Goal: Answer question/provide support: Share knowledge or assist other users

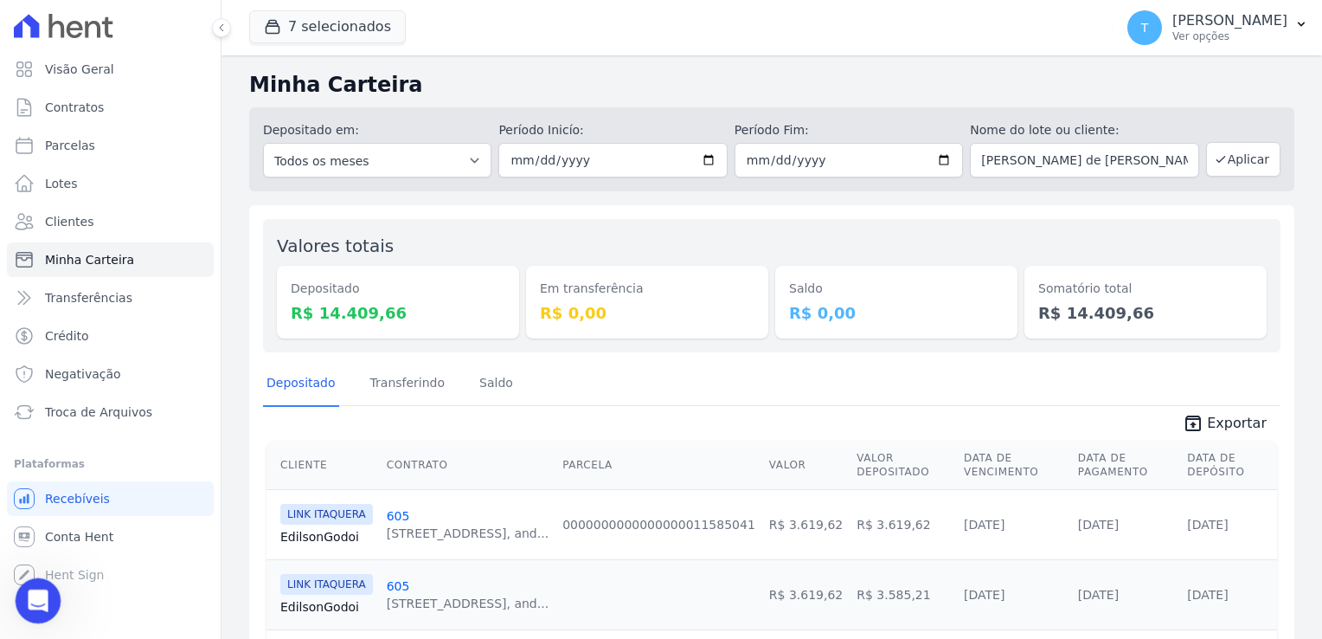
click at [26, 613] on div "Abertura do Messenger da Intercom" at bounding box center [35, 597] width 57 height 57
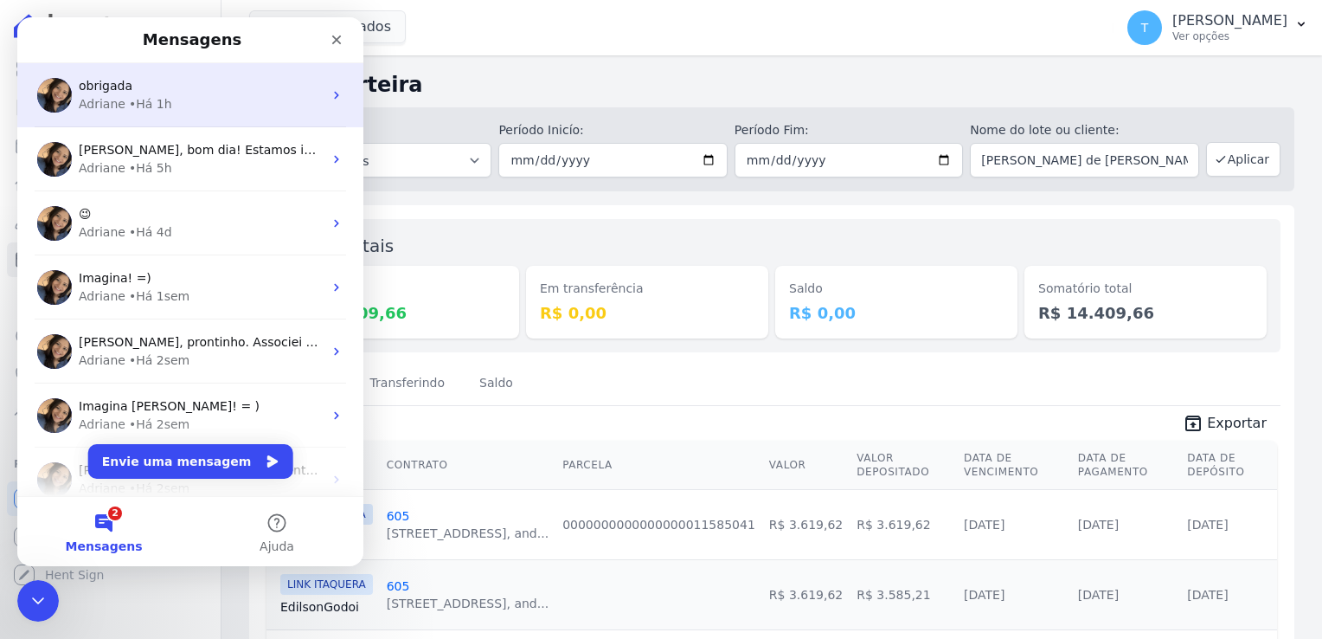
click at [139, 96] on div "• Há 1h" at bounding box center [150, 104] width 43 height 18
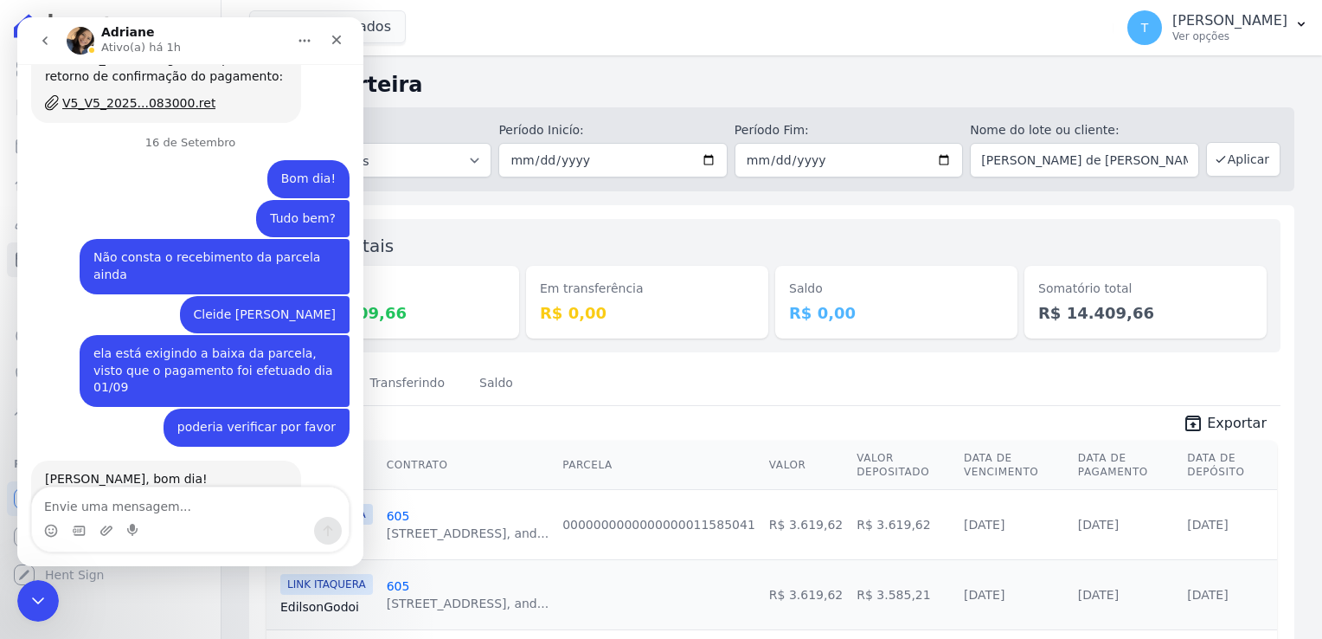
scroll to position [1281, 0]
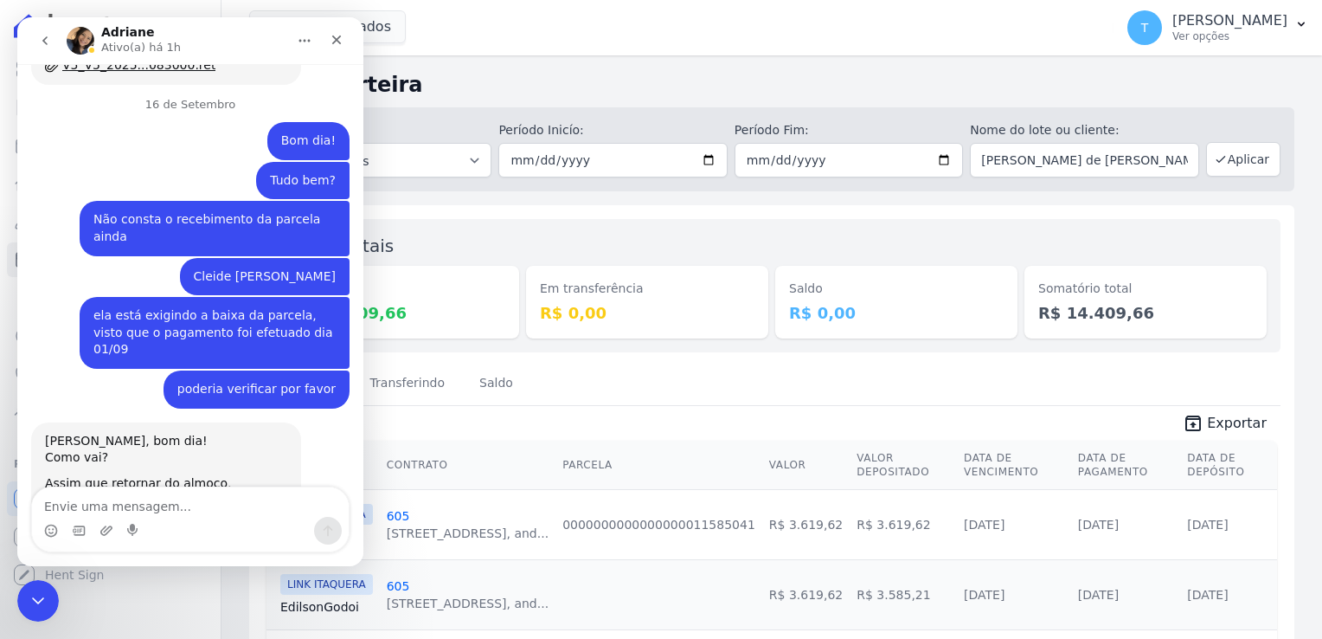
click at [40, 40] on icon "go back" at bounding box center [45, 41] width 14 height 14
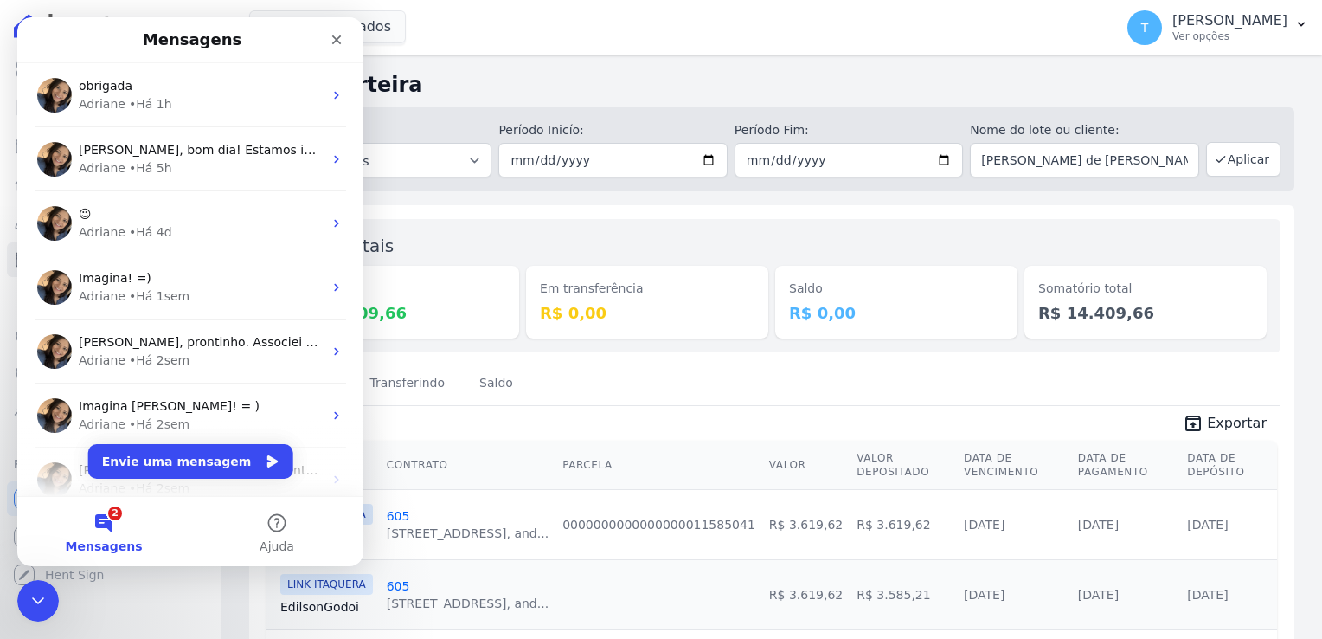
scroll to position [0, 0]
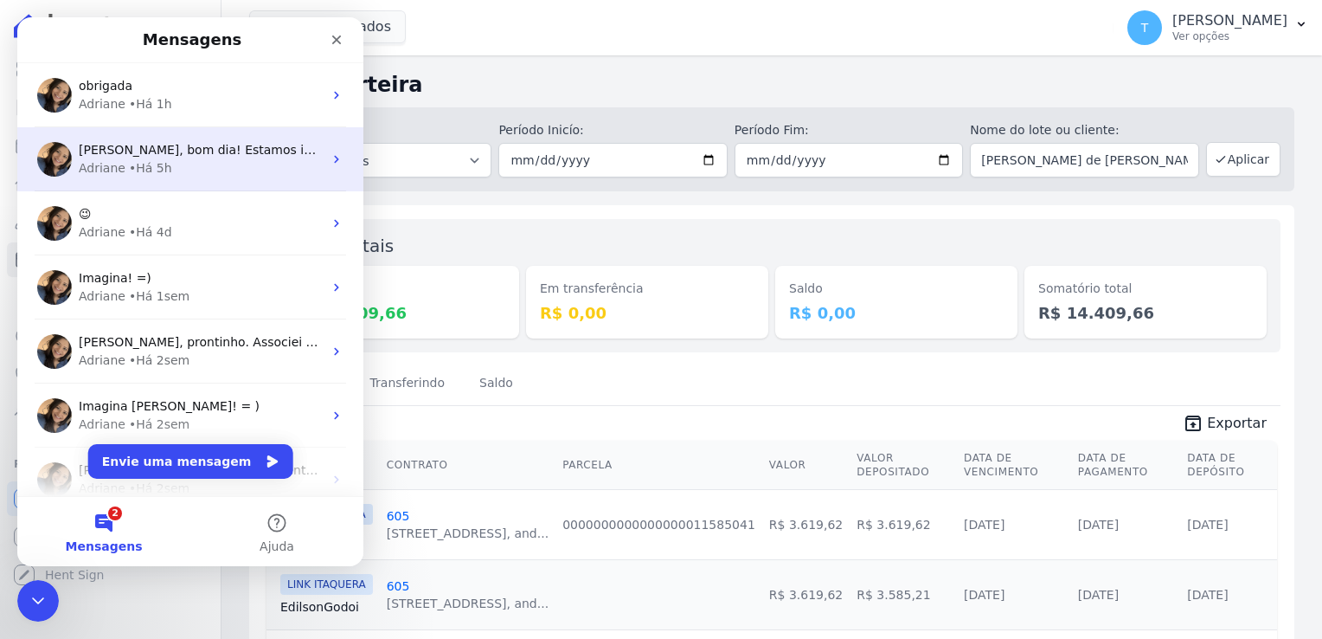
click at [134, 155] on span "Olá Thayna, bom dia! Estamos investigando internamente o porquê alguma remessas…" at bounding box center [865, 150] width 1572 height 14
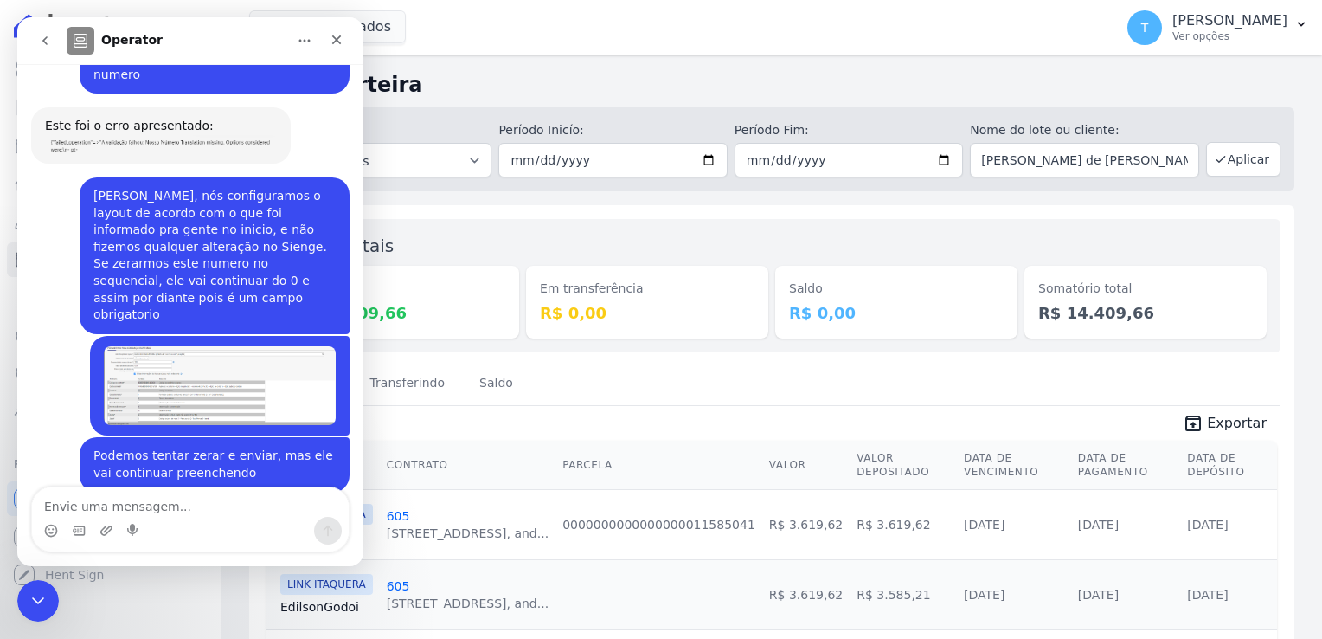
scroll to position [5284, 0]
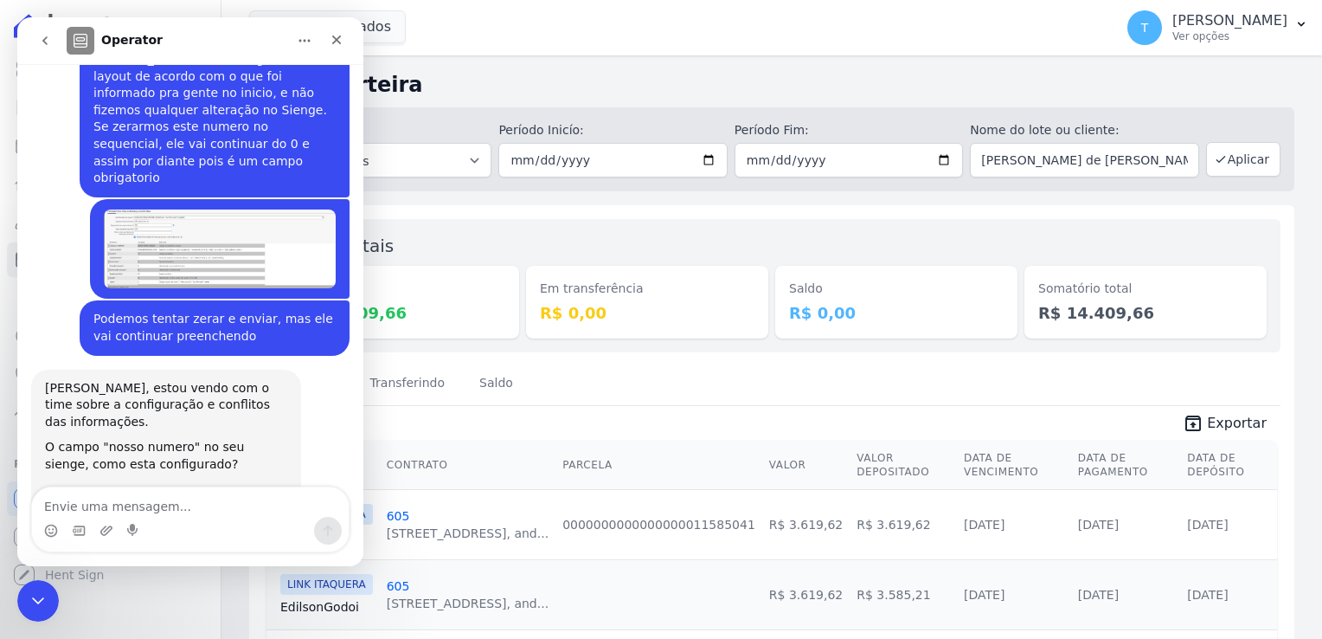
click at [48, 42] on icon "go back" at bounding box center [45, 41] width 14 height 14
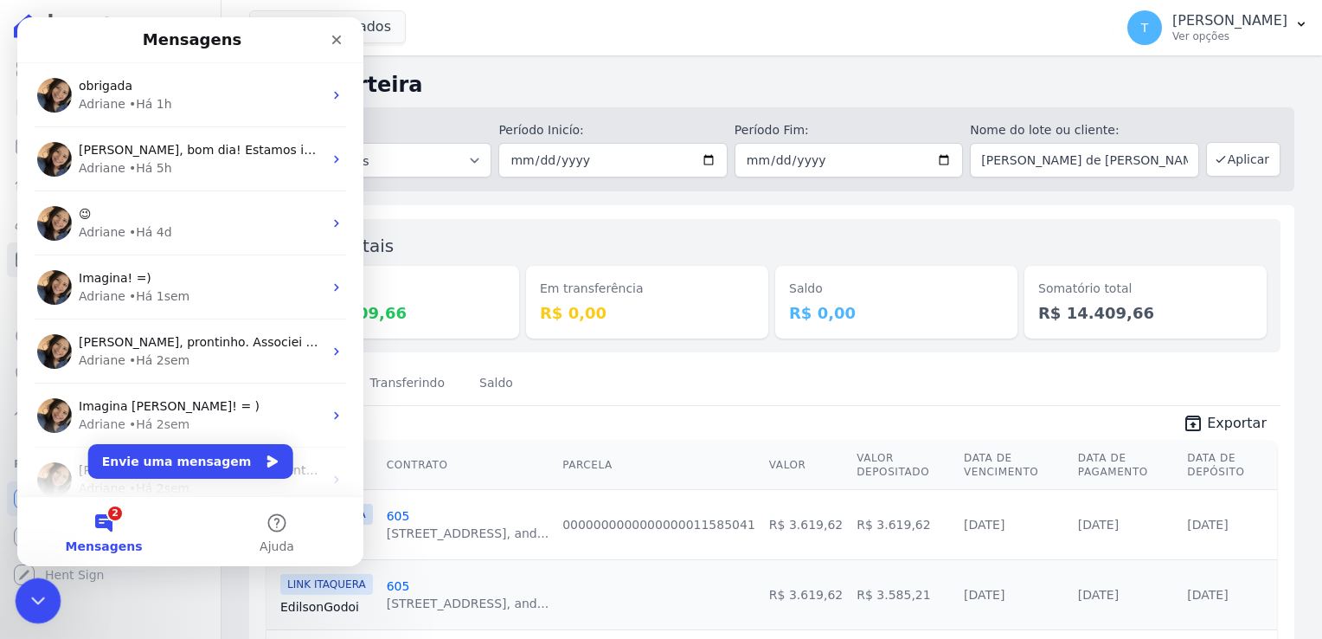
click at [39, 600] on icon "Encerramento do Messenger da Intercom" at bounding box center [35, 597] width 21 height 21
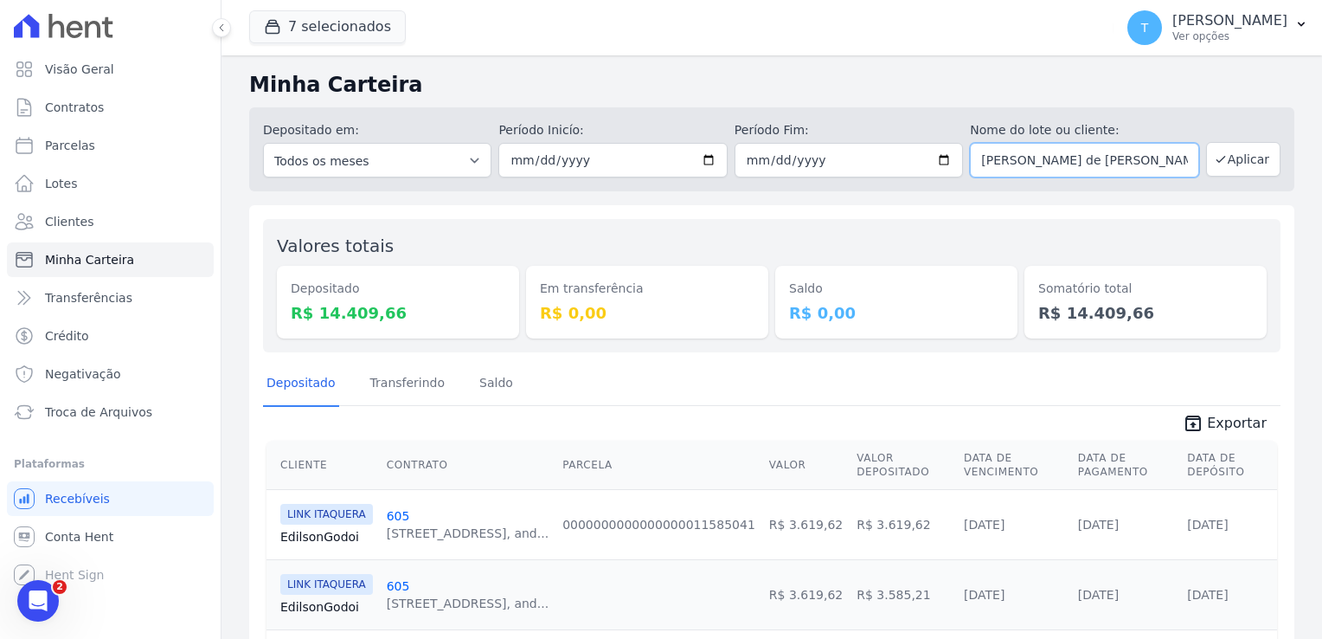
drag, startPoint x: 1132, startPoint y: 164, endPoint x: 902, endPoint y: 167, distance: 230.2
click at [902, 167] on div "Depositado em: Todos os meses Julho/2017 Agosto/2017 Setembro/2017 Outubro/2017…" at bounding box center [771, 149] width 1045 height 84
type input "[PERSON_NAME]"
click at [1223, 171] on button "Aplicar" at bounding box center [1243, 159] width 74 height 35
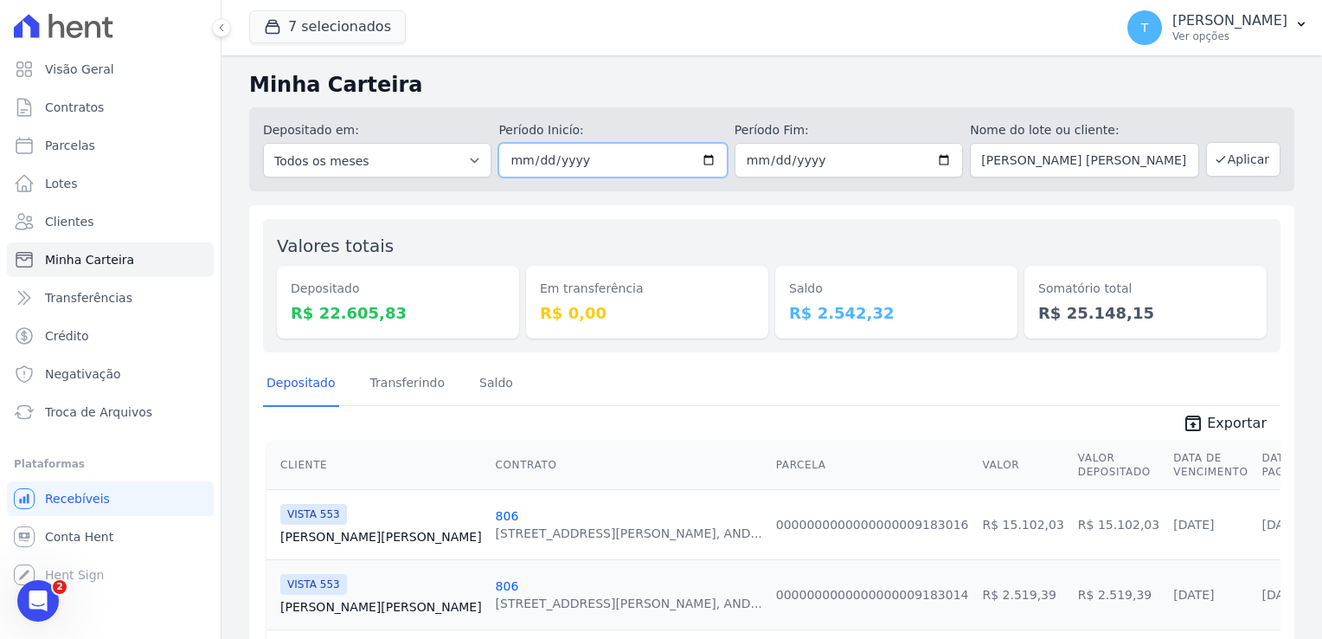
click at [703, 165] on input "[DATE]" at bounding box center [612, 160] width 228 height 35
type input "2025-09-01"
click at [1226, 164] on button "Aplicar" at bounding box center [1243, 159] width 74 height 35
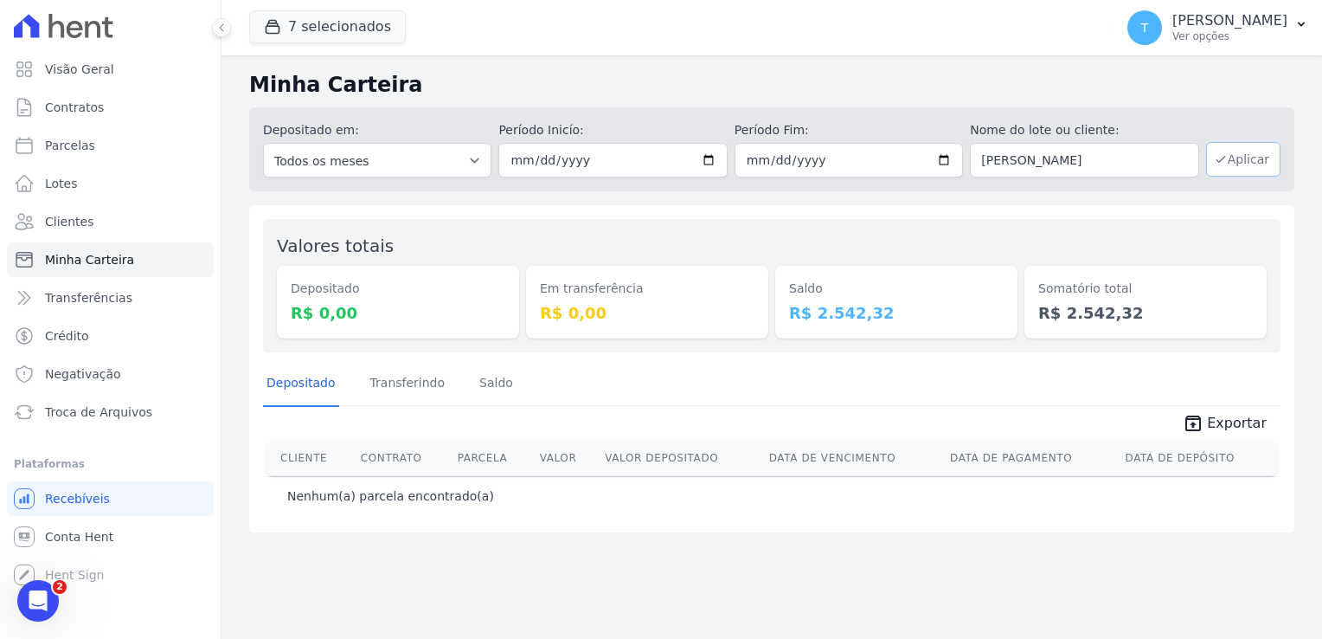
click at [1235, 164] on button "Aplicar" at bounding box center [1243, 159] width 74 height 35
click at [325, 30] on button "7 selecionados" at bounding box center [327, 26] width 157 height 33
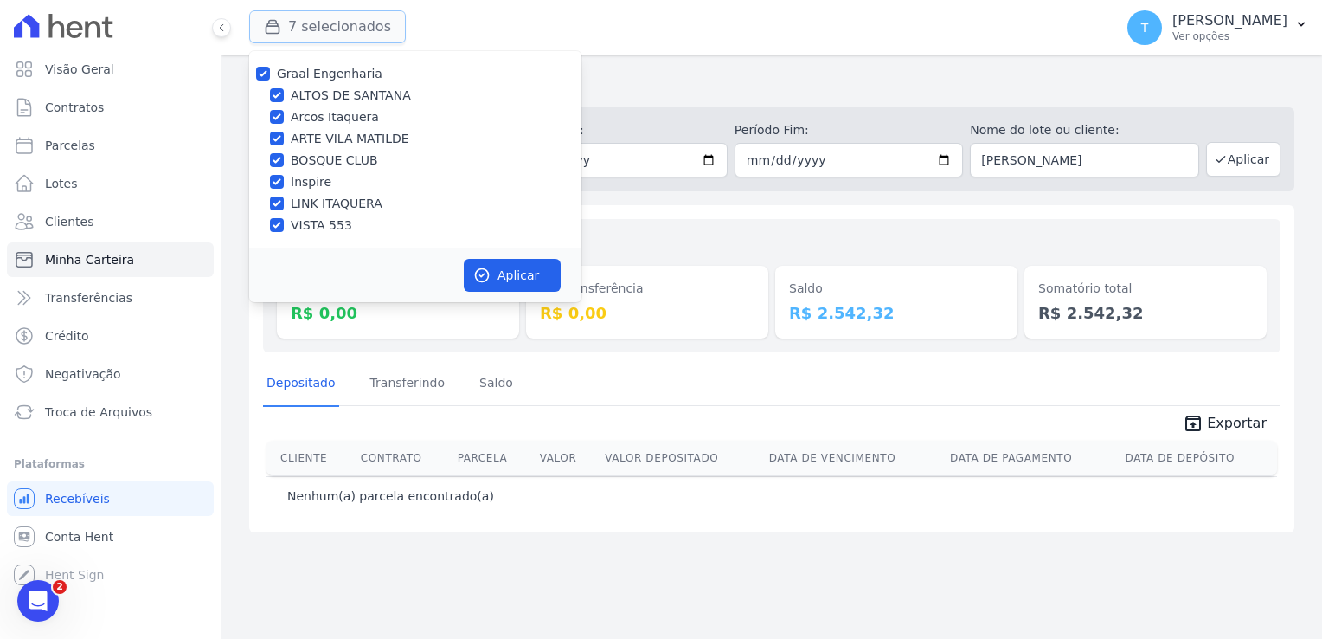
click at [325, 30] on button "7 selecionados" at bounding box center [327, 26] width 157 height 33
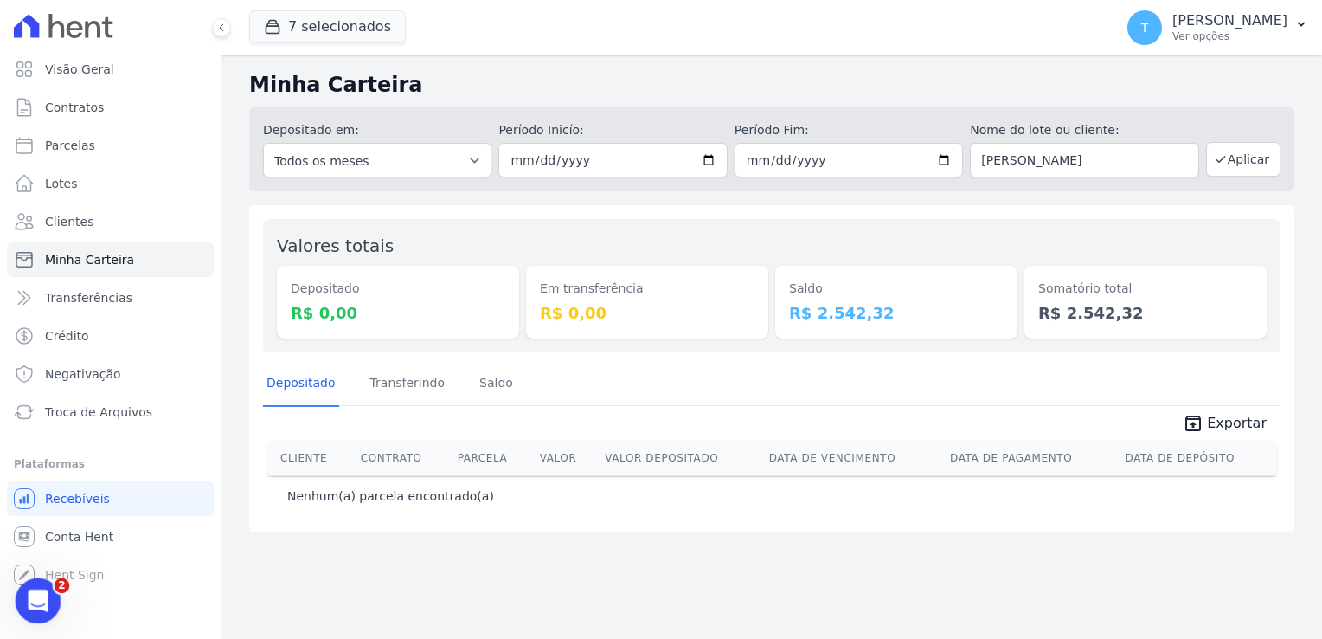
click at [20, 602] on div "Abertura do Messenger da Intercom" at bounding box center [35, 597] width 57 height 57
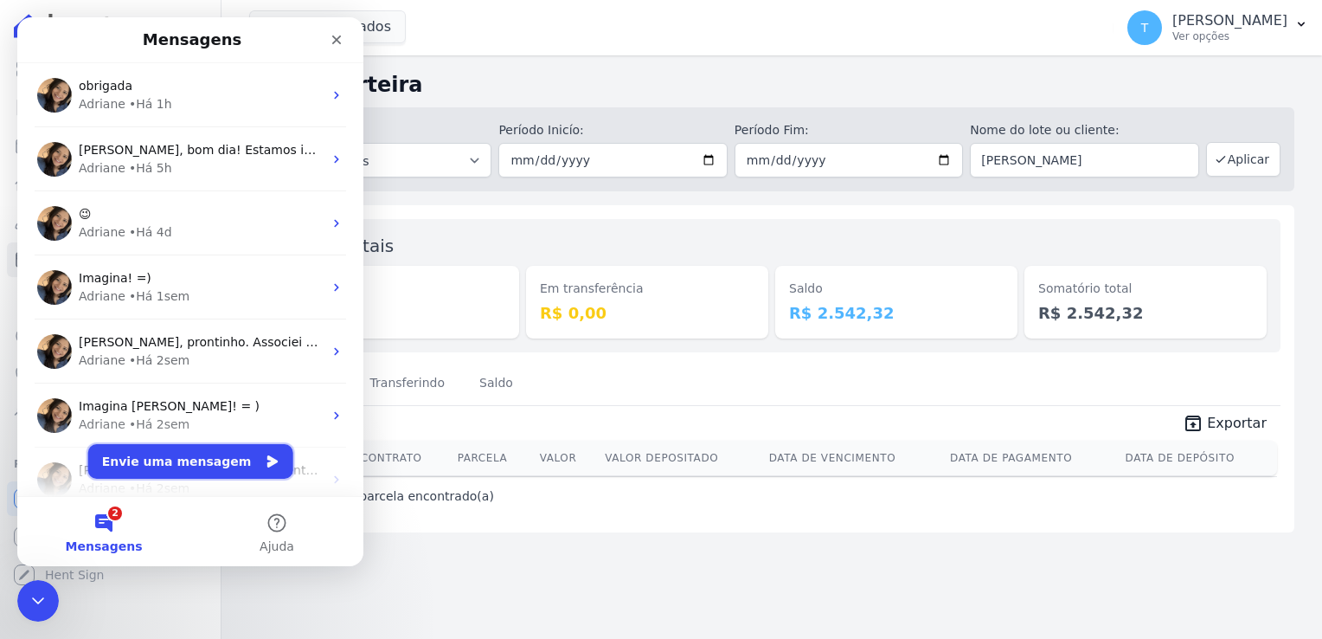
click at [193, 463] on button "Envie uma mensagem" at bounding box center [190, 461] width 205 height 35
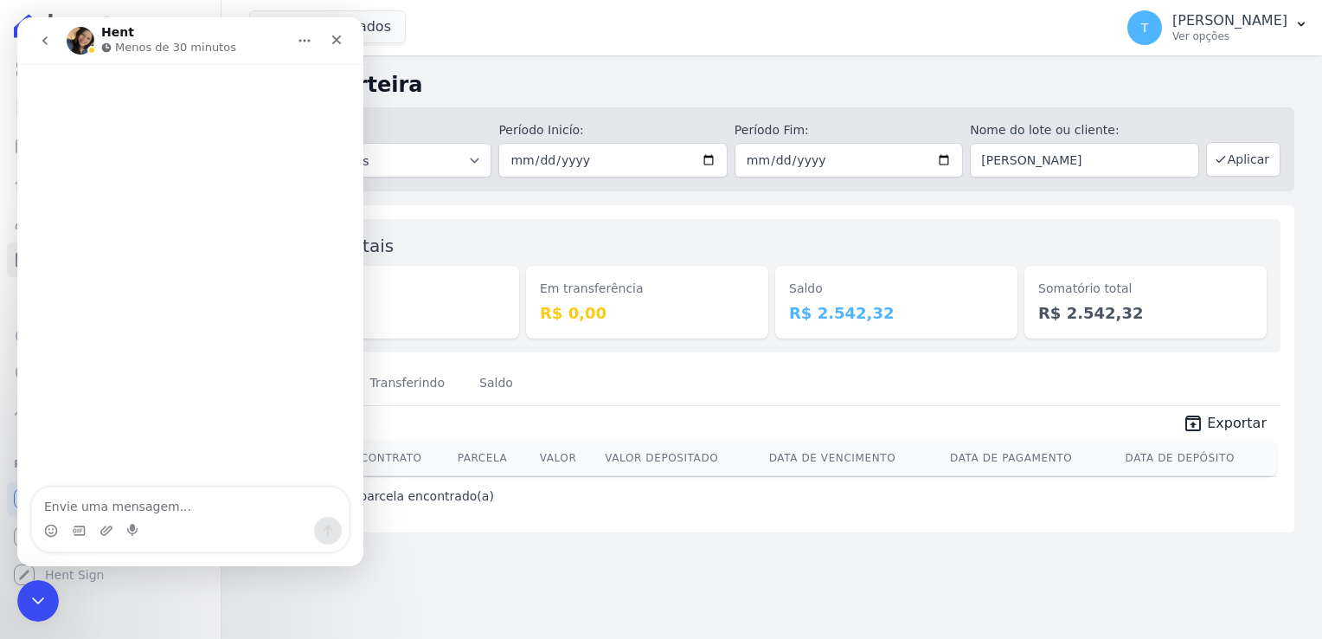
click at [143, 501] on textarea "Envie uma mensagem..." at bounding box center [190, 501] width 317 height 29
type textarea "Boa tarde!"
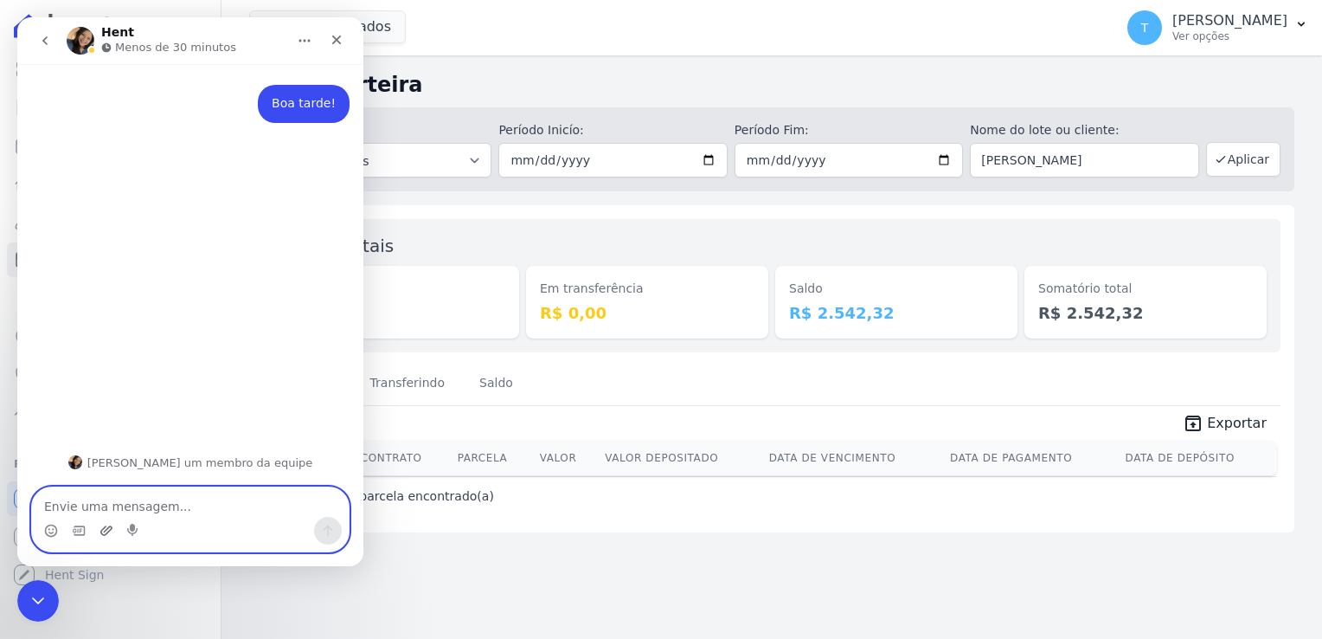
click at [106, 530] on icon "Upload do anexo" at bounding box center [106, 530] width 12 height 10
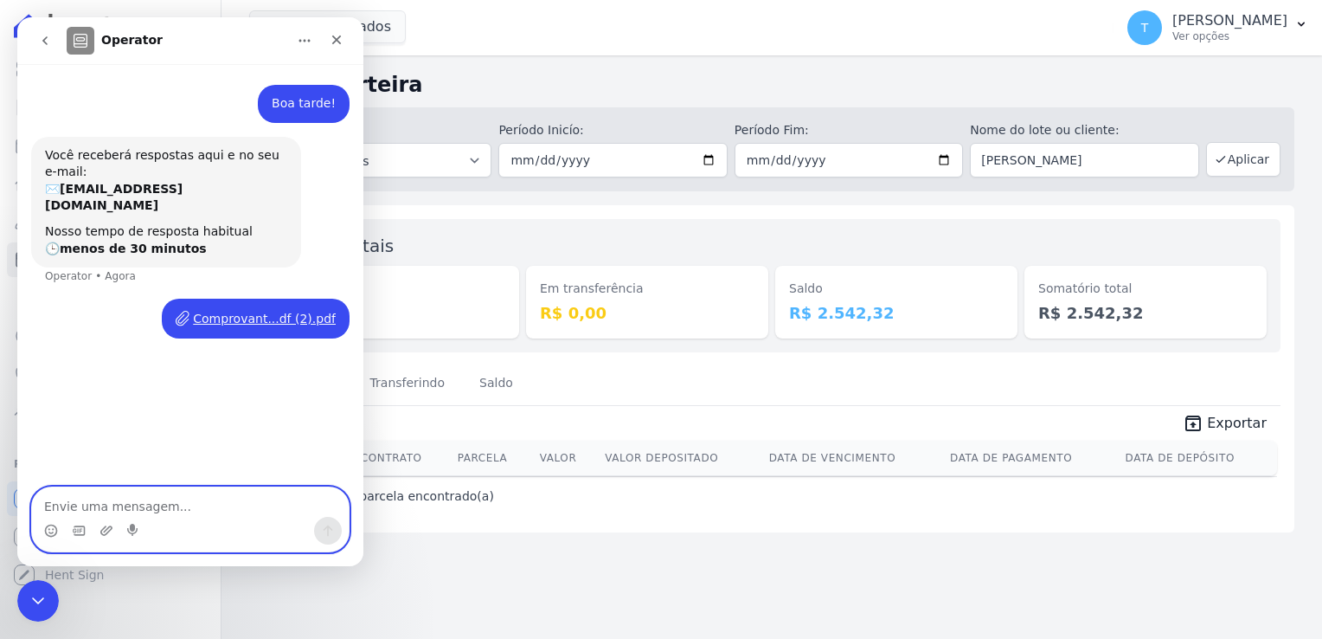
click at [169, 504] on textarea "Envie uma mensagem..." at bounding box center [190, 501] width 317 height 29
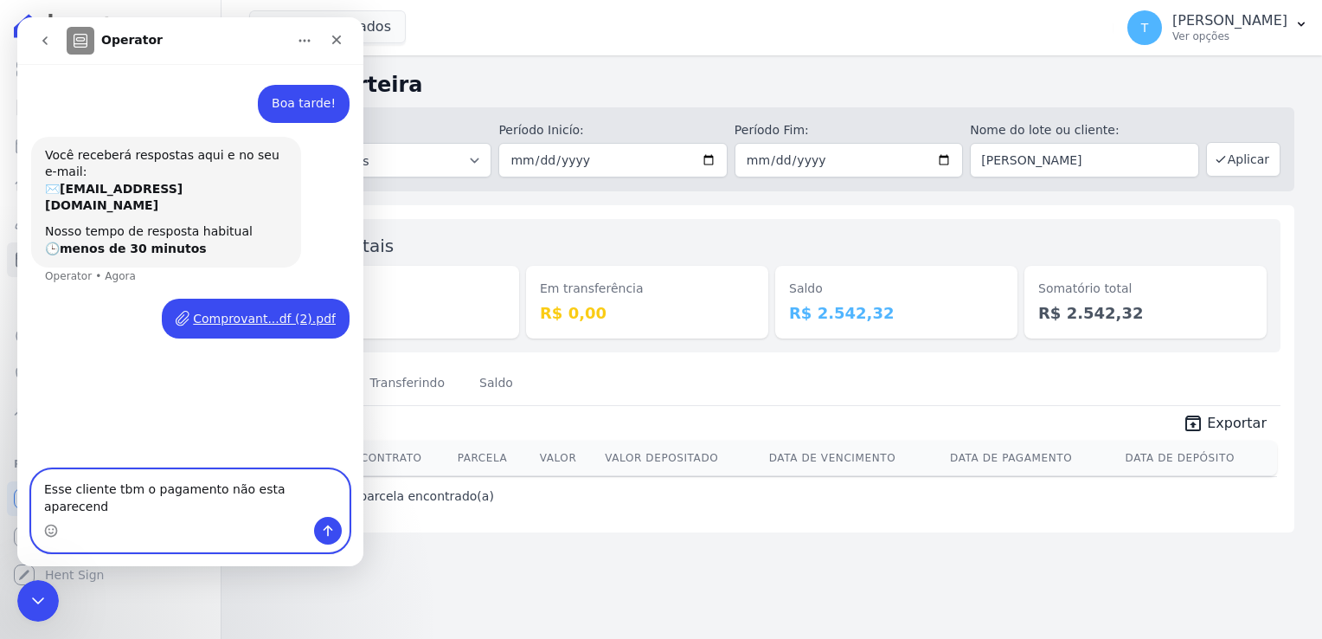
type textarea "Esse cliente tbm o pagamento não esta aparecendo"
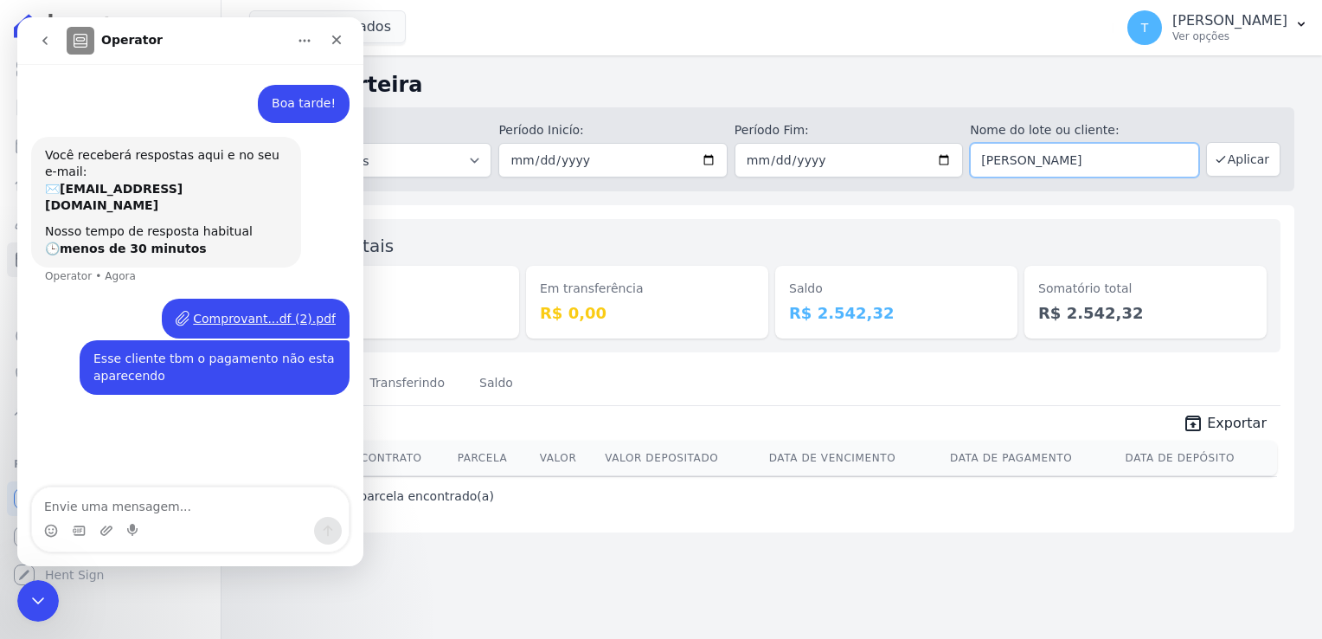
drag, startPoint x: 1159, startPoint y: 159, endPoint x: 973, endPoint y: 166, distance: 187.0
click at [973, 166] on input "[PERSON_NAME]" at bounding box center [1084, 160] width 228 height 35
click at [141, 497] on textarea "Envie uma mensagem..." at bounding box center [190, 501] width 317 height 29
paste textarea "[PERSON_NAME]"
type textarea "[PERSON_NAME]"
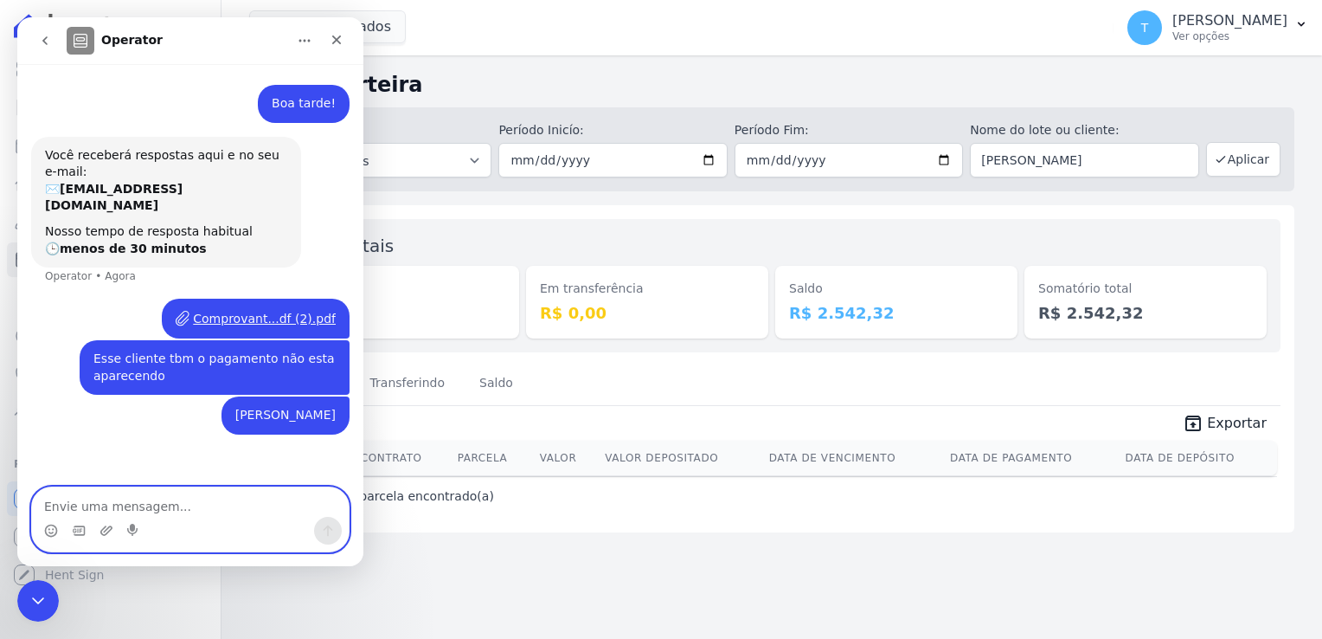
click at [95, 504] on textarea "Envie uma mensagem..." at bounding box center [190, 501] width 317 height 29
paste textarea "EmpreendimentoVISTA"
click at [142, 511] on textarea "EmpreendimentoVISTA" at bounding box center [190, 501] width 317 height 29
type textarea "Empreendimento VISTA"
click at [98, 493] on textarea "Envie uma mensagem..." at bounding box center [190, 501] width 317 height 29
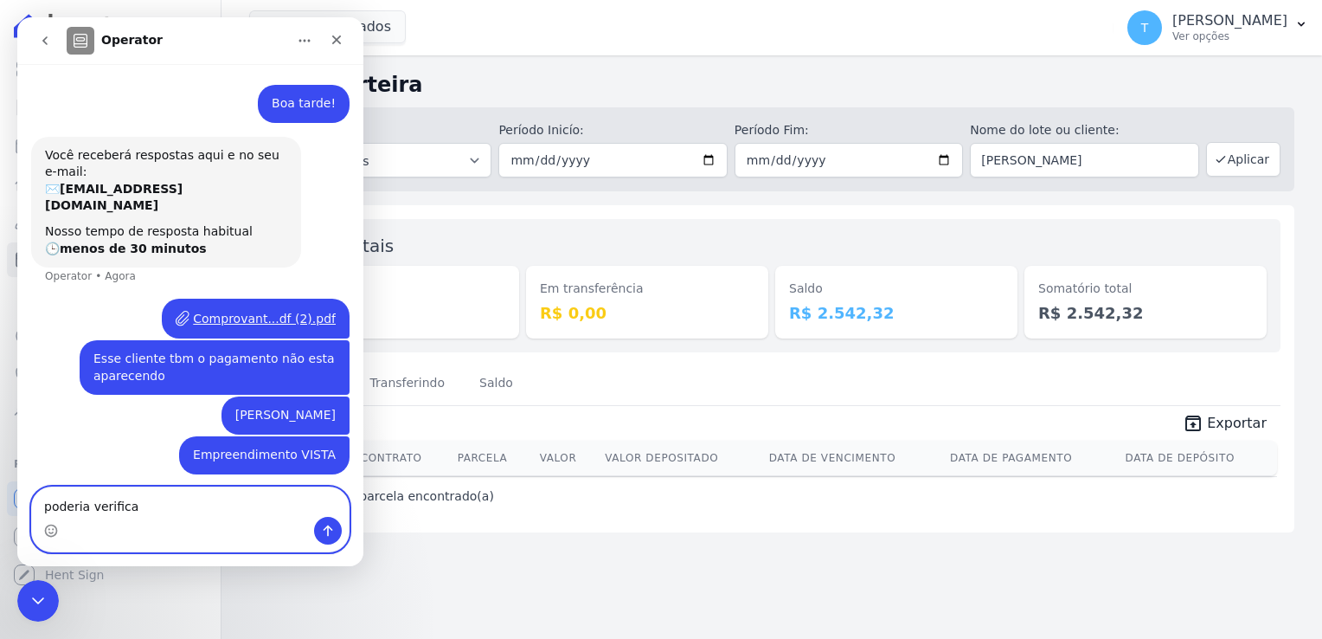
type textarea "poderia verificar"
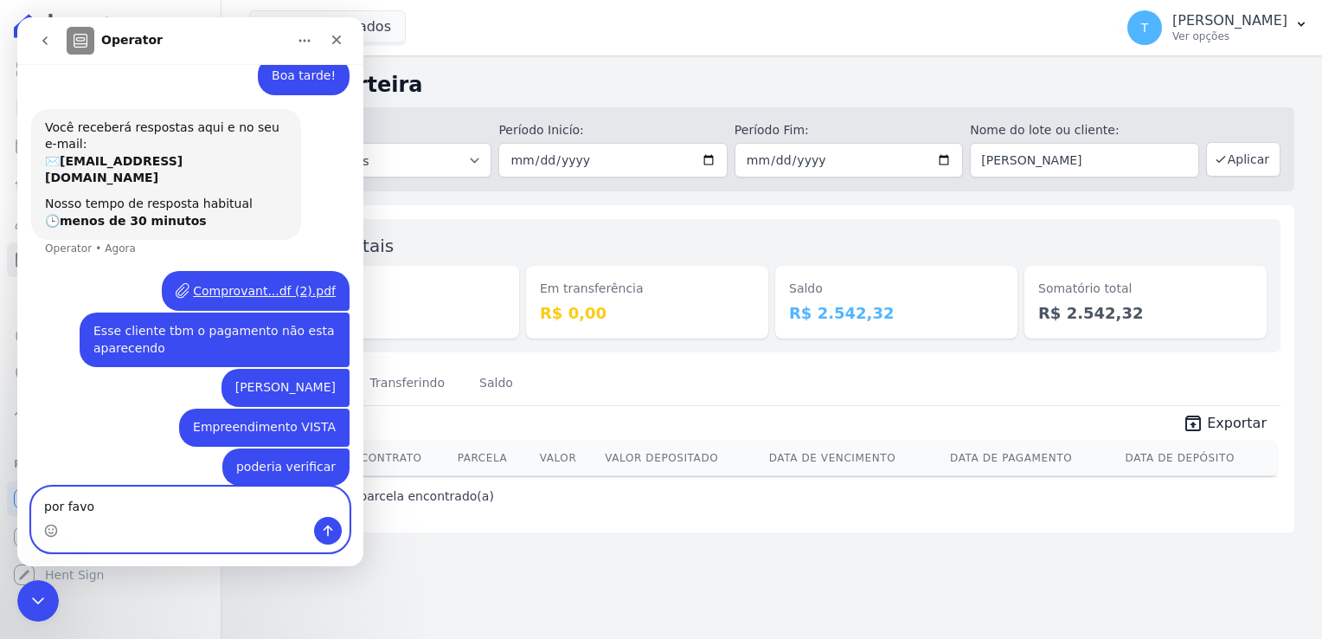
type textarea "por favor"
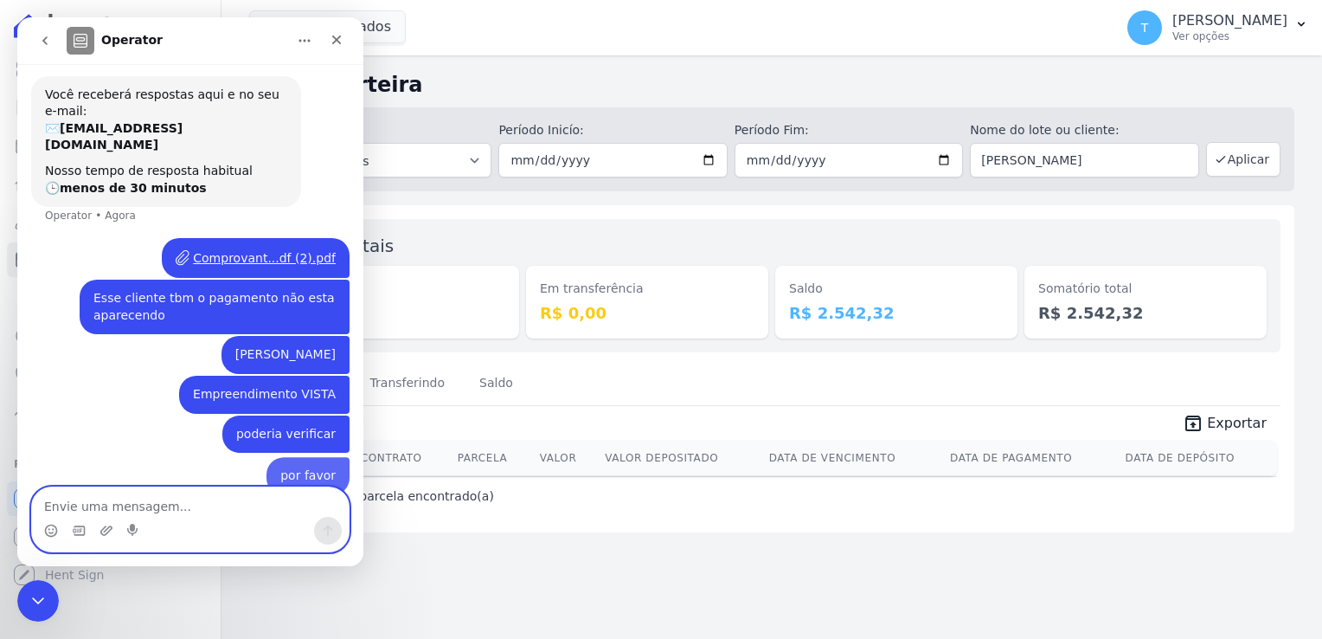
scroll to position [67, 0]
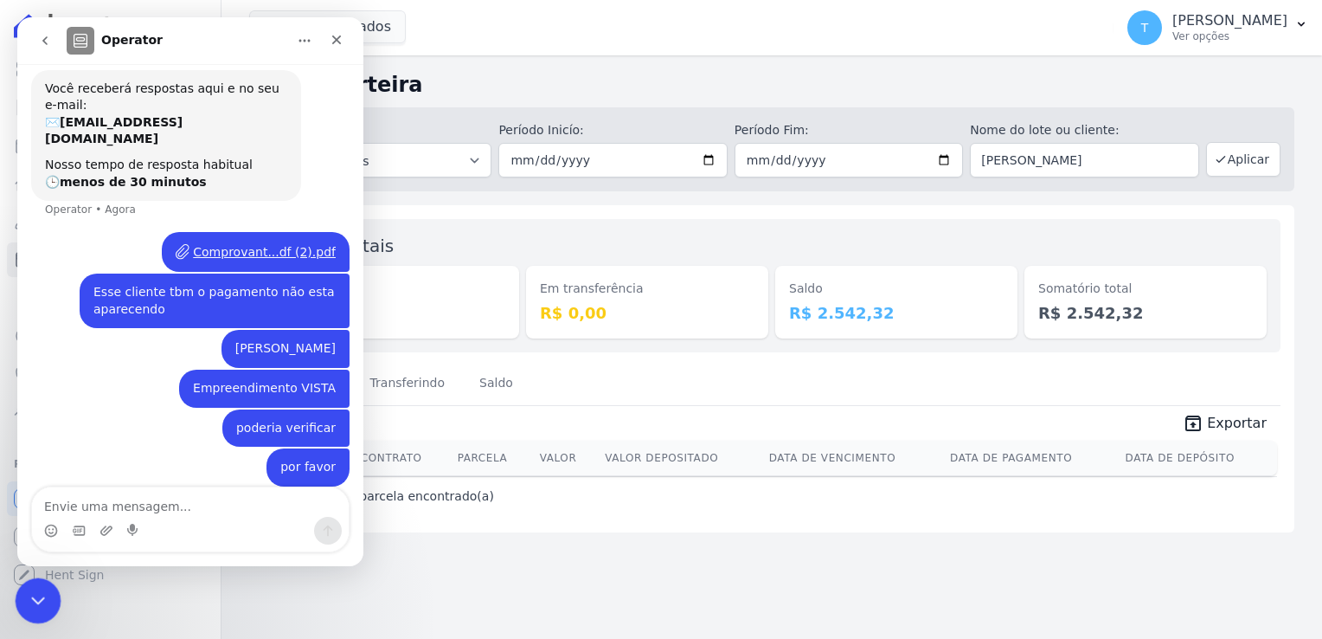
click at [44, 588] on icon "Encerramento do Messenger da Intercom" at bounding box center [35, 597] width 21 height 21
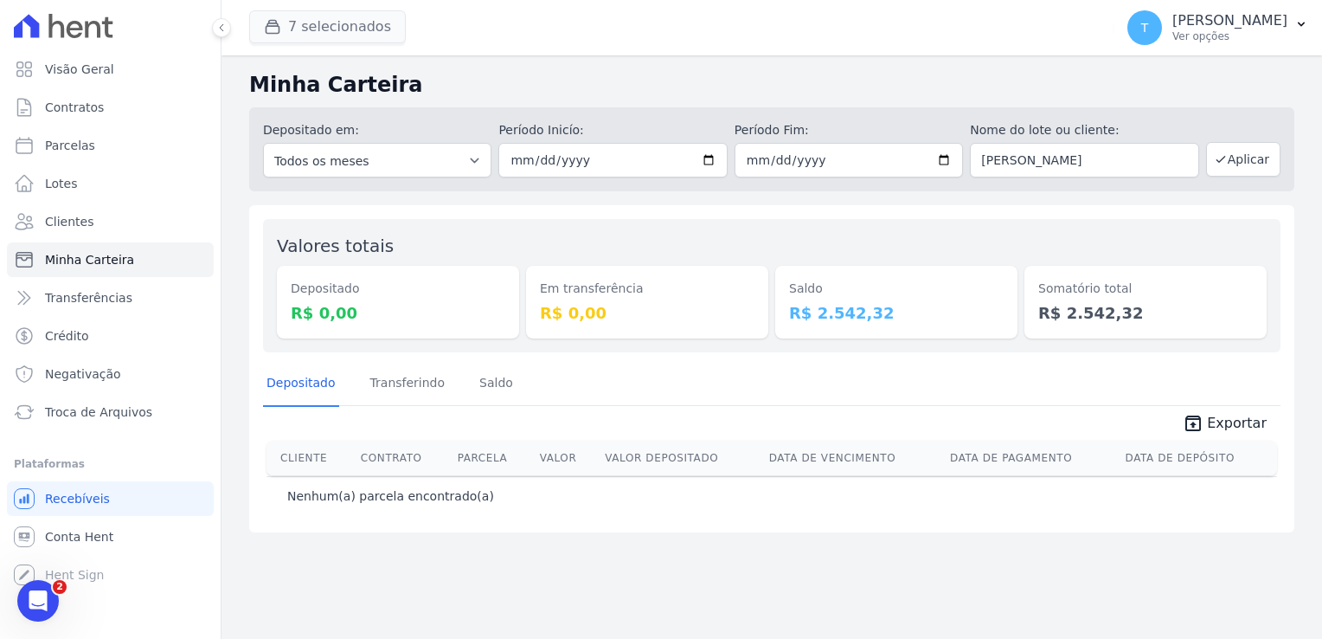
scroll to position [66, 0]
click at [90, 419] on span "Troca de Arquivos" at bounding box center [98, 411] width 107 height 17
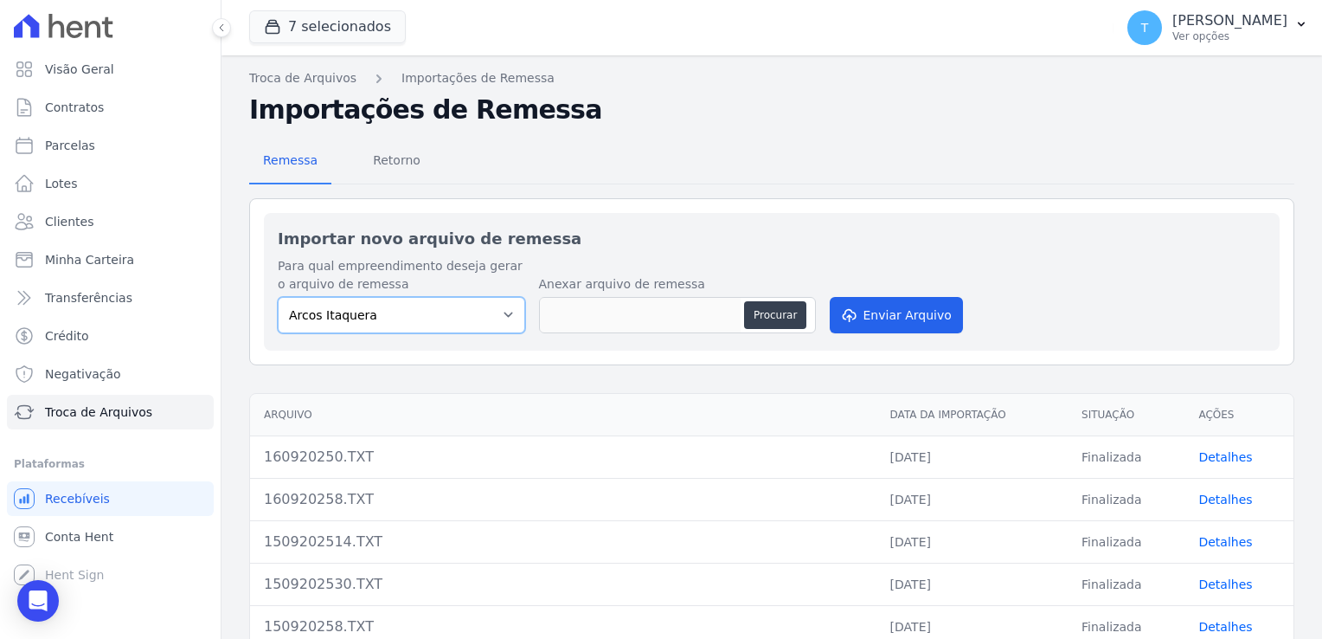
click at [494, 319] on select "Arcos Itaquera ALTOS DE SANTANA Inspire BOSQUE CLUB ARTE VILA MATILDE VISTA 553…" at bounding box center [401, 315] width 247 height 36
select select "798d34ef-1a76-4a01-aecd-278a2202ade3"
click at [278, 297] on select "Arcos Itaquera ALTOS DE SANTANA Inspire BOSQUE CLUB ARTE VILA MATILDE VISTA 553…" at bounding box center [401, 315] width 247 height 36
click at [755, 313] on button "Procurar" at bounding box center [775, 315] width 62 height 28
type input "160920257.TXT"
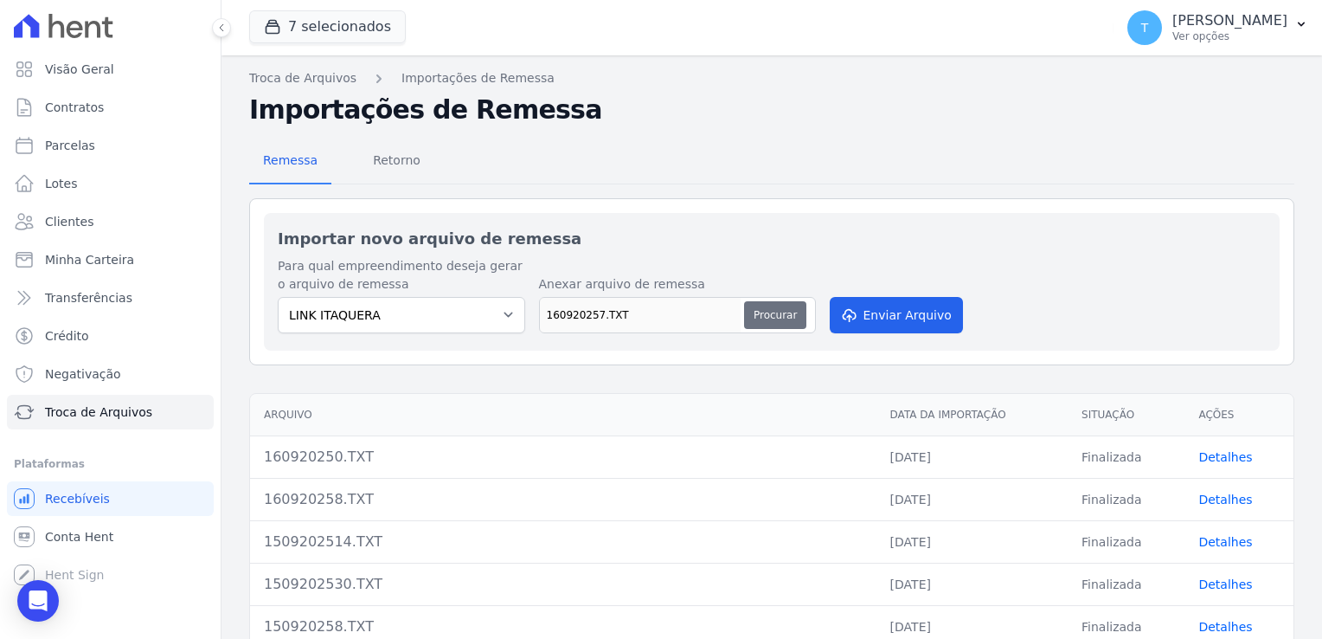
click at [778, 313] on button "Procurar" at bounding box center [775, 315] width 62 height 28
click at [851, 320] on button "Enviar Arquivo" at bounding box center [896, 315] width 133 height 36
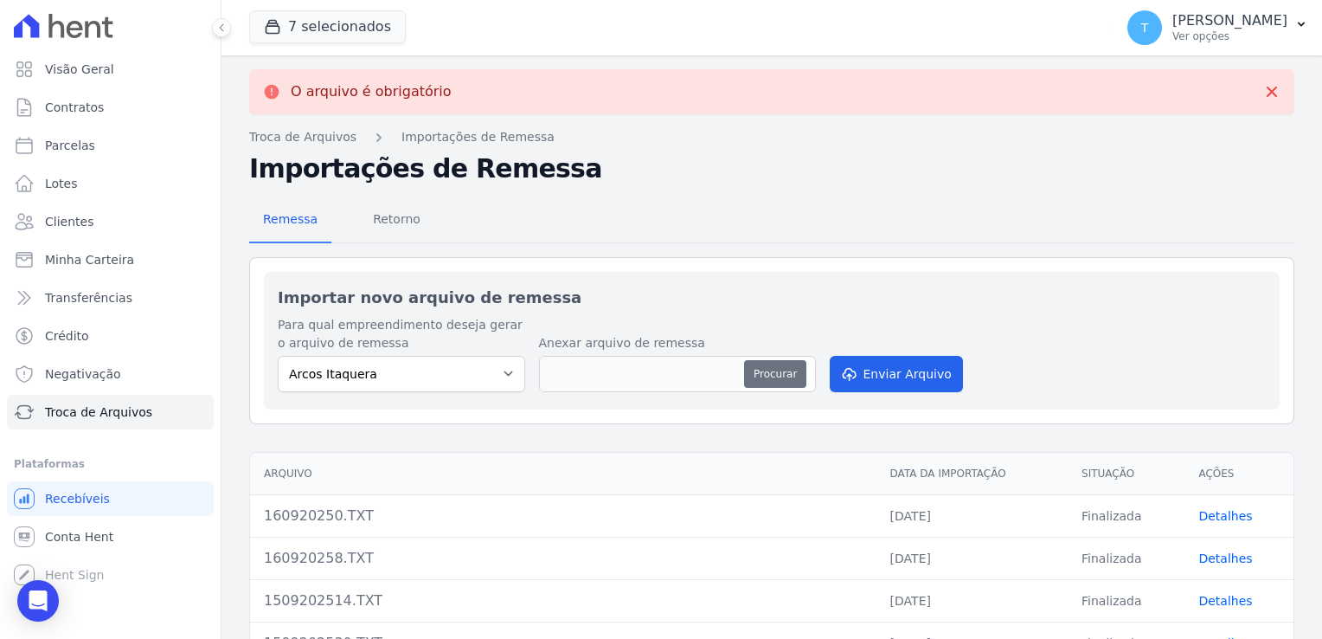
click at [780, 375] on button "Procurar" at bounding box center [775, 374] width 62 height 28
click at [495, 379] on select "Arcos Itaquera ALTOS DE SANTANA Inspire BOSQUE CLUB ARTE VILA MATILDE VISTA 553…" at bounding box center [401, 374] width 247 height 36
select select "798d34ef-1a76-4a01-aecd-278a2202ade3"
click at [278, 356] on select "Arcos Itaquera ALTOS DE SANTANA Inspire BOSQUE CLUB ARTE VILA MATILDE VISTA 553…" at bounding box center [401, 374] width 247 height 36
click at [761, 373] on button "Procurar" at bounding box center [775, 374] width 62 height 28
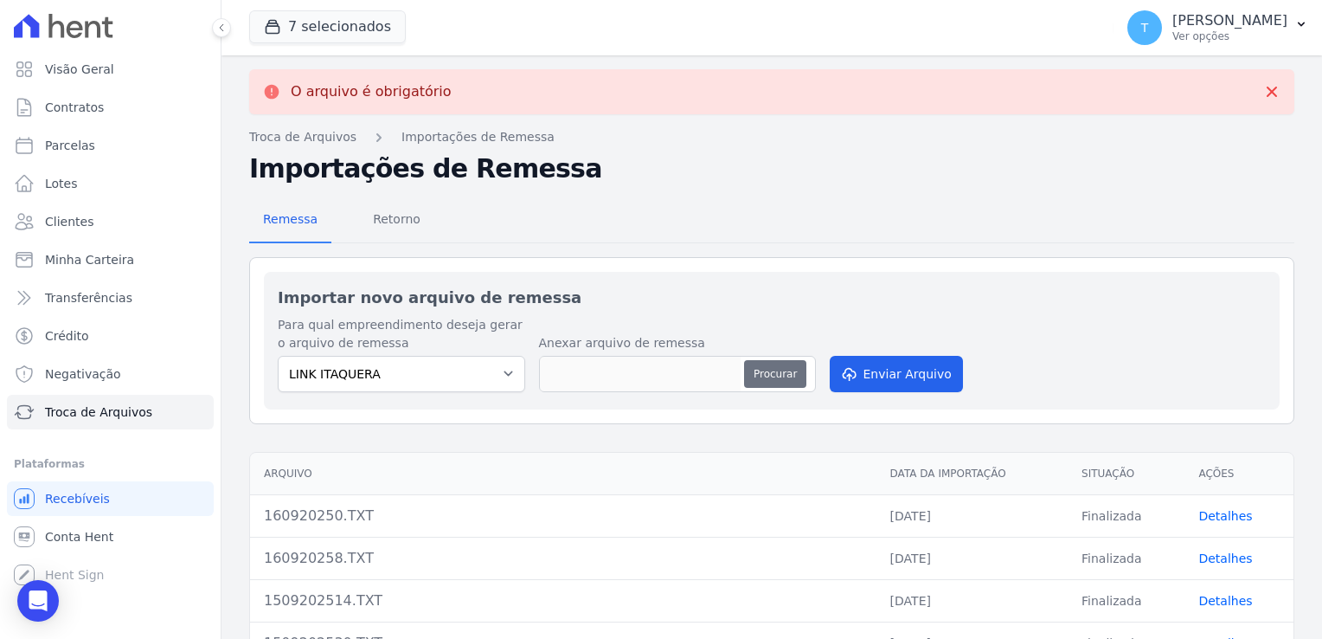
type input "160920257.TXT"
click at [864, 372] on button "Enviar Arquivo" at bounding box center [896, 374] width 133 height 36
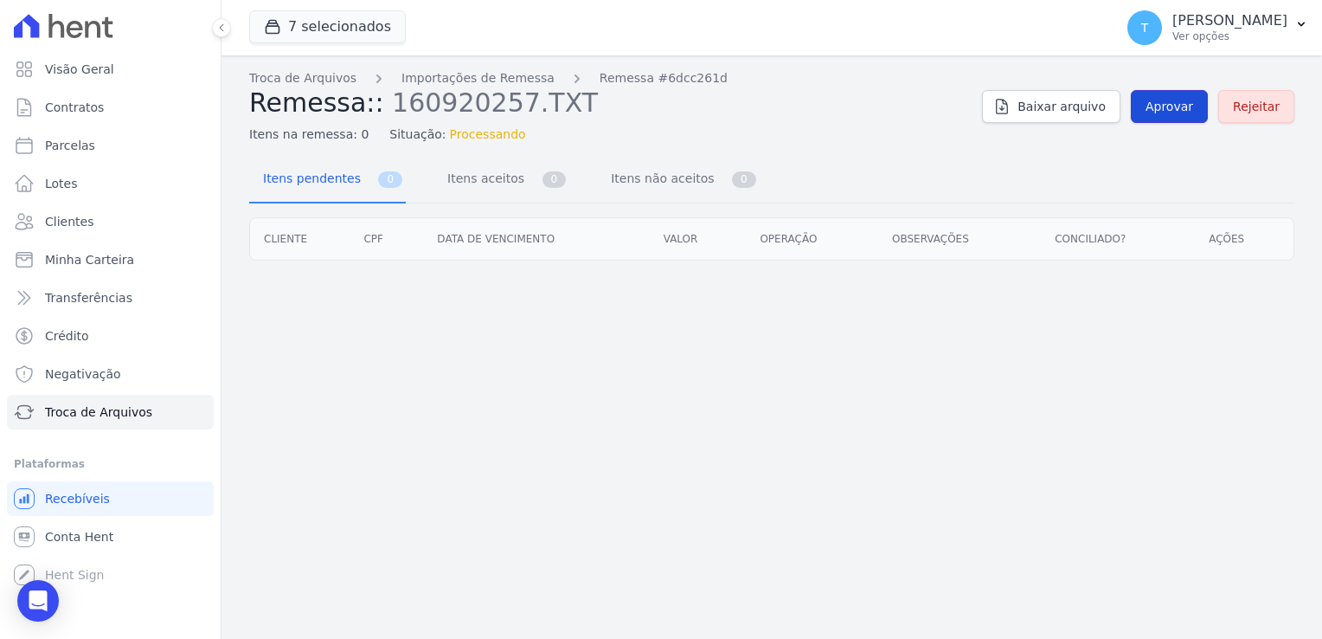
click at [1166, 108] on span "Aprovar" at bounding box center [1170, 106] width 48 height 17
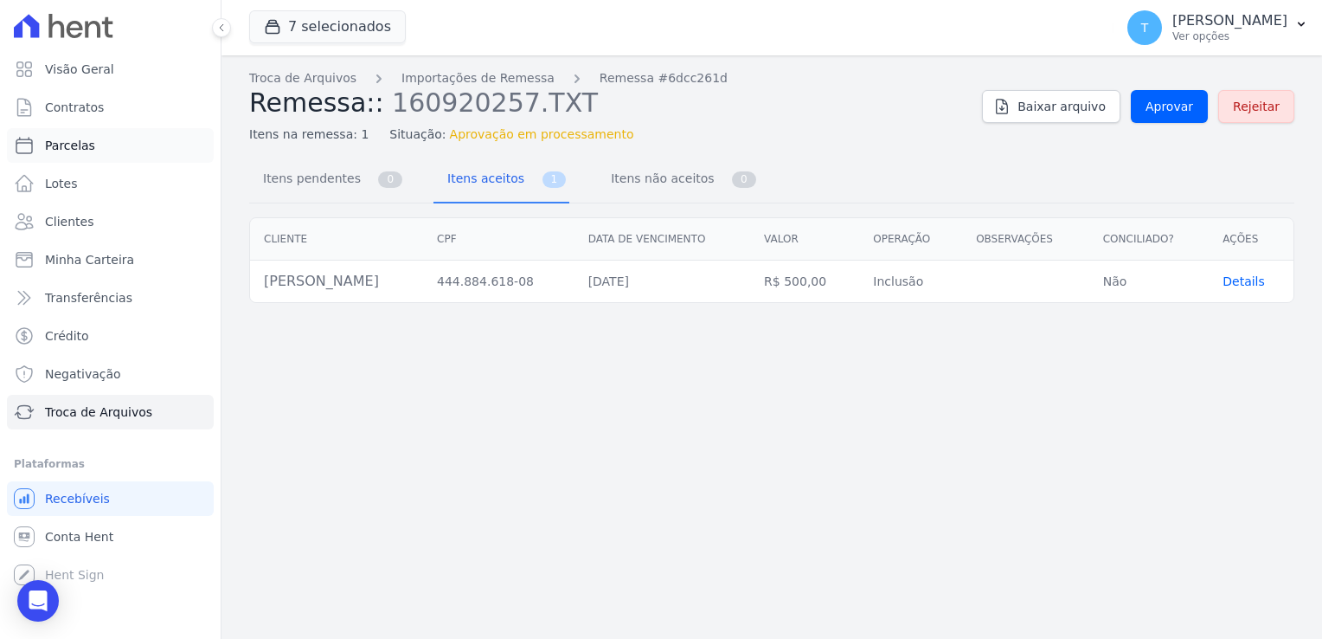
click at [79, 149] on span "Parcelas" at bounding box center [70, 145] width 50 height 17
select select
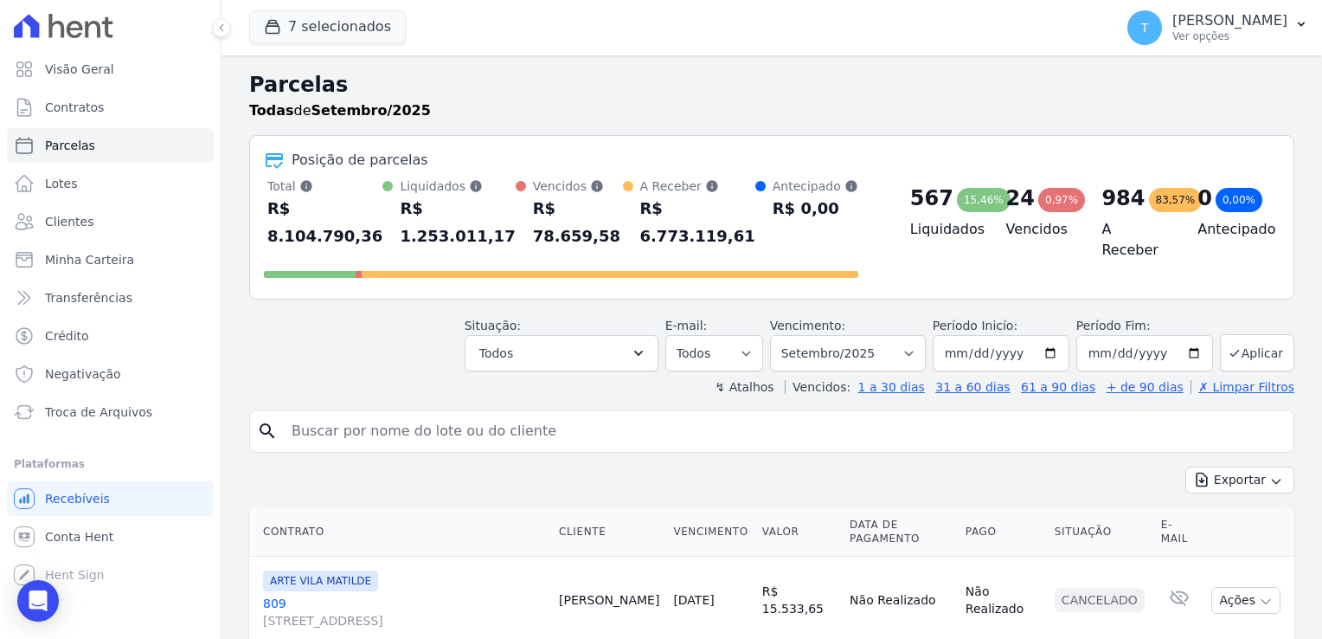
click at [429, 414] on input "search" at bounding box center [783, 431] width 1005 height 35
paste input "Viviane Moreira Morais"
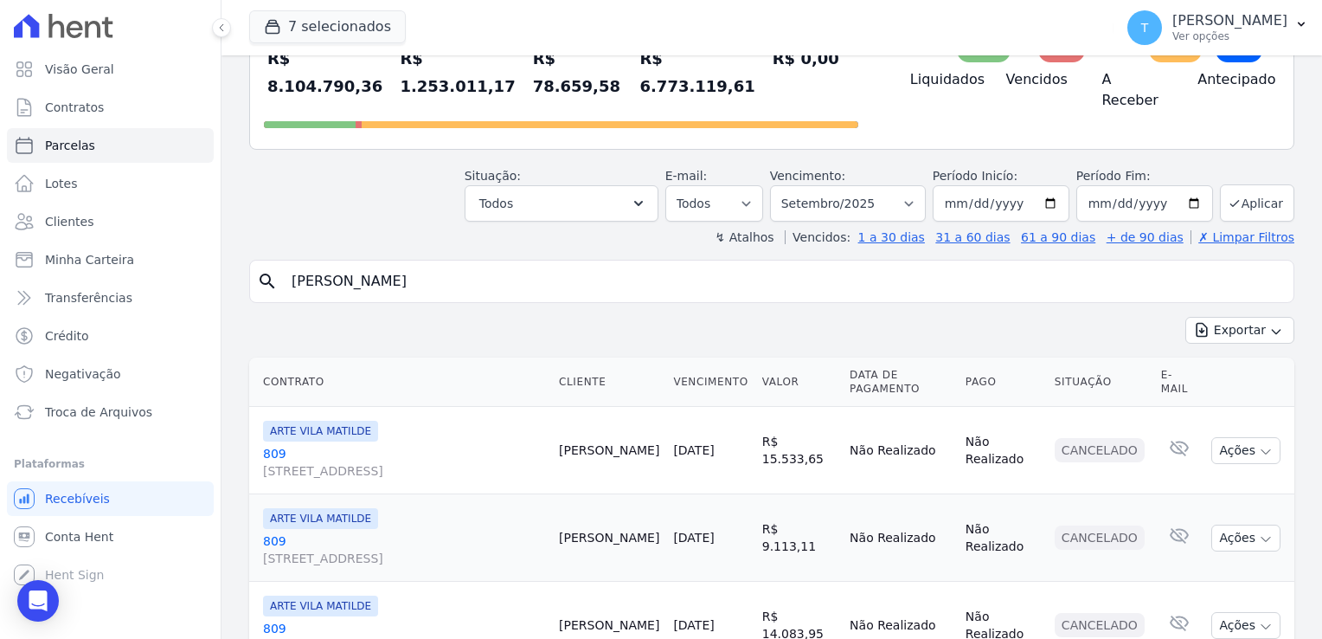
scroll to position [173, 0]
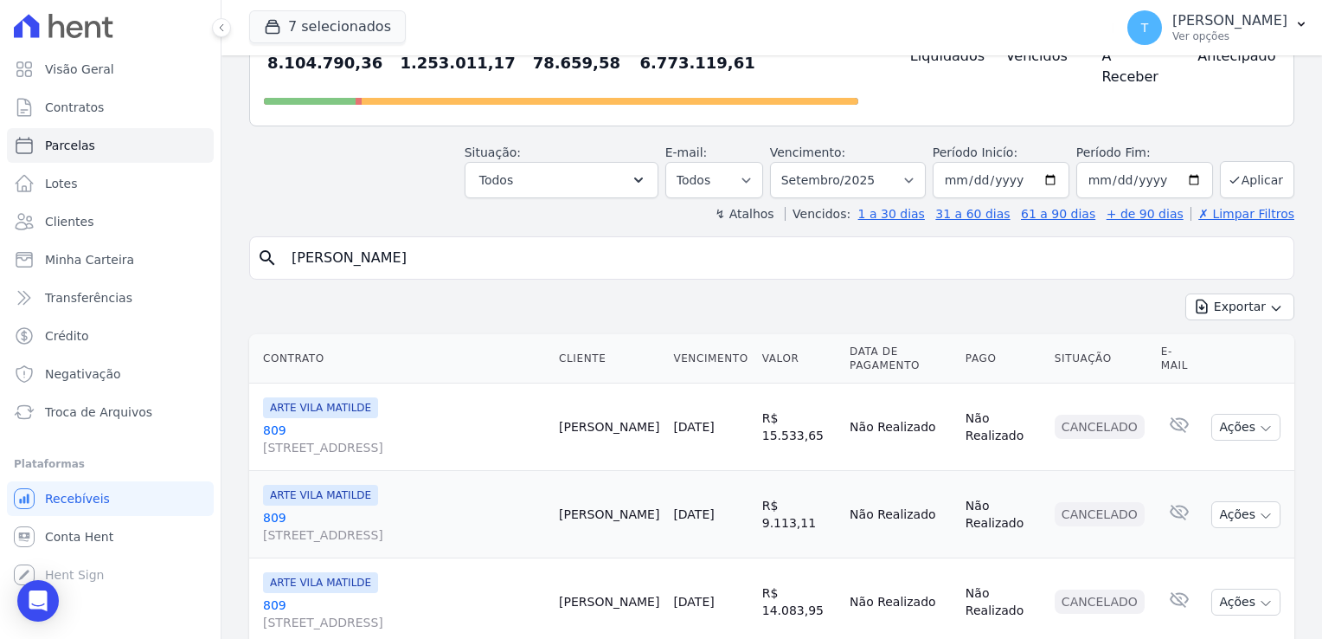
type input "Viviane Moreira Morais"
select select
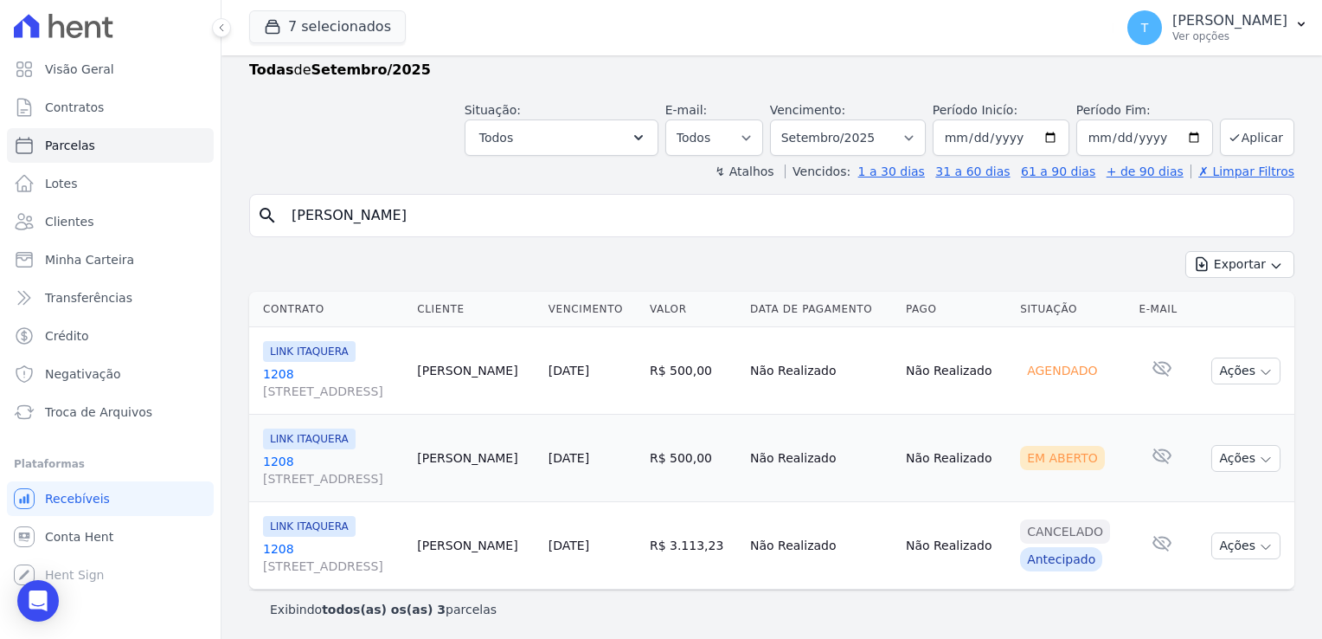
scroll to position [42, 0]
click at [1259, 454] on icon "button" at bounding box center [1266, 459] width 14 height 14
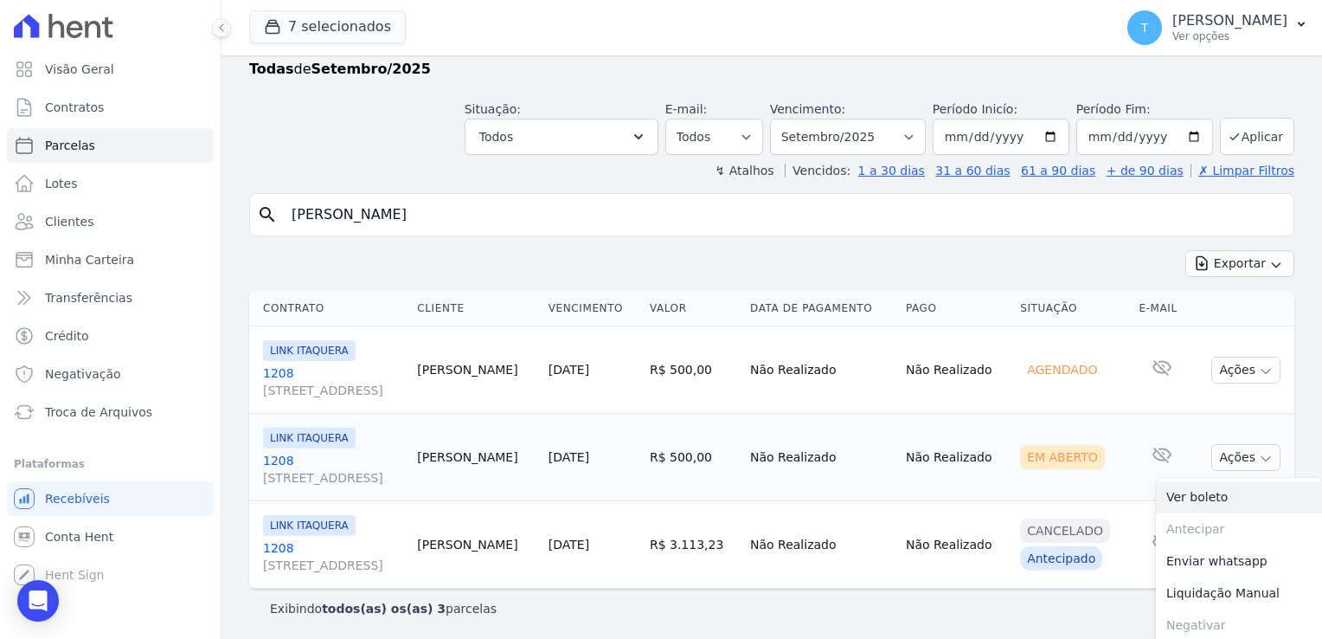
click at [1193, 492] on link "Ver boleto" at bounding box center [1239, 497] width 166 height 32
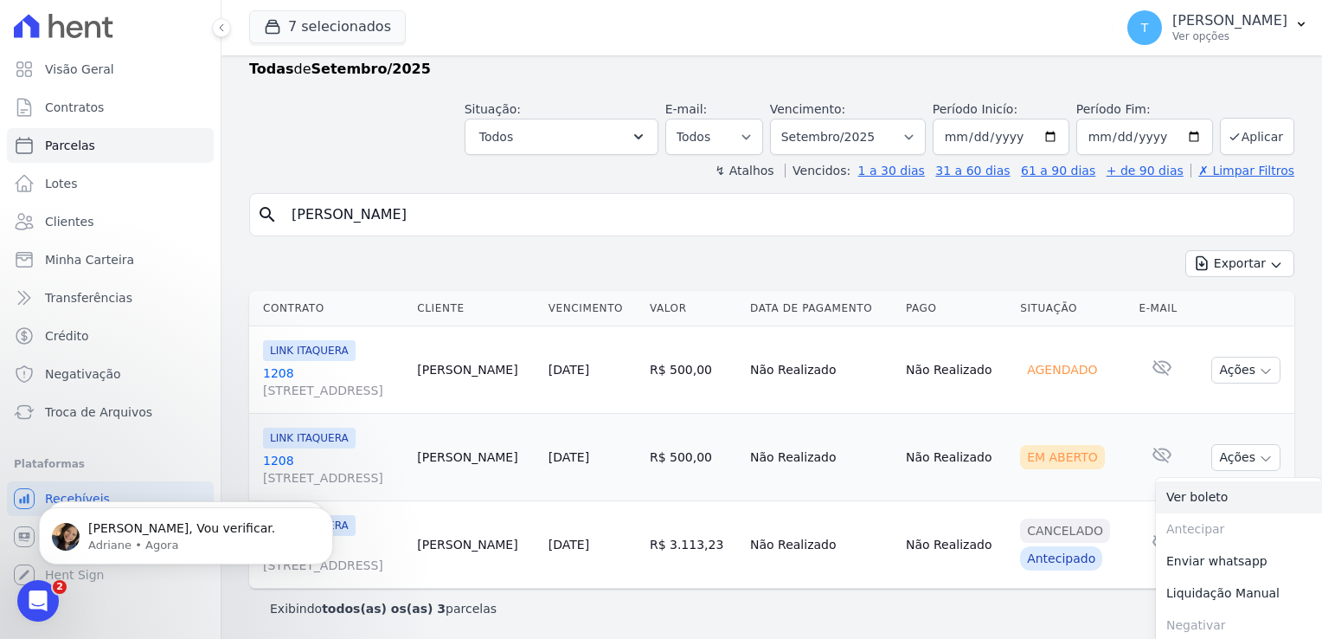
scroll to position [0, 0]
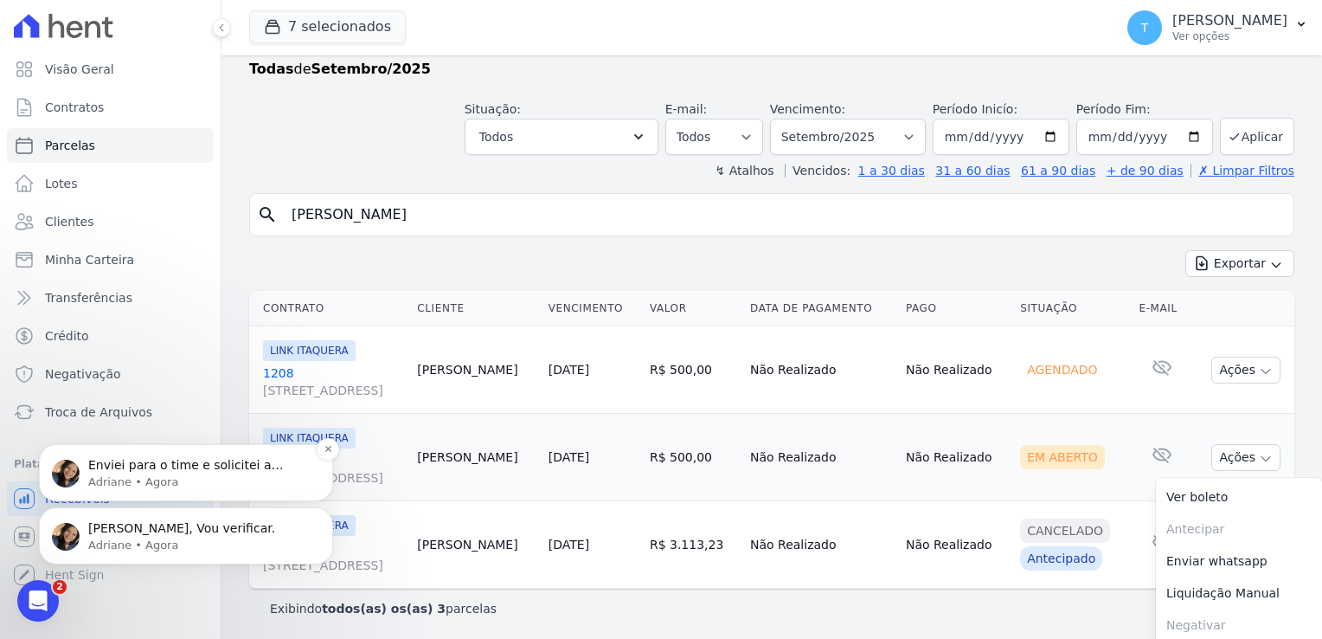
click at [142, 467] on p "Enviei para o time e solicitei a atualização." at bounding box center [199, 465] width 223 height 17
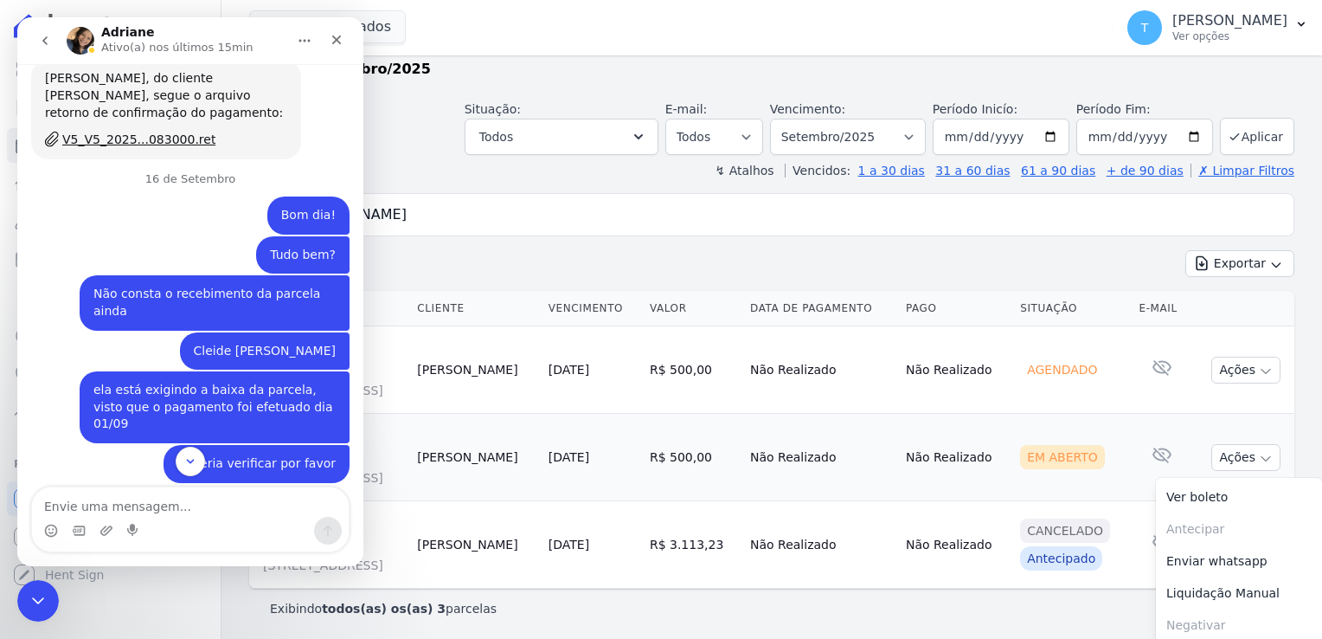
scroll to position [1499, 0]
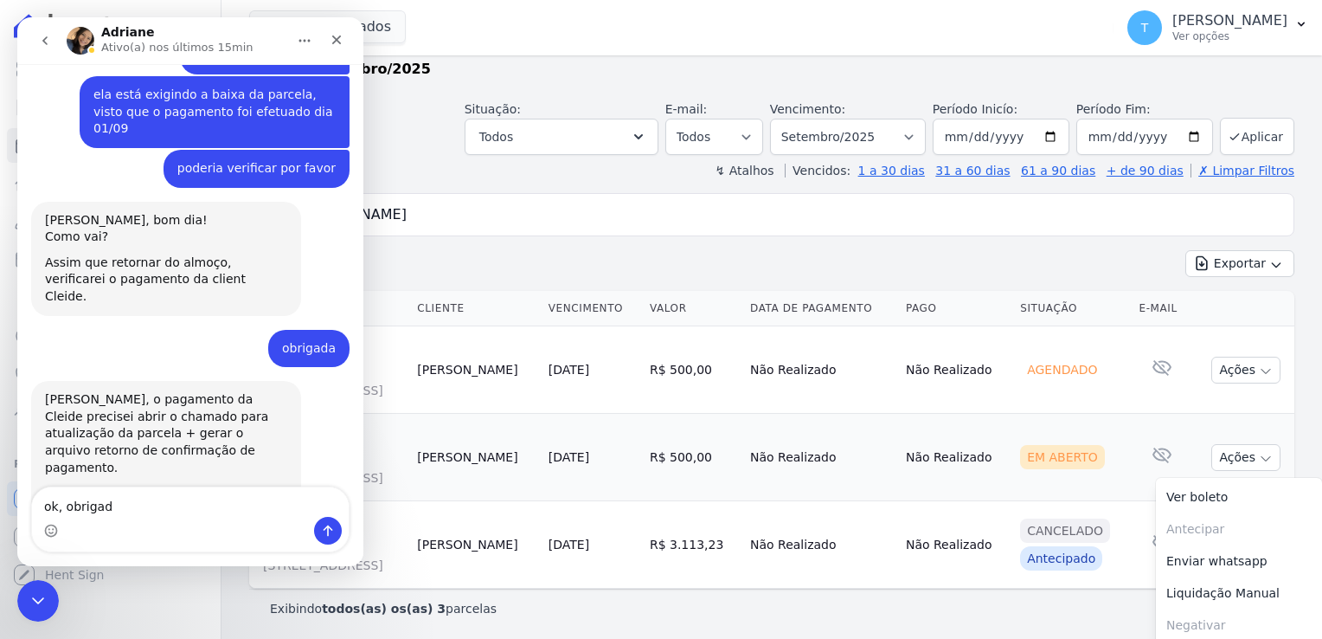
type textarea "ok, obrigada"
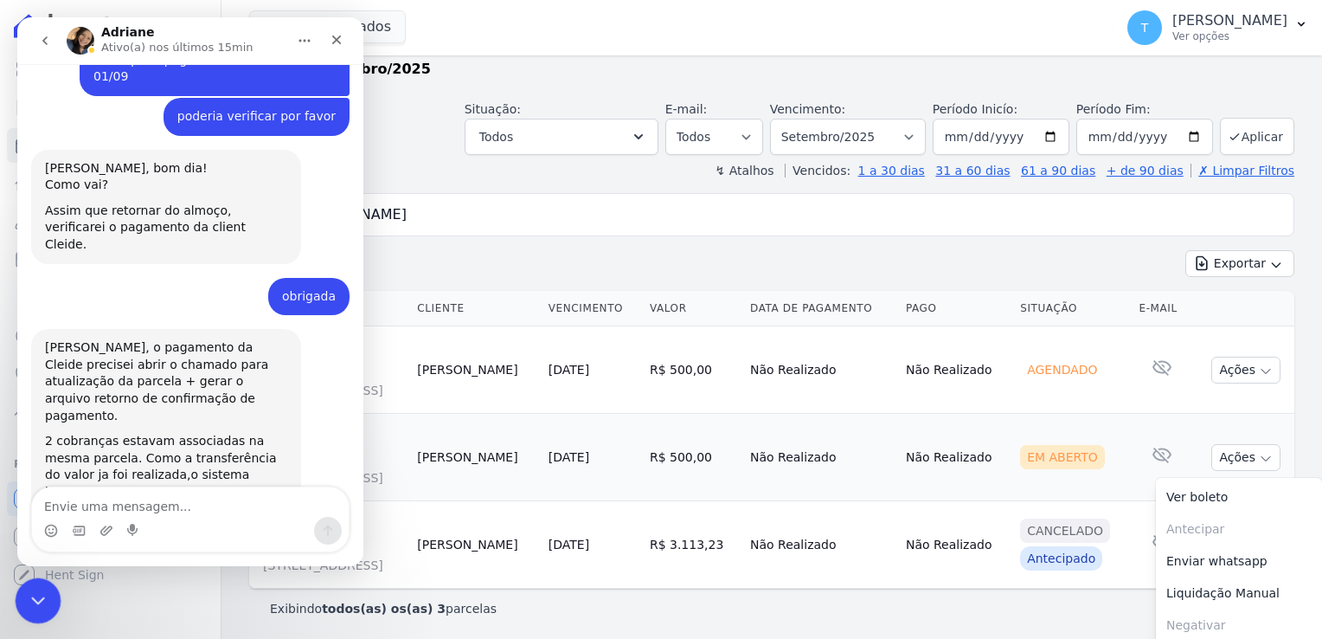
click at [40, 593] on icon "Encerramento do Messenger da Intercom" at bounding box center [35, 597] width 21 height 21
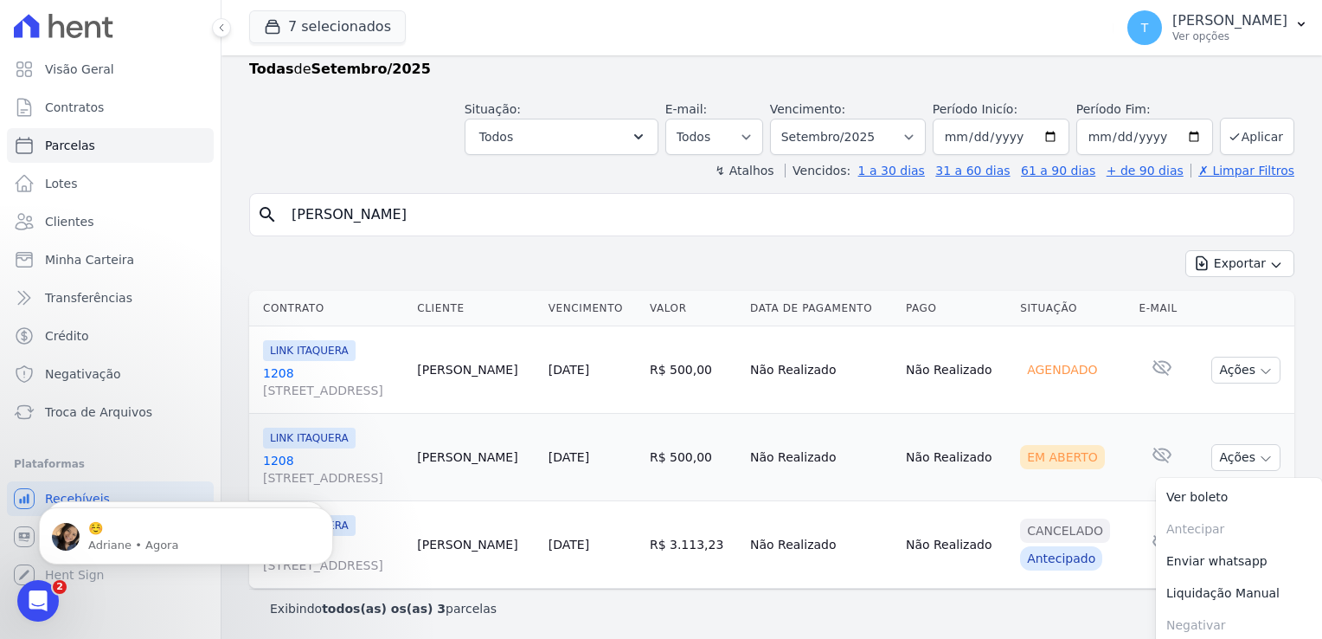
scroll to position [1679, 0]
click at [100, 414] on span "Troca de Arquivos" at bounding box center [98, 411] width 107 height 17
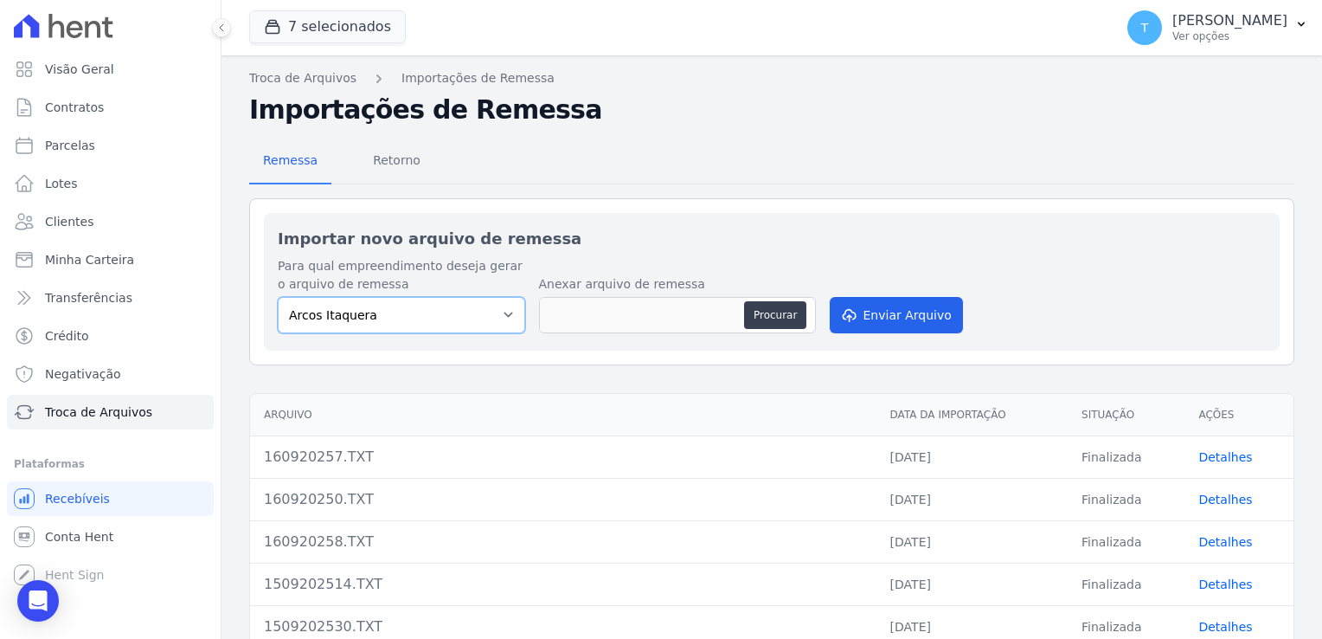
click at [492, 317] on select "Arcos Itaquera ALTOS DE SANTANA Inspire BOSQUE CLUB ARTE VILA MATILDE VISTA 553…" at bounding box center [401, 315] width 247 height 36
select select "f2036c47-f869-4cf7-aa49-d68e524f2024"
click at [278, 297] on select "Arcos Itaquera ALTOS DE SANTANA Inspire BOSQUE CLUB ARTE VILA MATILDE VISTA 553…" at bounding box center [401, 315] width 247 height 36
click at [758, 313] on button "Procurar" at bounding box center [775, 315] width 62 height 28
type input "160920250 (1).TXT"
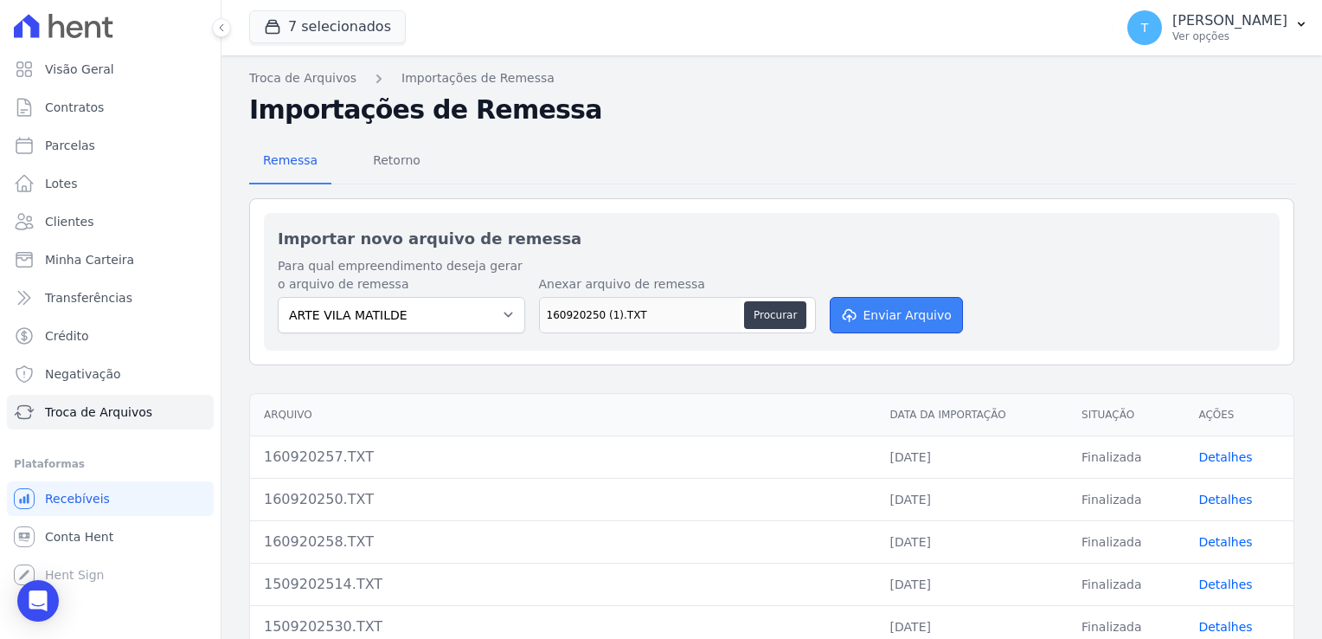
click at [888, 306] on button "Enviar Arquivo" at bounding box center [896, 315] width 133 height 36
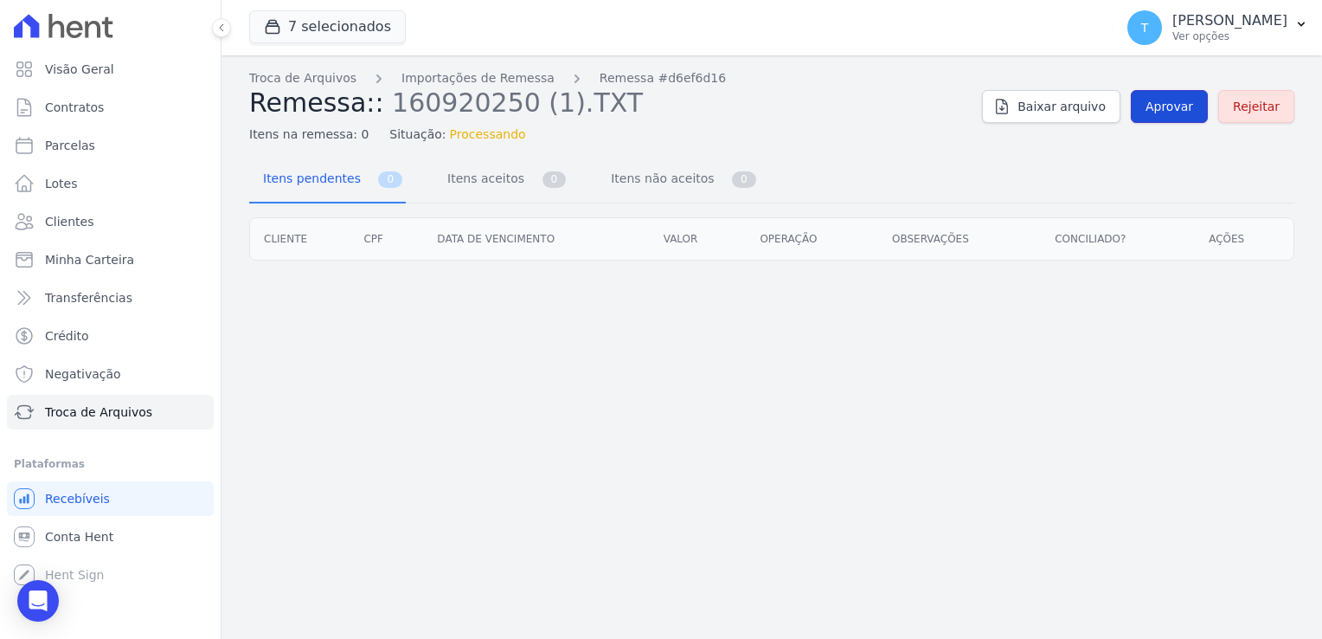
click at [1163, 109] on span "Aprovar" at bounding box center [1170, 106] width 48 height 17
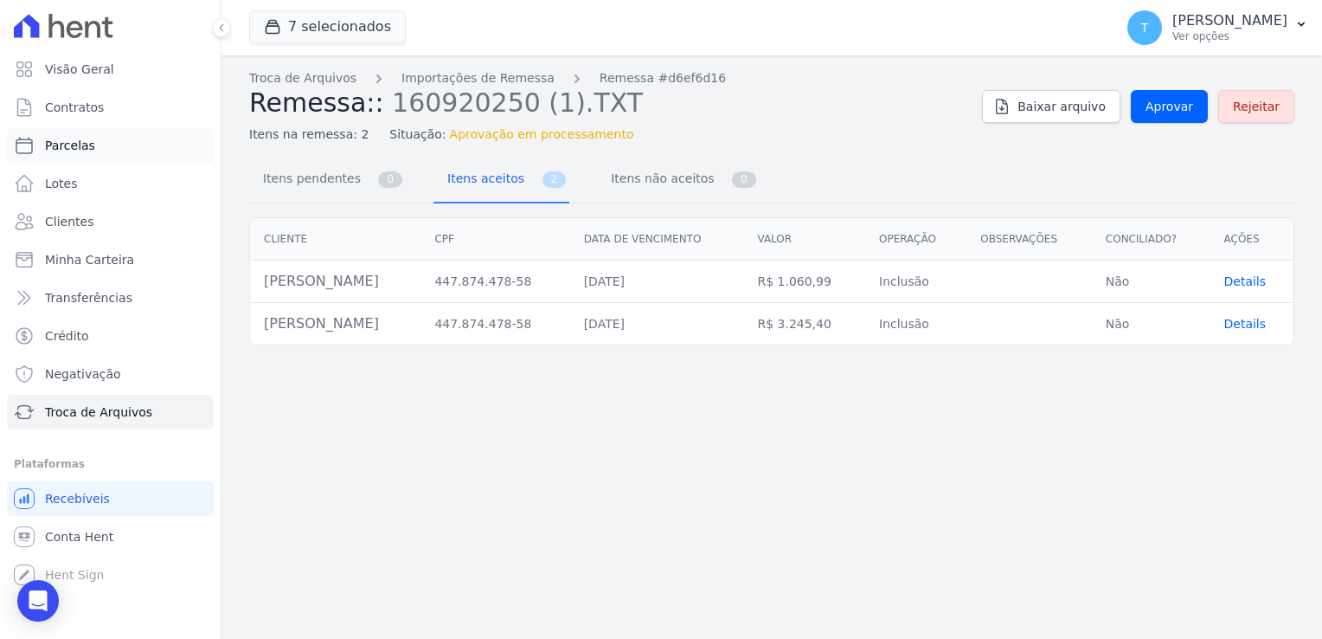
click at [93, 141] on link "Parcelas" at bounding box center [110, 145] width 207 height 35
select select
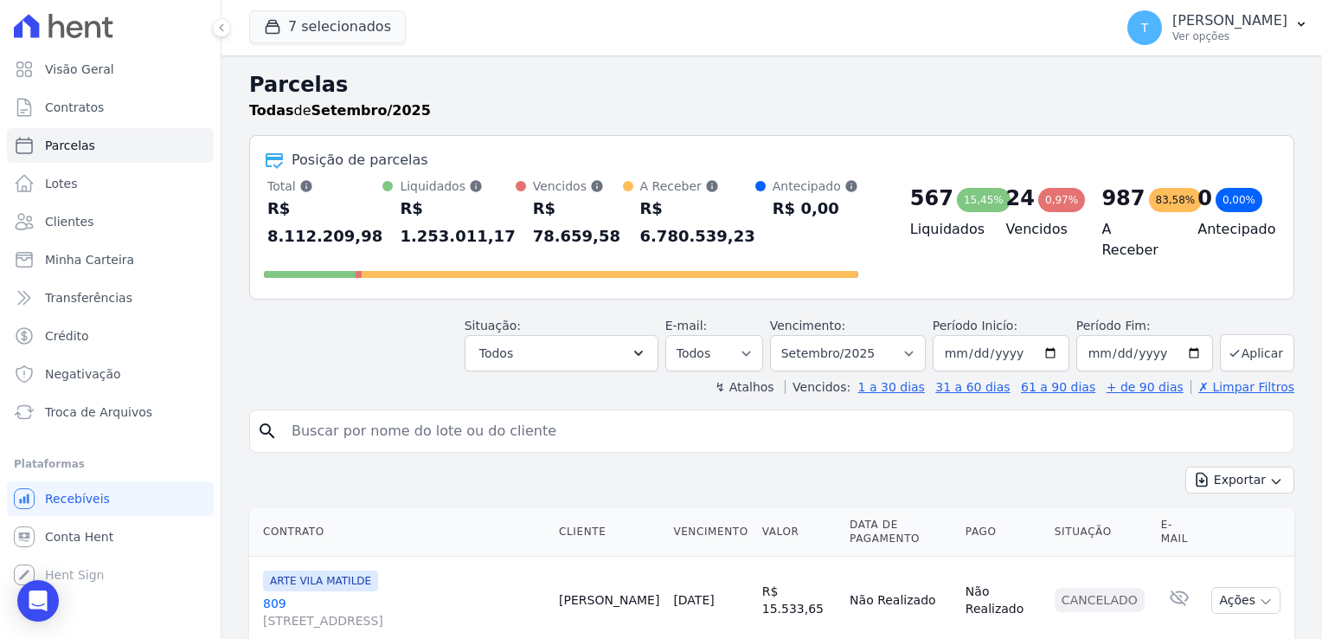
click at [328, 409] on div "search" at bounding box center [771, 430] width 1045 height 43
click at [329, 414] on input "search" at bounding box center [783, 431] width 1005 height 35
paste input "Renan Contiero de Carvalho"
type input "Renan Contiero de Carvalho"
select select
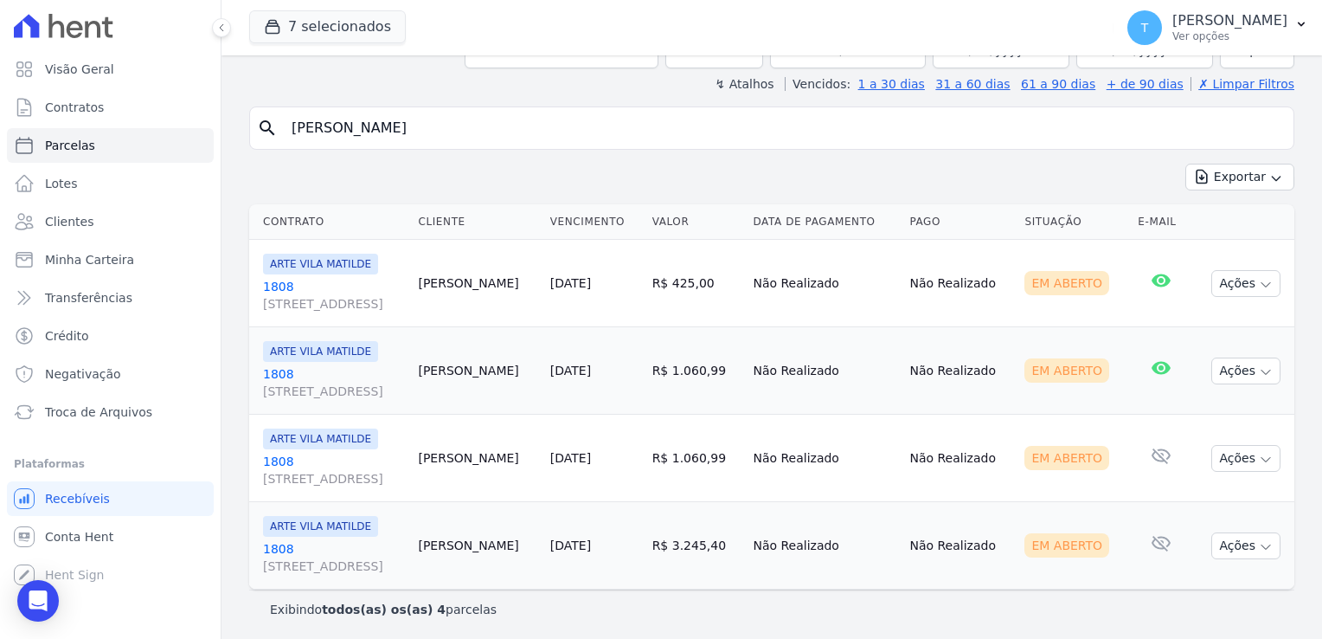
scroll to position [129, 0]
click at [1262, 369] on icon "button" at bounding box center [1266, 371] width 9 height 4
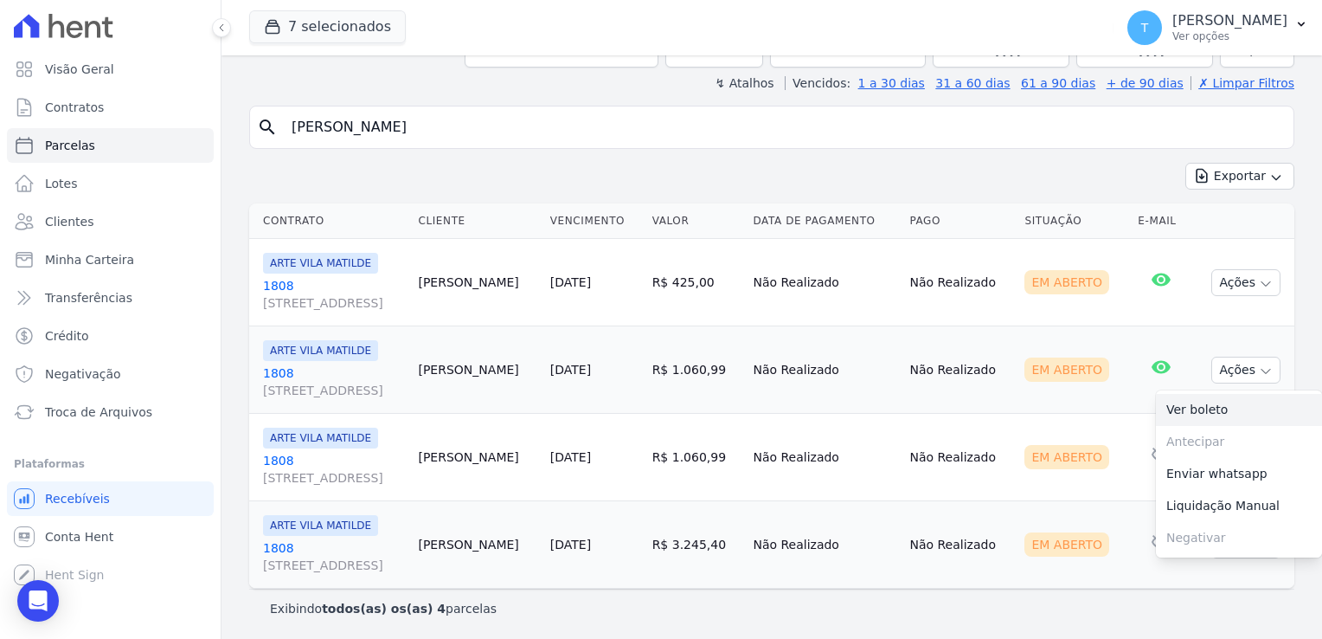
click at [1221, 414] on link "Ver boleto" at bounding box center [1239, 410] width 166 height 32
click at [1015, 427] on td "Não Realizado" at bounding box center [959, 457] width 115 height 87
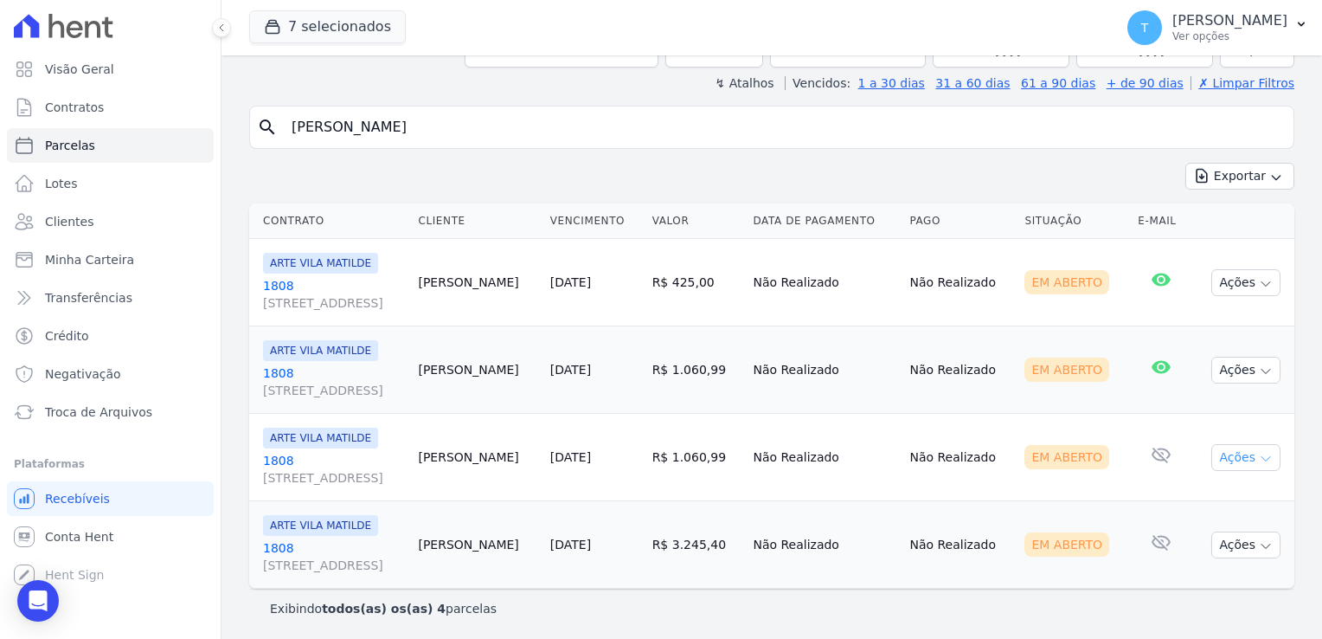
click at [1259, 454] on icon "button" at bounding box center [1266, 459] width 14 height 14
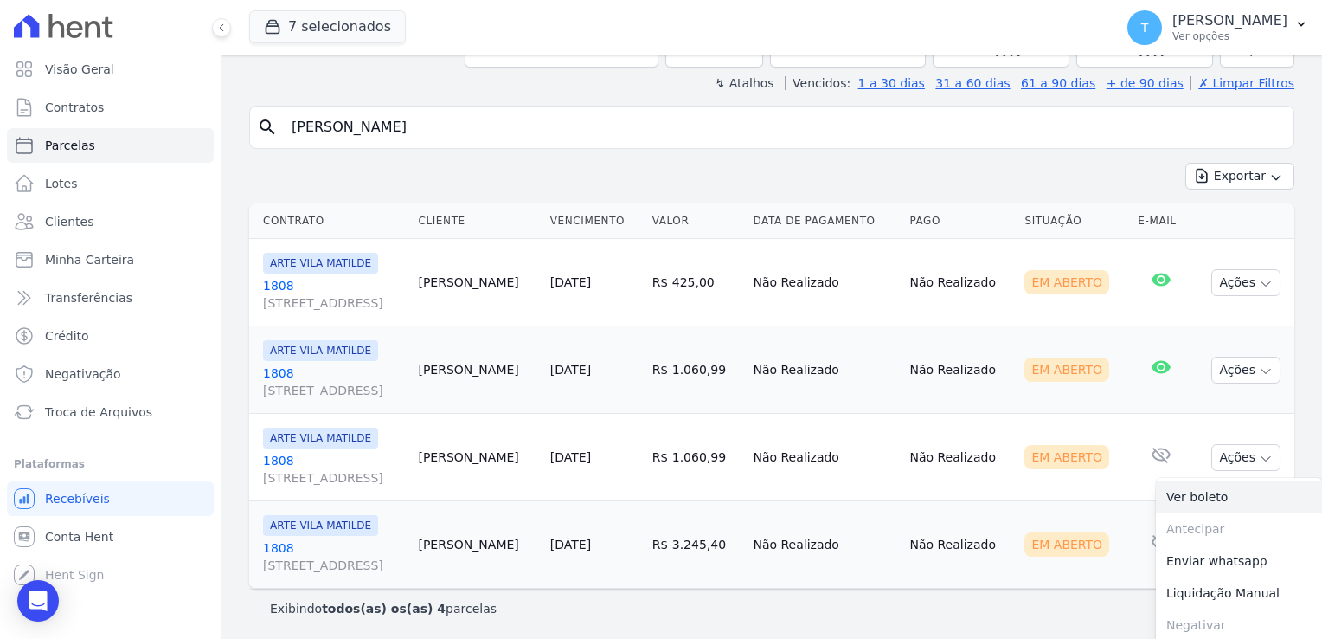
click at [1196, 493] on link "Ver boleto" at bounding box center [1239, 497] width 166 height 32
click at [1018, 504] on td "Não Realizado" at bounding box center [959, 544] width 115 height 87
click at [1259, 539] on icon "button" at bounding box center [1266, 546] width 14 height 14
click at [1182, 582] on link "Ver boleto" at bounding box center [1239, 584] width 166 height 32
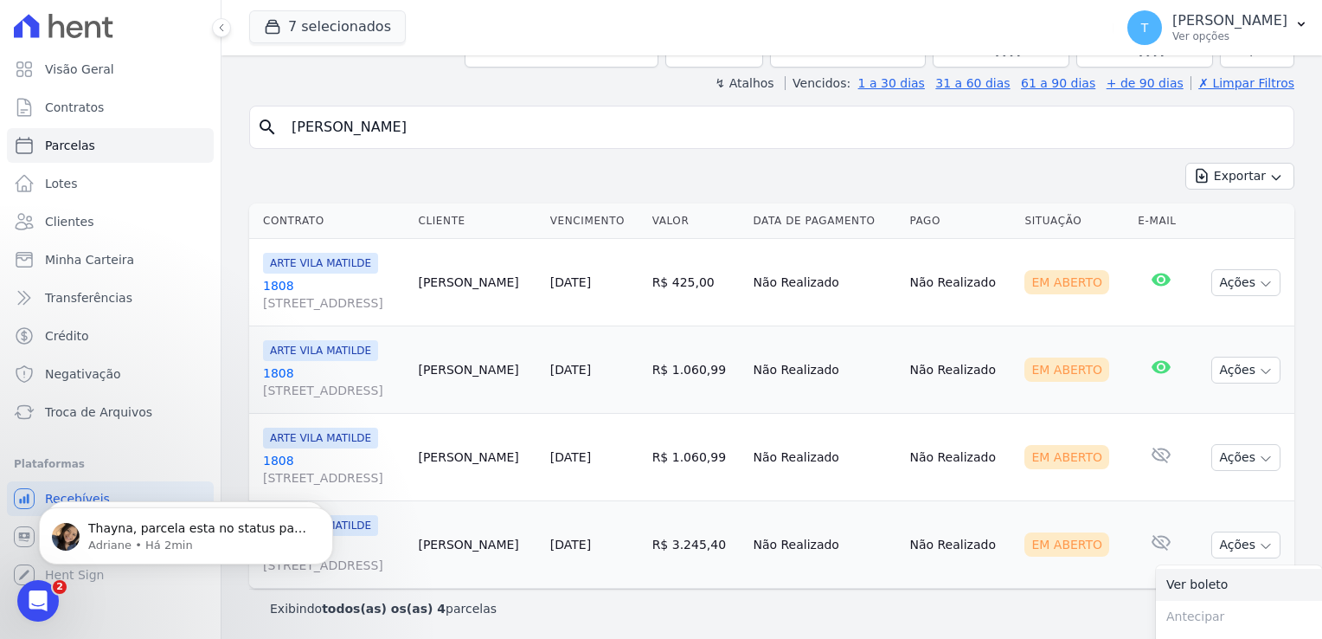
scroll to position [0, 0]
click at [100, 411] on span "Troca de Arquivos" at bounding box center [98, 411] width 107 height 17
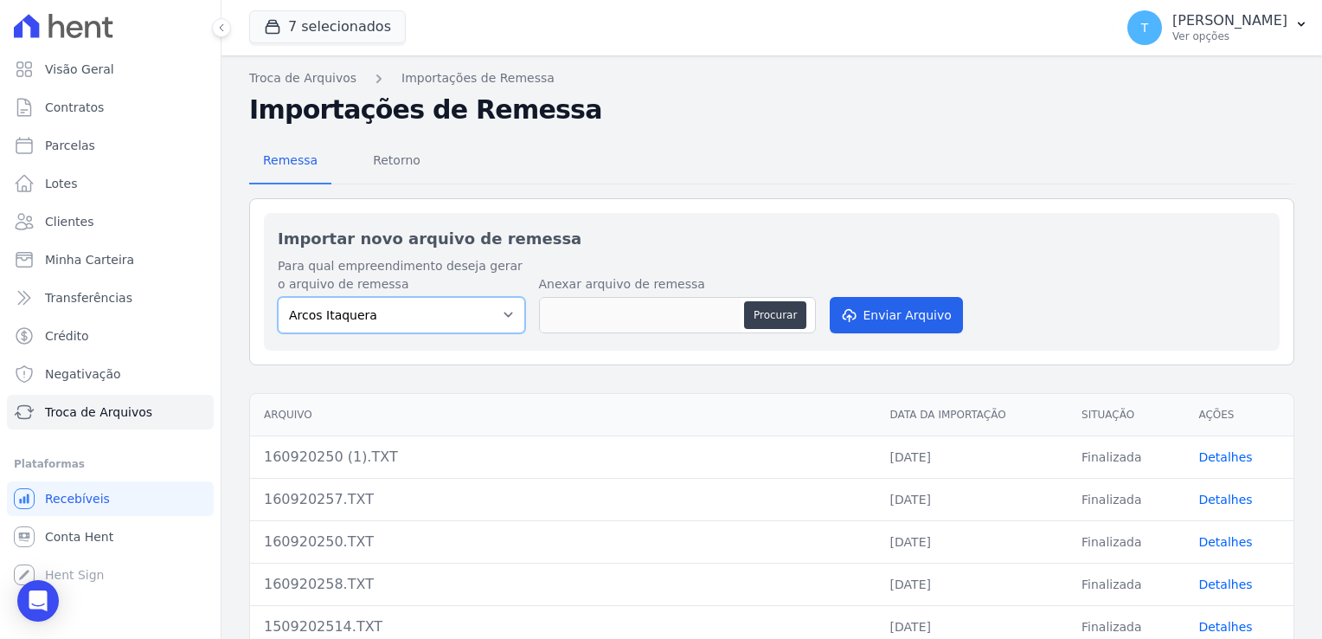
click at [499, 305] on select "Arcos Itaquera ALTOS DE SANTANA Inspire BOSQUE CLUB ARTE VILA MATILDE VISTA 553…" at bounding box center [401, 315] width 247 height 36
select select "608a0505-5729-491c-8a4a-236dc5ec7f7f"
click at [278, 297] on select "Arcos Itaquera ALTOS DE SANTANA Inspire BOSQUE CLUB ARTE VILA MATILDE VISTA 553…" at bounding box center [401, 315] width 247 height 36
click at [772, 313] on button "Procurar" at bounding box center [775, 315] width 62 height 28
type input "1609202514.TXT"
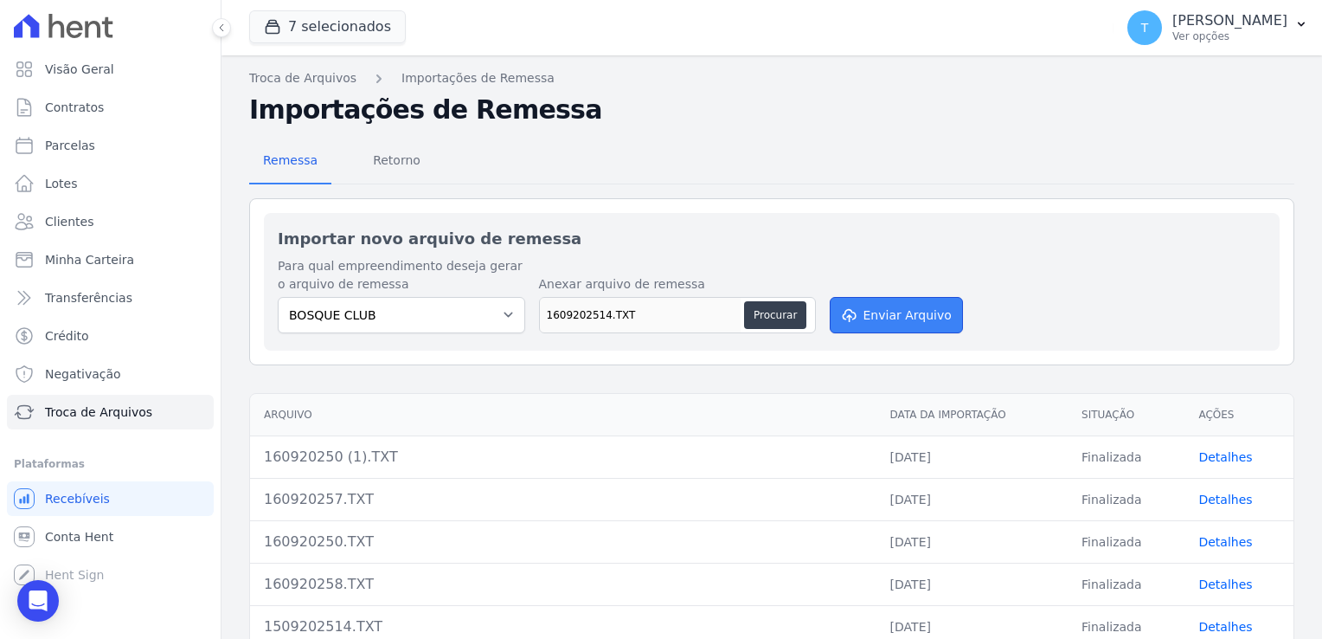
click at [928, 318] on button "Enviar Arquivo" at bounding box center [896, 315] width 133 height 36
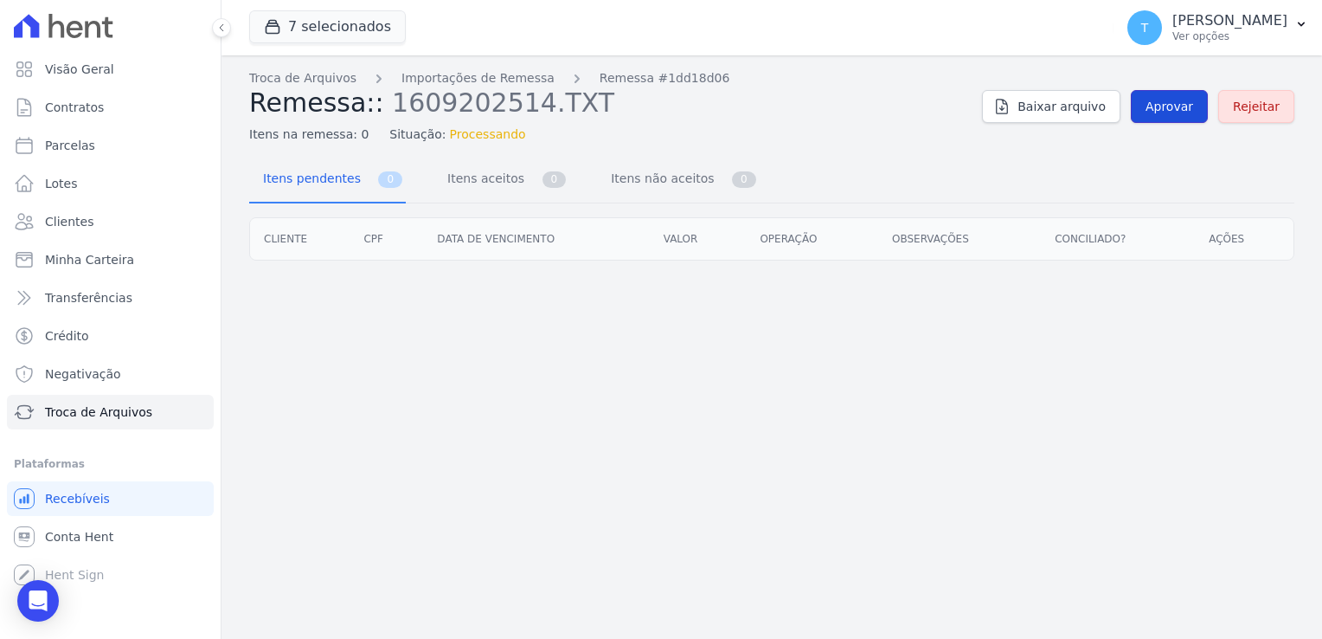
click at [1178, 106] on span "Aprovar" at bounding box center [1170, 106] width 48 height 17
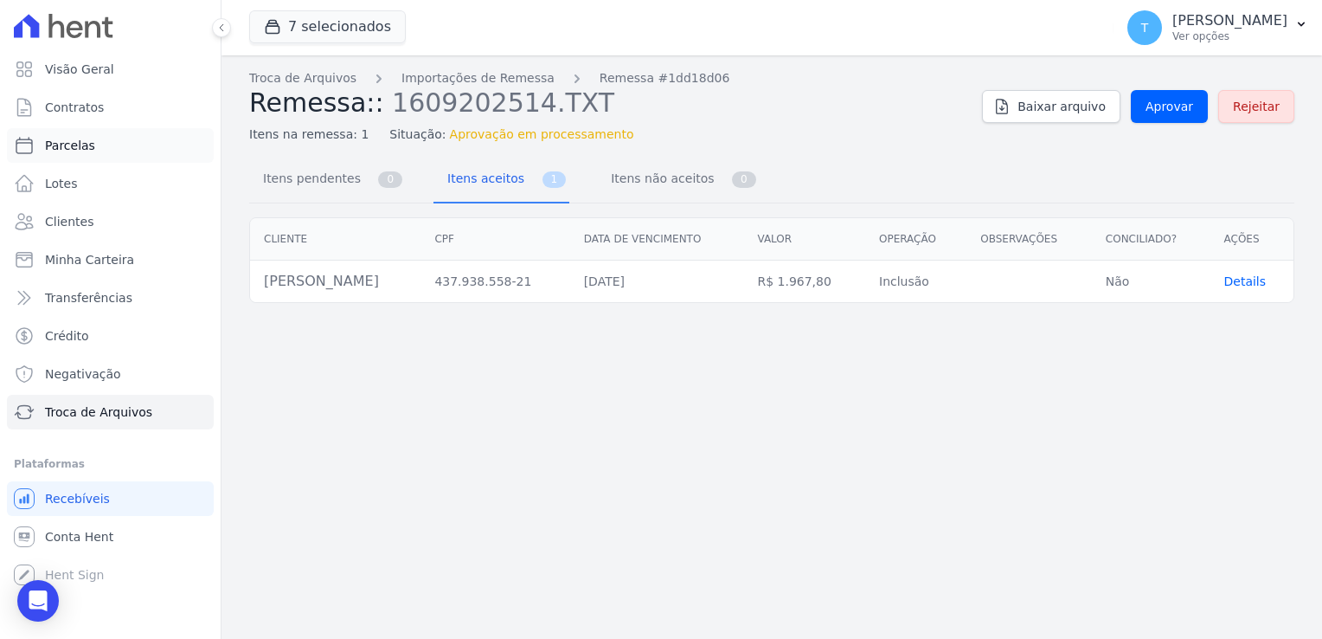
click at [120, 151] on link "Parcelas" at bounding box center [110, 145] width 207 height 35
select select
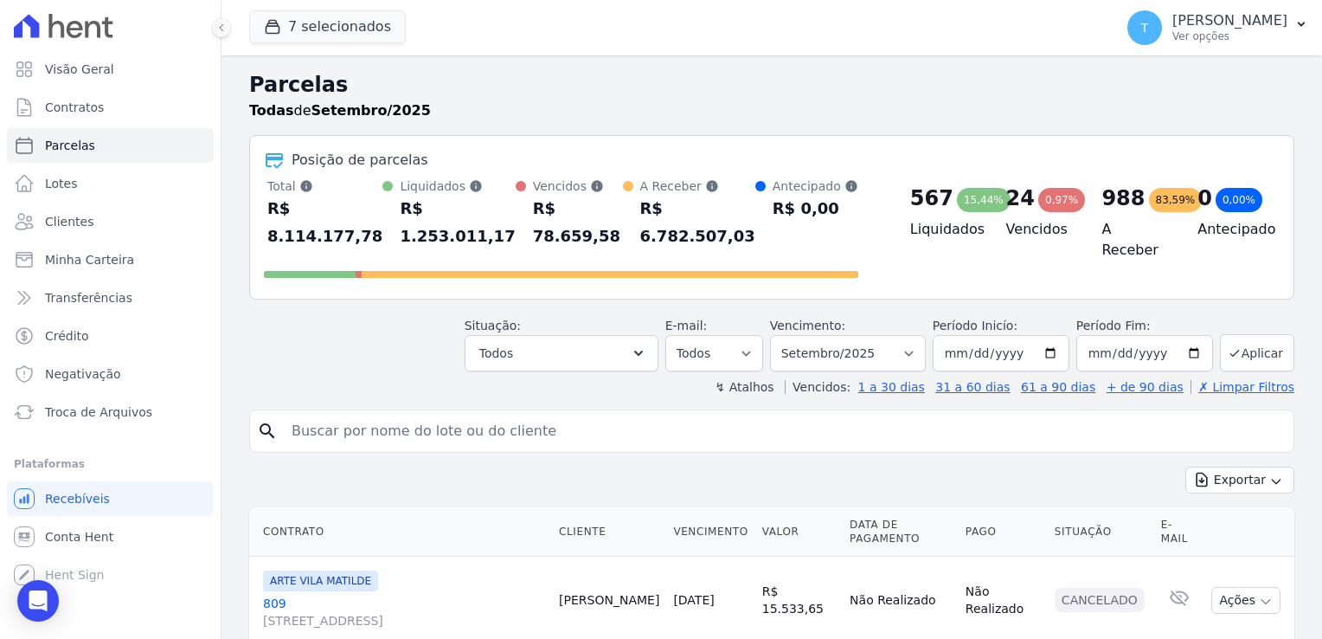
click at [384, 414] on input "search" at bounding box center [783, 431] width 1005 height 35
paste input "Dráuzio De Souza Santos"
type input "Dráuzio De Souza Santos"
select select
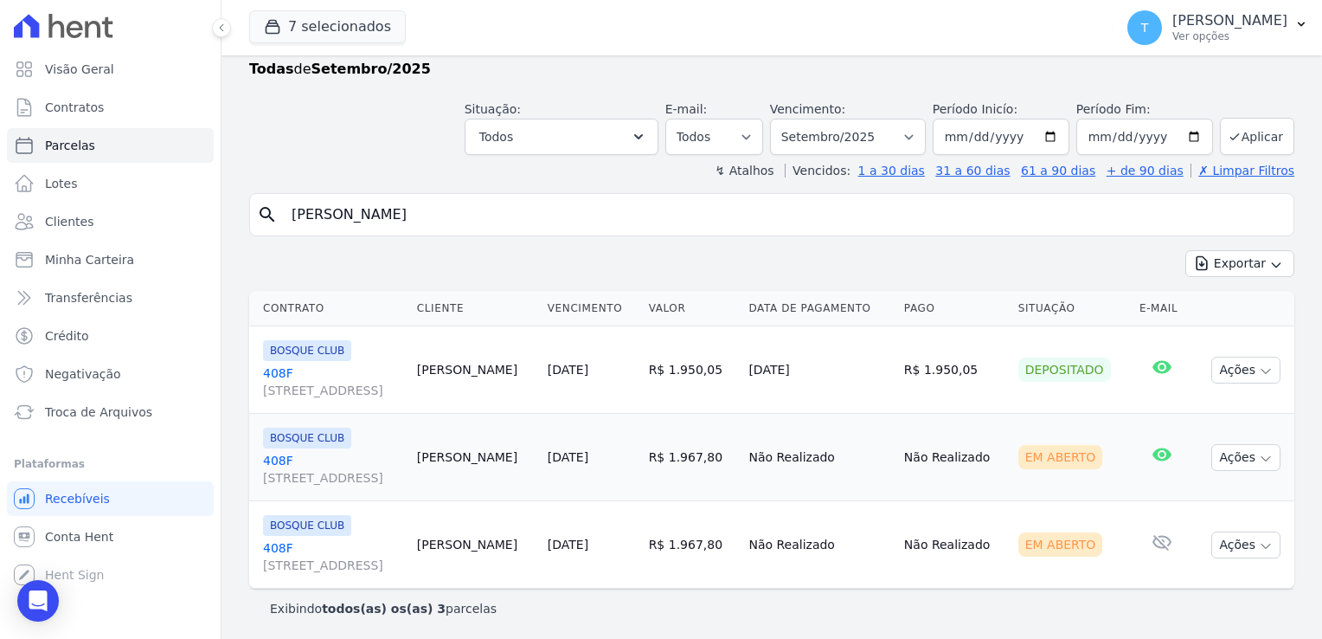
scroll to position [42, 0]
click at [281, 551] on link "408F Avenida Angélica, 2248, ANDAR 11, Consolação" at bounding box center [333, 556] width 140 height 35
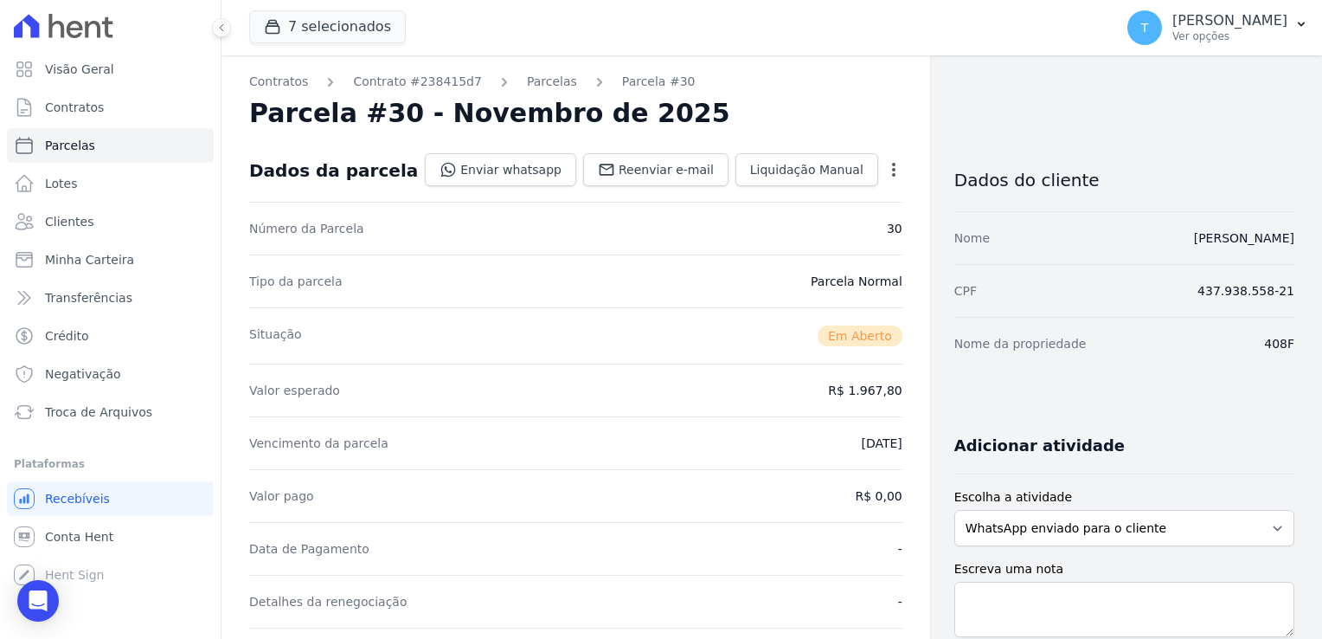
select select
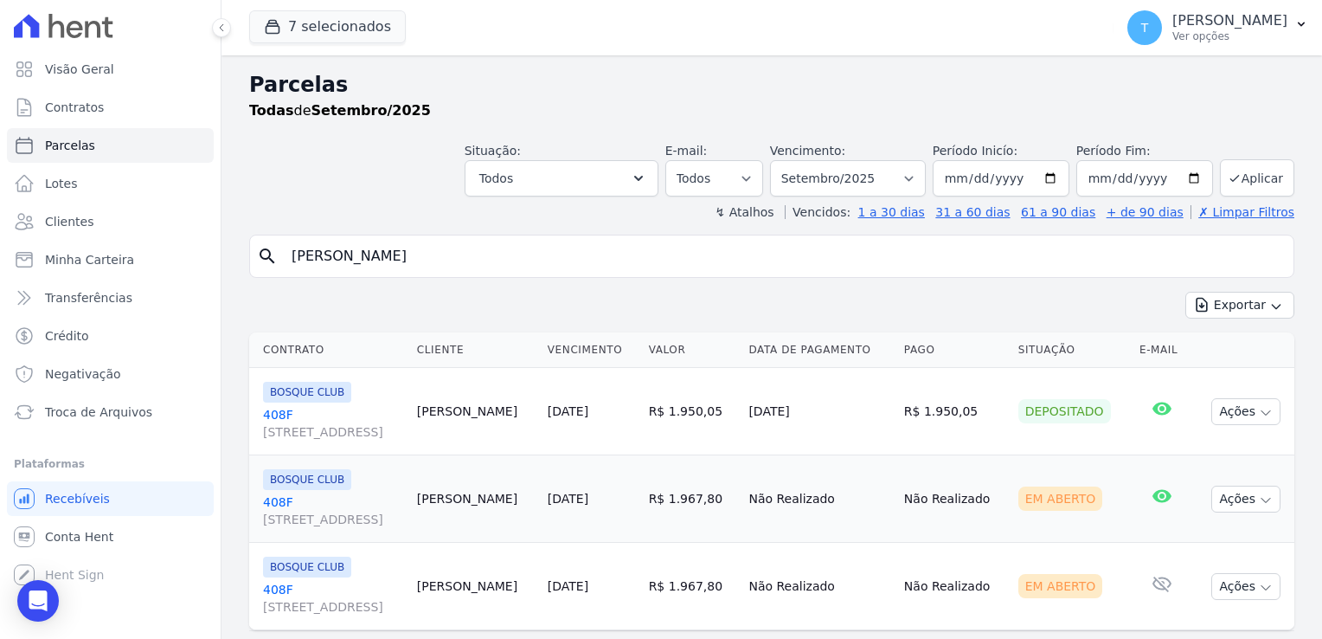
scroll to position [42, 0]
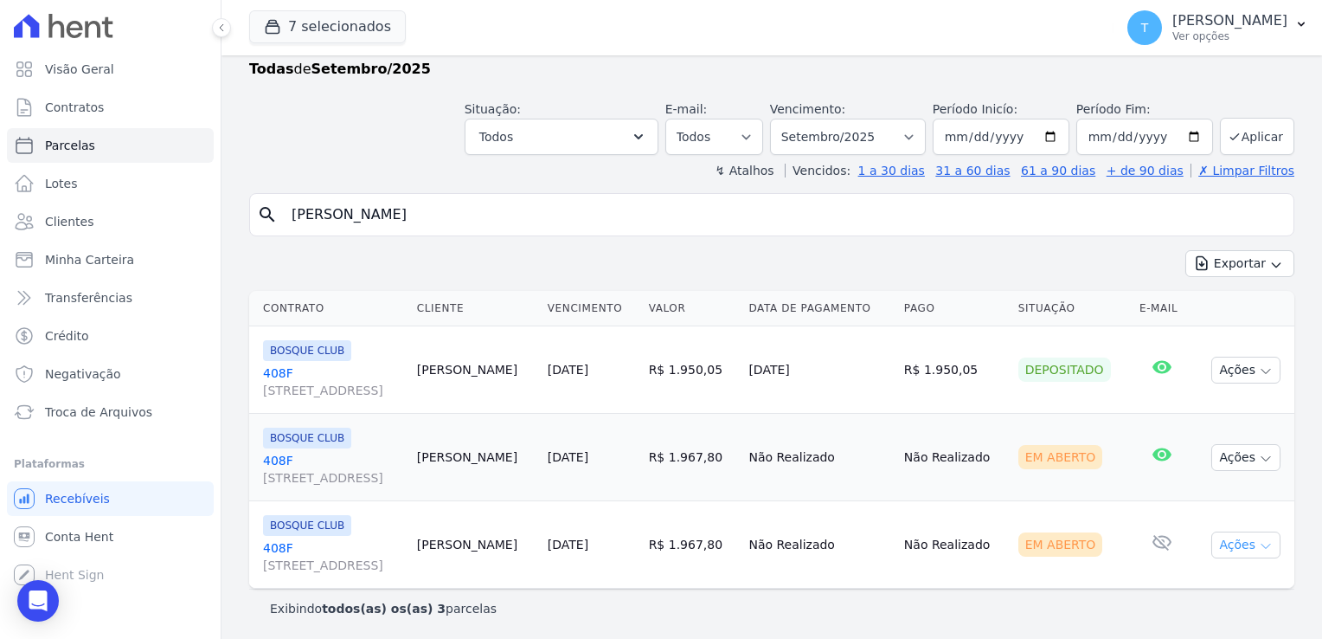
click at [1259, 542] on icon "button" at bounding box center [1266, 546] width 14 height 14
click at [1218, 576] on link "Ver boleto" at bounding box center [1239, 584] width 166 height 32
drag, startPoint x: 485, startPoint y: 211, endPoint x: 256, endPoint y: 232, distance: 229.4
click at [256, 232] on div "search Dráuzio De Souza Santos" at bounding box center [771, 214] width 1045 height 43
paste input "Jorge Lutuima Muecaria Tavare"
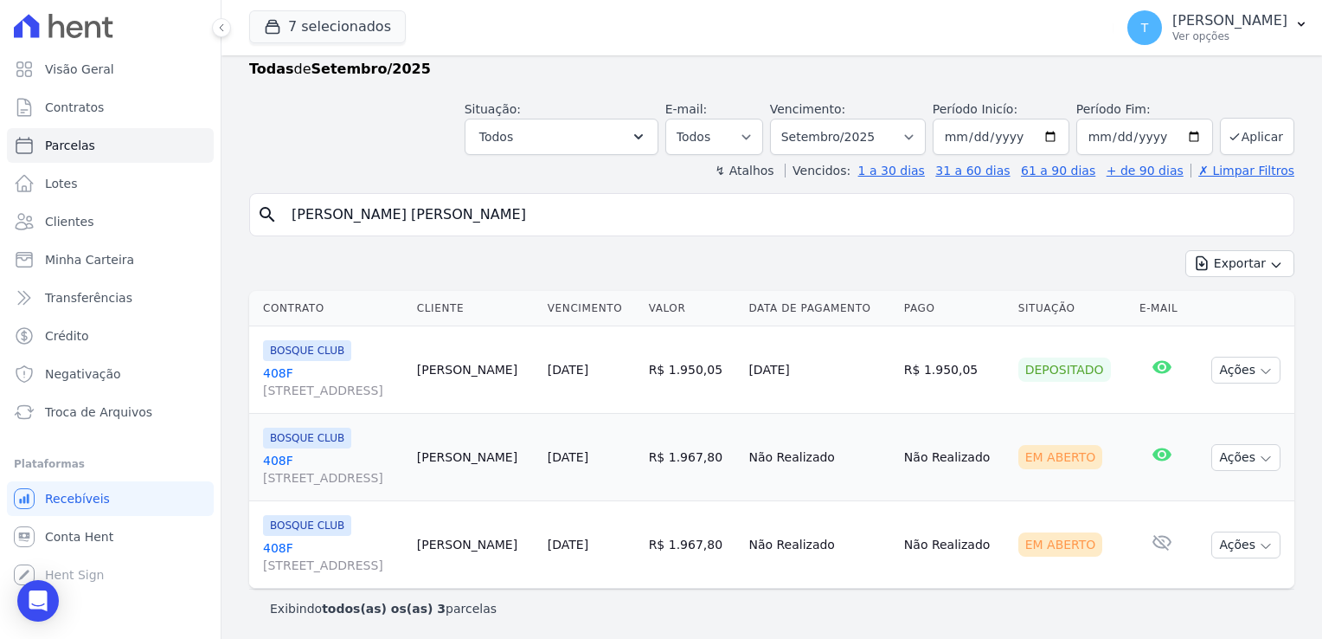
type input "Jorge Lutuima Muecaria Tavares"
select select
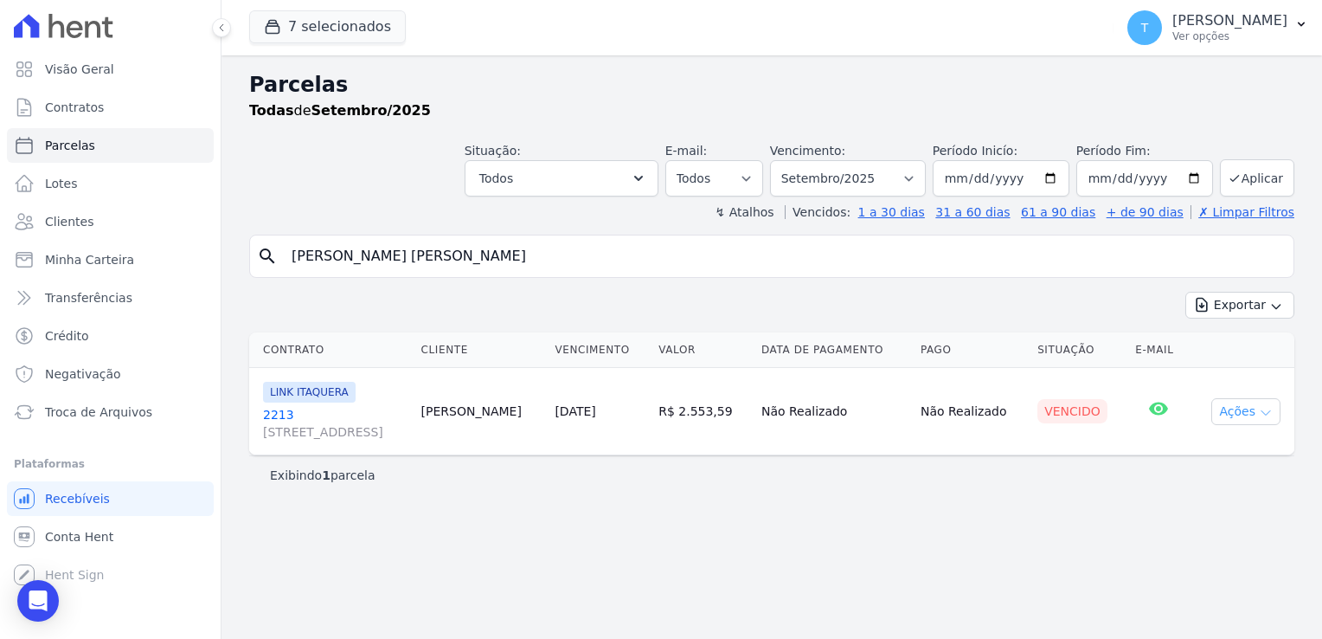
click at [1267, 410] on icon "button" at bounding box center [1266, 413] width 14 height 14
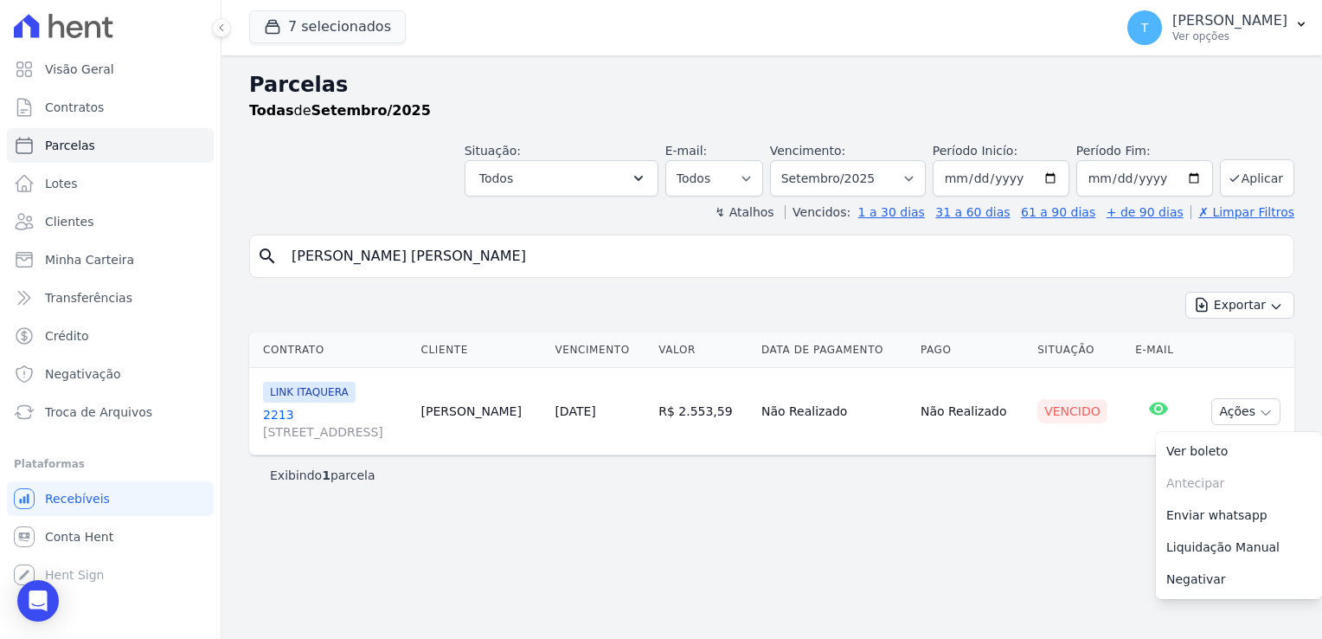
click at [1024, 492] on div "Parcelas Todas de Setembro/2025 Situação: Agendado Em Aberto Pago Processando C…" at bounding box center [771, 346] width 1101 height 583
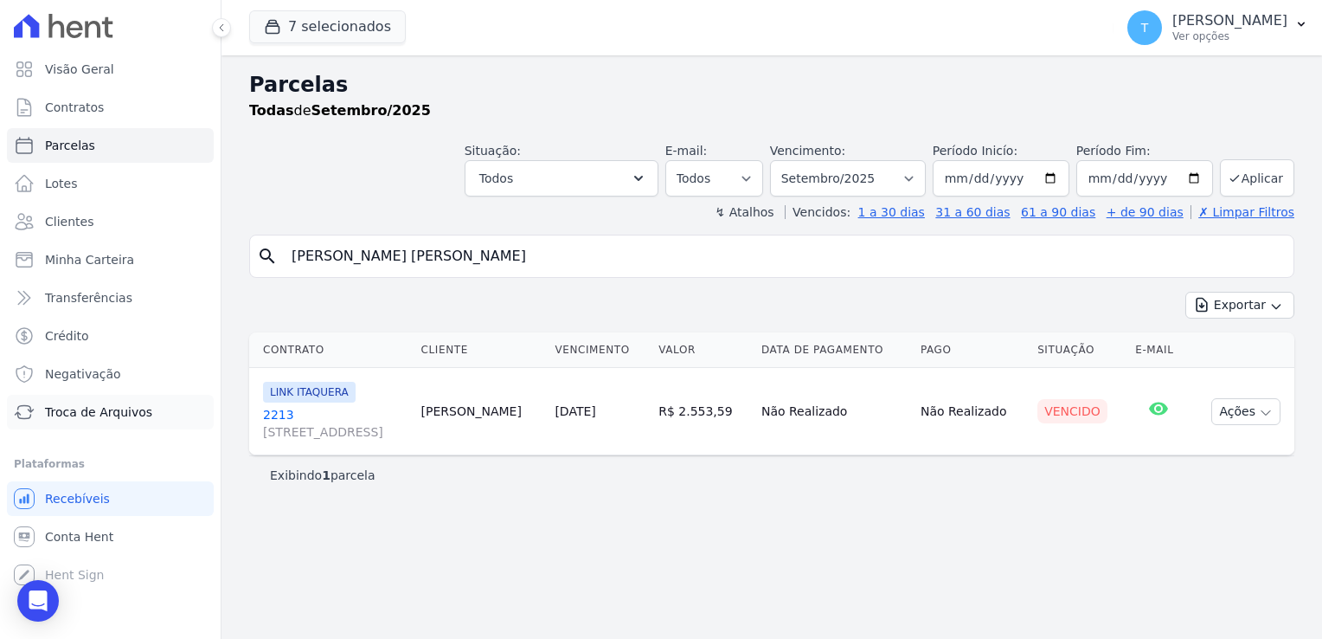
click at [105, 414] on span "Troca de Arquivos" at bounding box center [98, 411] width 107 height 17
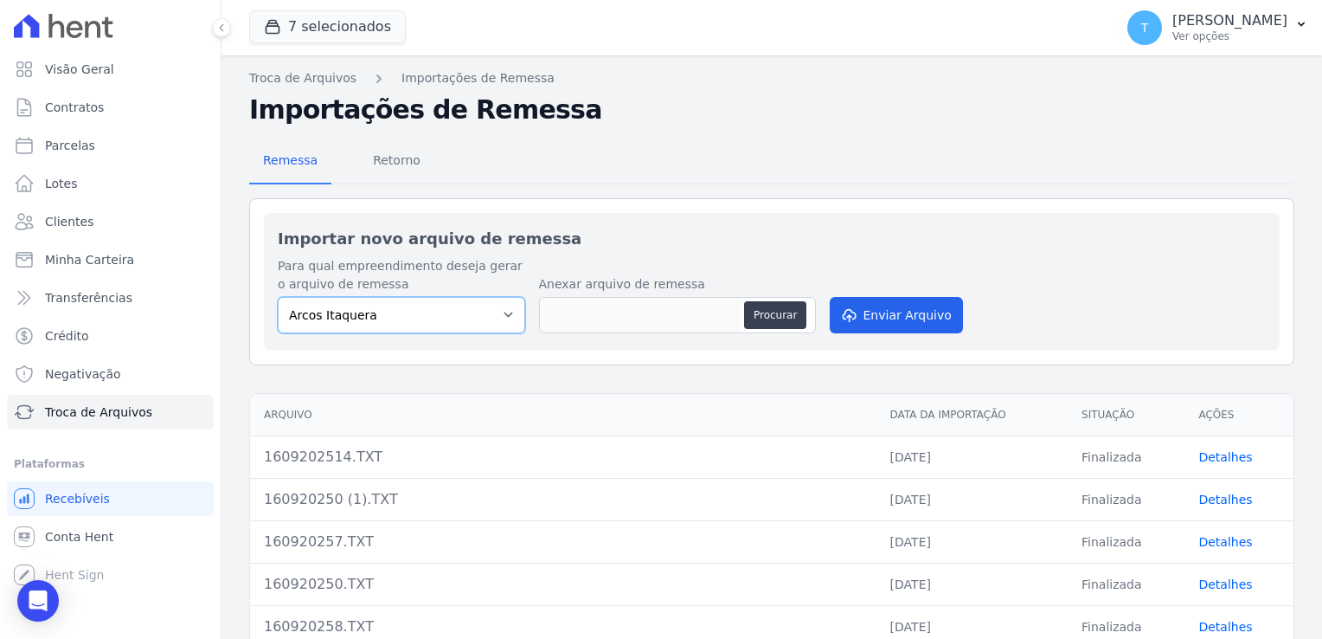
click at [513, 311] on select "Arcos Itaquera ALTOS DE SANTANA Inspire BOSQUE CLUB ARTE VILA MATILDE VISTA 553…" at bounding box center [401, 315] width 247 height 36
select select "798d34ef-1a76-4a01-aecd-278a2202ade3"
click at [278, 297] on select "Arcos Itaquera ALTOS DE SANTANA Inspire BOSQUE CLUB ARTE VILA MATILDE VISTA 553…" at bounding box center [401, 315] width 247 height 36
click at [762, 311] on button "Procurar" at bounding box center [775, 315] width 62 height 28
type input "160920257 (1).TXT"
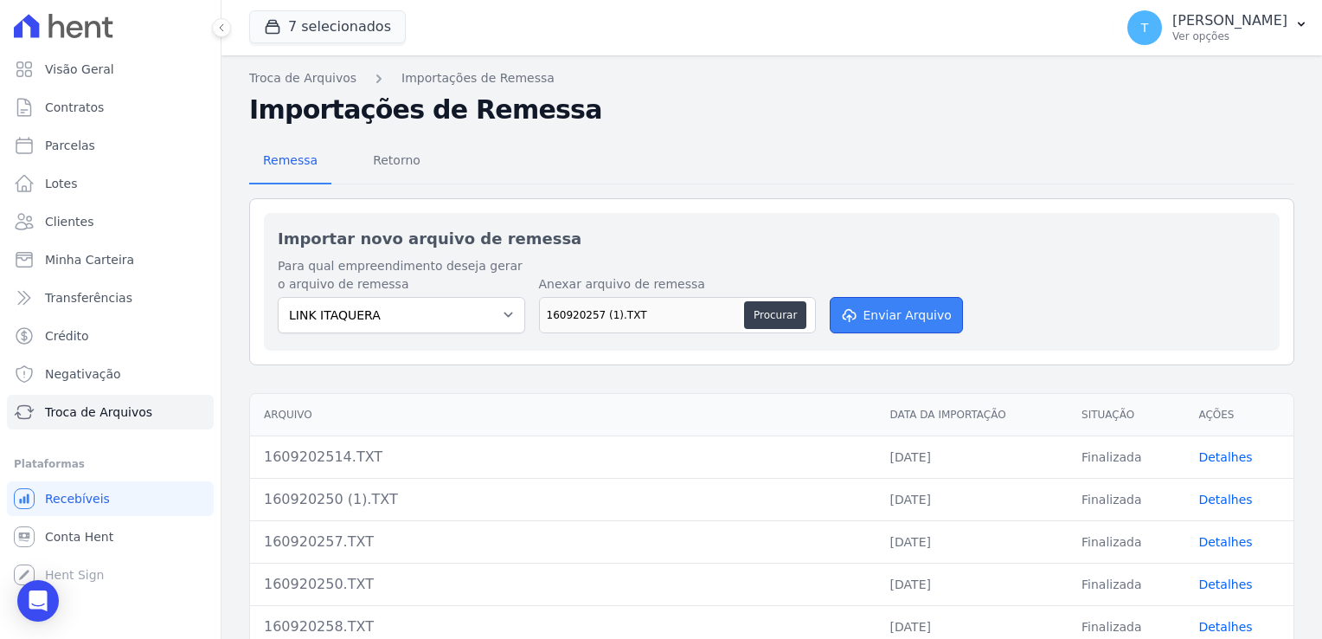
click at [913, 313] on button "Enviar Arquivo" at bounding box center [896, 315] width 133 height 36
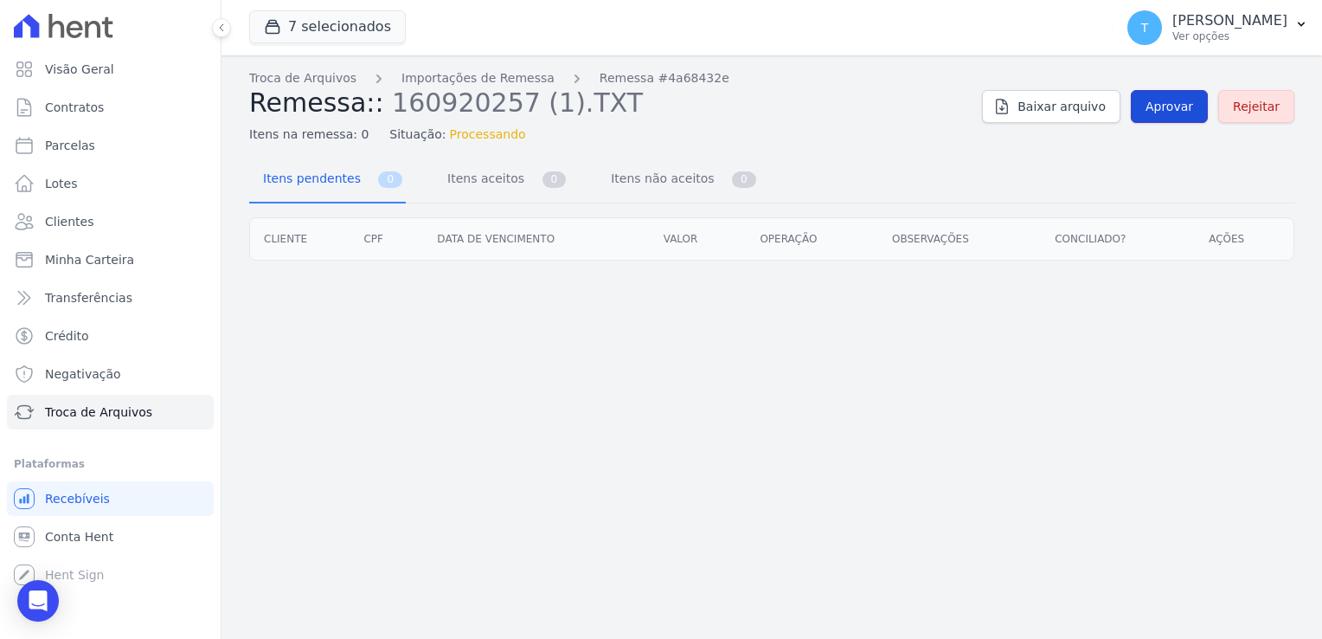
click at [1185, 112] on span "Aprovar" at bounding box center [1170, 106] width 48 height 17
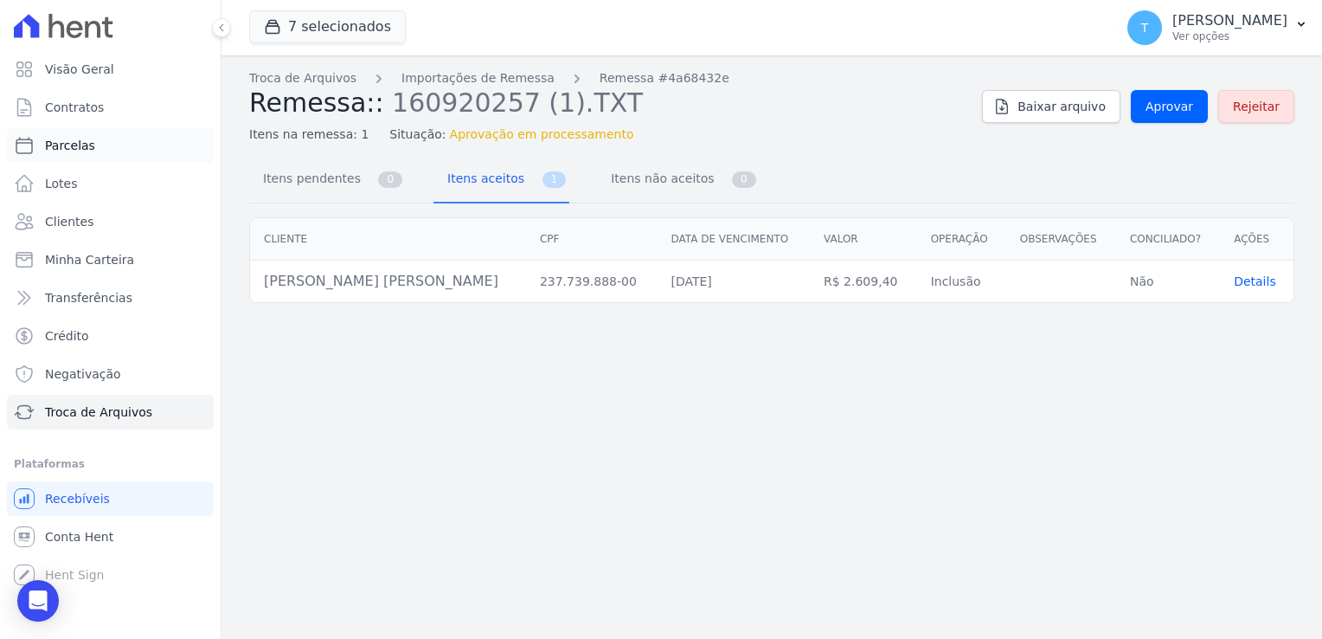
click at [91, 146] on link "Parcelas" at bounding box center [110, 145] width 207 height 35
select select
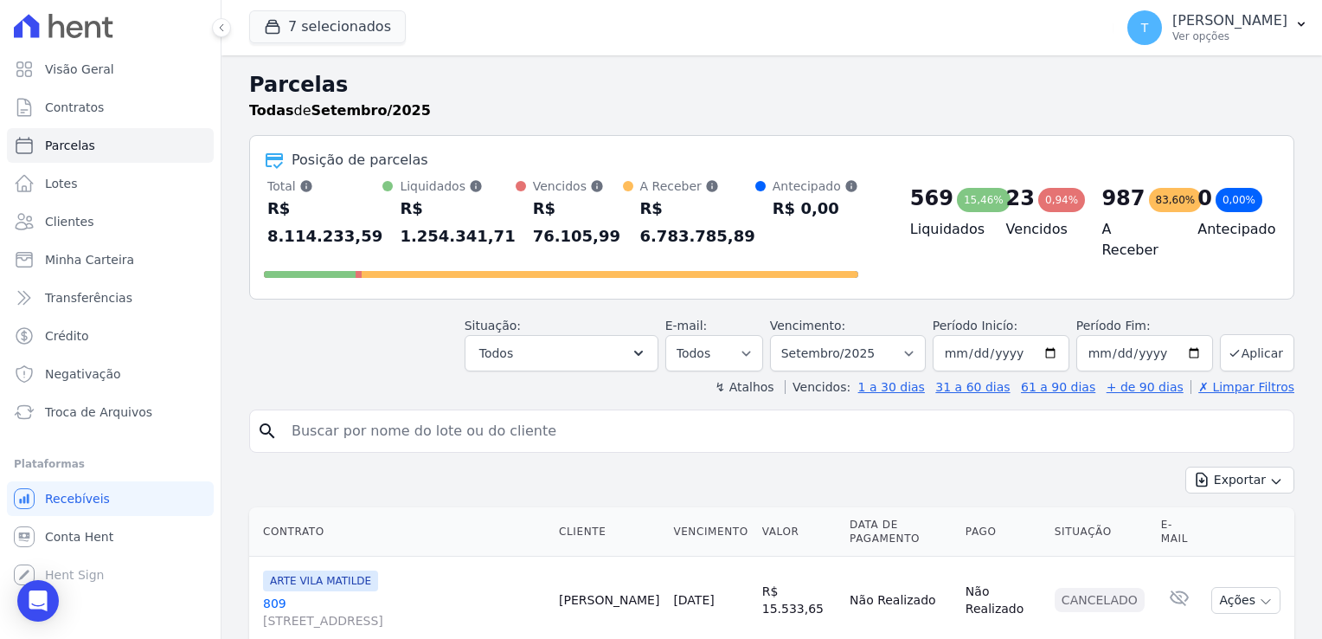
click at [419, 416] on input "search" at bounding box center [783, 431] width 1005 height 35
paste input "Jorge Lutuima Muecaria Tavares"
type input "Jorge Lutuima Muecaria Tavares"
select select
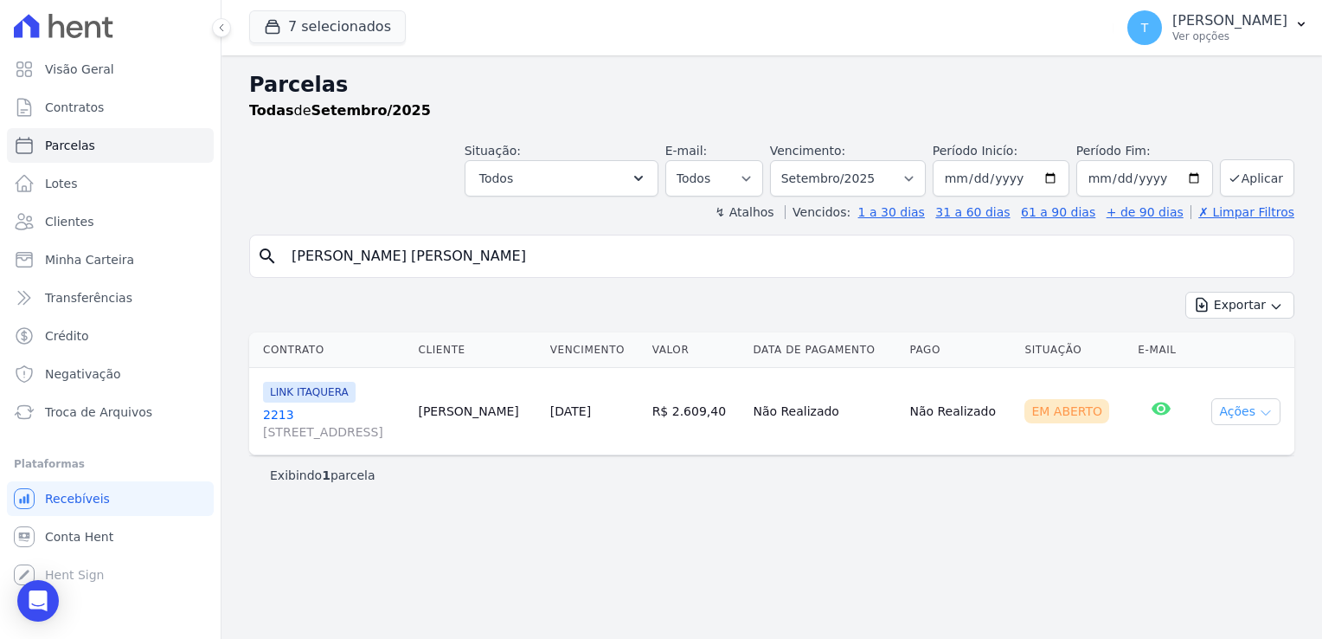
click at [1268, 414] on icon "button" at bounding box center [1266, 413] width 14 height 14
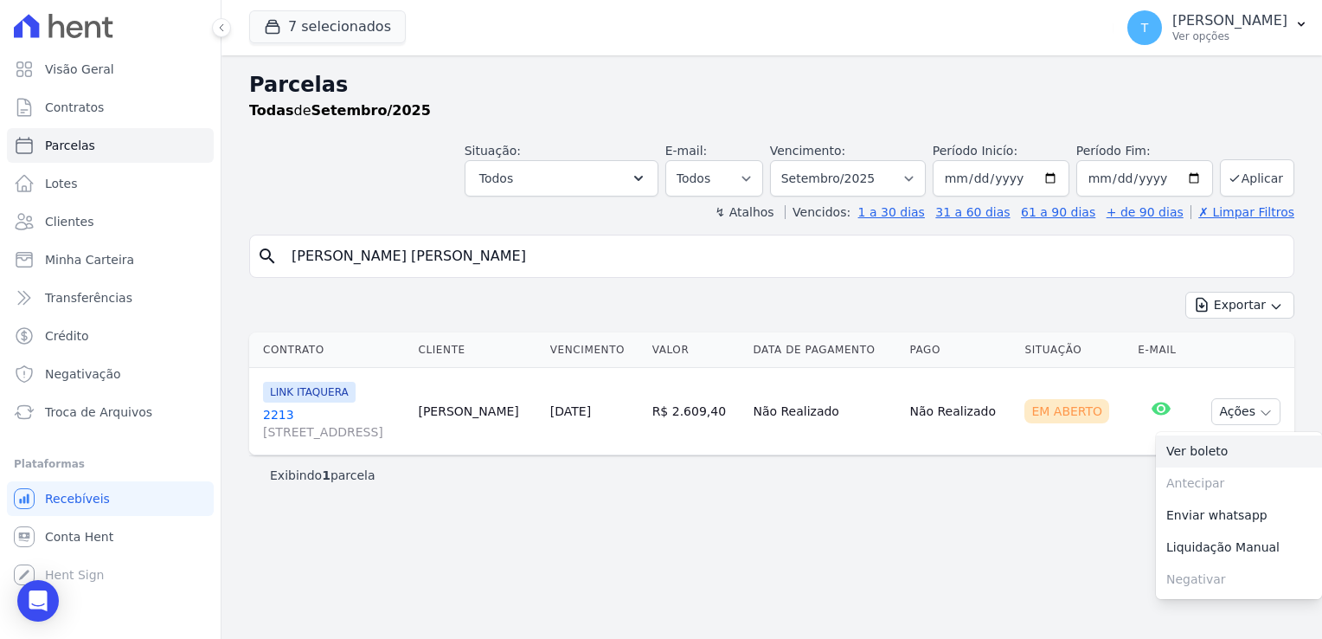
click at [1222, 455] on link "Ver boleto" at bounding box center [1239, 451] width 166 height 32
click at [76, 421] on link "Troca de Arquivos" at bounding box center [110, 412] width 207 height 35
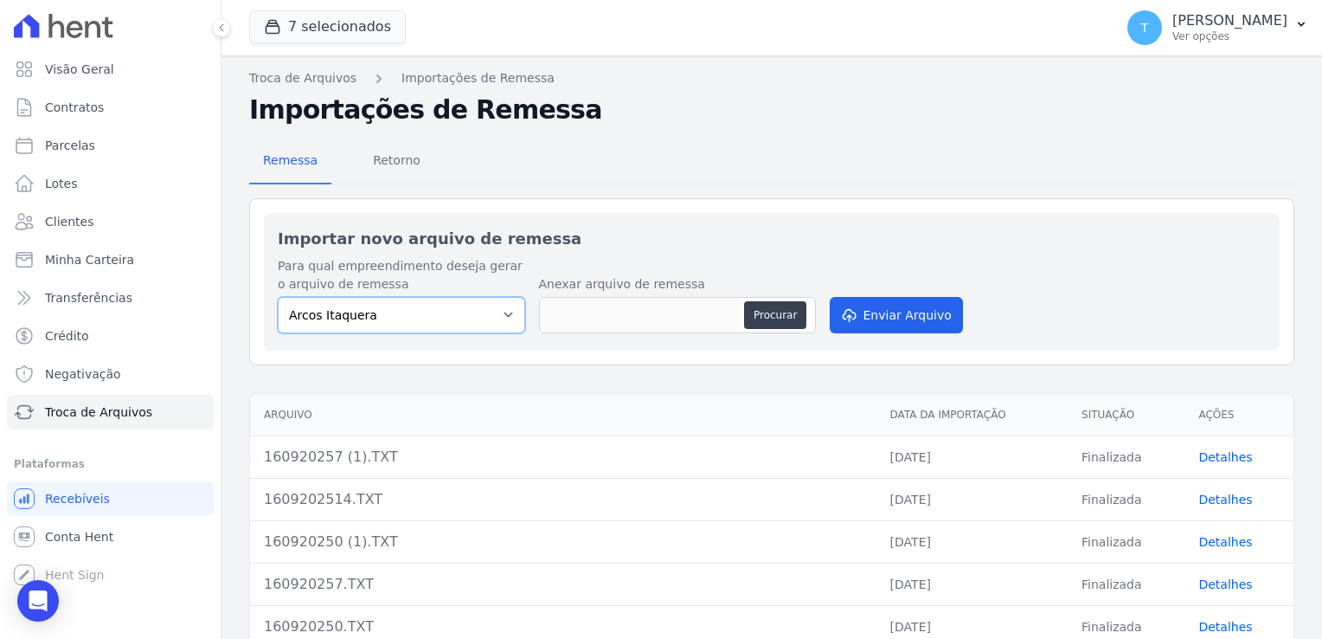
click at [509, 316] on select "Arcos Itaquera ALTOS DE SANTANA Inspire BOSQUE CLUB ARTE VILA MATILDE VISTA 553…" at bounding box center [401, 315] width 247 height 36
select select "608a0505-5729-491c-8a4a-236dc5ec7f7f"
click at [278, 297] on select "Arcos Itaquera ALTOS DE SANTANA Inspire BOSQUE CLUB ARTE VILA MATILDE VISTA 553…" at bounding box center [401, 315] width 247 height 36
click at [753, 311] on button "Procurar" at bounding box center [775, 315] width 62 height 28
type input "1609202514 (1).TXT"
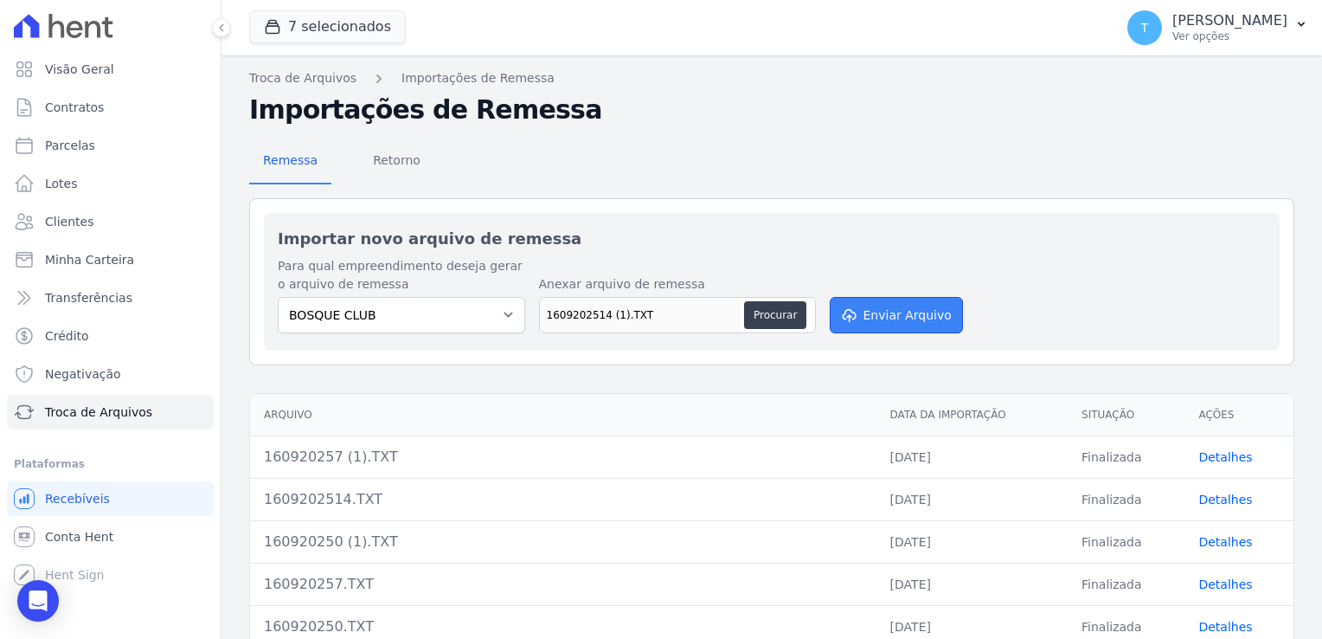
click at [876, 310] on button "Enviar Arquivo" at bounding box center [896, 315] width 133 height 36
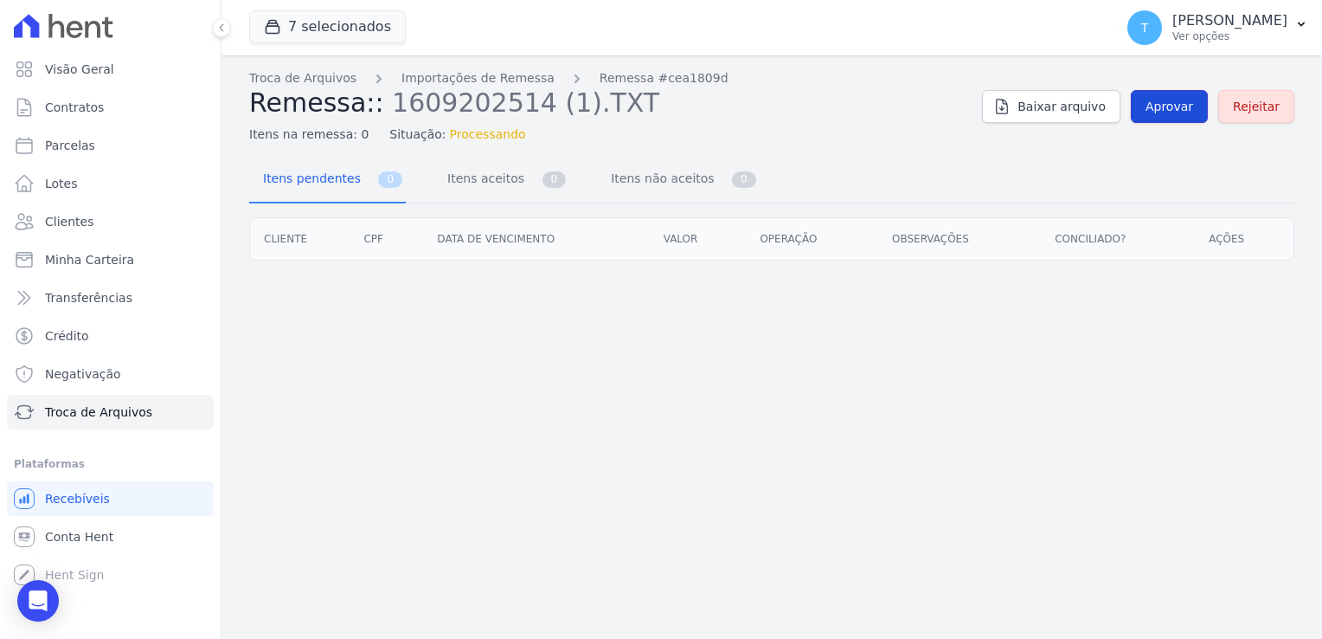
click at [1187, 109] on span "Aprovar" at bounding box center [1170, 106] width 48 height 17
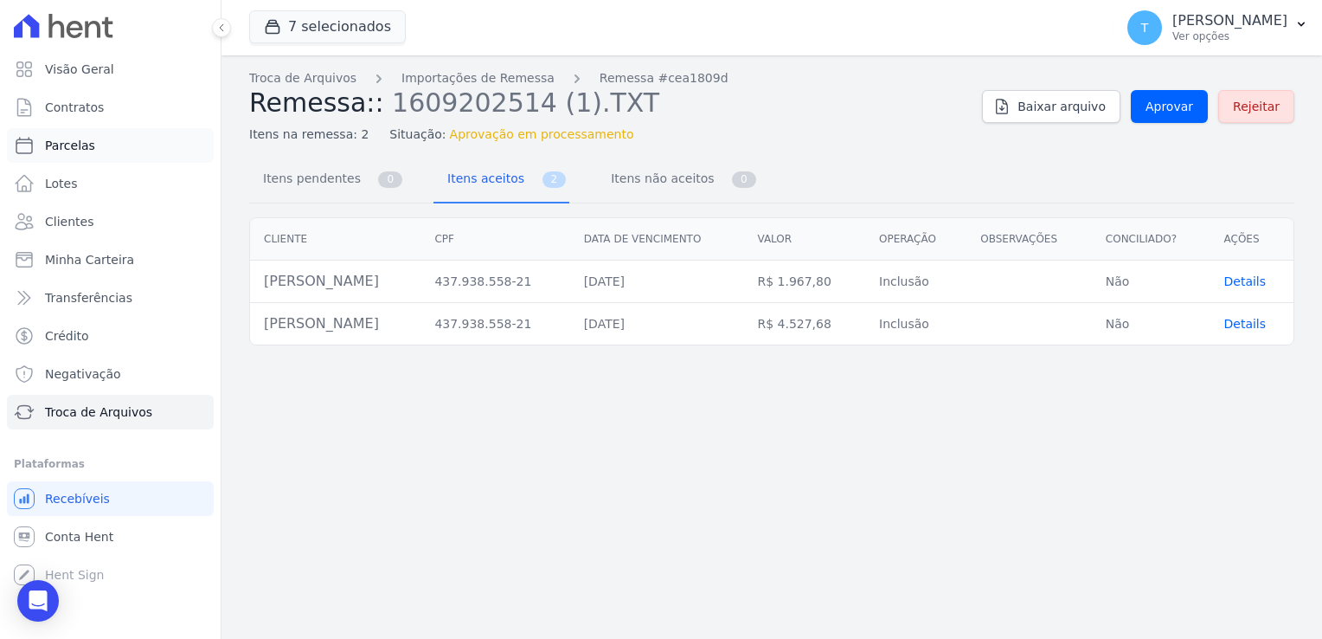
click at [107, 146] on link "Parcelas" at bounding box center [110, 145] width 207 height 35
select select
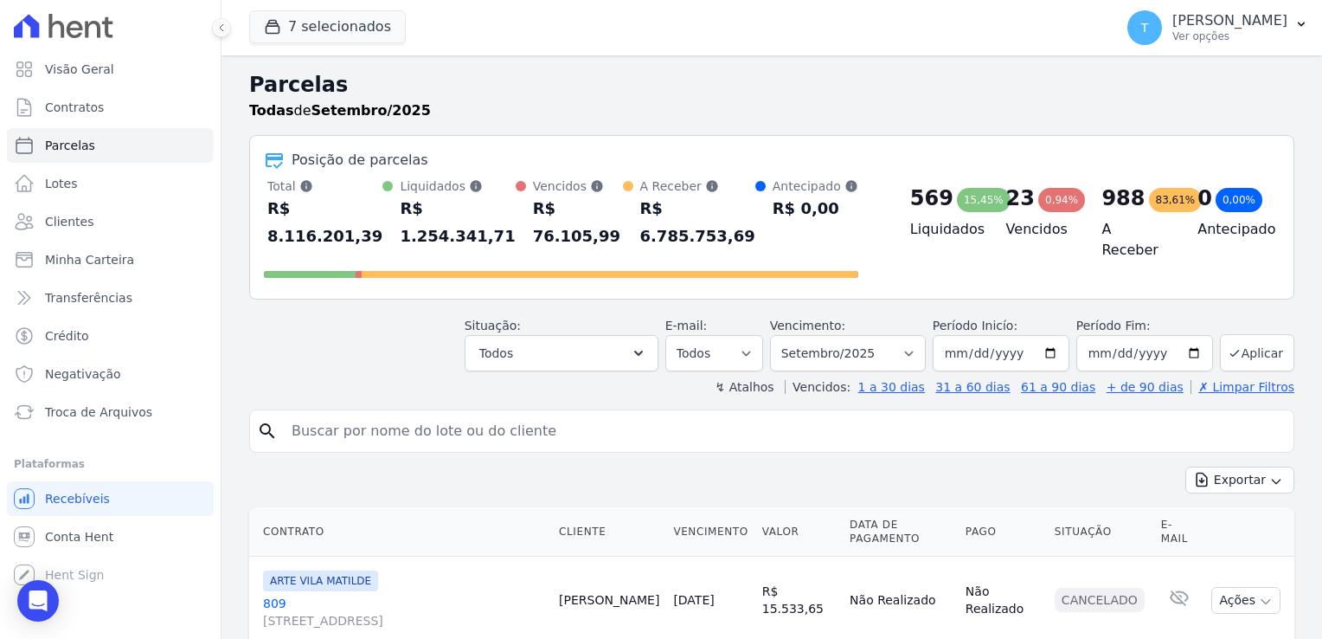
click at [310, 414] on input "search" at bounding box center [783, 431] width 1005 height 35
paste input "Dráuzio De Souza Santos"
type input "Dráuzio De Souza Santos"
select select
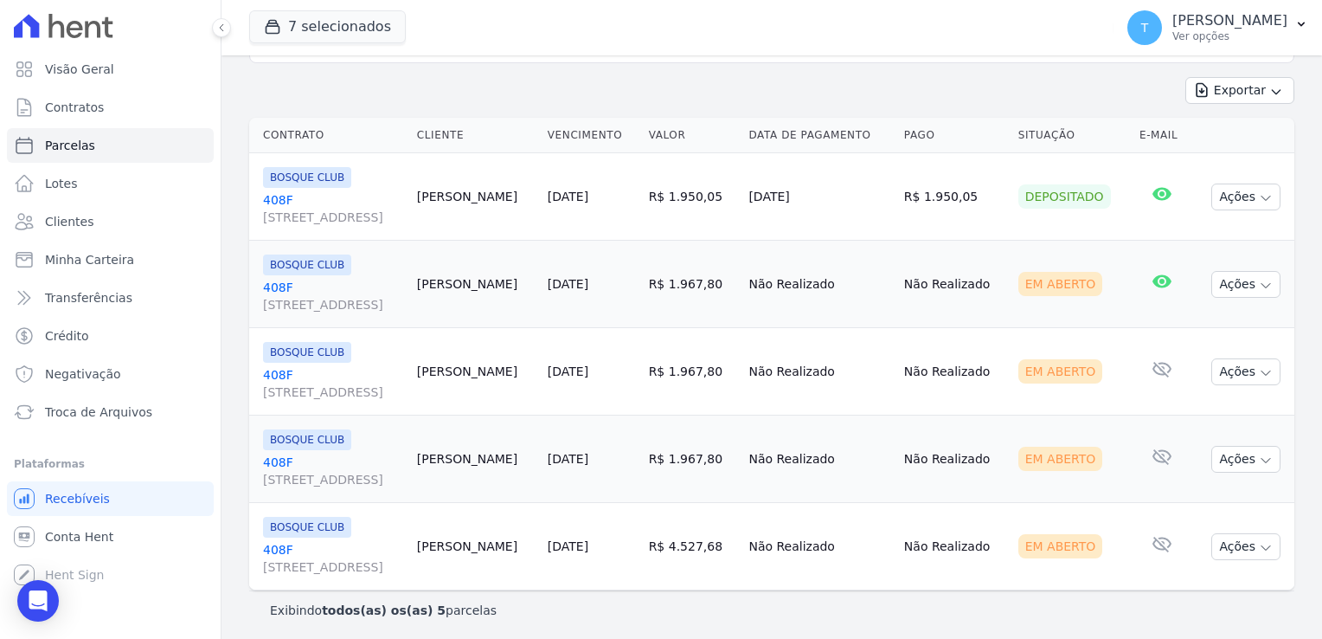
scroll to position [216, 0]
click at [286, 465] on link "408F Avenida Angélica, 2248, ANDAR 11, Consolação" at bounding box center [333, 469] width 140 height 35
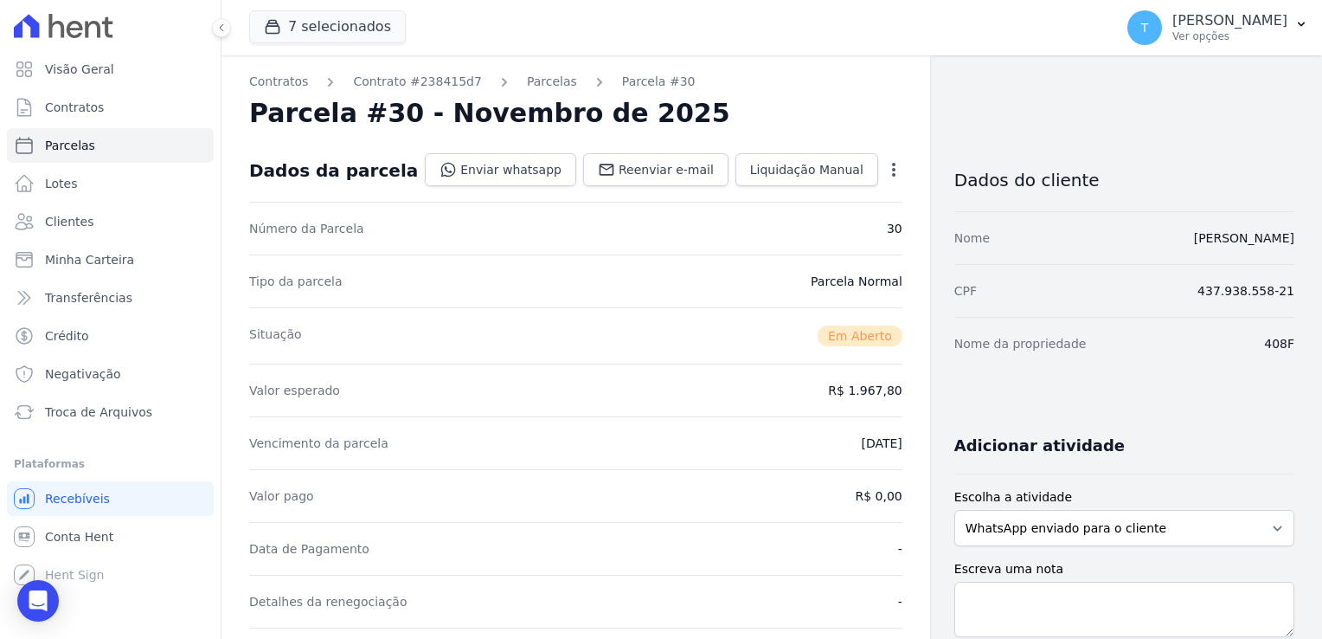
select select
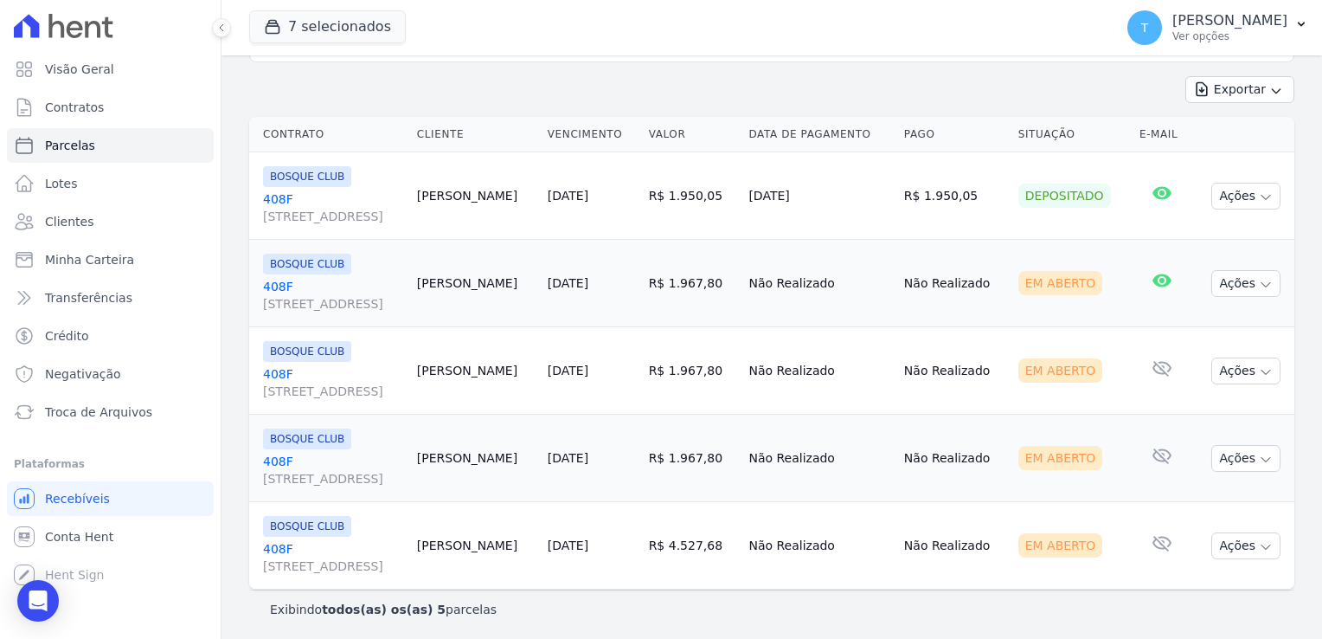
scroll to position [216, 0]
click at [1259, 546] on icon "button" at bounding box center [1266, 546] width 14 height 14
click at [1205, 572] on link "Ver boleto" at bounding box center [1239, 584] width 166 height 32
click at [324, 388] on span "Avenida Angélica, 2248, ANDAR 11, Consolação" at bounding box center [333, 390] width 140 height 17
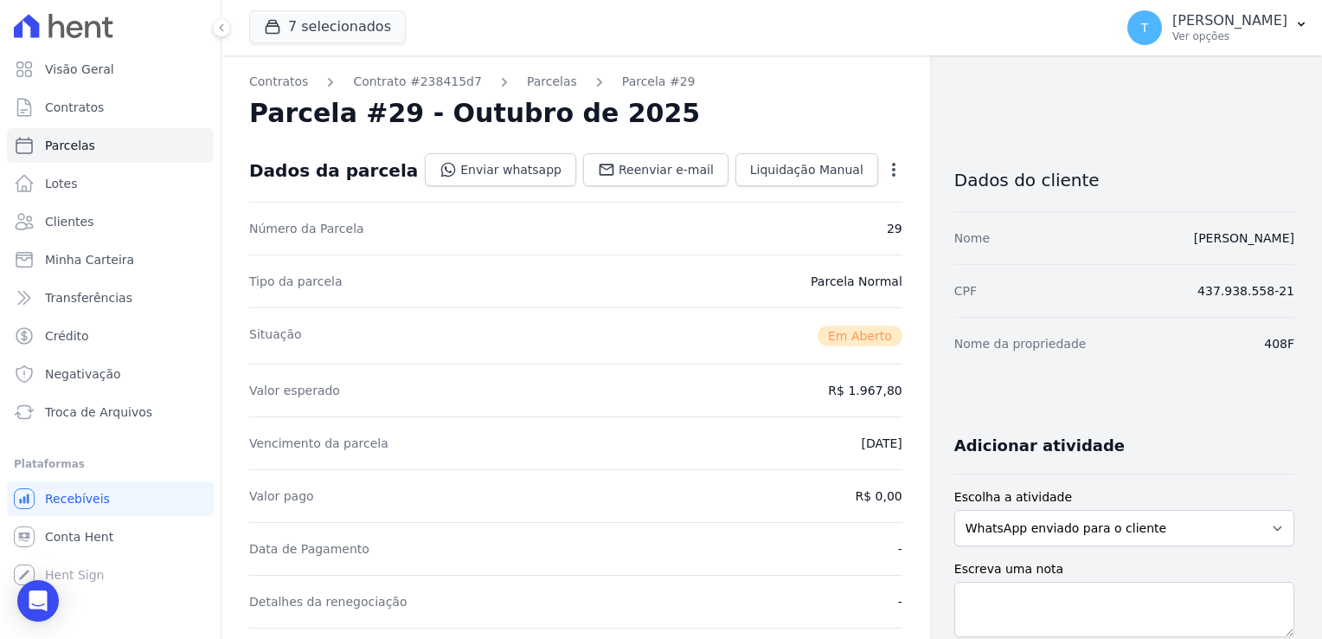
select select
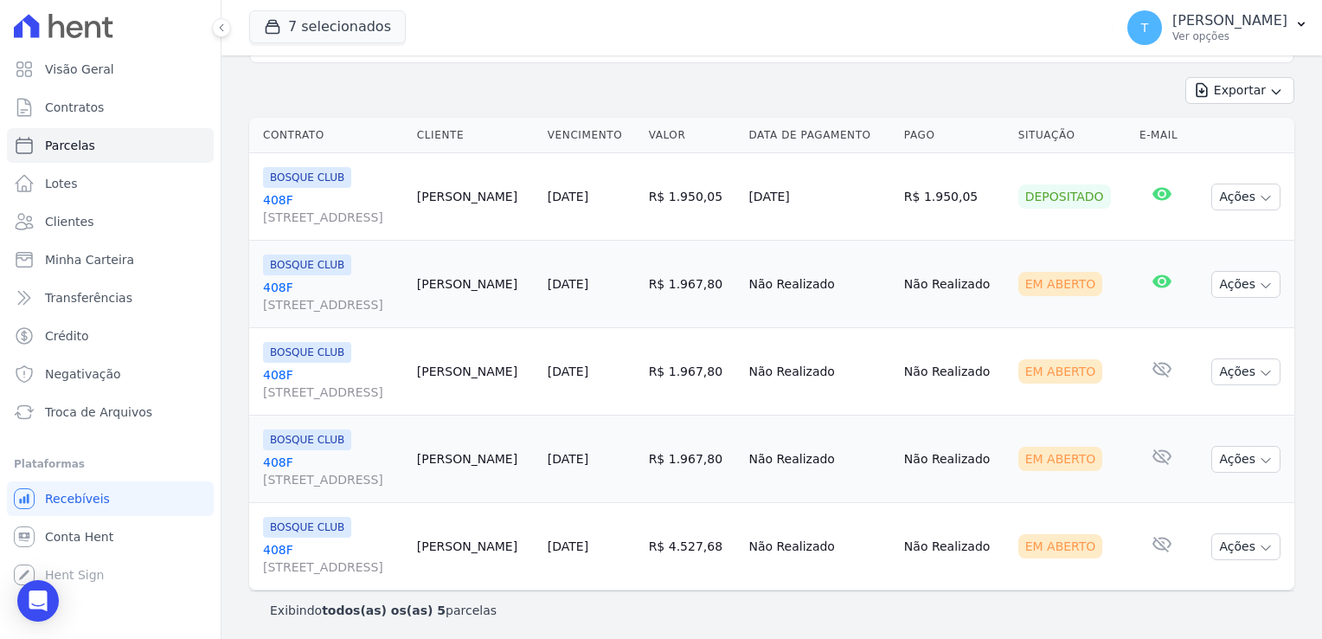
scroll to position [216, 0]
click at [270, 367] on link "408F Avenida Angélica, 2248, ANDAR 11, Consolação" at bounding box center [333, 381] width 140 height 35
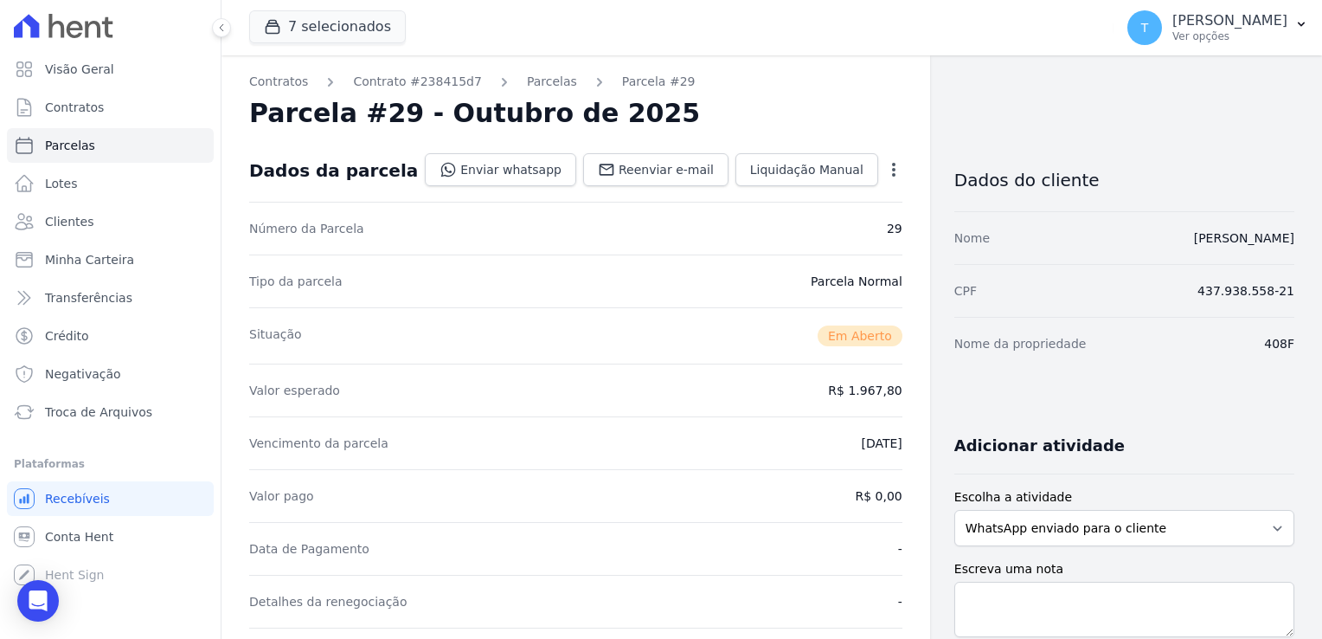
select select
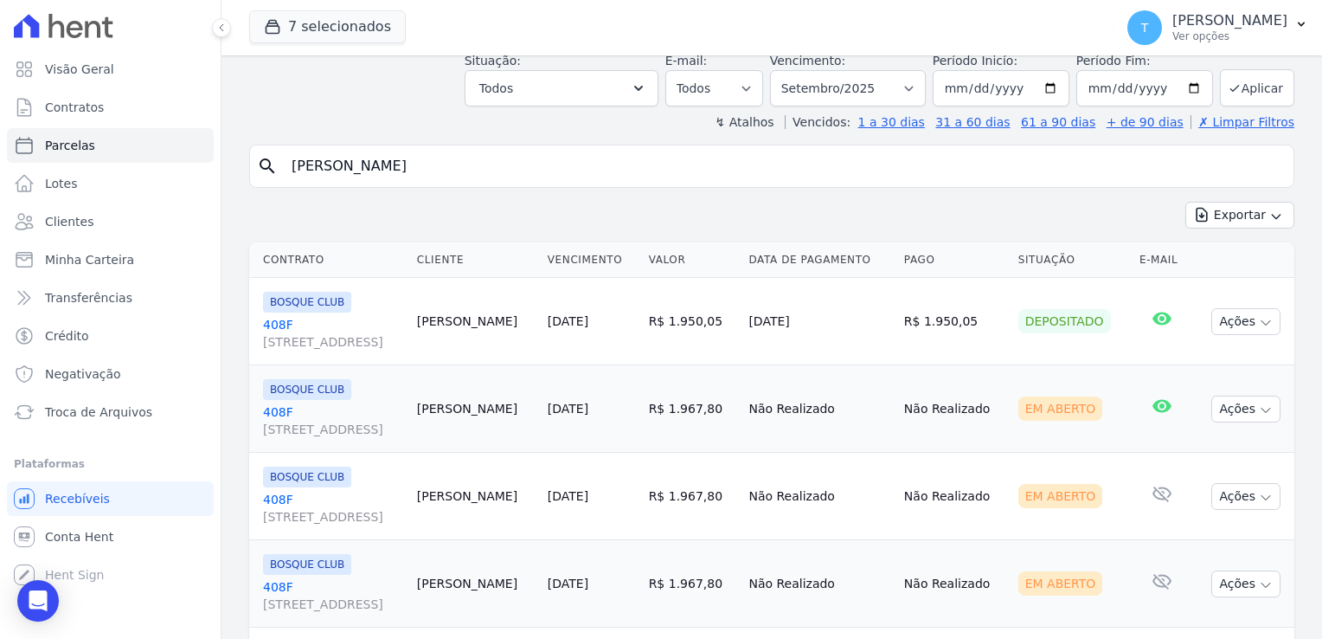
scroll to position [216, 0]
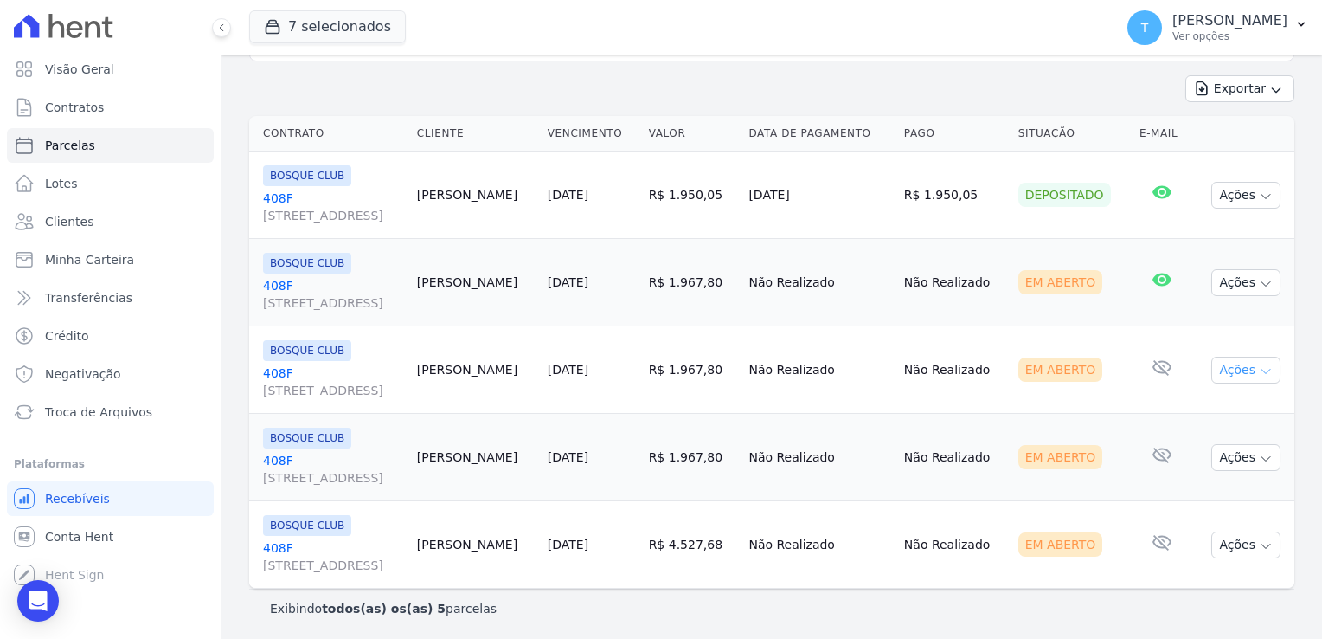
click at [1262, 370] on icon "button" at bounding box center [1266, 371] width 9 height 4
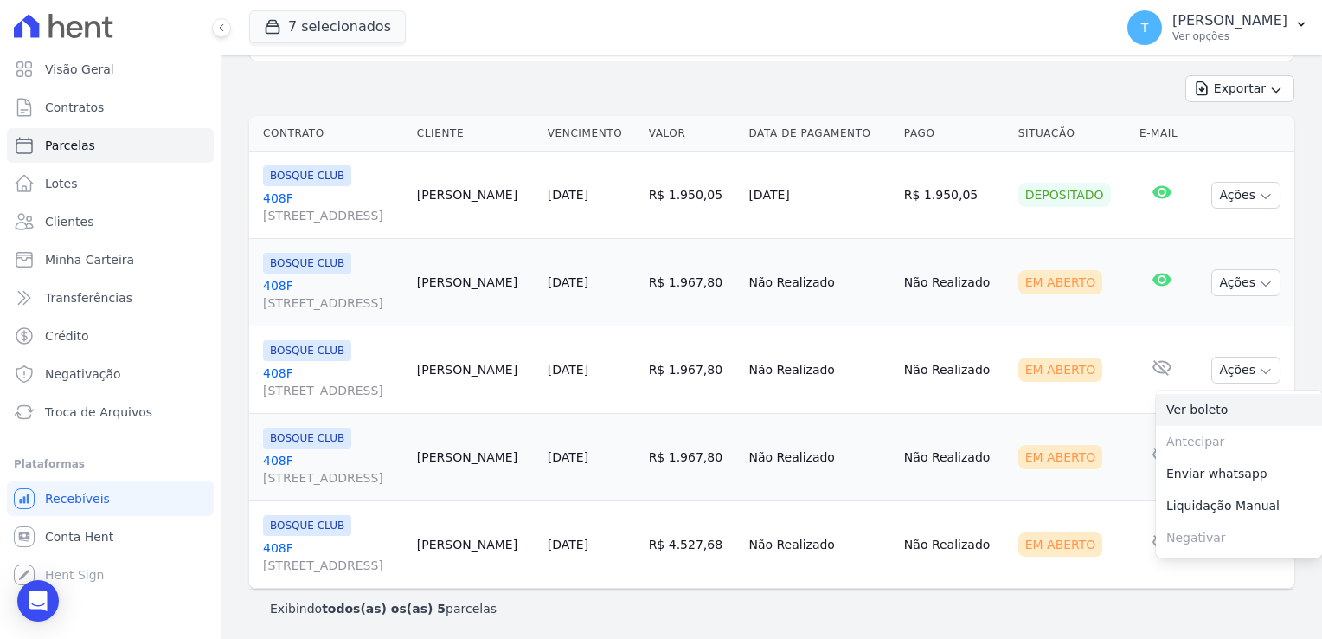
click at [1208, 409] on link "Ver boleto" at bounding box center [1239, 410] width 166 height 32
click at [279, 284] on link "408F Avenida Angélica, 2248, ANDAR 11, Consolação" at bounding box center [333, 294] width 140 height 35
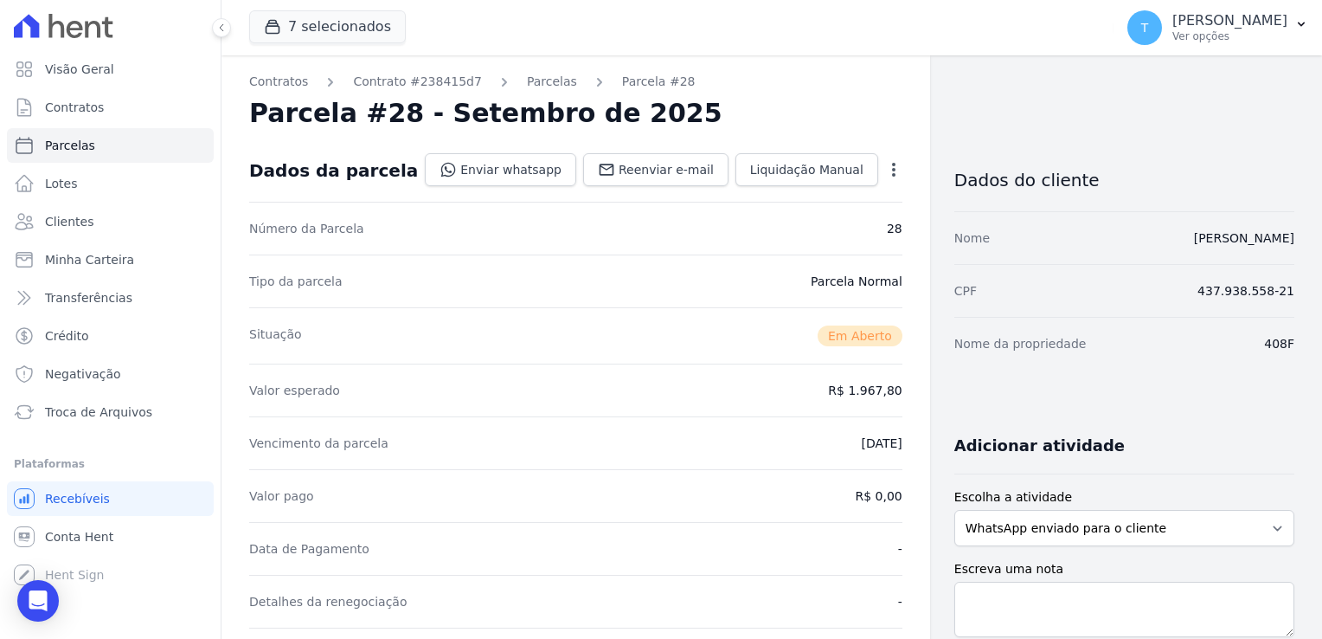
select select
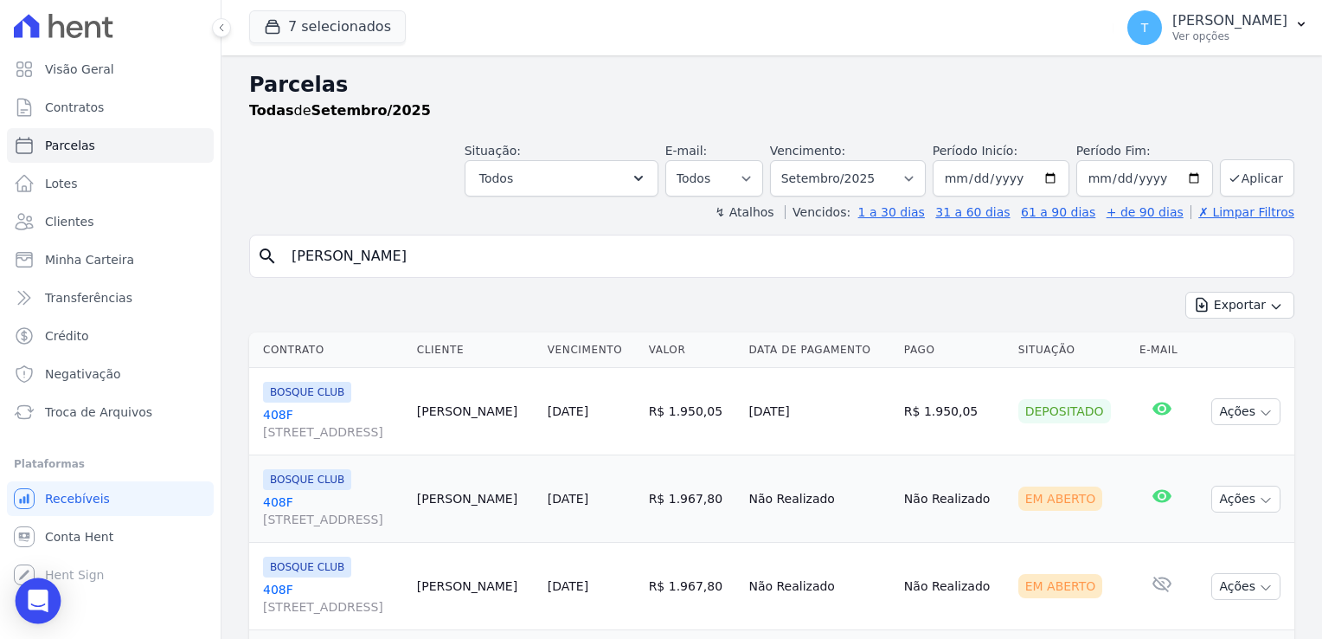
click at [29, 595] on icon "Open Intercom Messenger" at bounding box center [38, 600] width 20 height 22
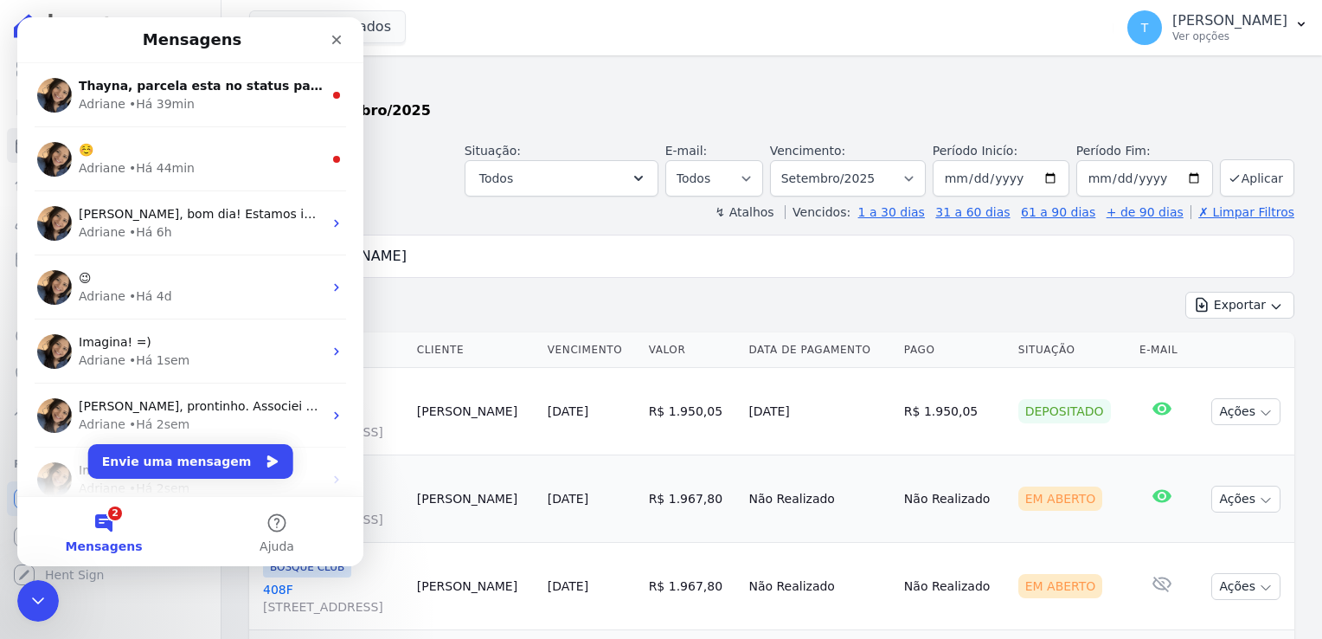
click at [512, 33] on div "7 selecionados Graal Engenharia ALTOS DE SANTANA Arcos Itaquera ARTE VILA MATIL…" at bounding box center [677, 27] width 857 height 57
click at [337, 48] on div "Fechar" at bounding box center [336, 39] width 31 height 31
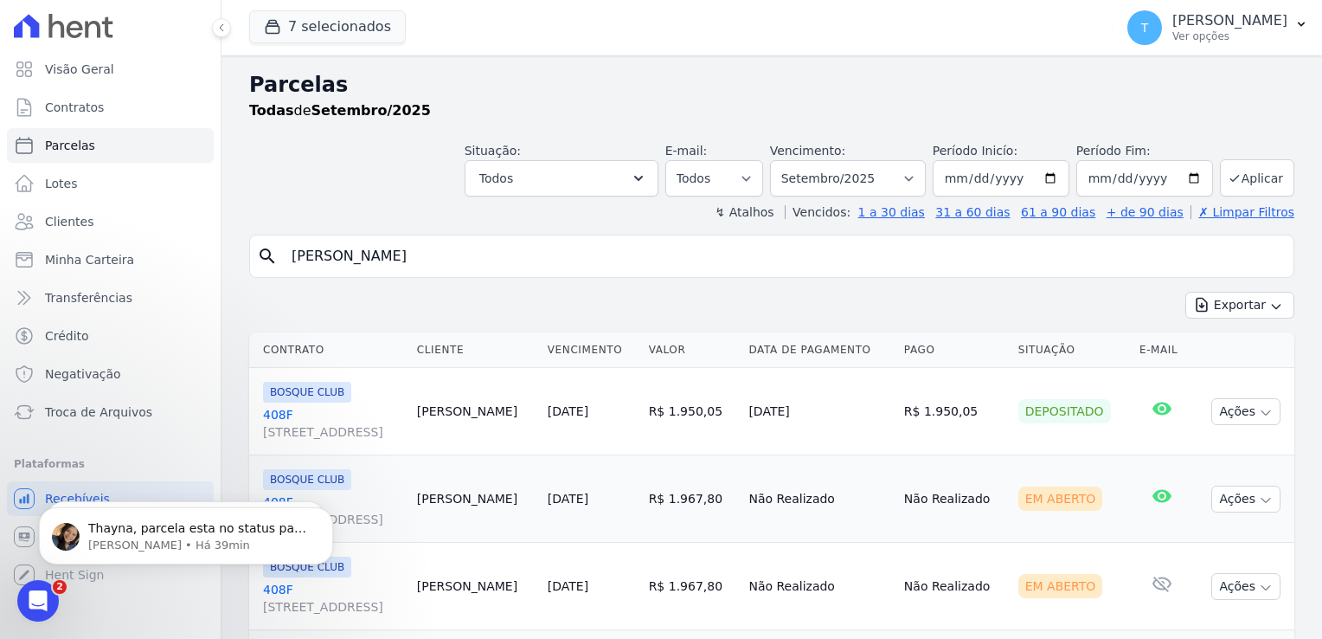
click at [485, 254] on input "Dráuzio De Souza Santos" at bounding box center [783, 256] width 1005 height 35
click at [58, 276] on link "Minha Carteira" at bounding box center [110, 259] width 207 height 35
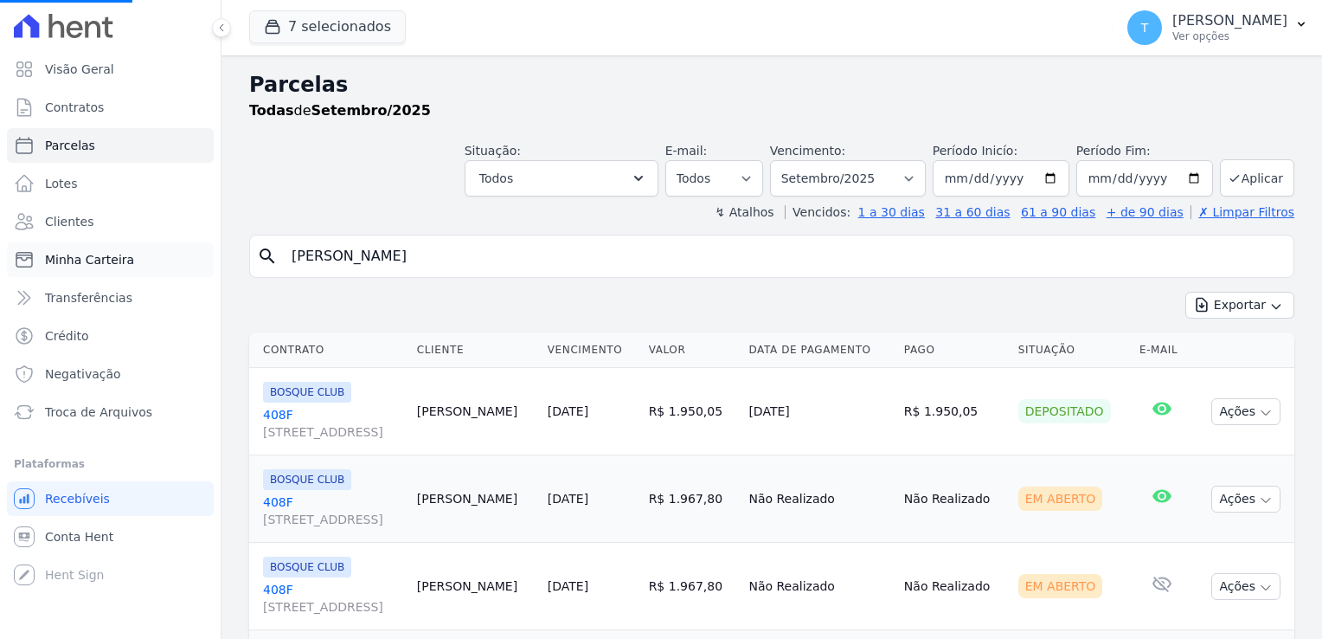
click at [63, 268] on link "Minha Carteira" at bounding box center [110, 259] width 207 height 35
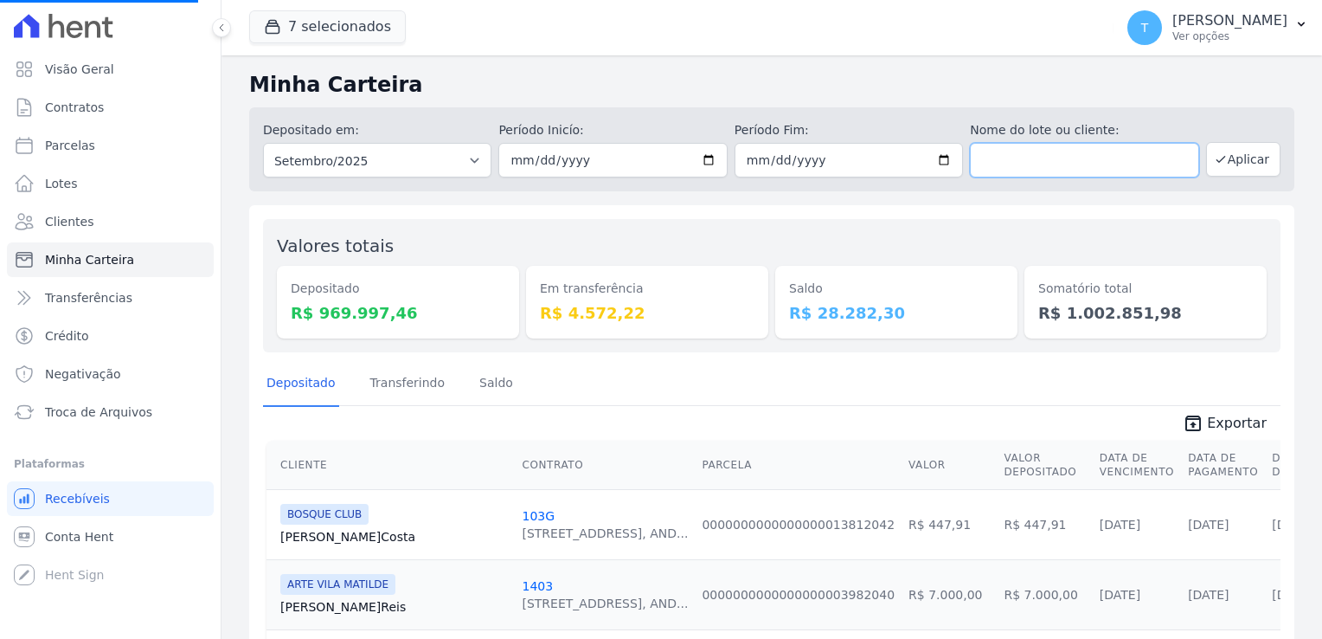
click at [1096, 175] on input "text" at bounding box center [1084, 160] width 228 height 35
paste input "[PERSON_NAME]"
type input "[PERSON_NAME]"
click at [709, 157] on input "[DATE]" at bounding box center [612, 160] width 228 height 35
type input "2025-08-01"
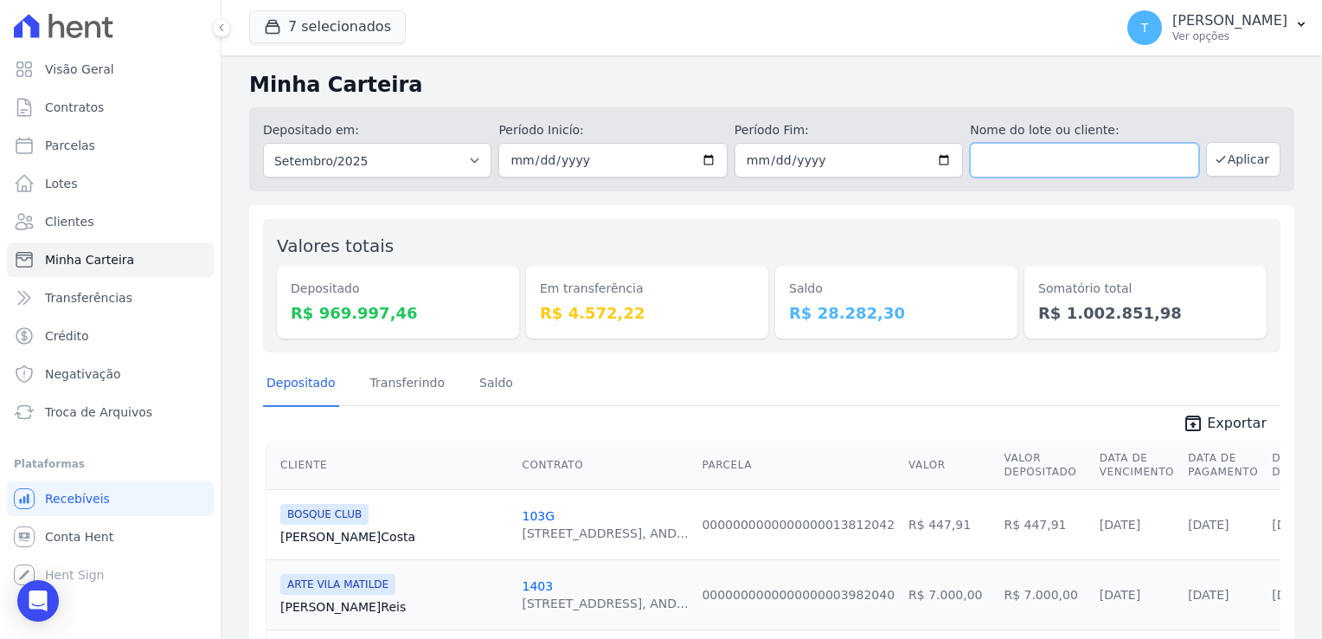
click at [1038, 169] on input "text" at bounding box center [1084, 160] width 228 height 35
paste input "[PERSON_NAME]"
type input "[PERSON_NAME]"
click at [1223, 157] on button "Aplicar" at bounding box center [1243, 159] width 74 height 35
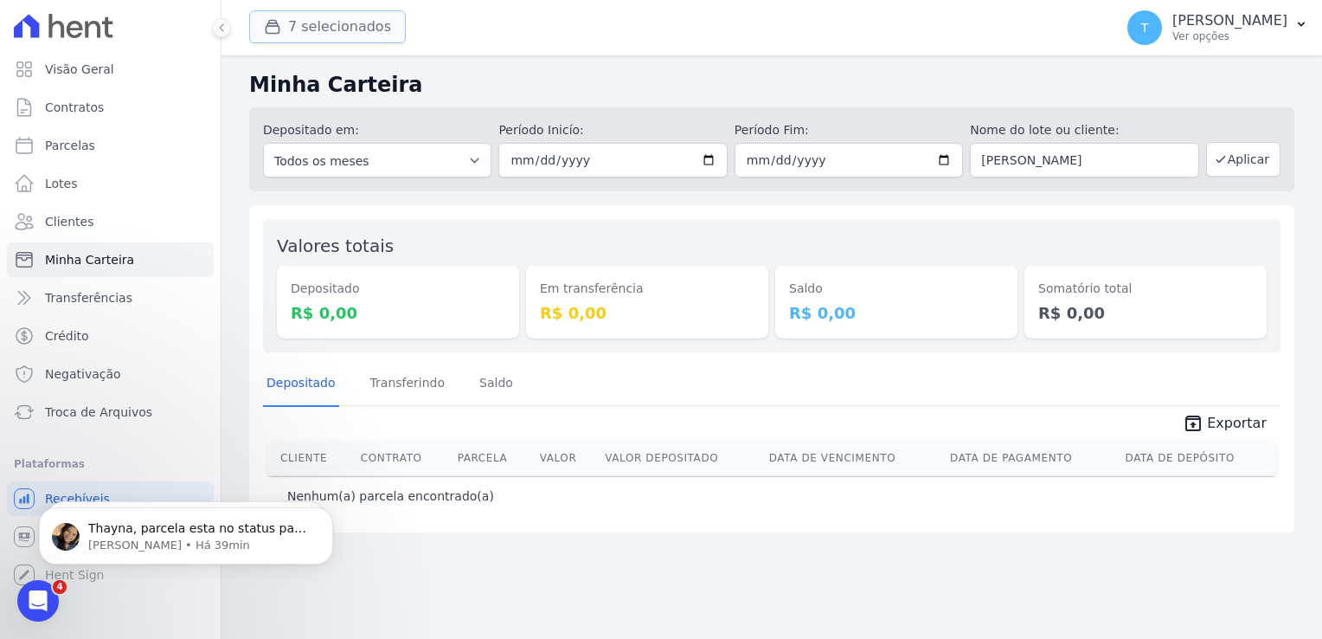
click at [347, 29] on button "7 selecionados" at bounding box center [327, 26] width 157 height 33
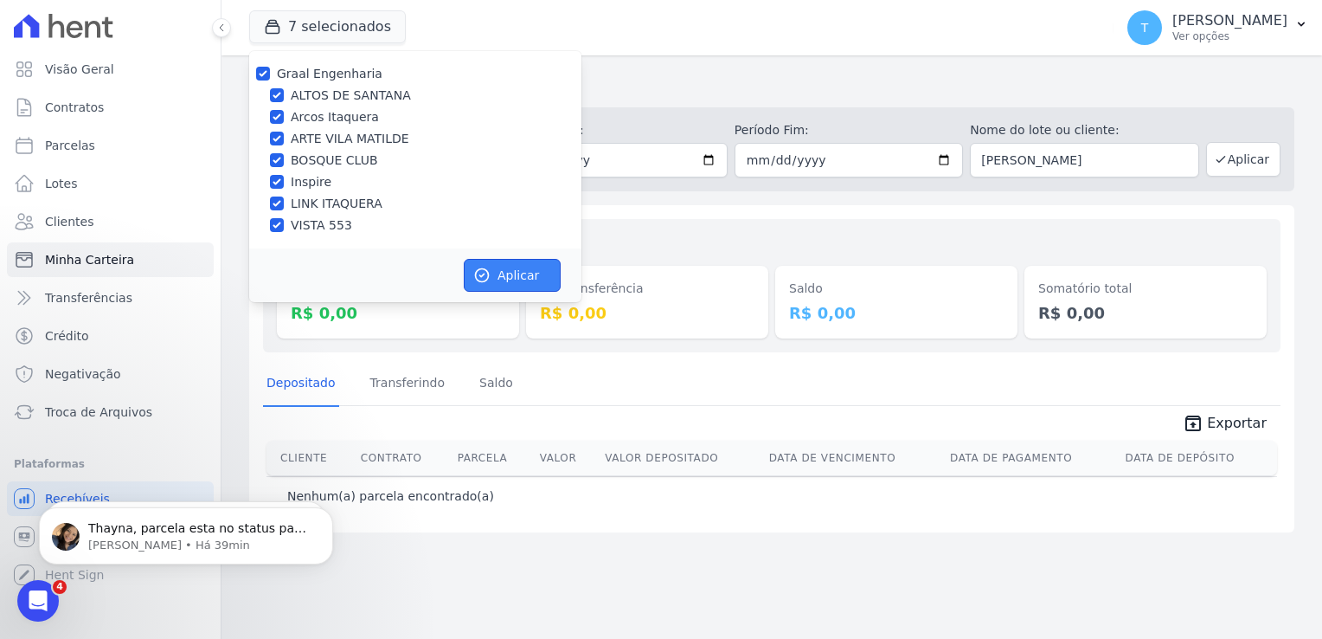
click at [518, 280] on button "Aplicar" at bounding box center [512, 275] width 97 height 33
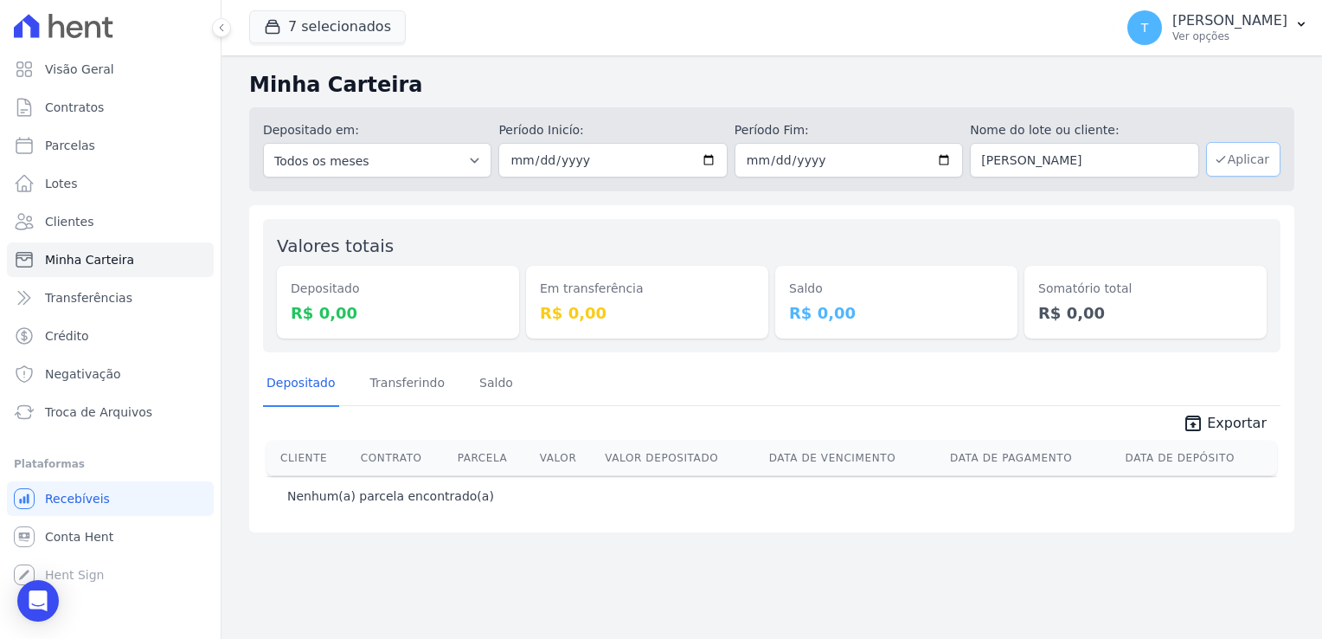
click at [1241, 161] on button "Aplicar" at bounding box center [1243, 159] width 74 height 35
click at [35, 593] on icon "Abertura do Messenger da Intercom" at bounding box center [36, 598] width 29 height 29
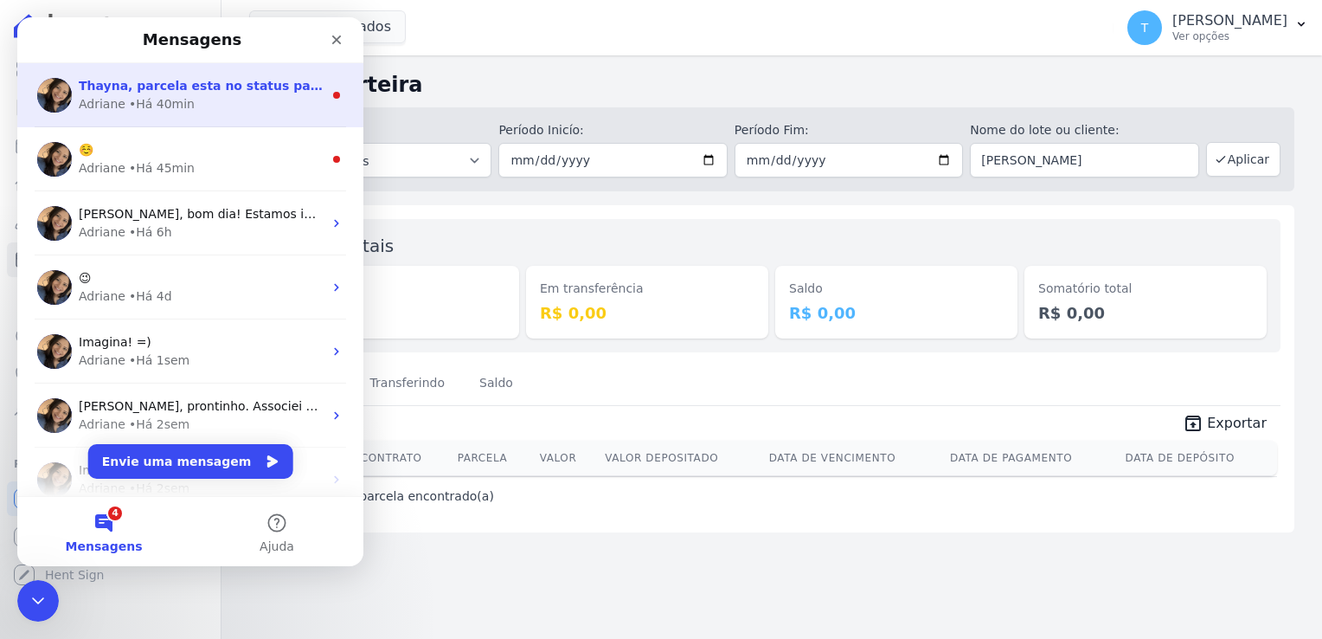
click at [235, 102] on div "Adriane • Há 40min" at bounding box center [201, 104] width 244 height 18
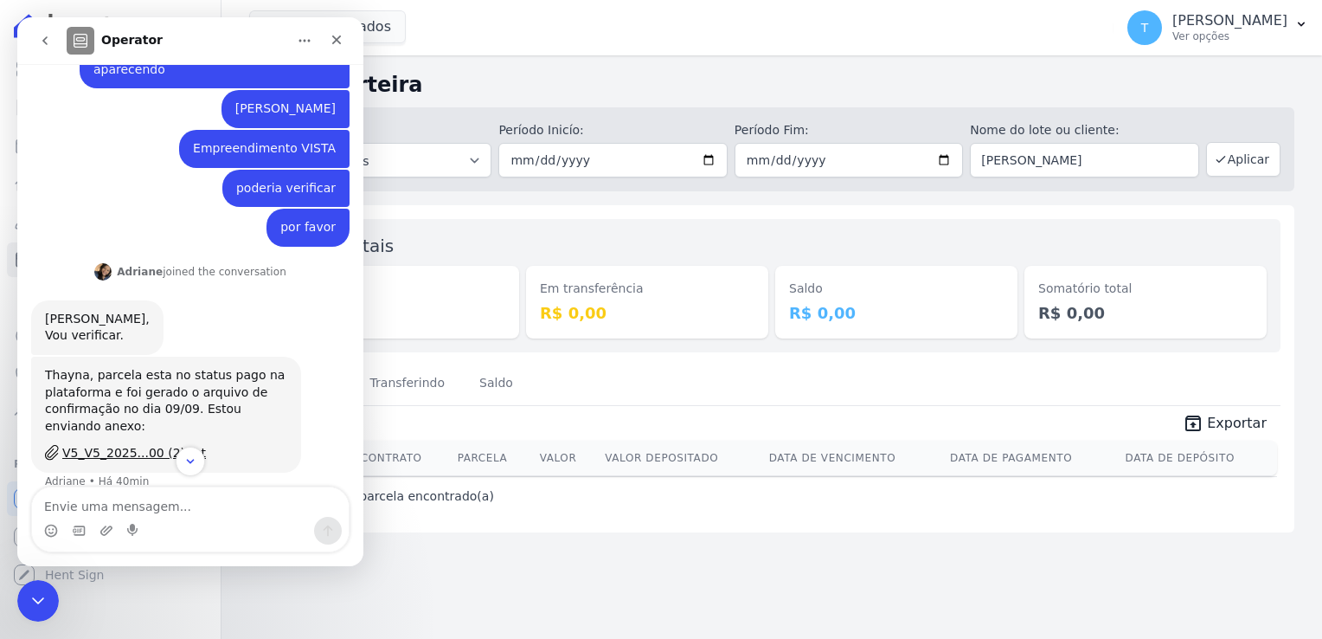
scroll to position [292, 0]
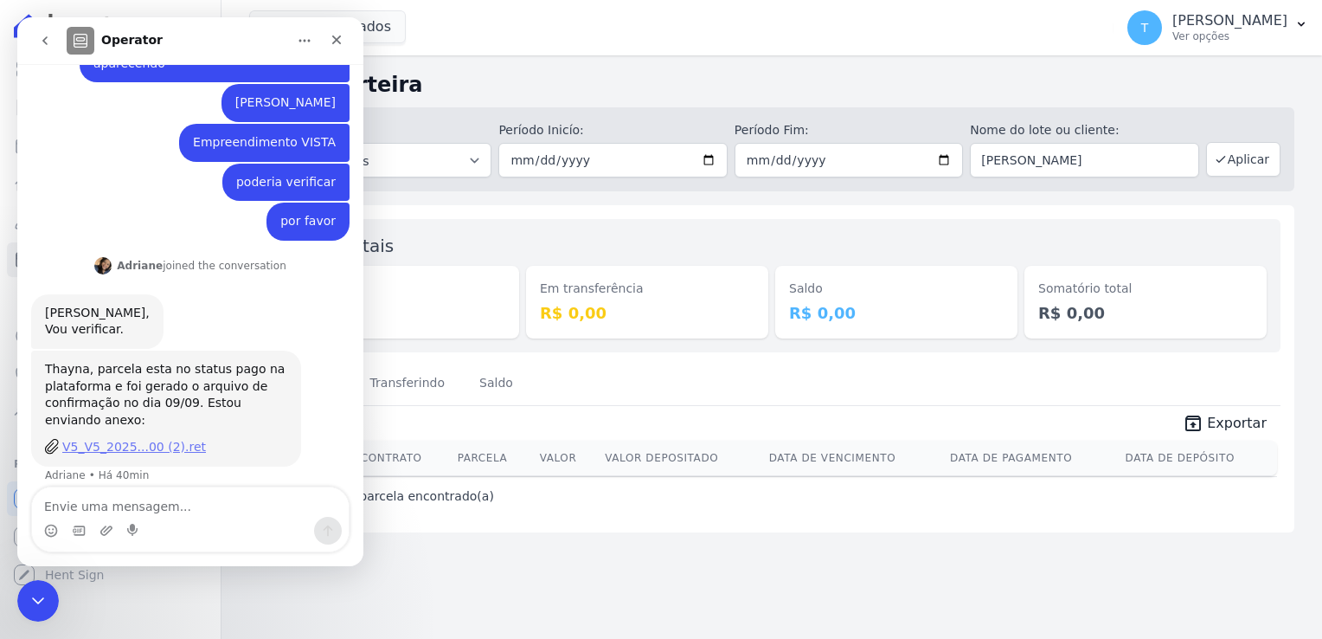
click at [109, 438] on div "V5_V5_2025...00 (2).ret" at bounding box center [134, 447] width 144 height 18
click at [824, 572] on div "Minha Carteira Depositado em: Todos os meses Julho/2017 Agosto/2017 Setembro/20…" at bounding box center [771, 346] width 1101 height 583
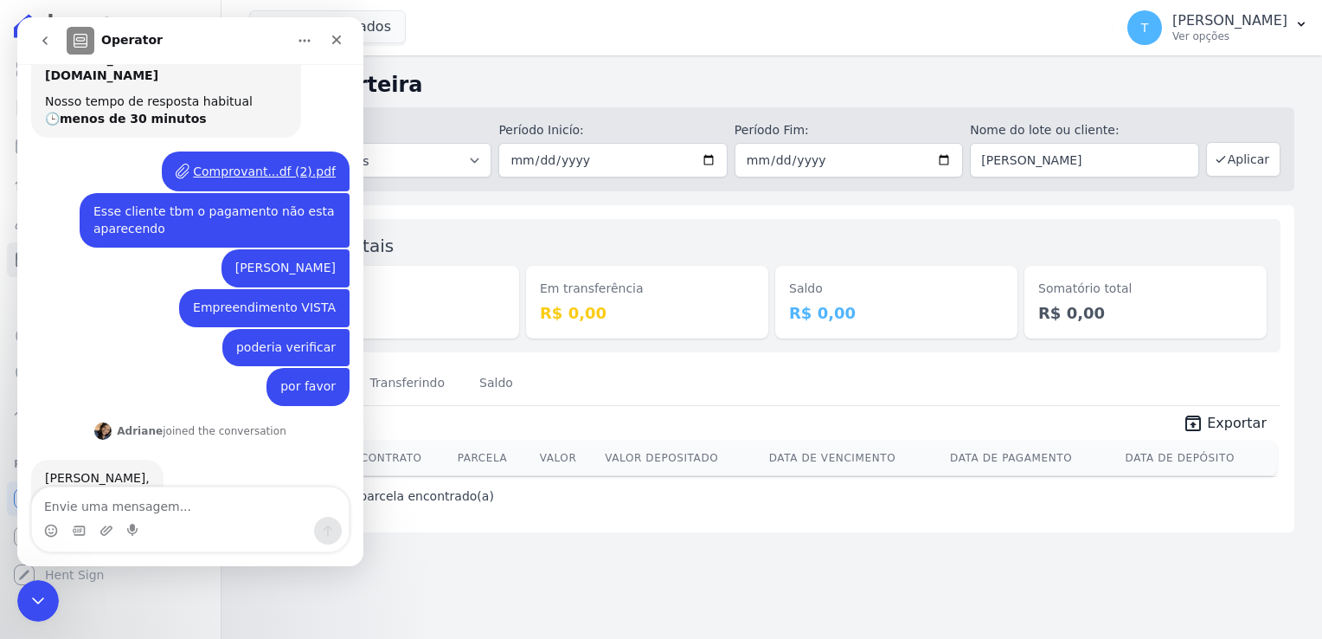
scroll to position [119, 0]
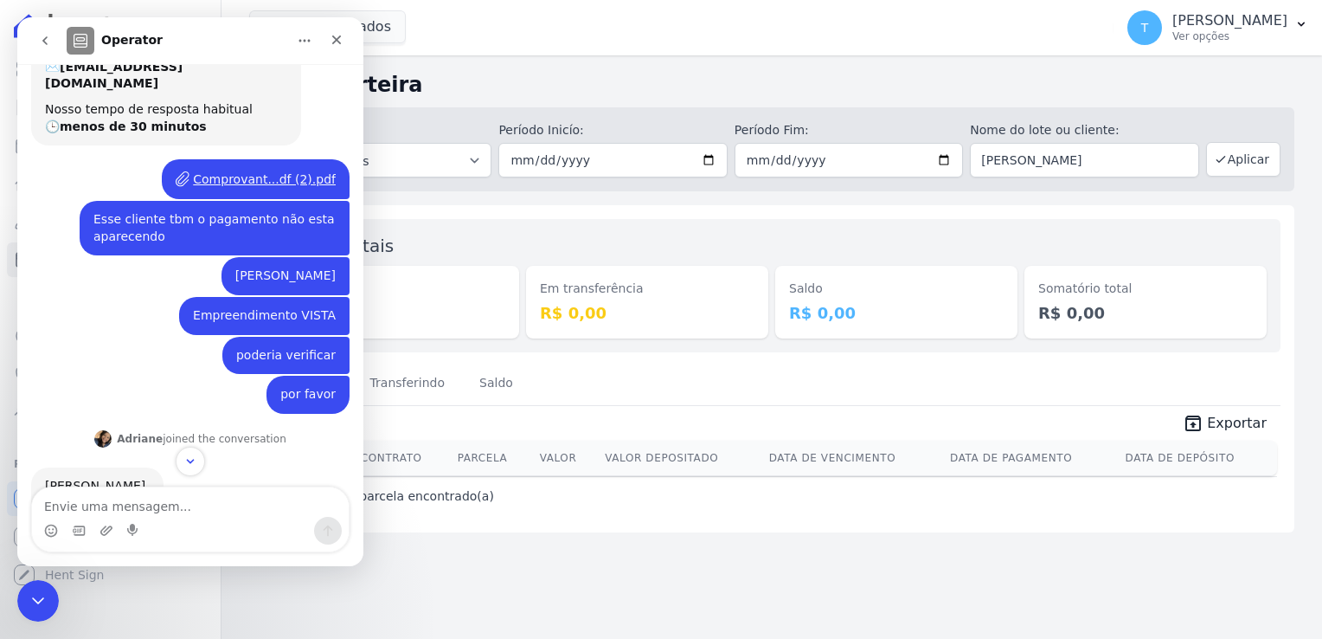
drag, startPoint x: 170, startPoint y: 256, endPoint x: 311, endPoint y: 270, distance: 140.8
click at [311, 270] on div "João Vitor Fernandes Ferreira Thayna • Há 1h" at bounding box center [285, 276] width 128 height 38
copy div "[PERSON_NAME]"
click at [42, 45] on icon "go back" at bounding box center [45, 41] width 14 height 14
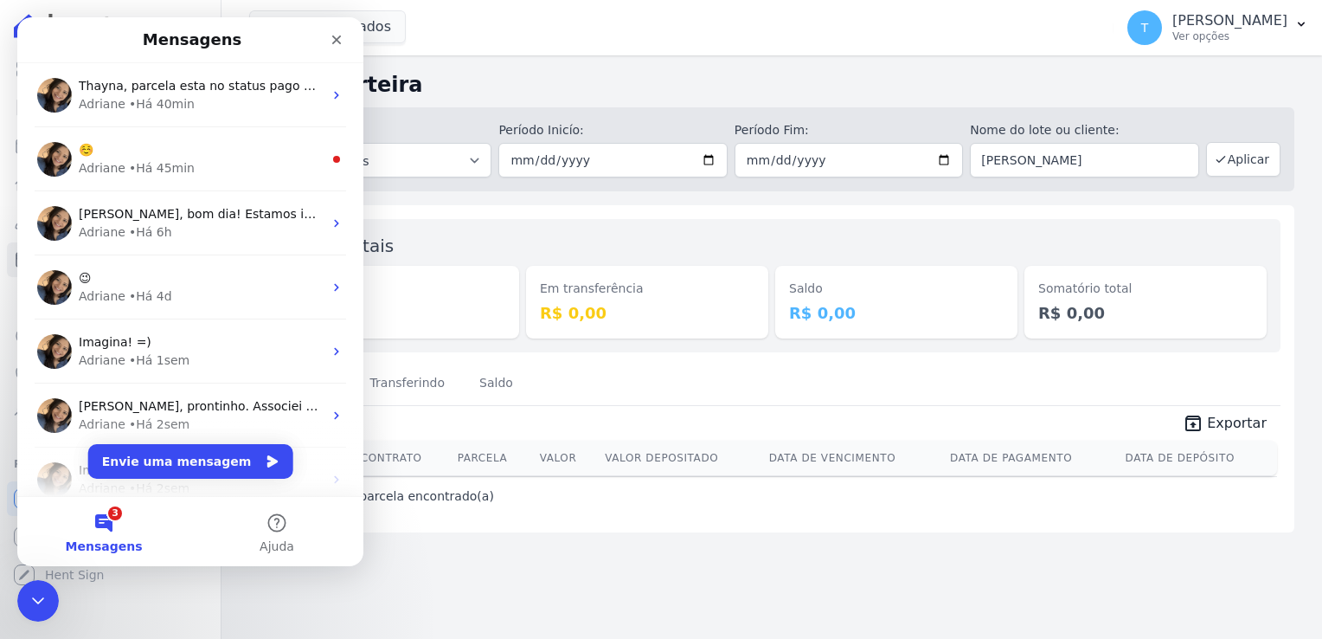
scroll to position [0, 0]
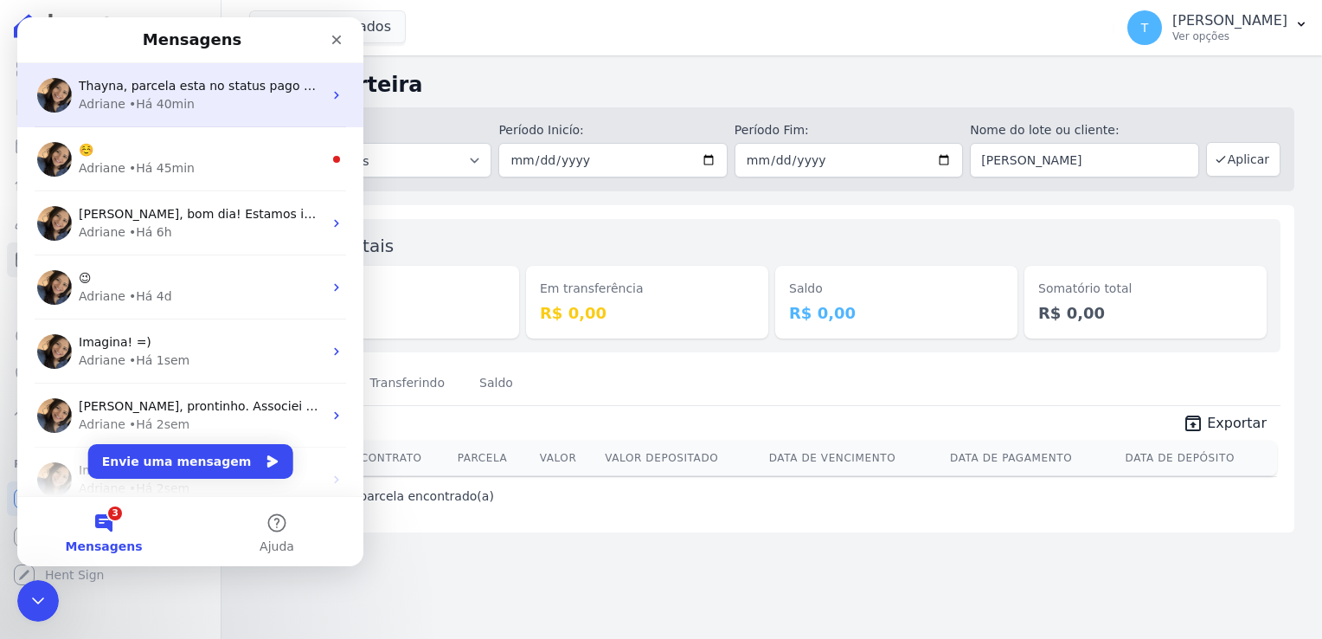
click at [226, 95] on div "Adriane • Há 40min" at bounding box center [201, 104] width 244 height 18
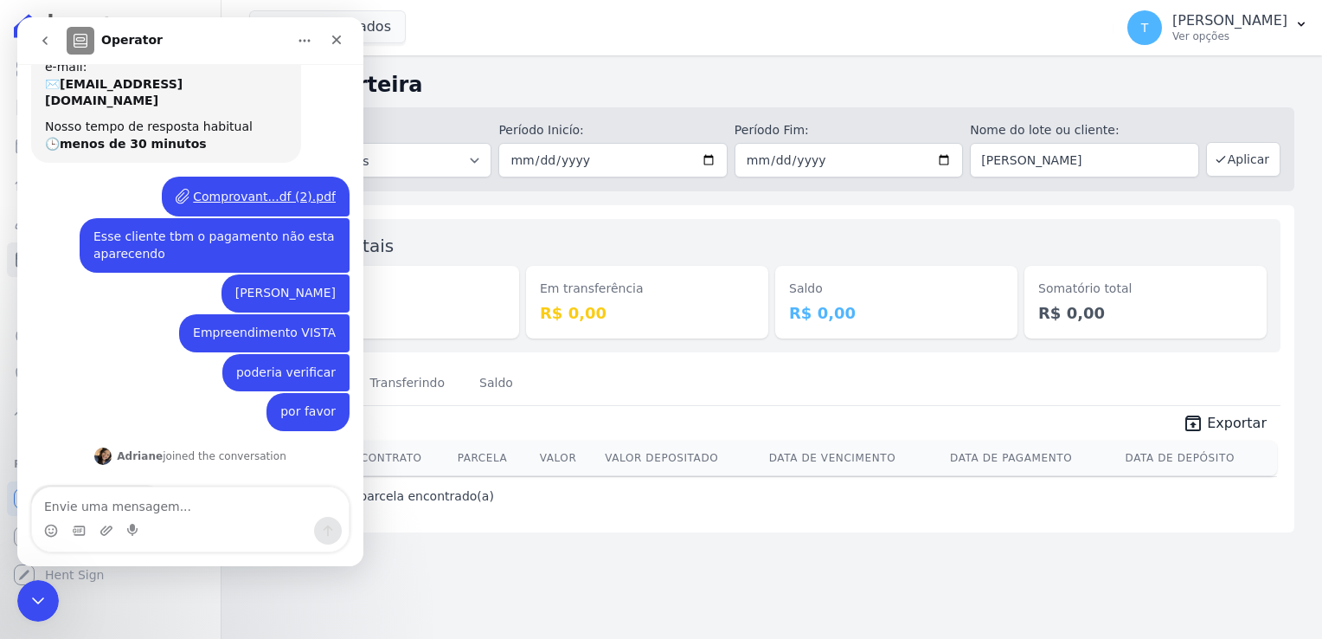
click at [772, 61] on div "Minha Carteira Depositado em: Todos os meses Julho/2017 Agosto/2017 Setembro/20…" at bounding box center [771, 346] width 1101 height 583
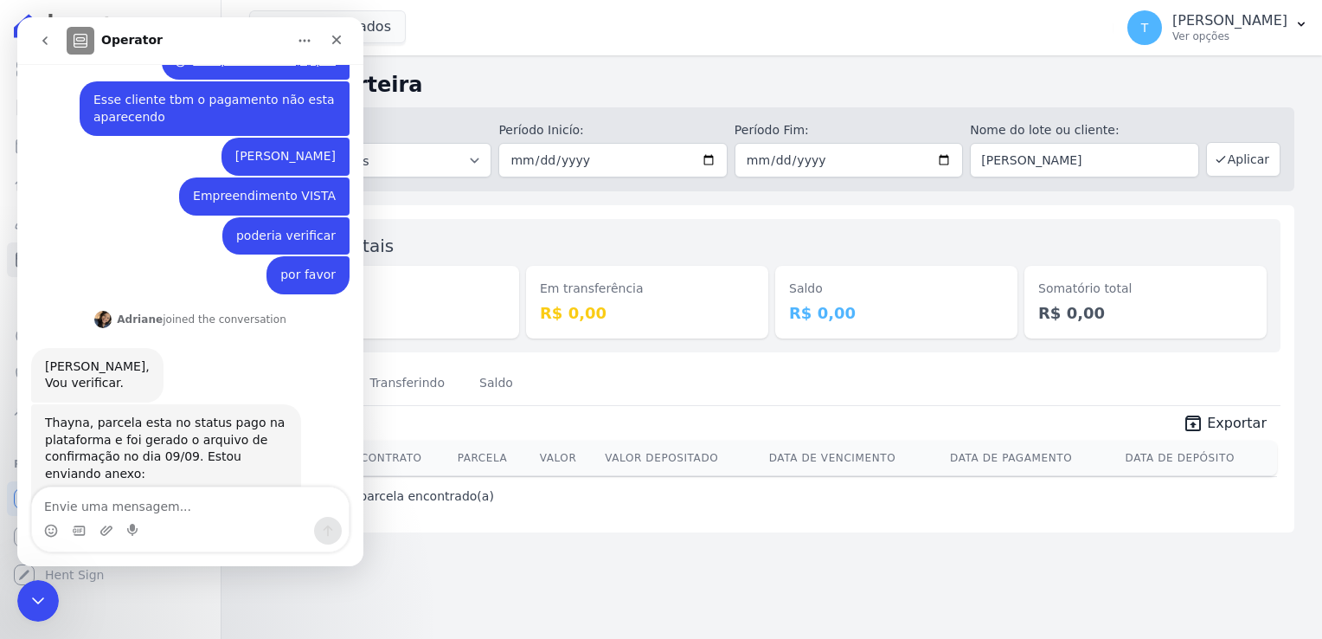
scroll to position [293, 0]
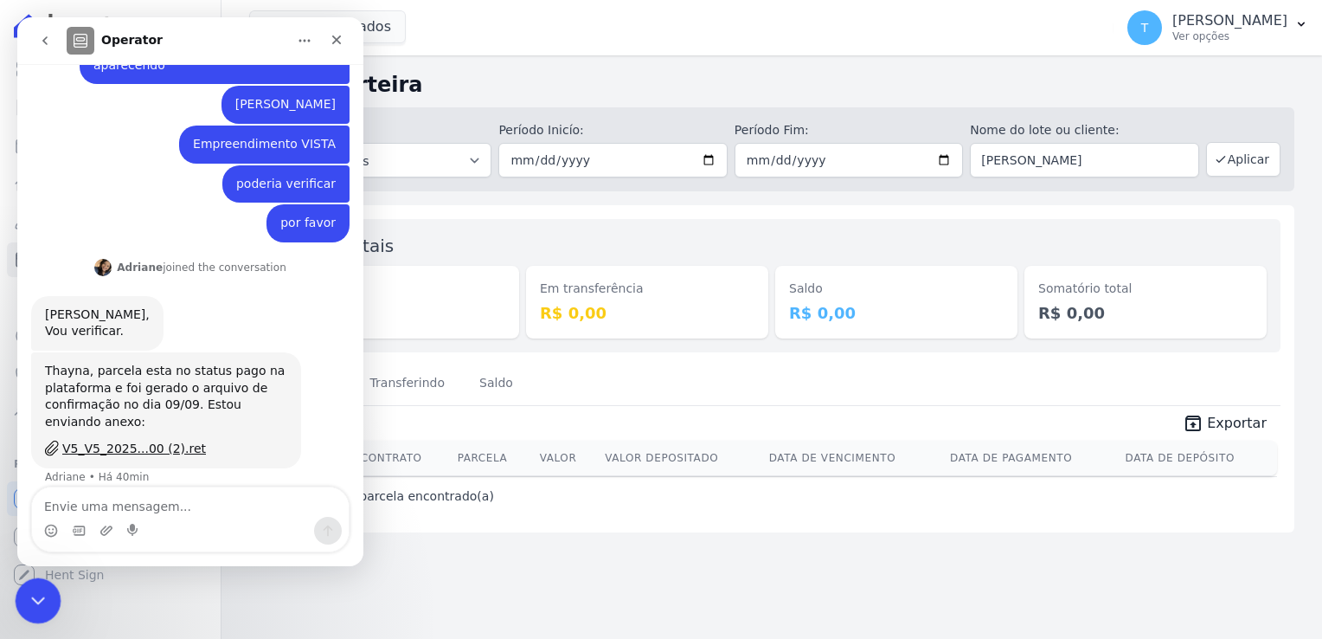
click at [35, 604] on icon "Encerramento do Messenger da Intercom" at bounding box center [35, 597] width 21 height 21
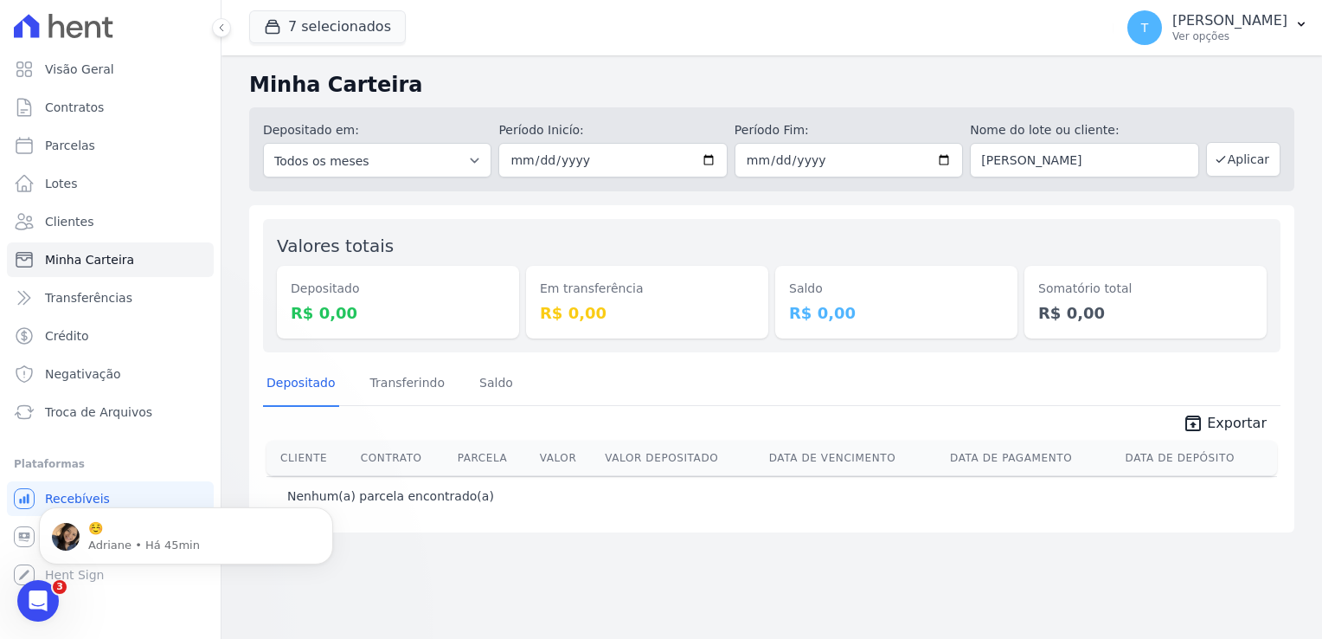
scroll to position [292, 0]
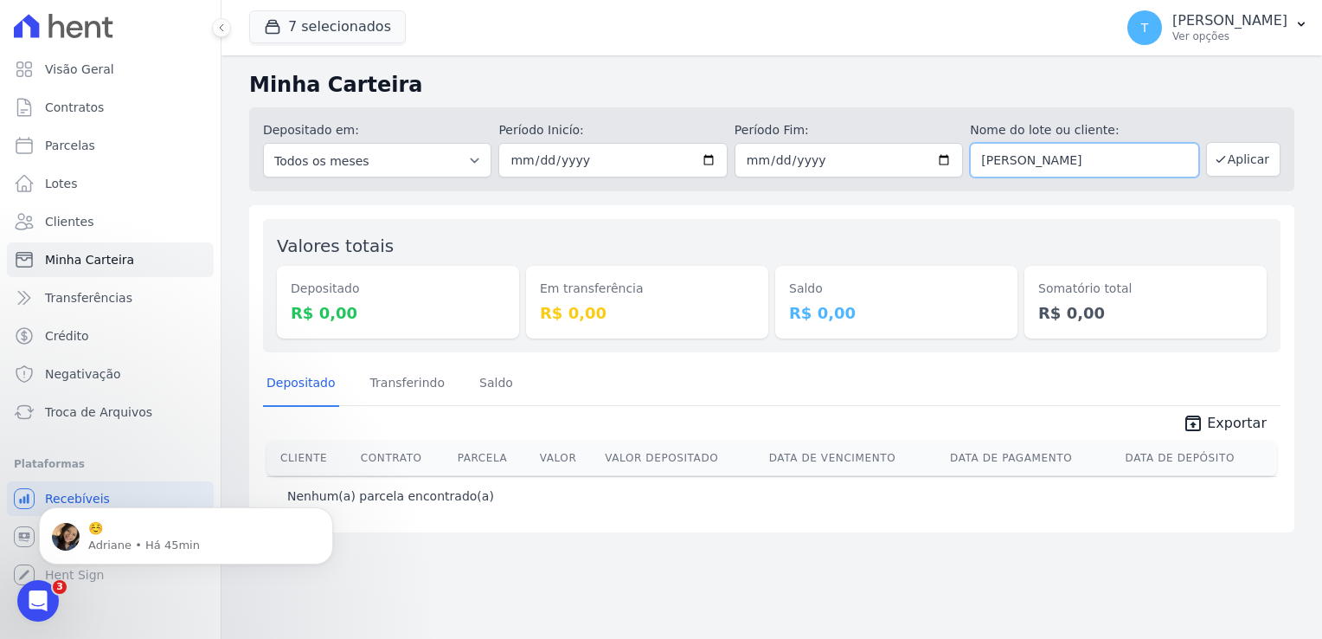
drag, startPoint x: 1142, startPoint y: 157, endPoint x: 934, endPoint y: 172, distance: 209.0
click at [934, 172] on div "Depositado em: Todos os meses Julho/2017 Agosto/2017 Setembro/2017 Outubro/2017…" at bounding box center [771, 149] width 1045 height 84
type input "[PERSON_NAME]"
click at [703, 163] on input "2025-08-01" at bounding box center [612, 160] width 228 height 35
type input "2025-09-09"
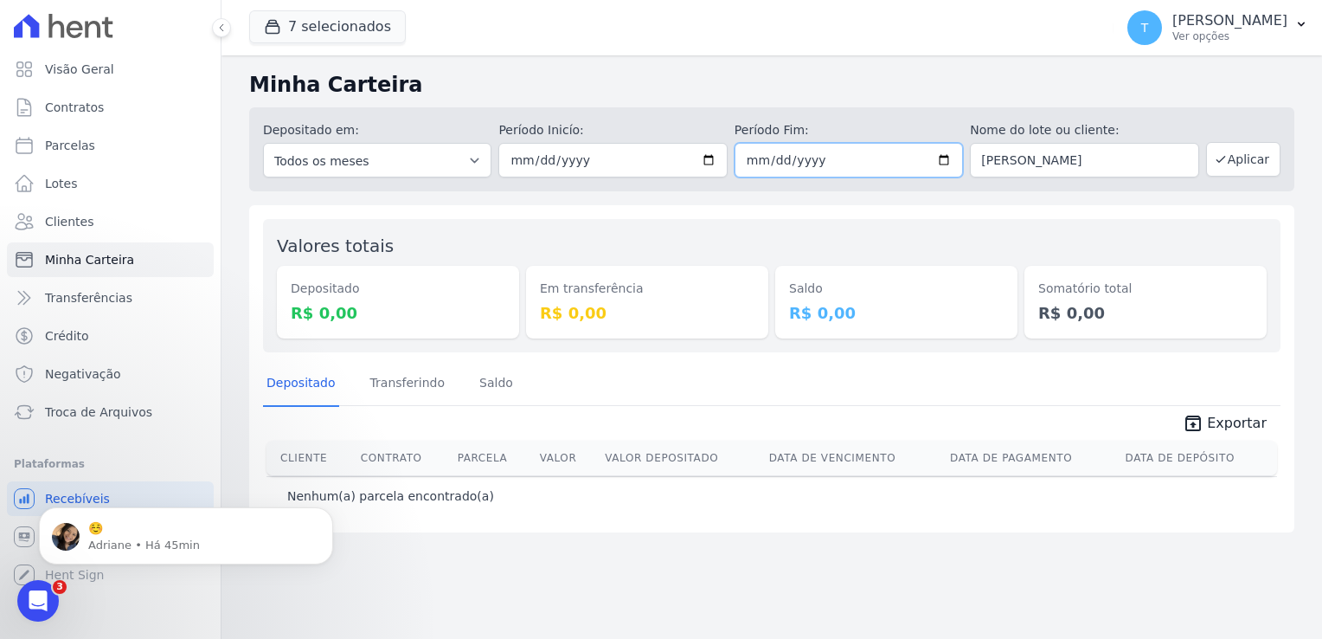
click at [939, 159] on input "2025-09-30" at bounding box center [849, 160] width 228 height 35
type input "2025-09-09"
click at [1243, 161] on button "Aplicar" at bounding box center [1243, 159] width 74 height 35
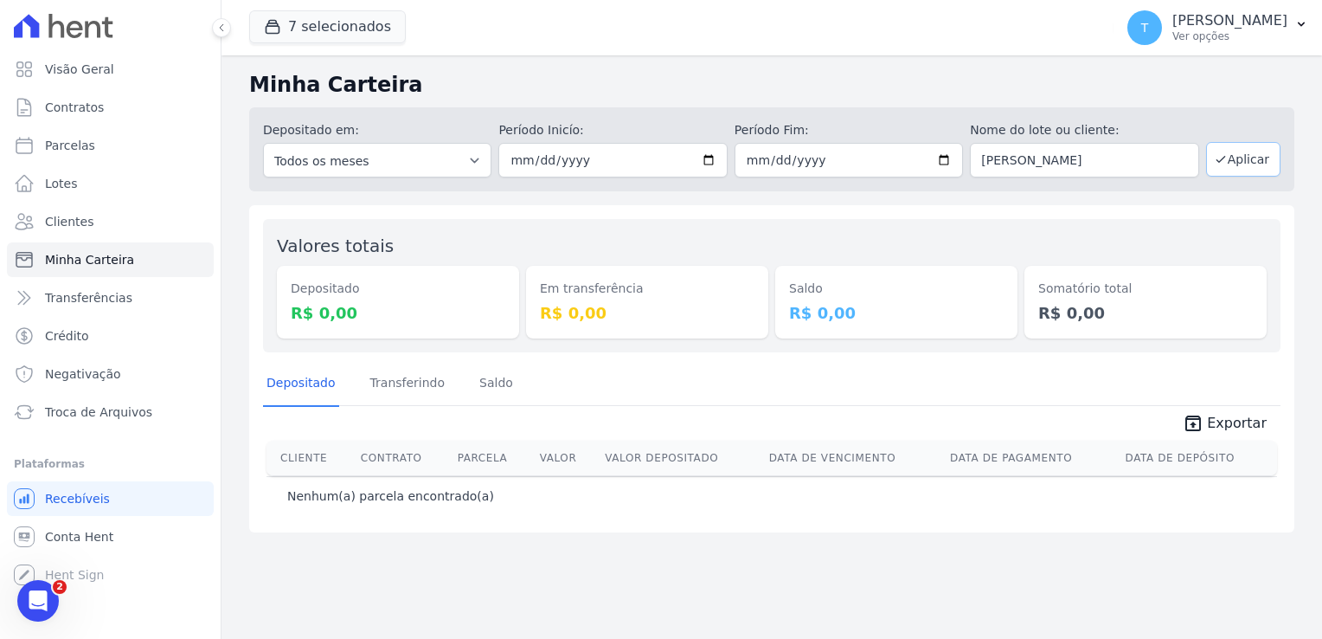
click at [1243, 161] on button "Aplicar" at bounding box center [1243, 159] width 74 height 35
click at [48, 580] on body "Visão Geral Contratos Parcelas Lotes Clientes Minha Carteira Transferências Cré…" at bounding box center [661, 319] width 1322 height 639
click at [47, 588] on div "Abertura do Messenger da Intercom" at bounding box center [35, 597] width 57 height 57
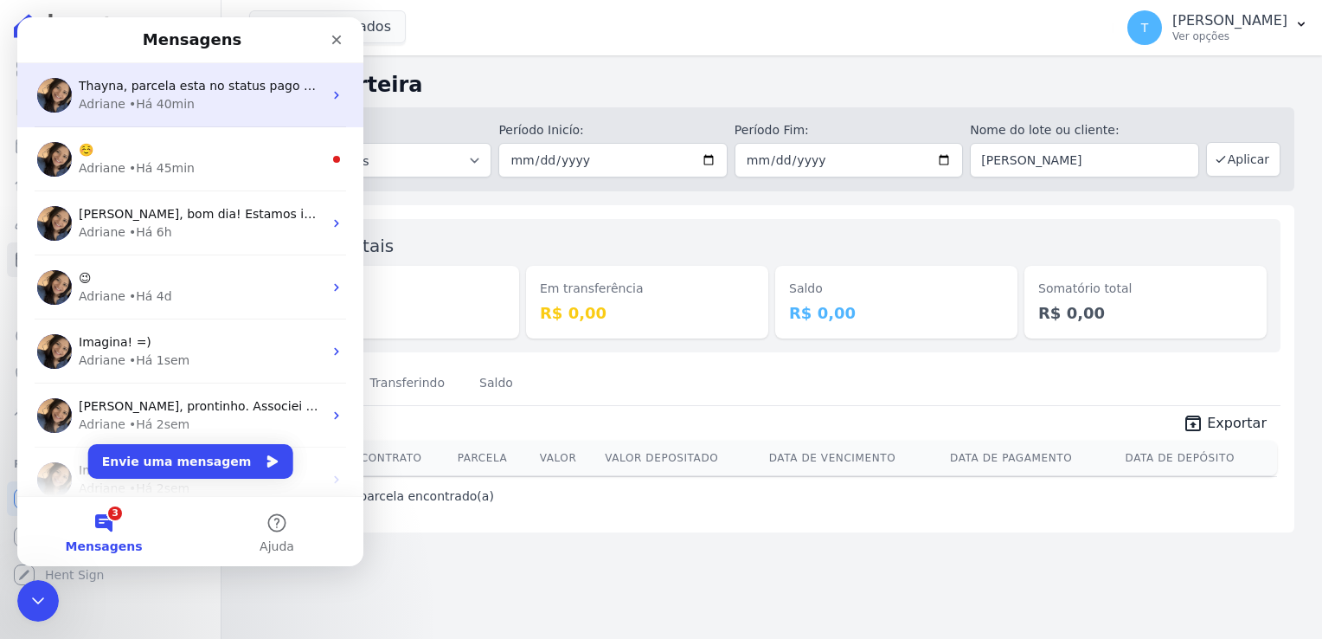
click at [193, 109] on div "Adriane • Há 40min" at bounding box center [201, 104] width 244 height 18
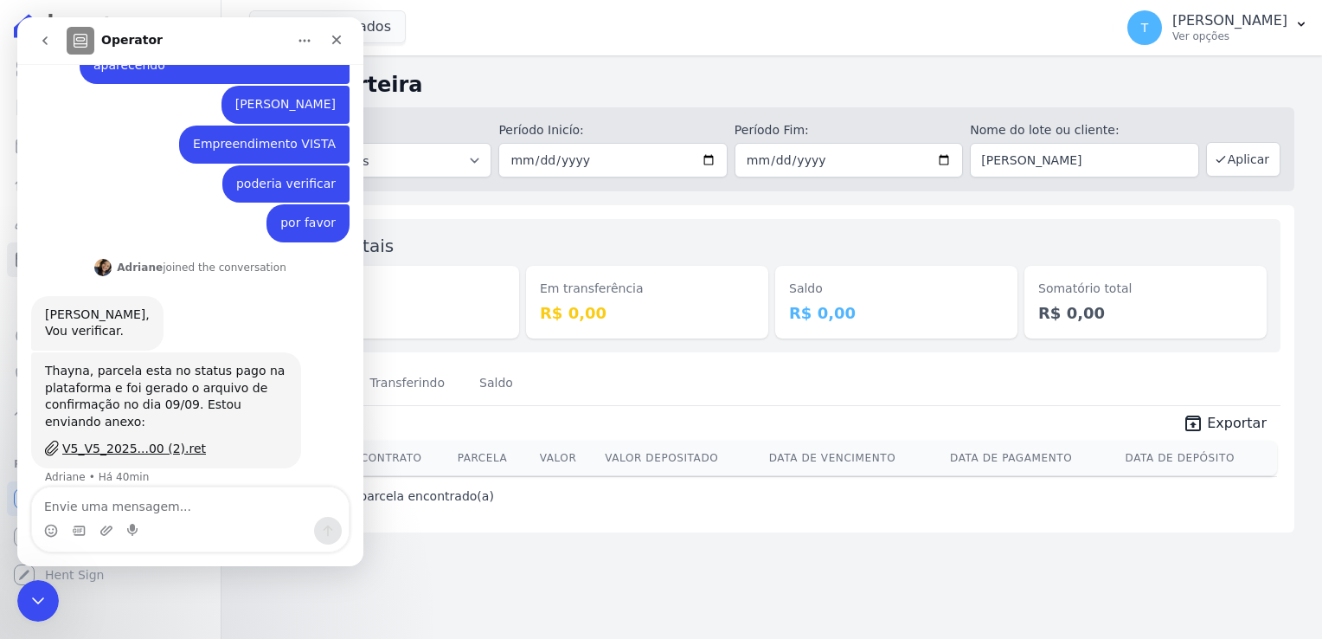
scroll to position [292, 0]
click at [145, 505] on textarea "Envie uma mensagem..." at bounding box center [190, 501] width 317 height 29
type textarea "aqui não aparece"
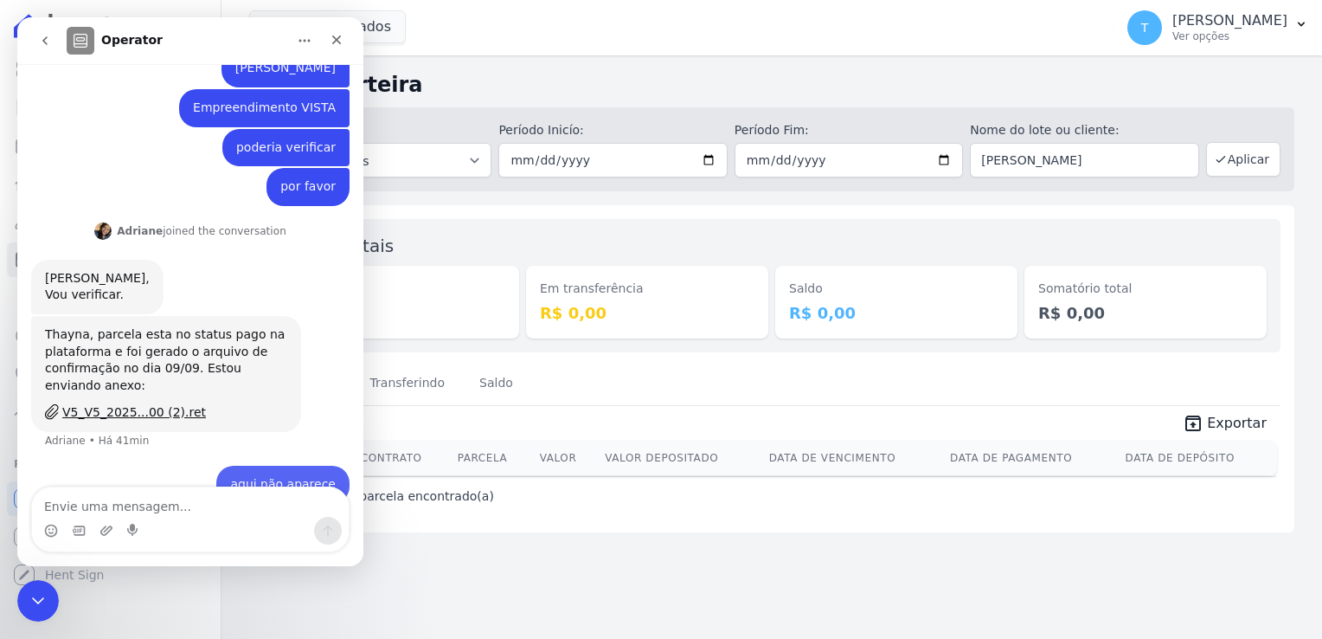
scroll to position [344, 0]
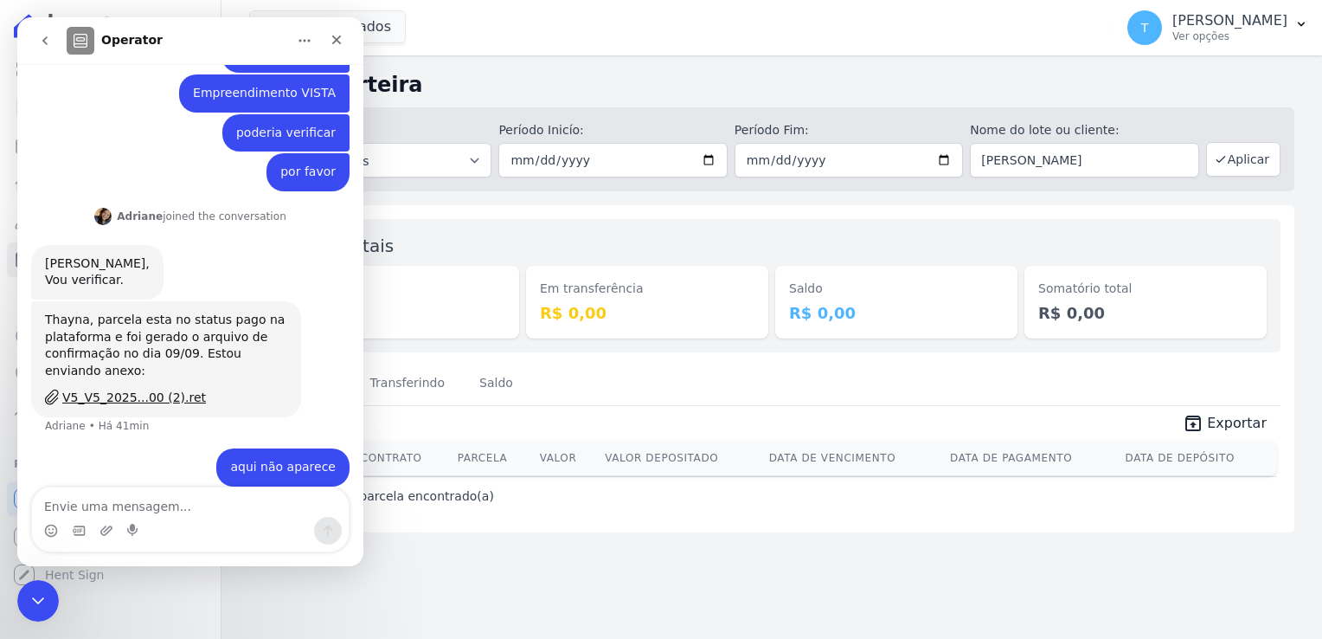
click at [49, 42] on icon "go back" at bounding box center [45, 41] width 14 height 14
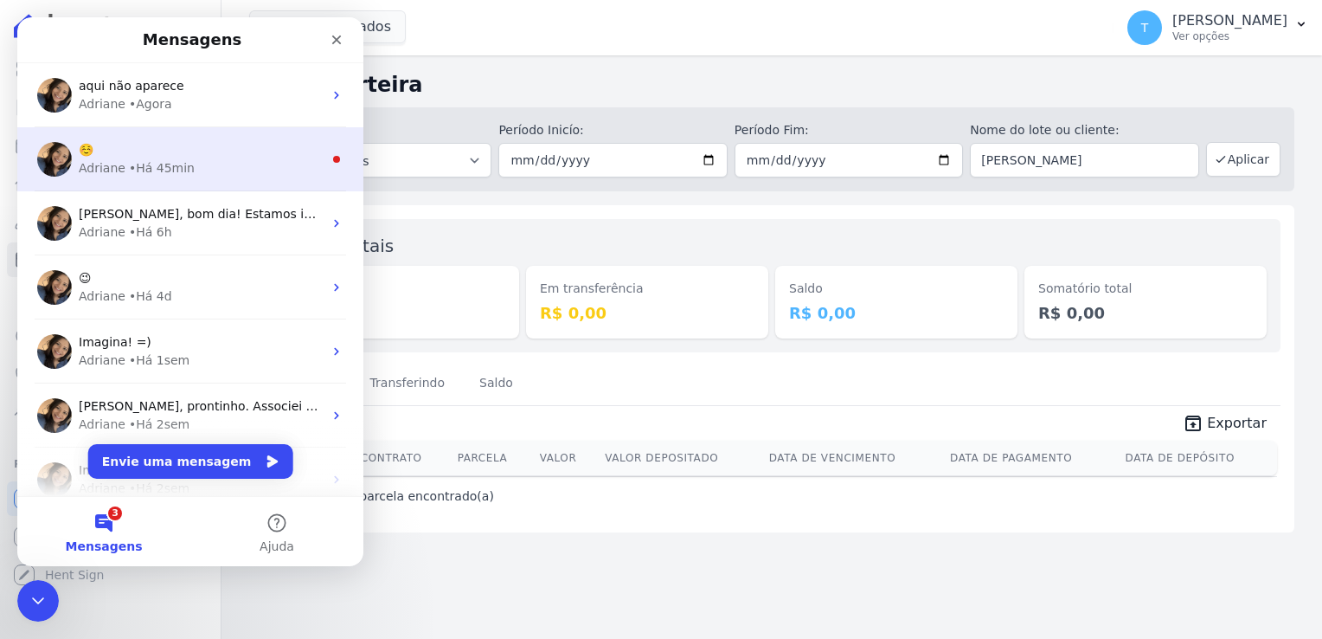
scroll to position [0, 0]
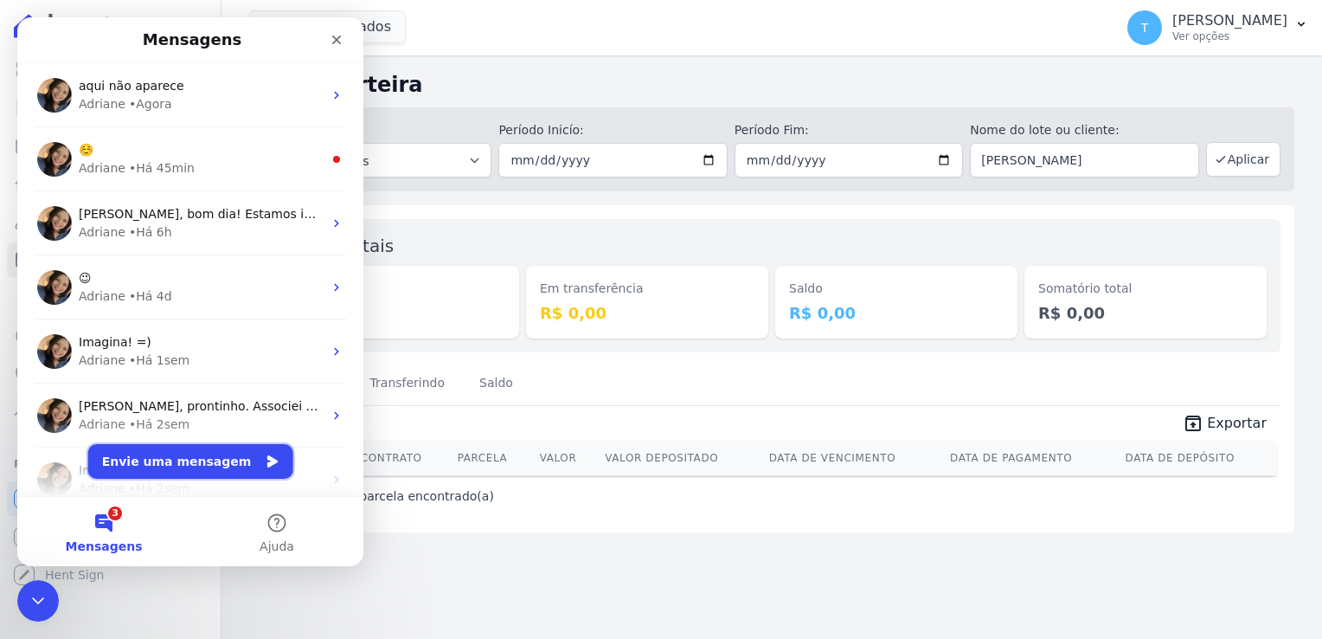
click at [188, 467] on button "Envie uma mensagem" at bounding box center [190, 461] width 205 height 35
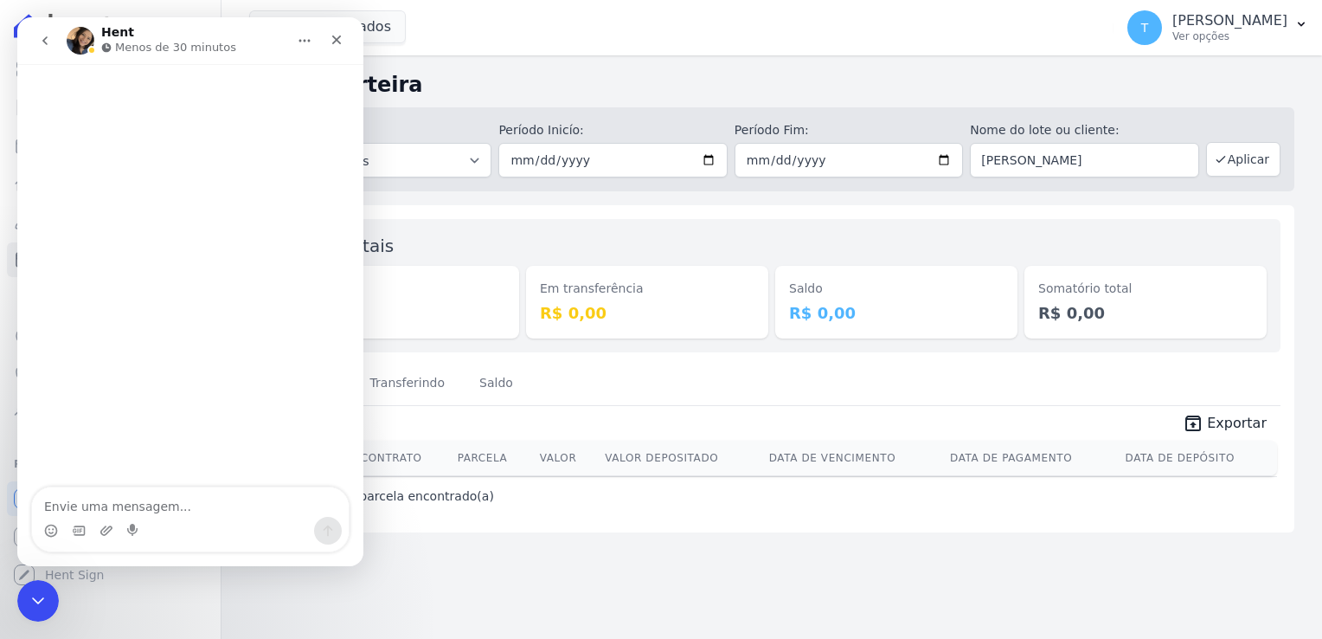
click at [93, 498] on textarea "Envie uma mensagem..." at bounding box center [190, 501] width 317 height 29
type textarea "Boa tarde!"
type textarea "T"
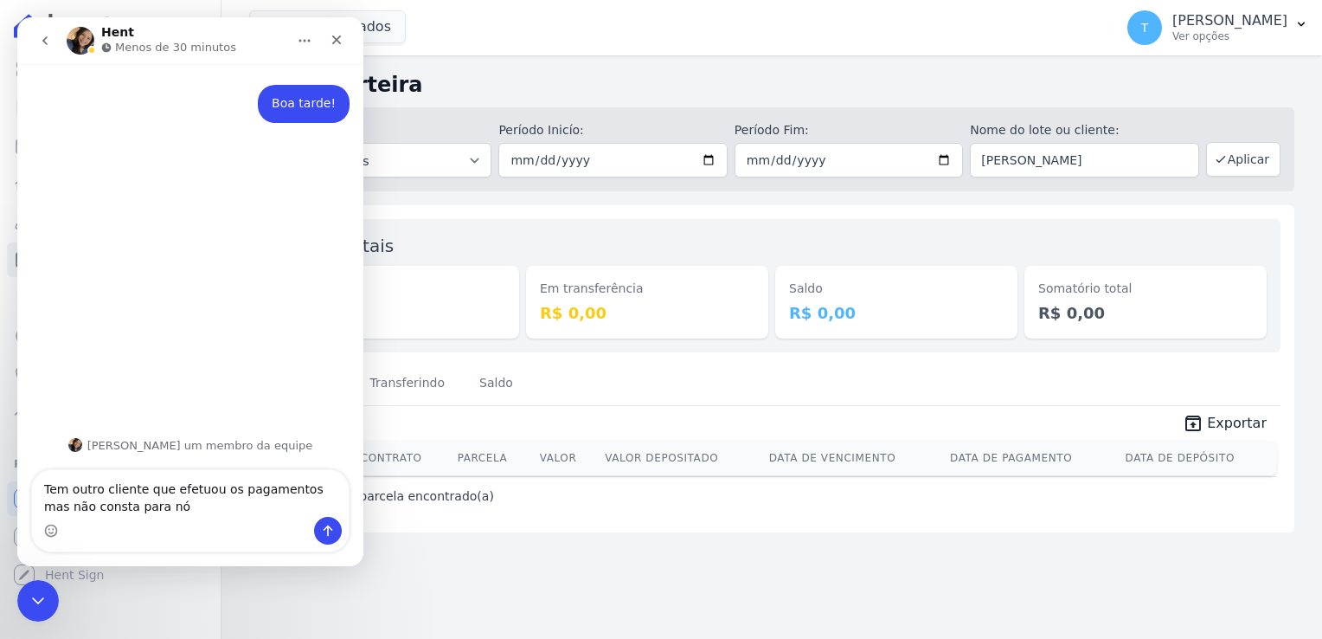
type textarea "Tem outro cliente que efetuou os pagamentos mas não consta para nós"
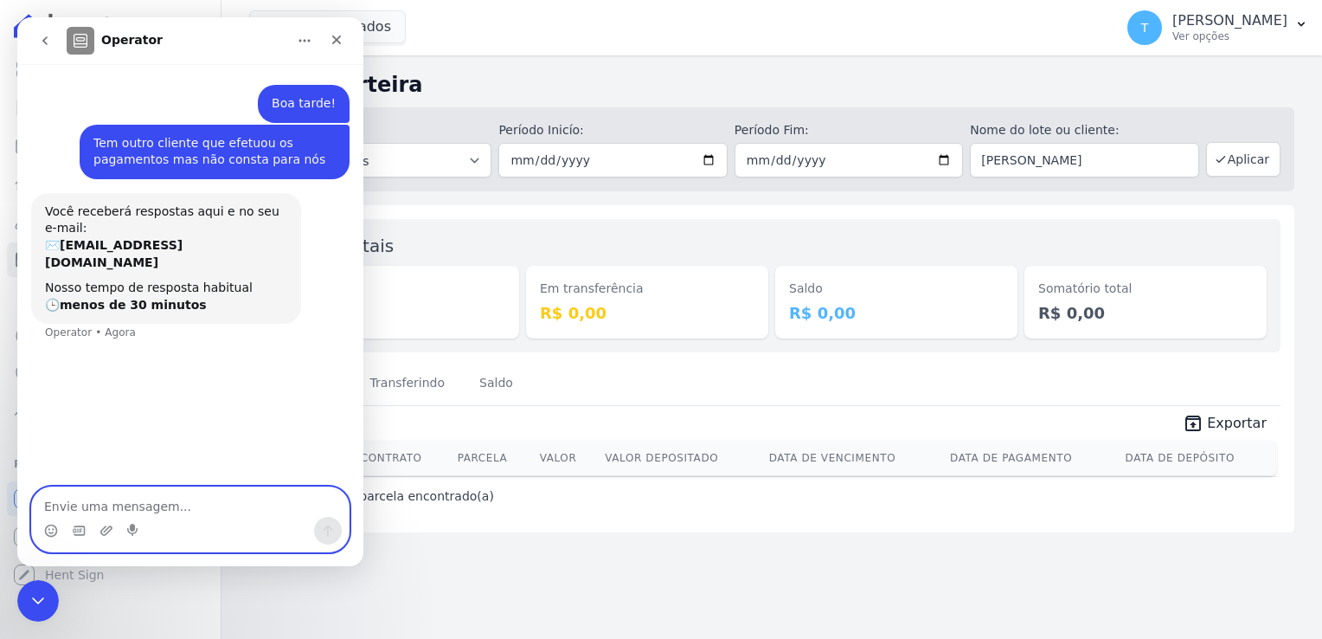
paste textarea "[PERSON_NAME]"
type textarea "[PERSON_NAME]"
paste textarea "VISTA"
type textarea "VISTA"
click at [107, 533] on icon "Upload do anexo" at bounding box center [107, 530] width 14 height 14
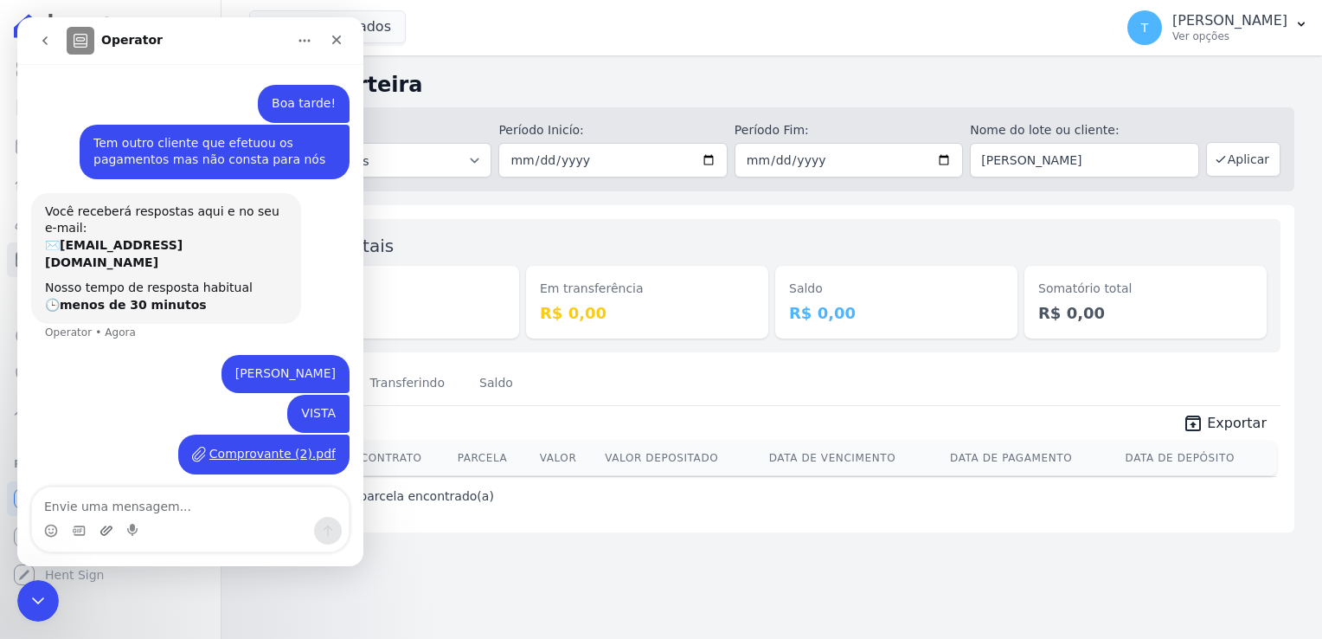
click at [114, 527] on div "Messenger da Intercom" at bounding box center [190, 531] width 317 height 28
click at [109, 527] on icon "Upload do anexo" at bounding box center [106, 530] width 12 height 10
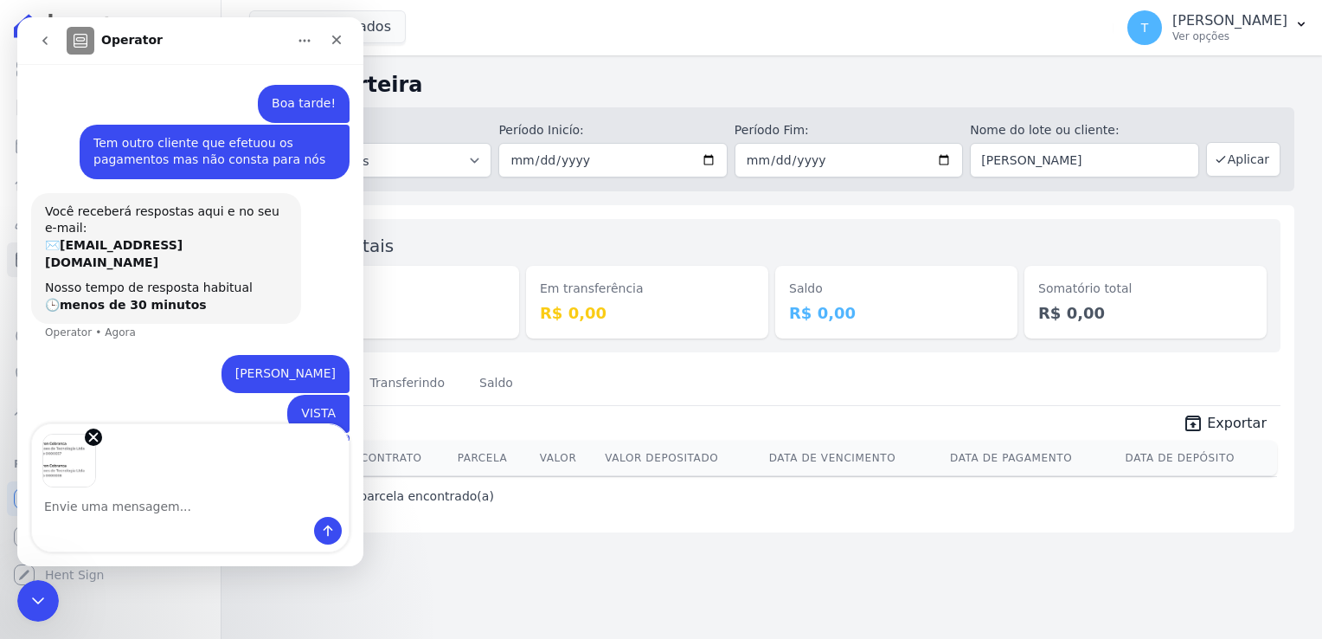
scroll to position [51, 0]
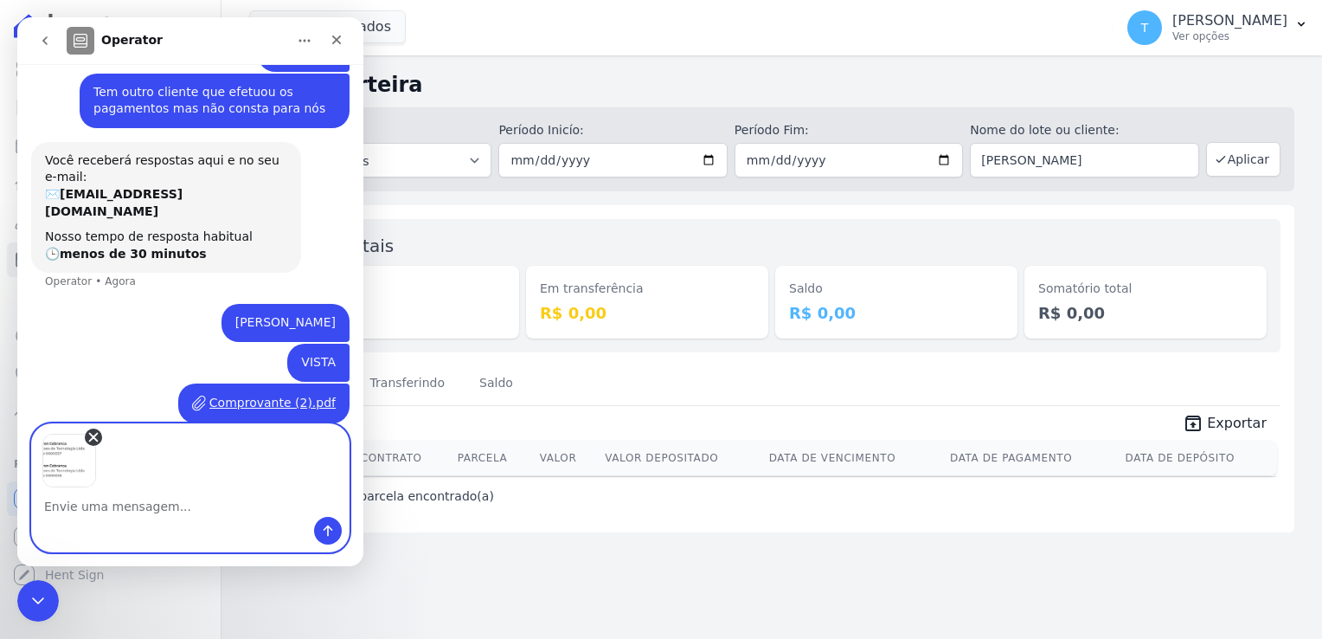
click at [90, 434] on icon "Remove image 1" at bounding box center [94, 437] width 8 height 8
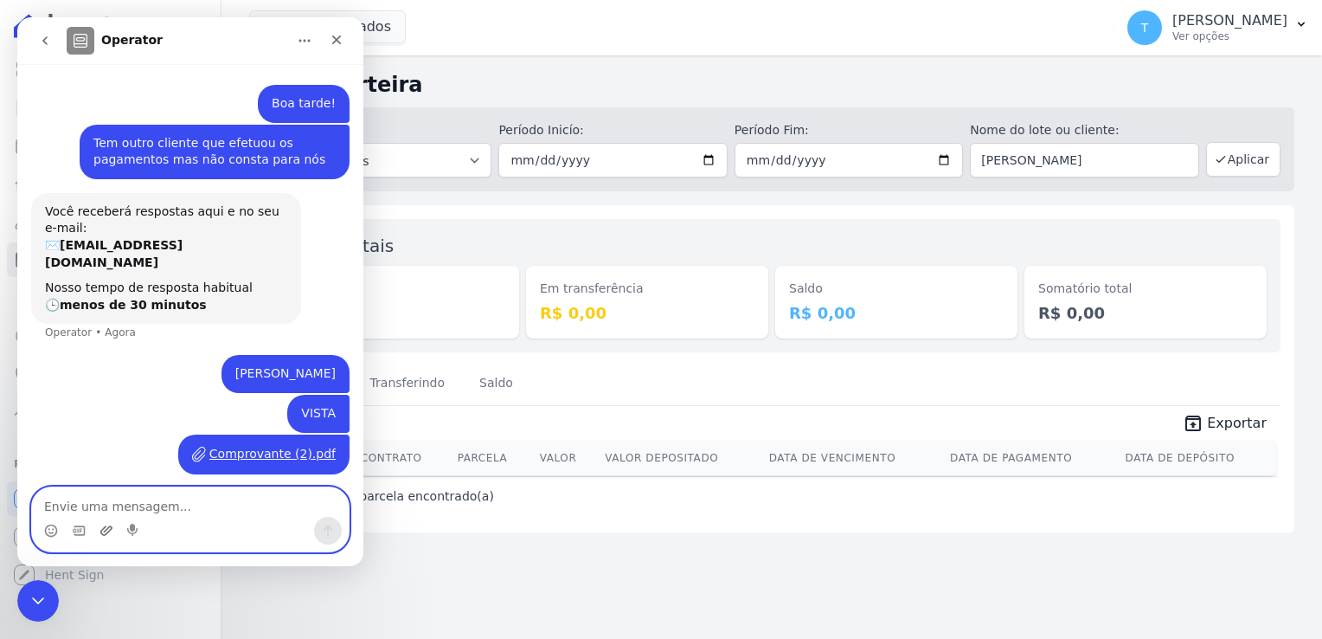
click at [101, 532] on icon "Upload do anexo" at bounding box center [106, 530] width 12 height 10
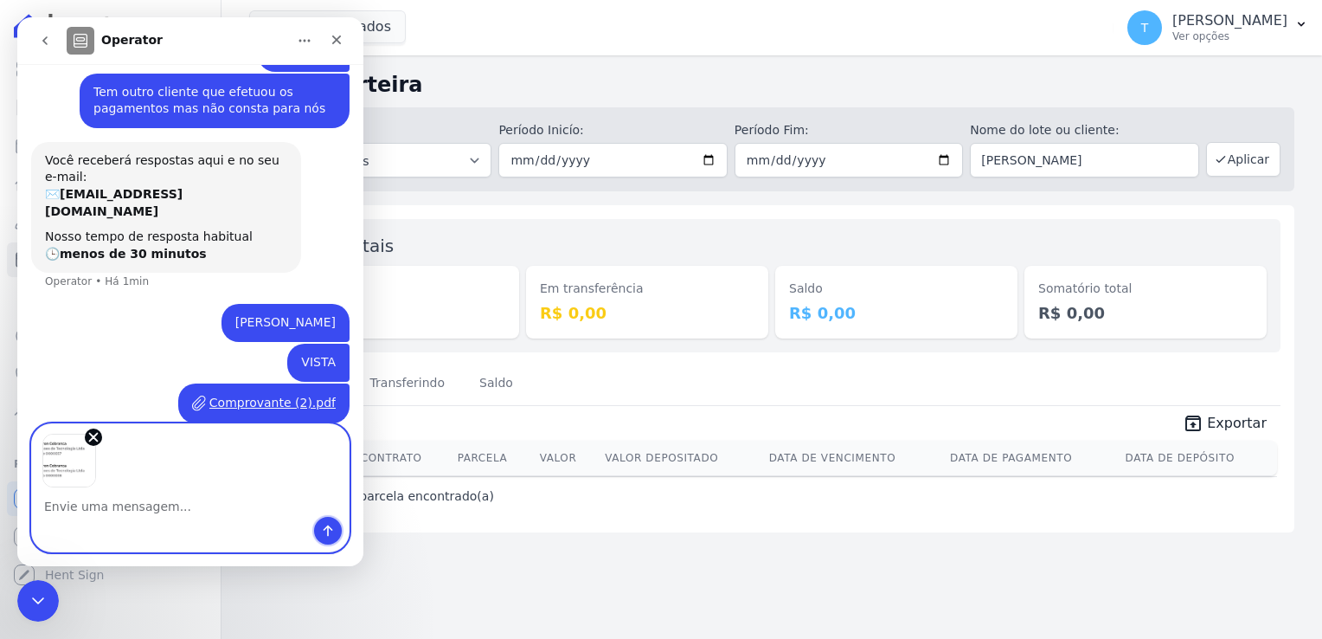
click at [326, 538] on button "Enviar uma mensagem" at bounding box center [328, 531] width 28 height 28
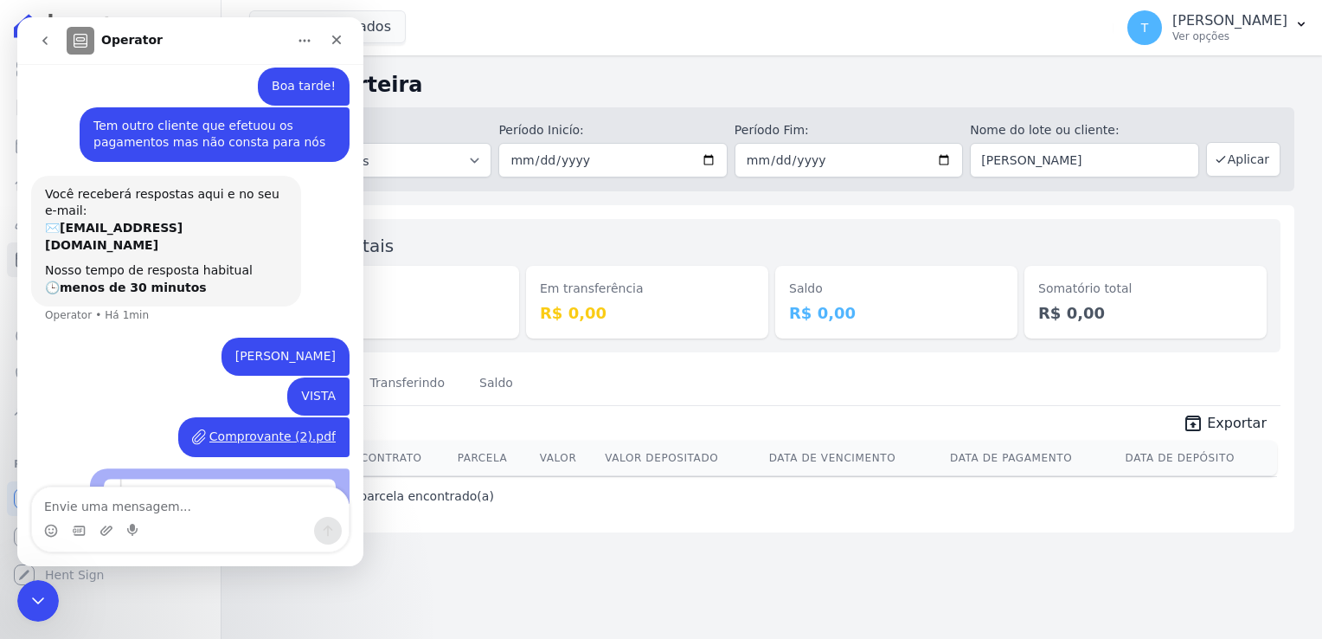
scroll to position [111, 0]
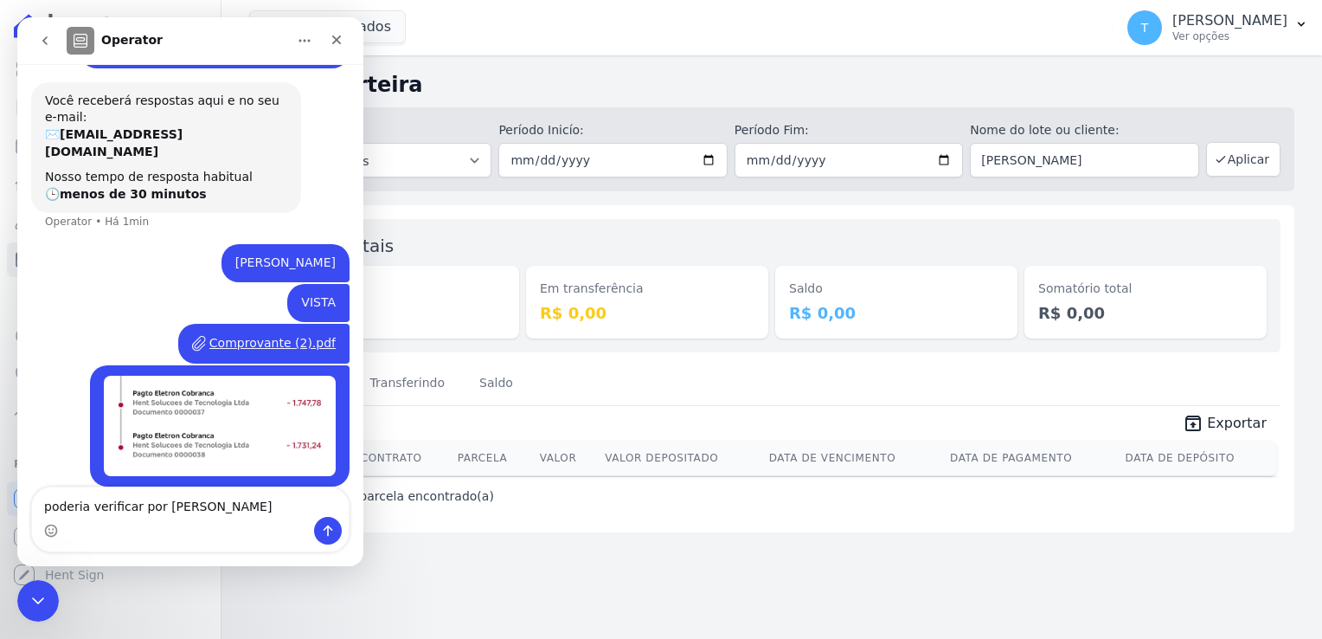
type textarea "poderia verificar por [PERSON_NAME]"
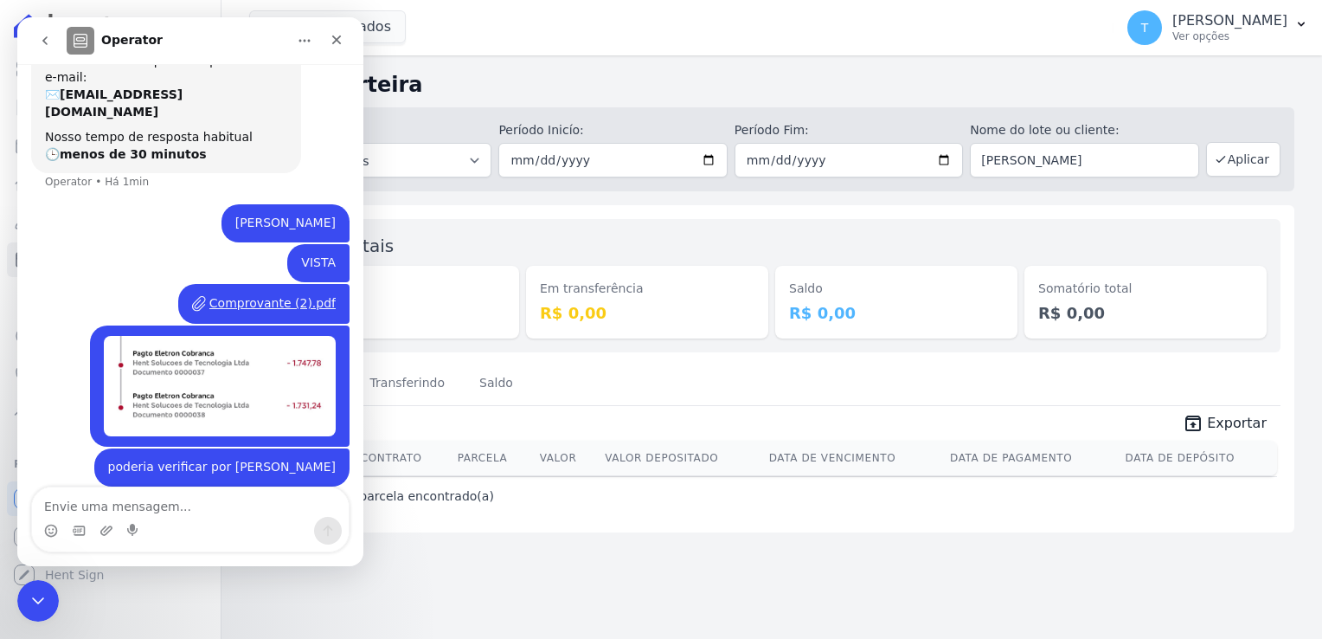
click at [53, 38] on button "go back" at bounding box center [45, 40] width 33 height 33
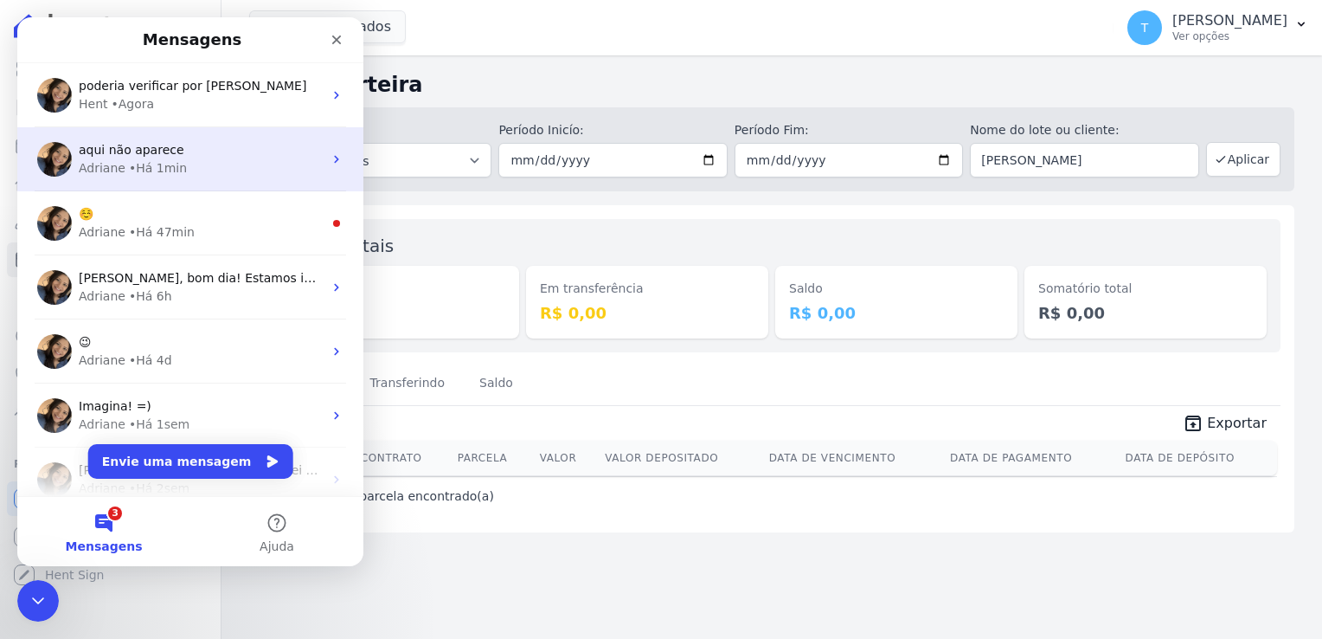
click at [234, 175] on div "Adriane • Há 1min" at bounding box center [201, 168] width 244 height 18
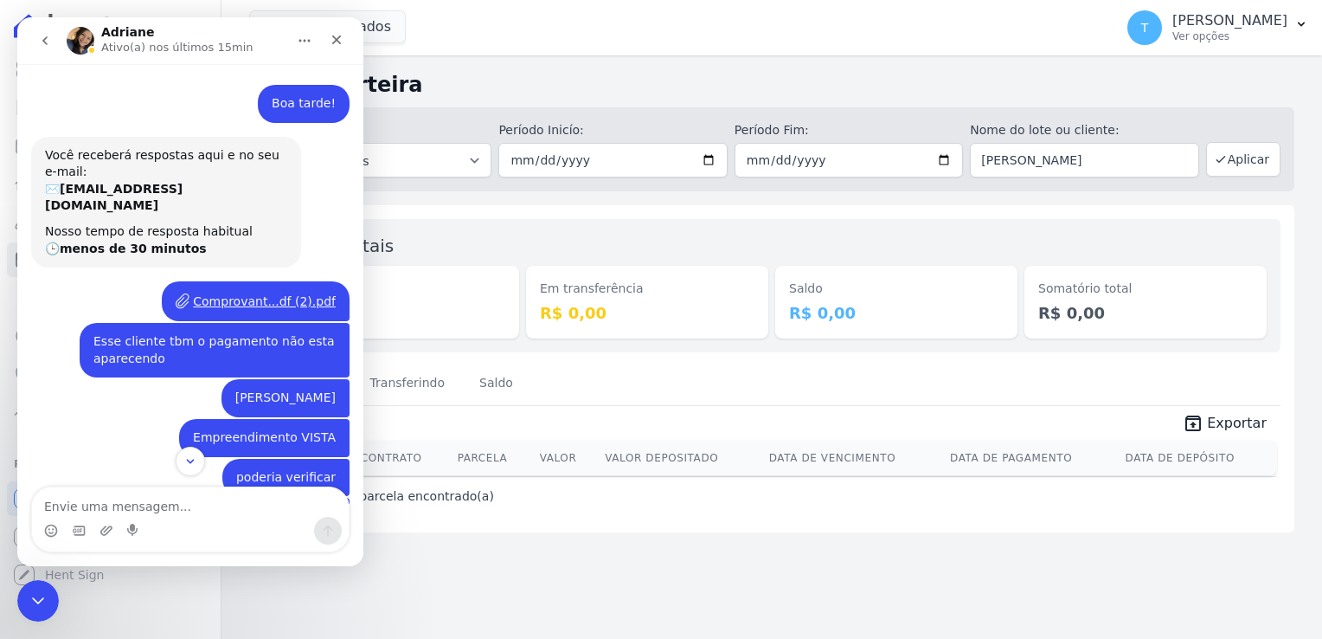
drag, startPoint x: 173, startPoint y: 382, endPoint x: 331, endPoint y: 383, distance: 157.5
click at [331, 383] on div "João Vitor Fernandes Ferreira Thayna • Há 1h" at bounding box center [285, 398] width 128 height 38
copy div "[PERSON_NAME] [PERSON_NAME]"
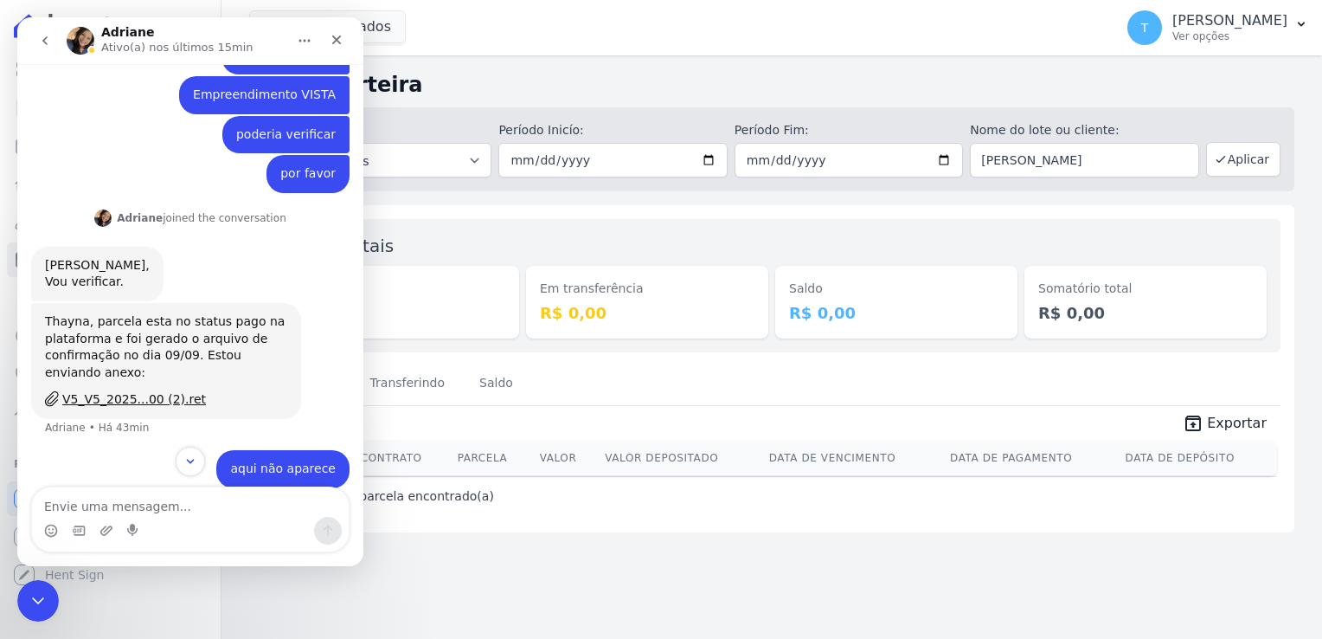
scroll to position [344, 0]
click at [734, 234] on div "Em transferência R$ 0,00" at bounding box center [647, 286] width 242 height 106
click at [29, 602] on icon "Encerramento do Messenger da Intercom" at bounding box center [35, 597] width 21 height 21
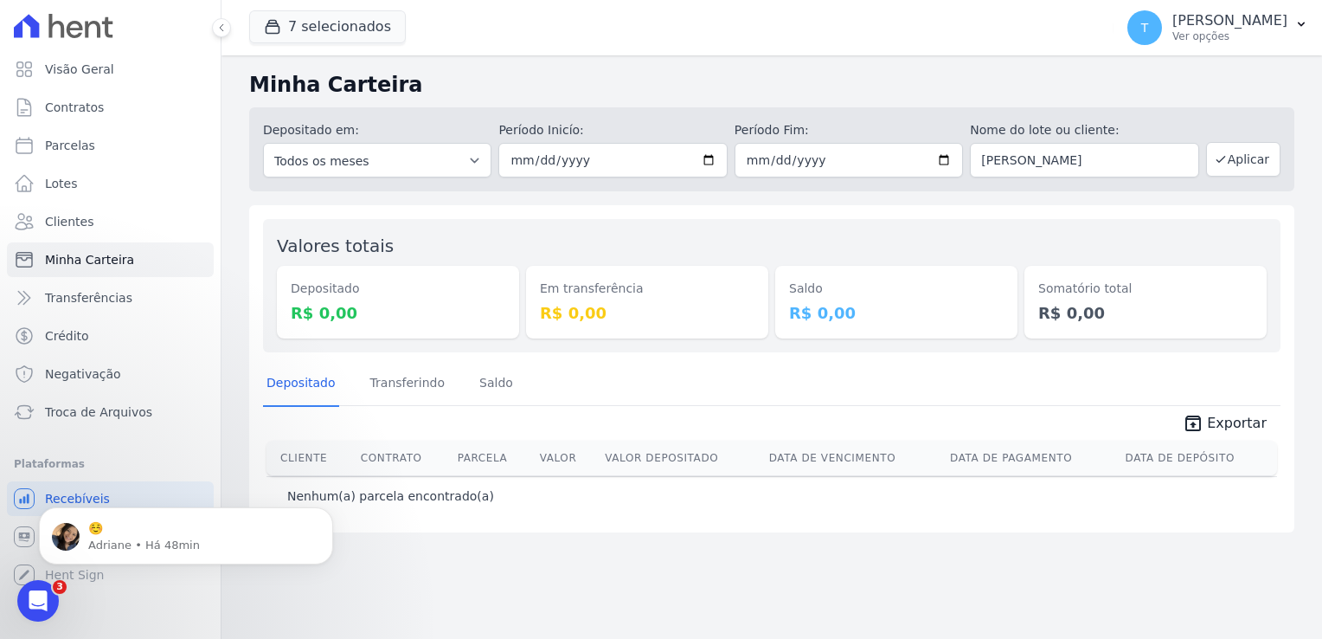
scroll to position [0, 0]
click at [123, 551] on p "Adriane • Há 48min" at bounding box center [199, 545] width 223 height 16
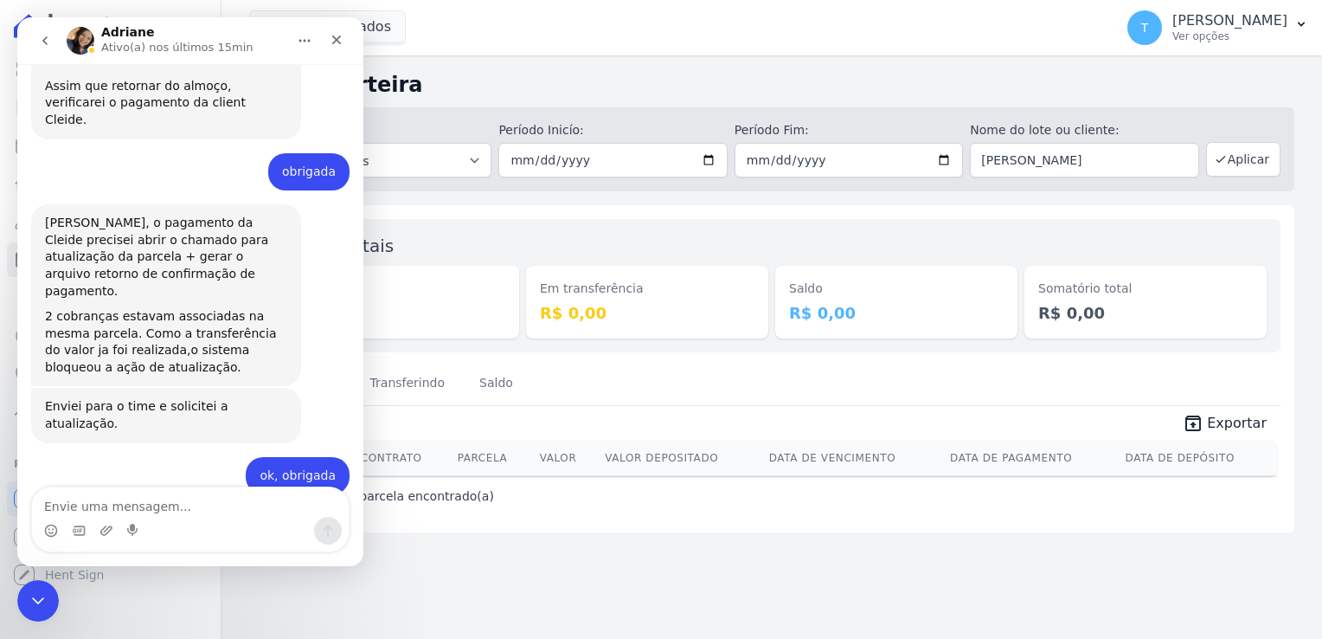
scroll to position [1679, 0]
click at [42, 604] on icon "Encerramento do Messenger da Intercom" at bounding box center [35, 597] width 21 height 21
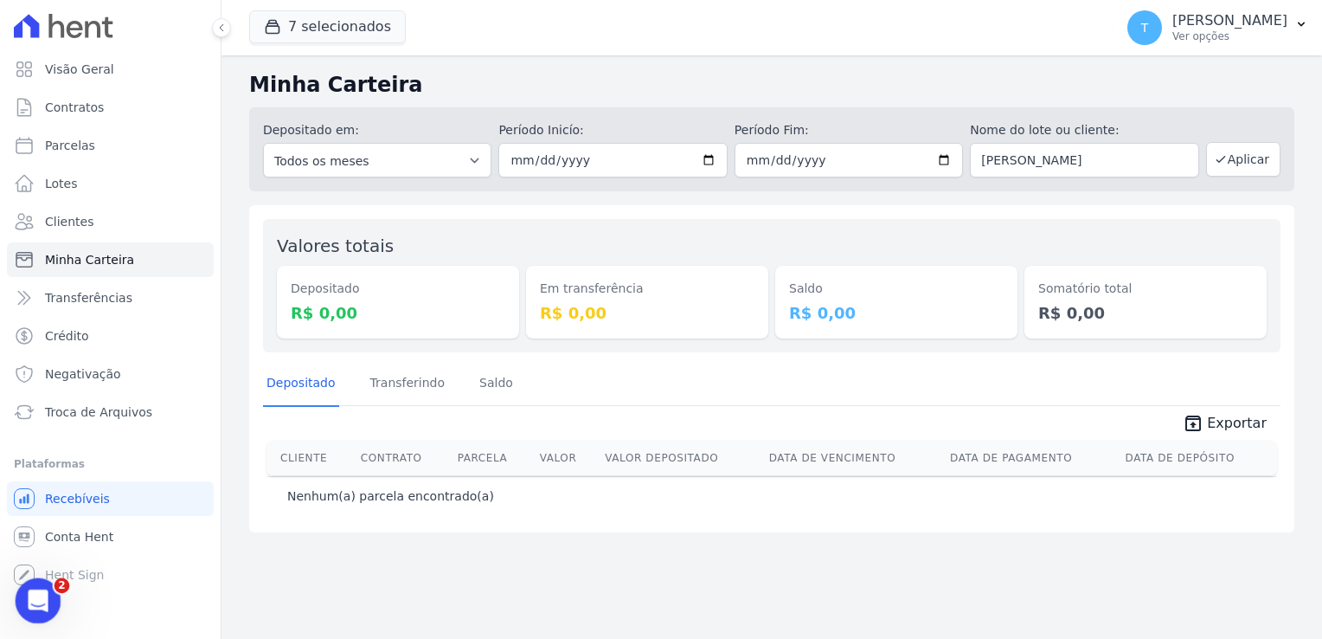
click at [42, 604] on icon "Abertura do Messenger da Intercom" at bounding box center [36, 598] width 29 height 29
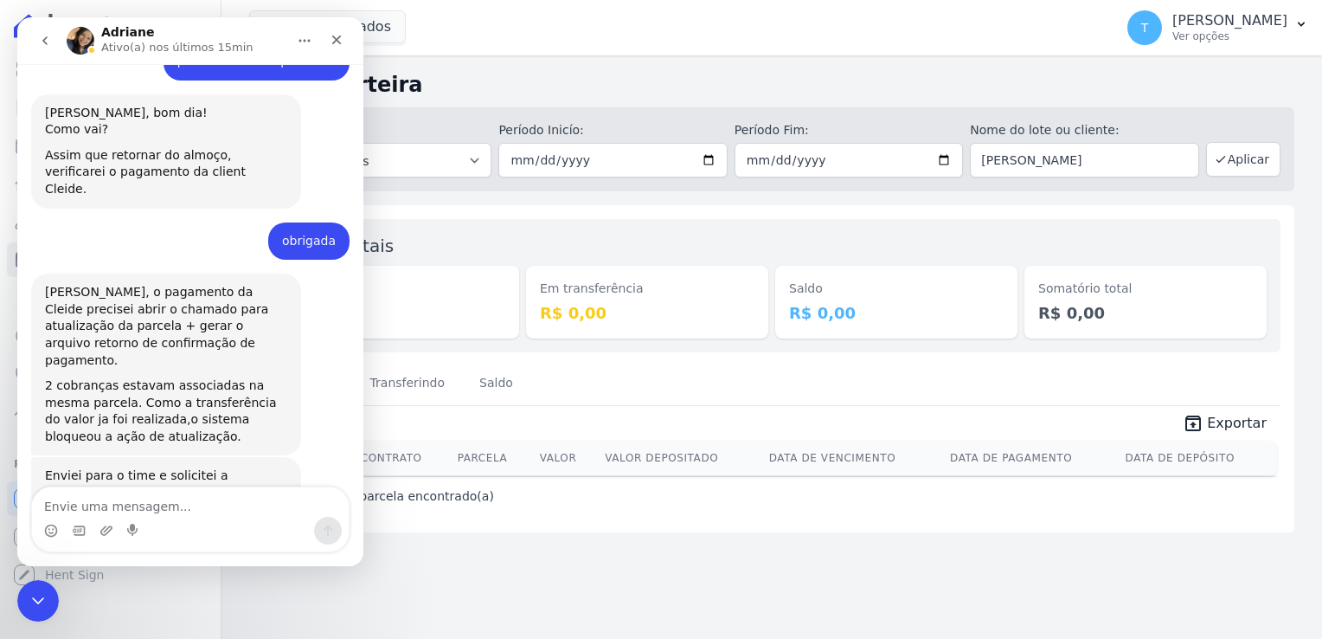
scroll to position [344, 0]
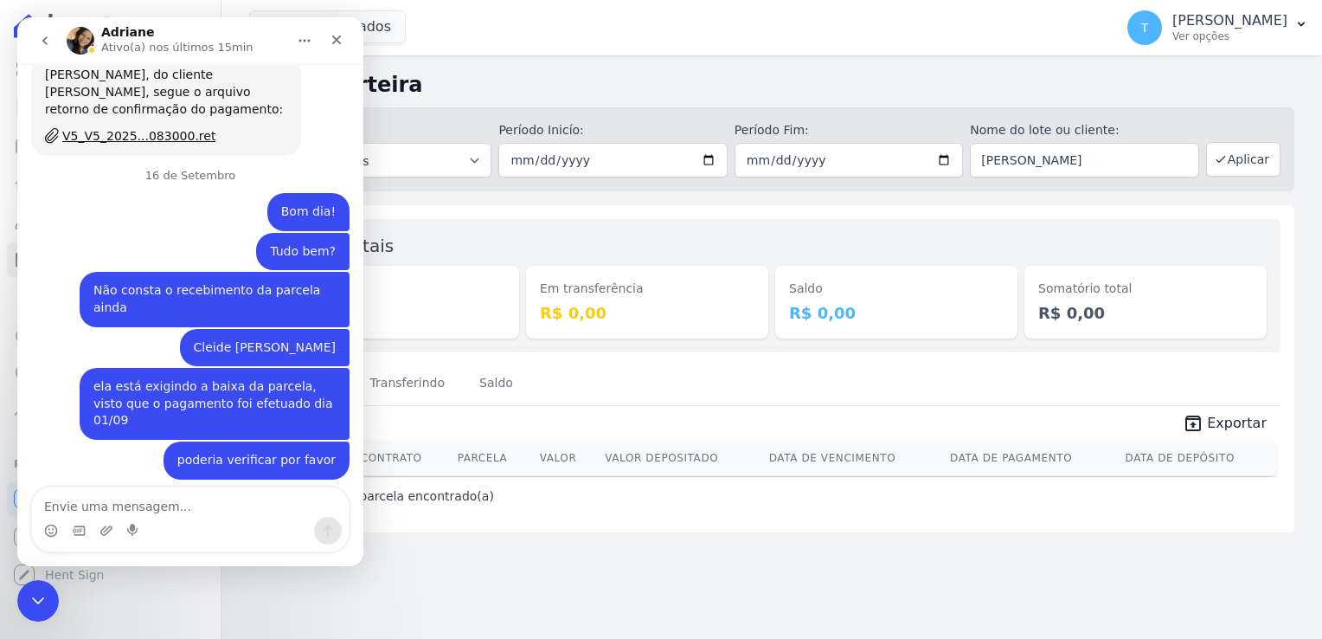
click at [40, 40] on icon "go back" at bounding box center [45, 41] width 14 height 14
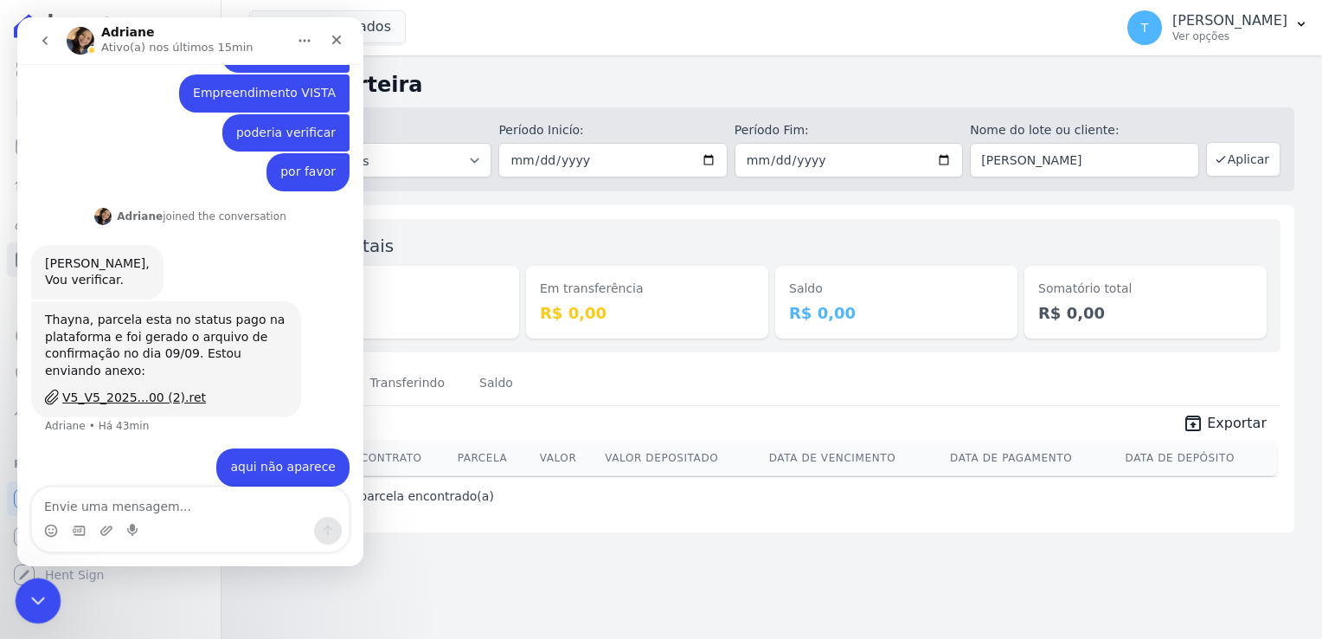
click at [34, 603] on icon "Encerramento do Messenger da Intercom" at bounding box center [35, 597] width 21 height 21
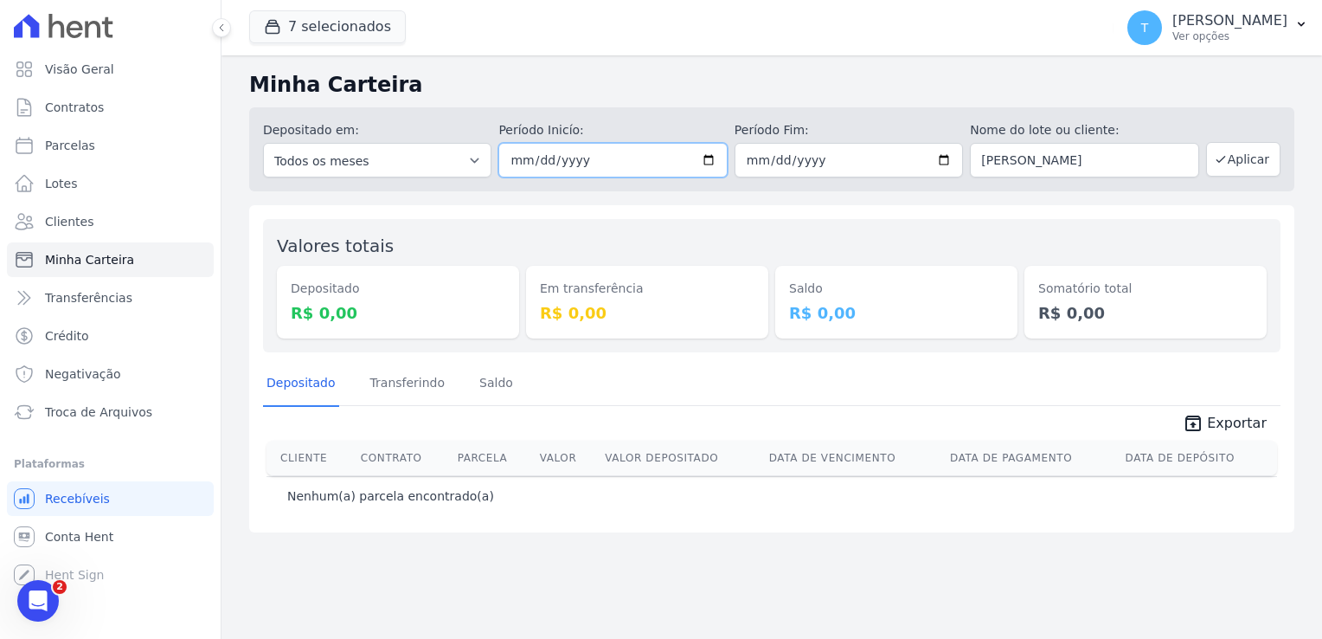
click at [585, 166] on input "2025-09-09" at bounding box center [612, 160] width 228 height 35
click at [716, 160] on input "2025-09-09" at bounding box center [612, 160] width 228 height 35
type input "[DATE]"
click at [950, 159] on input "2025-09-09" at bounding box center [849, 160] width 228 height 35
type input "[DATE]"
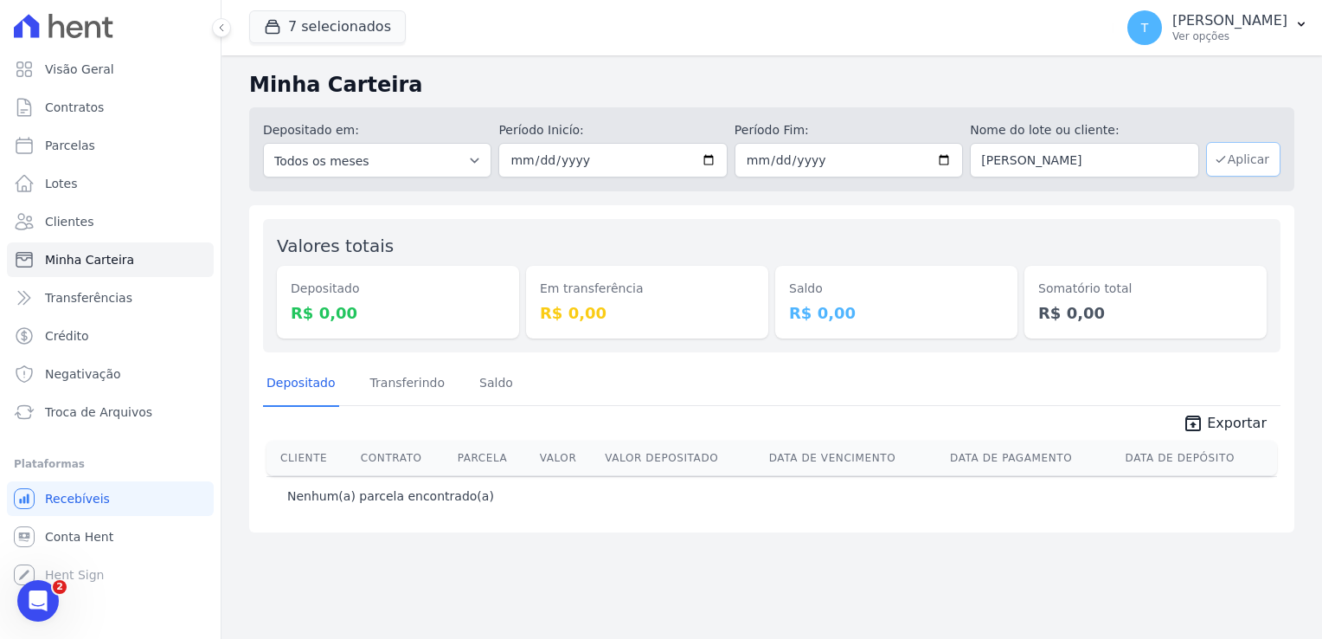
click at [1236, 167] on button "Aplicar" at bounding box center [1243, 159] width 74 height 35
click at [41, 597] on icon "Abertura do Messenger da Intercom" at bounding box center [36, 598] width 29 height 29
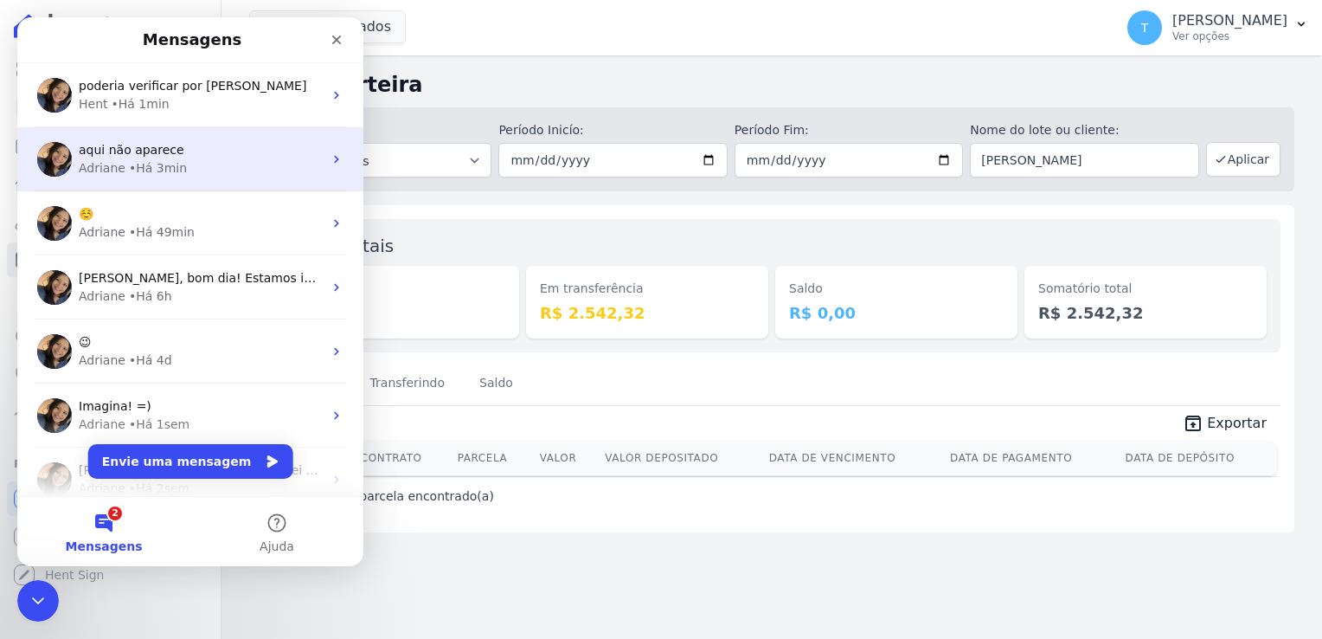
click at [169, 154] on span "aqui não aparece" at bounding box center [132, 150] width 106 height 14
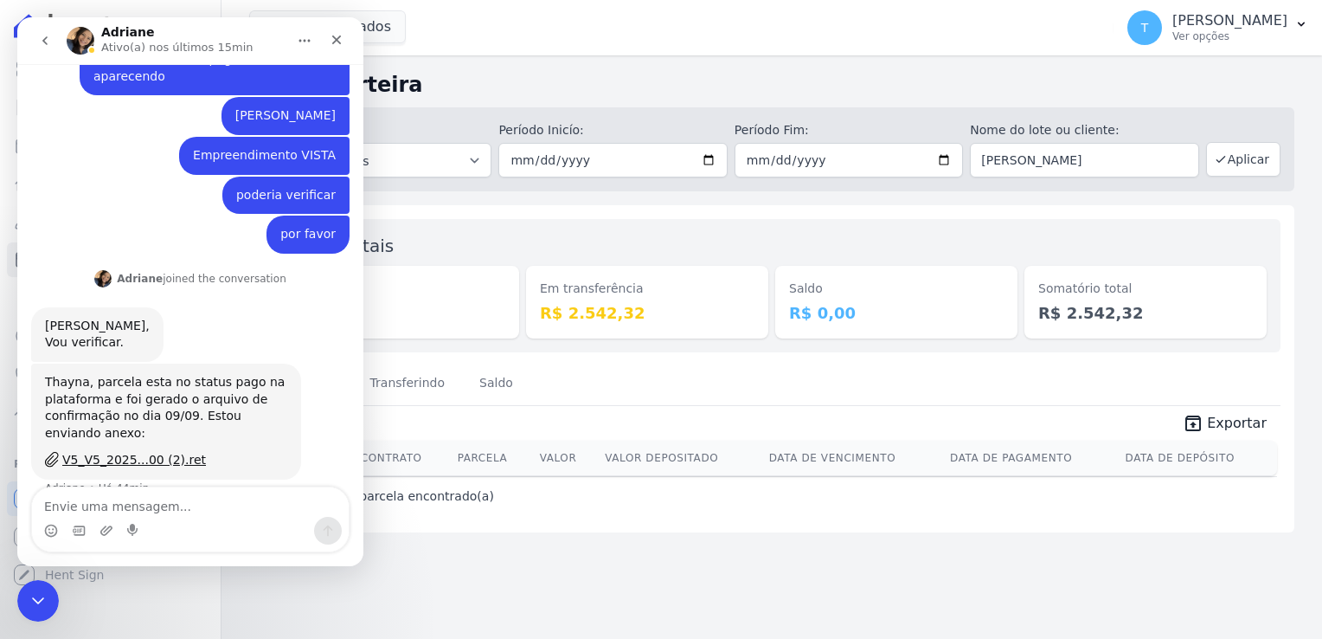
scroll to position [344, 0]
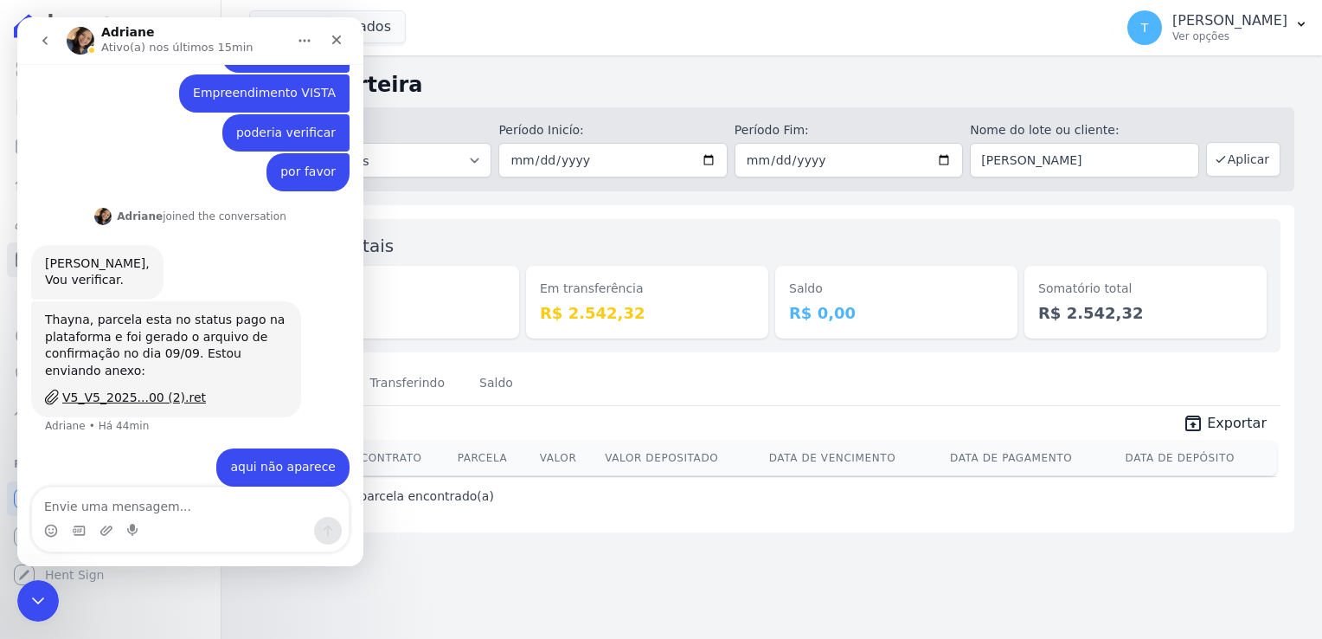
click at [133, 501] on textarea "Envie uma mensagem..." at bounding box center [190, 501] width 317 height 29
type textarea "C"
type textarea "E"
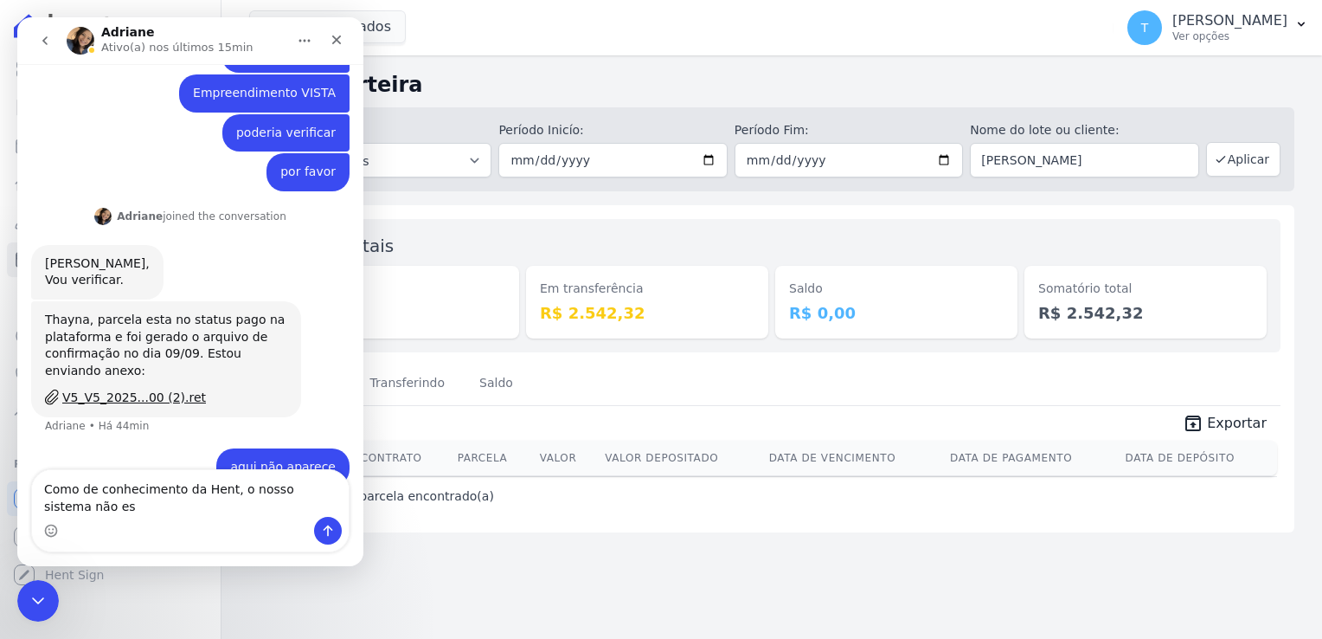
scroll to position [362, 0]
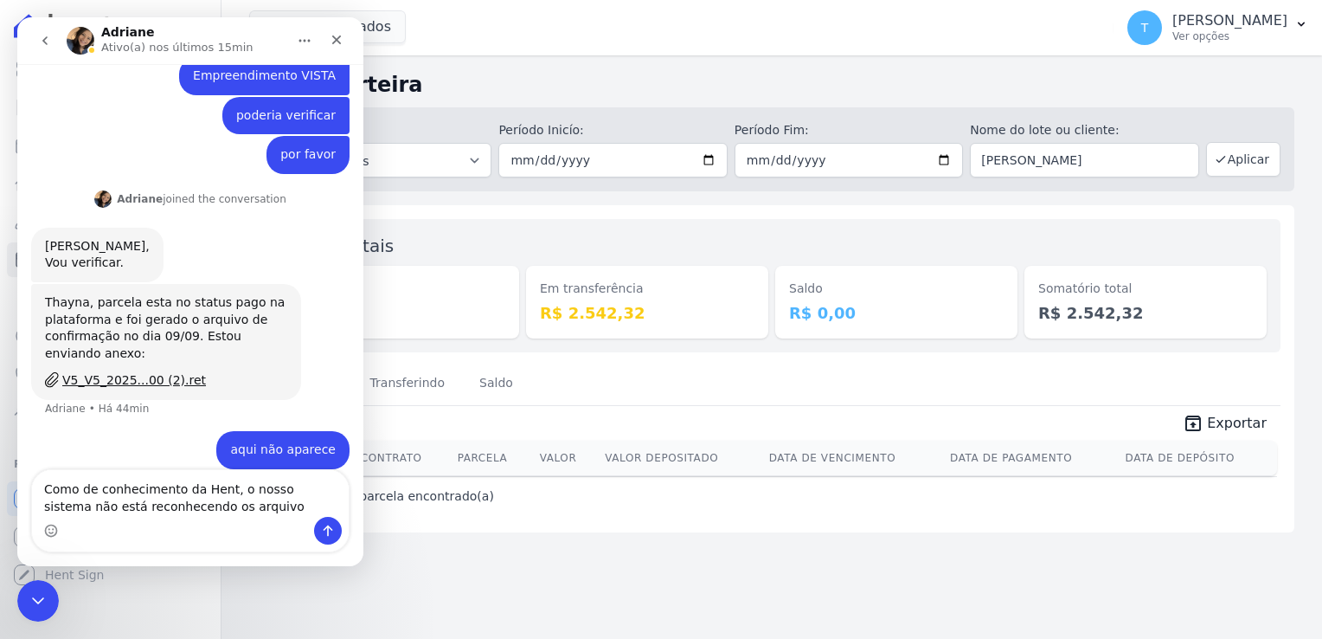
type textarea "Como de conhecimento da Hent, o nosso sistema não está reconhecendo os arquivos"
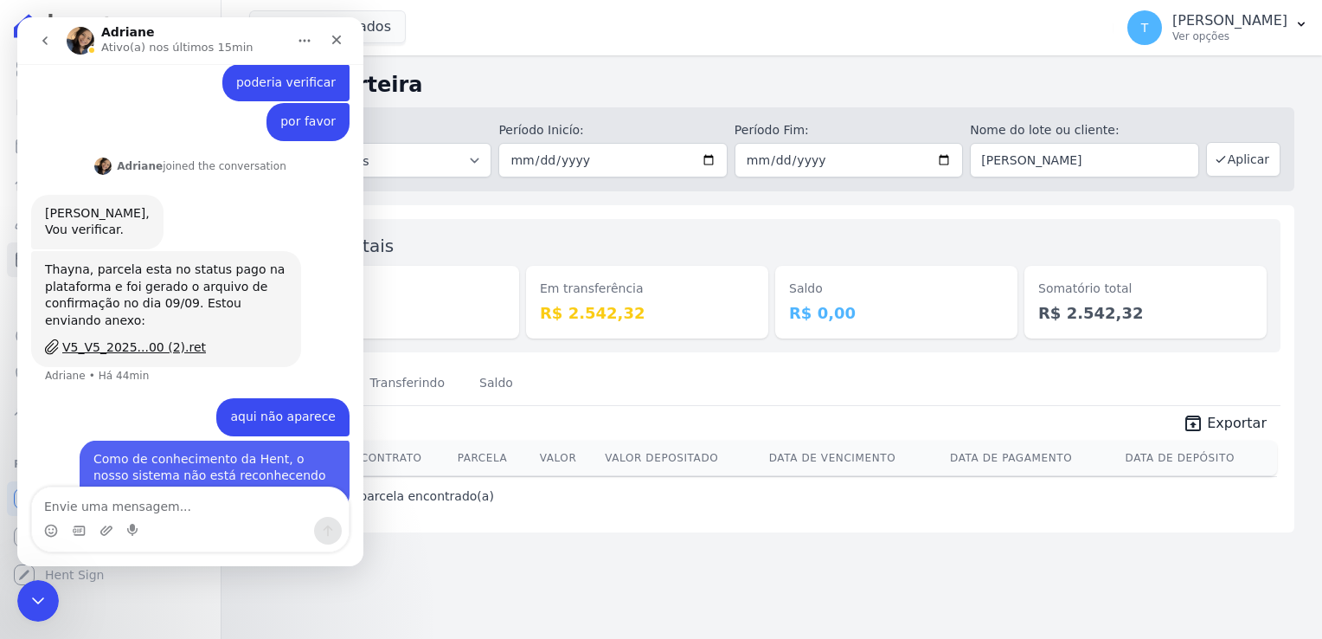
scroll to position [401, 0]
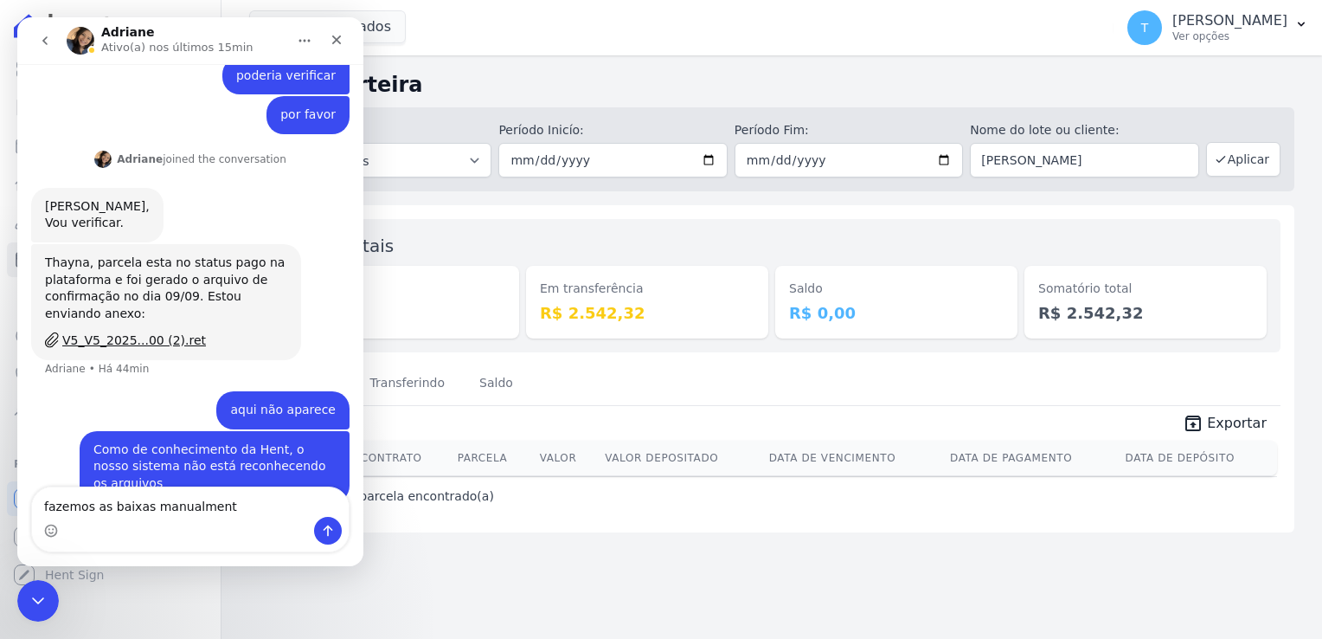
type textarea "fazemos as baixas manualmente"
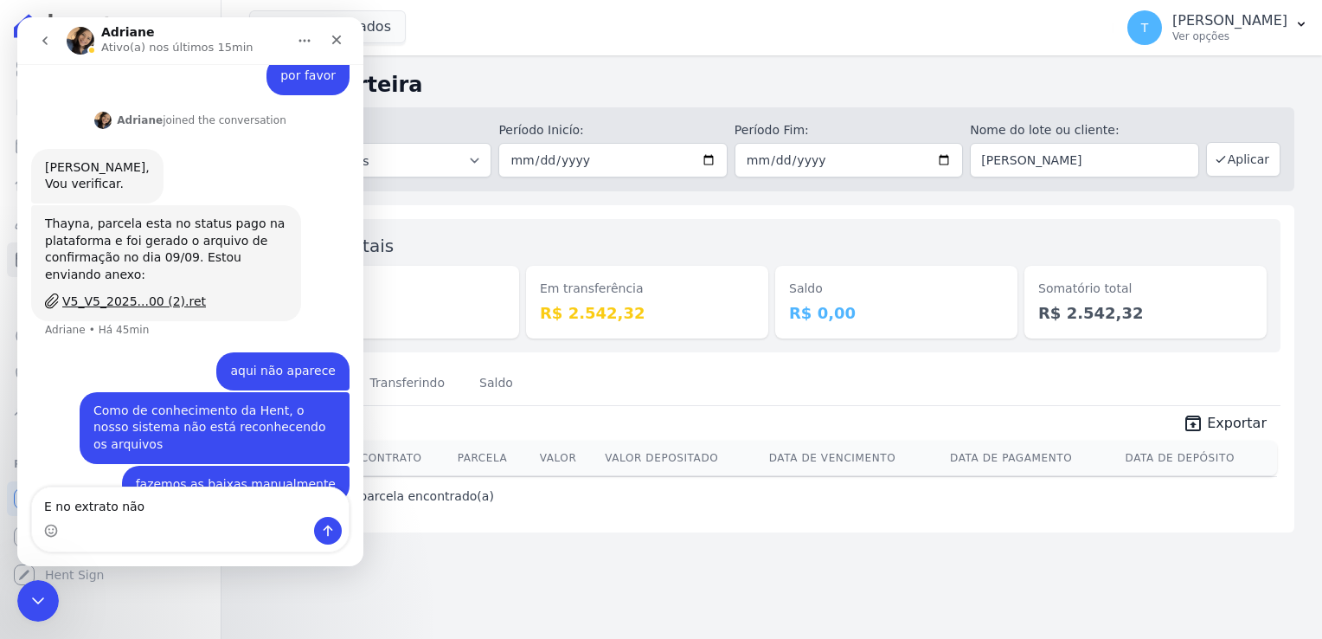
type textarea "E no extrato não"
click at [631, 561] on div "Minha Carteira Depositado em: Todos os meses Julho/2017 Agosto/2017 Setembro/20…" at bounding box center [771, 346] width 1101 height 583
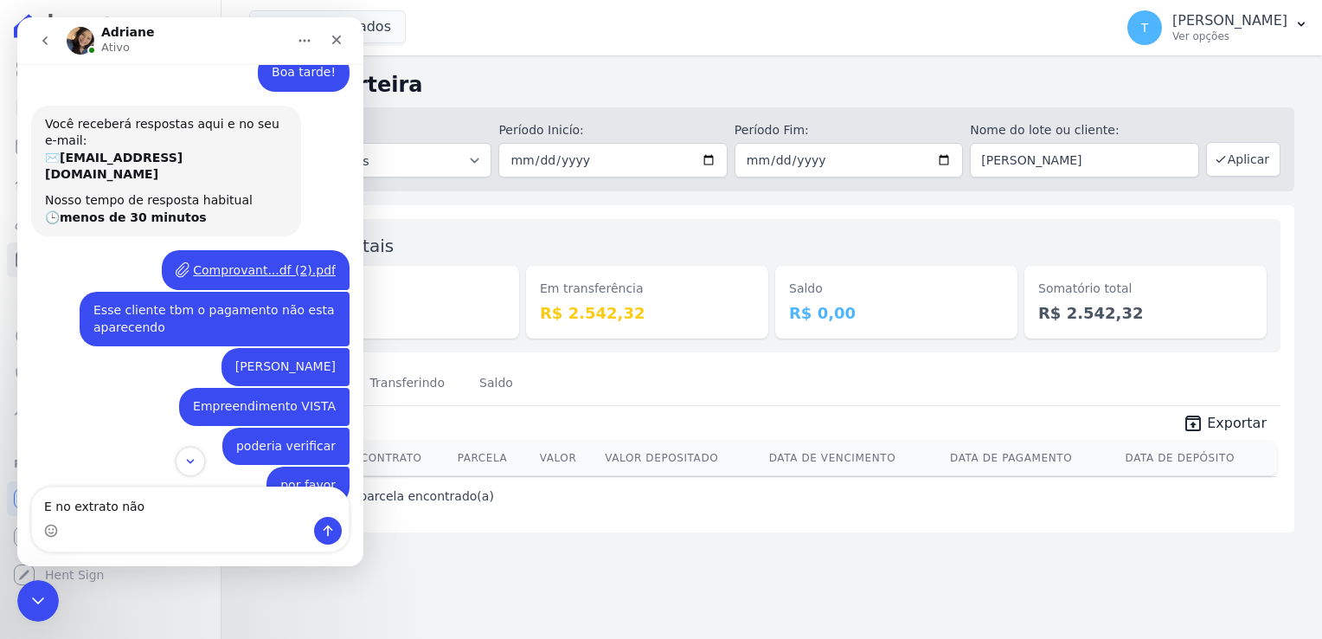
scroll to position [8, 0]
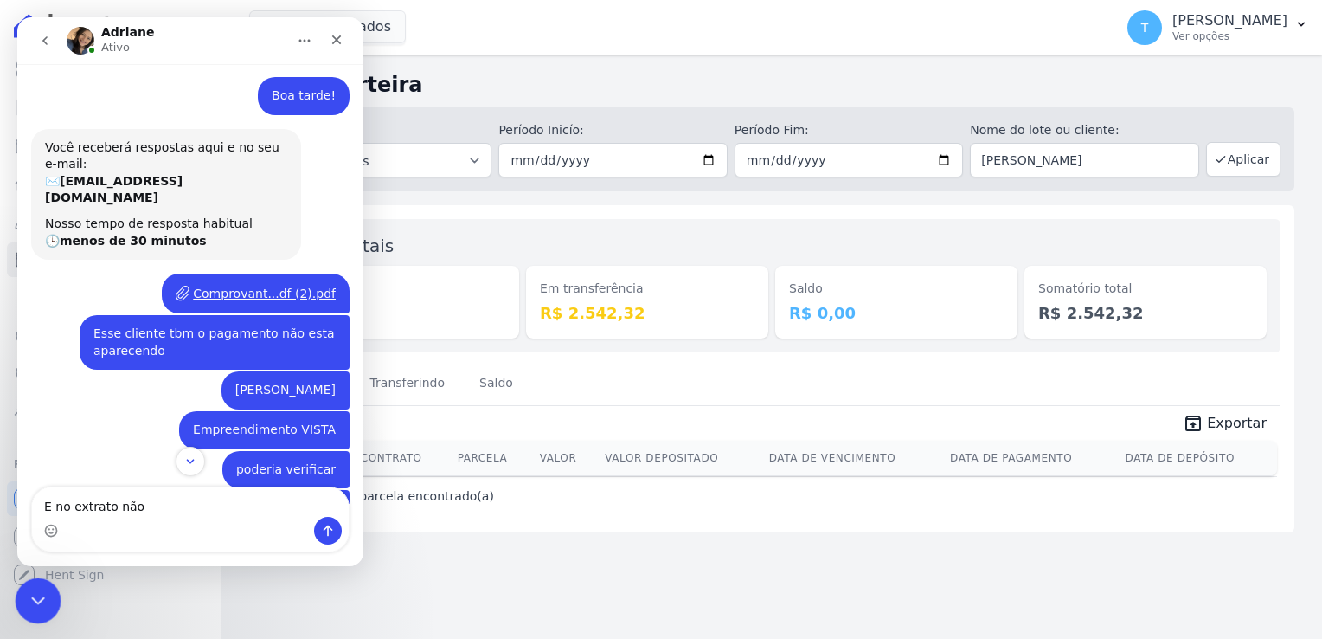
click at [29, 595] on icon "Encerramento do Messenger da Intercom" at bounding box center [35, 597] width 21 height 21
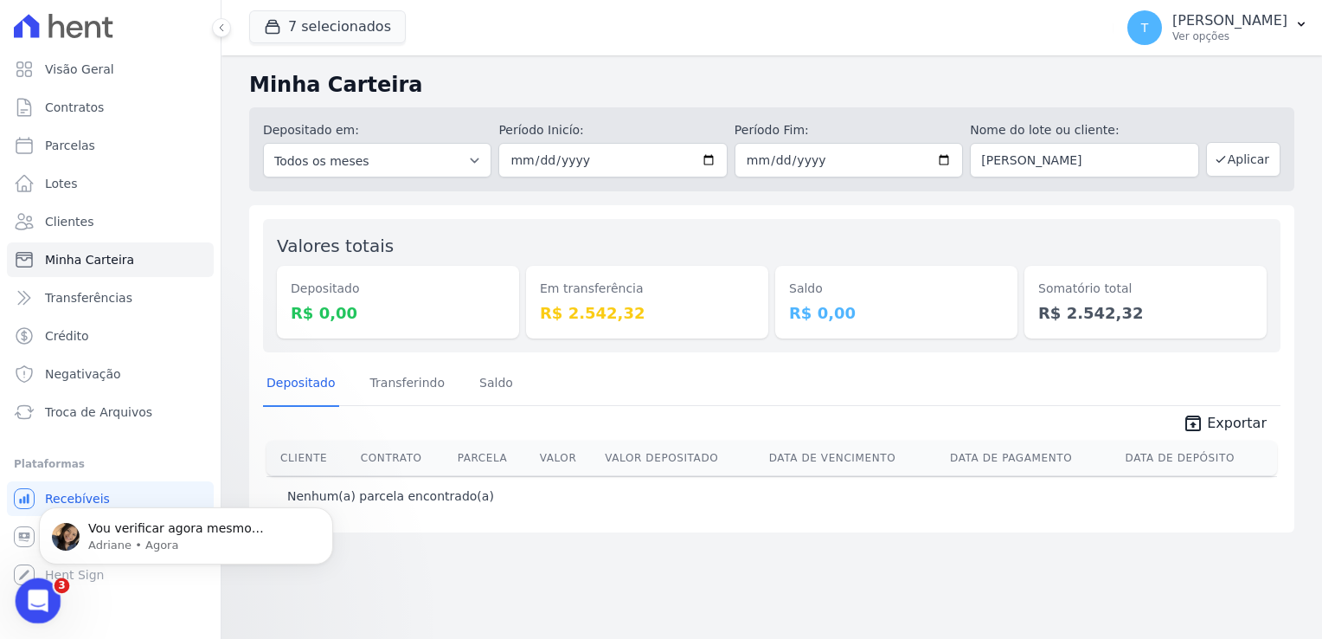
scroll to position [0, 0]
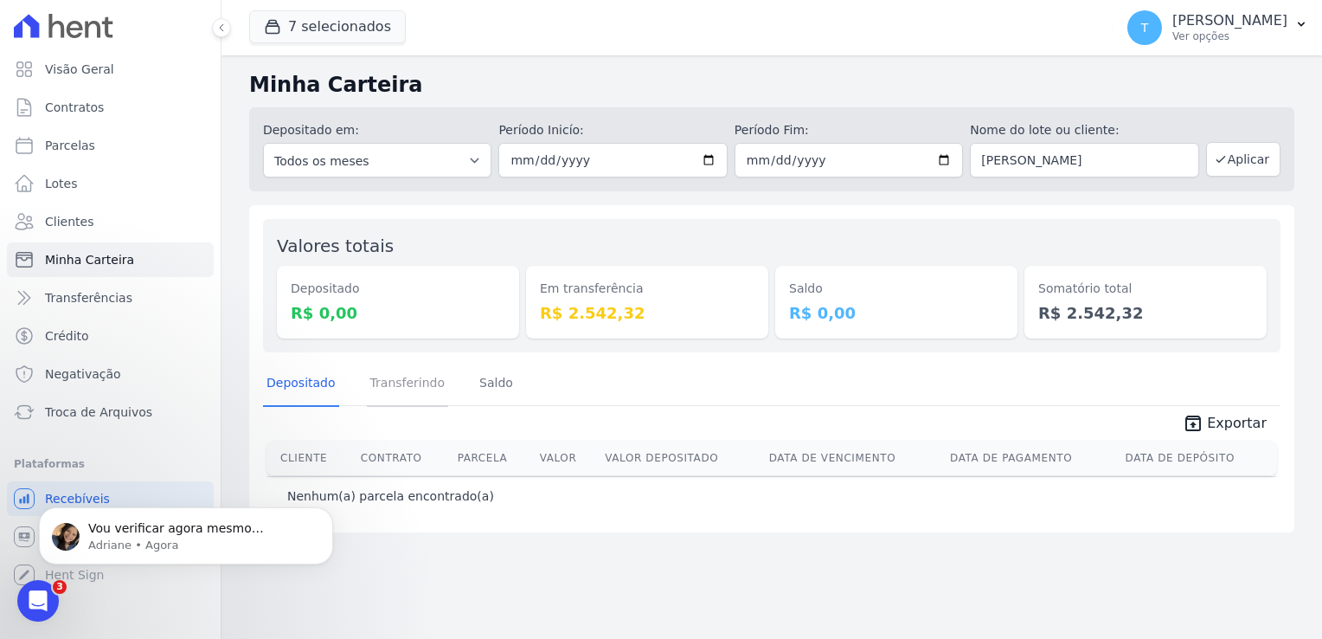
click at [380, 386] on link "Transferindo" at bounding box center [408, 384] width 82 height 45
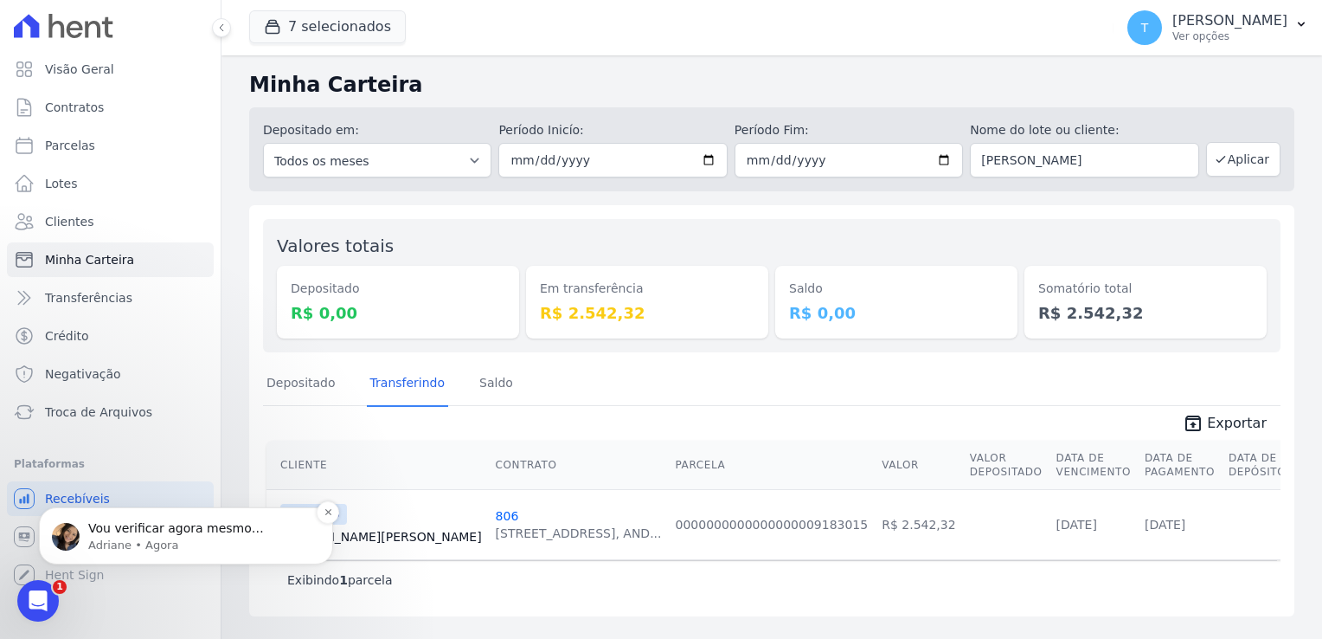
click at [160, 535] on p "Vou verificar agora mesmo [PERSON_NAME]. Um momento" at bounding box center [199, 528] width 223 height 17
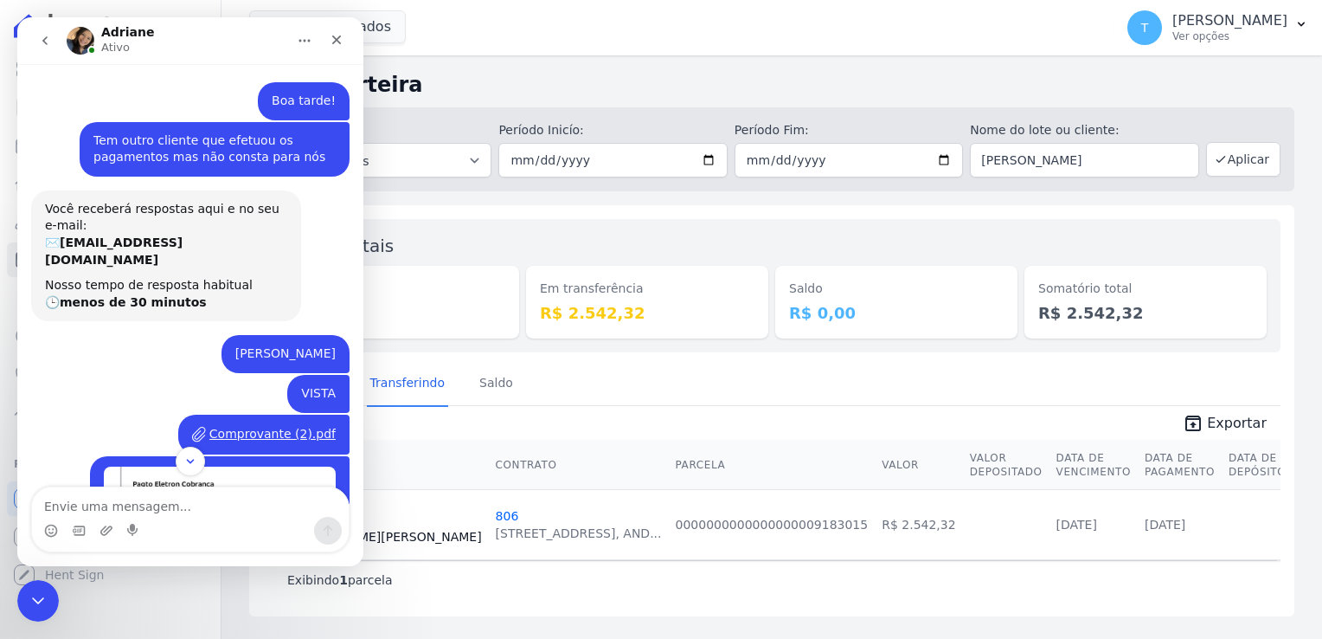
scroll to position [259, 0]
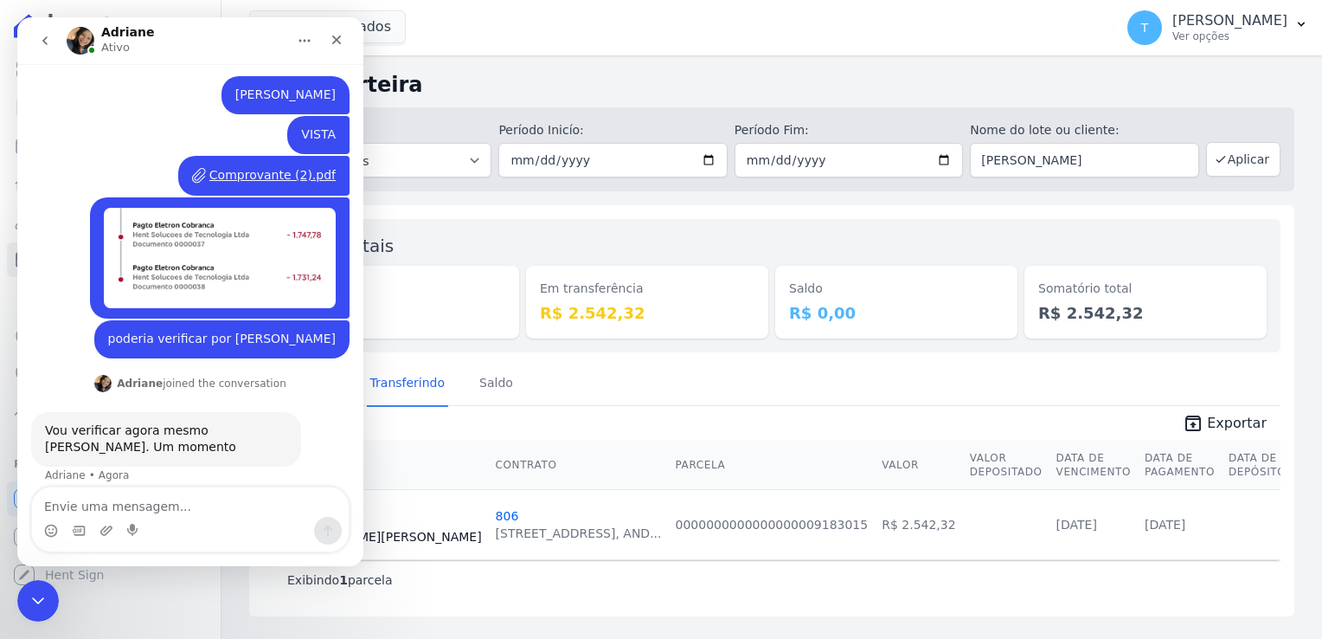
click at [39, 42] on icon "go back" at bounding box center [45, 41] width 14 height 14
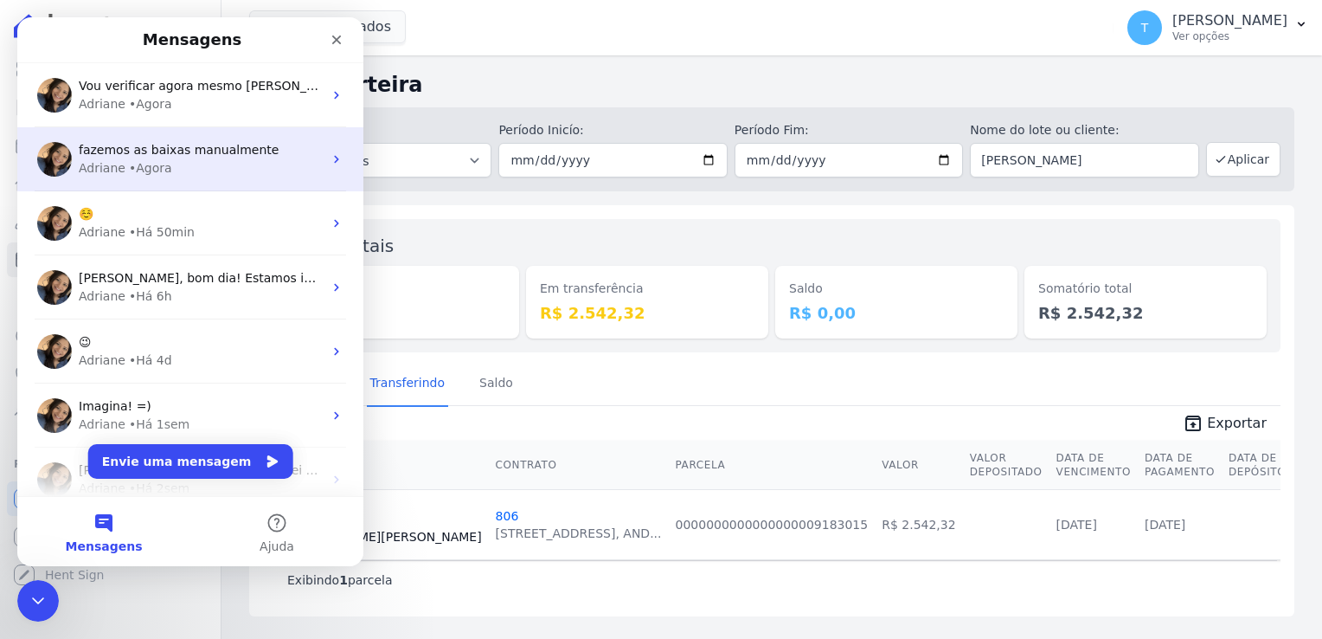
click at [160, 164] on div "• Agora" at bounding box center [150, 168] width 43 height 18
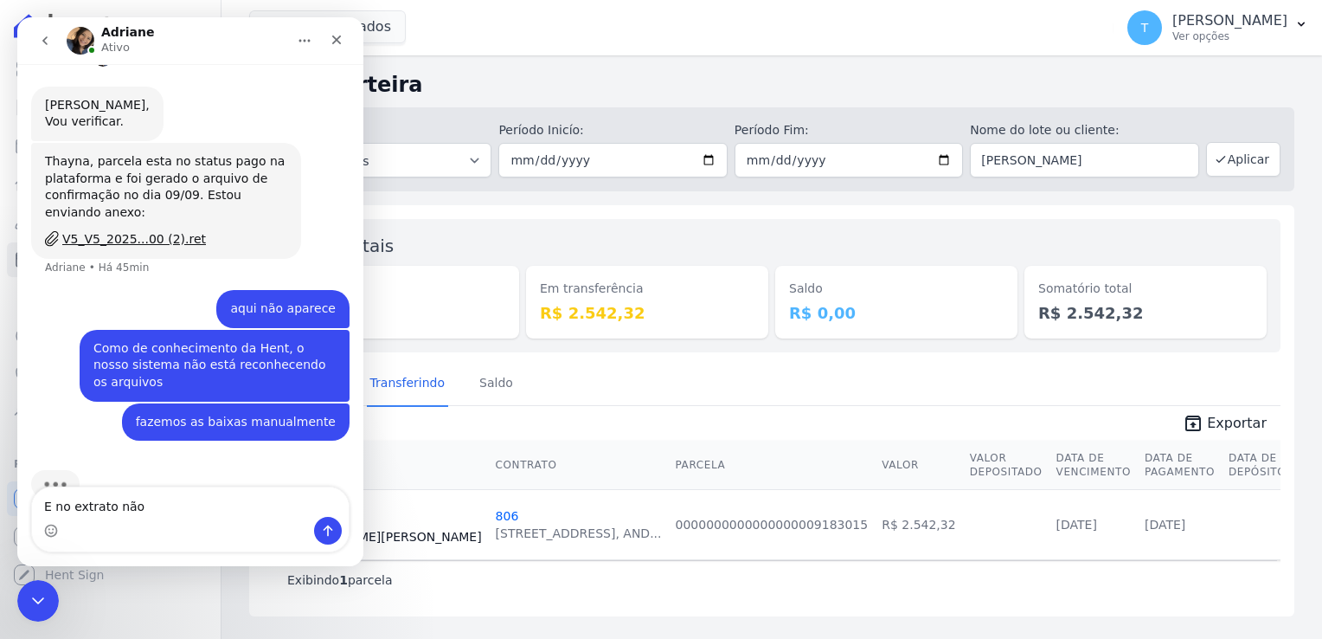
scroll to position [507, 0]
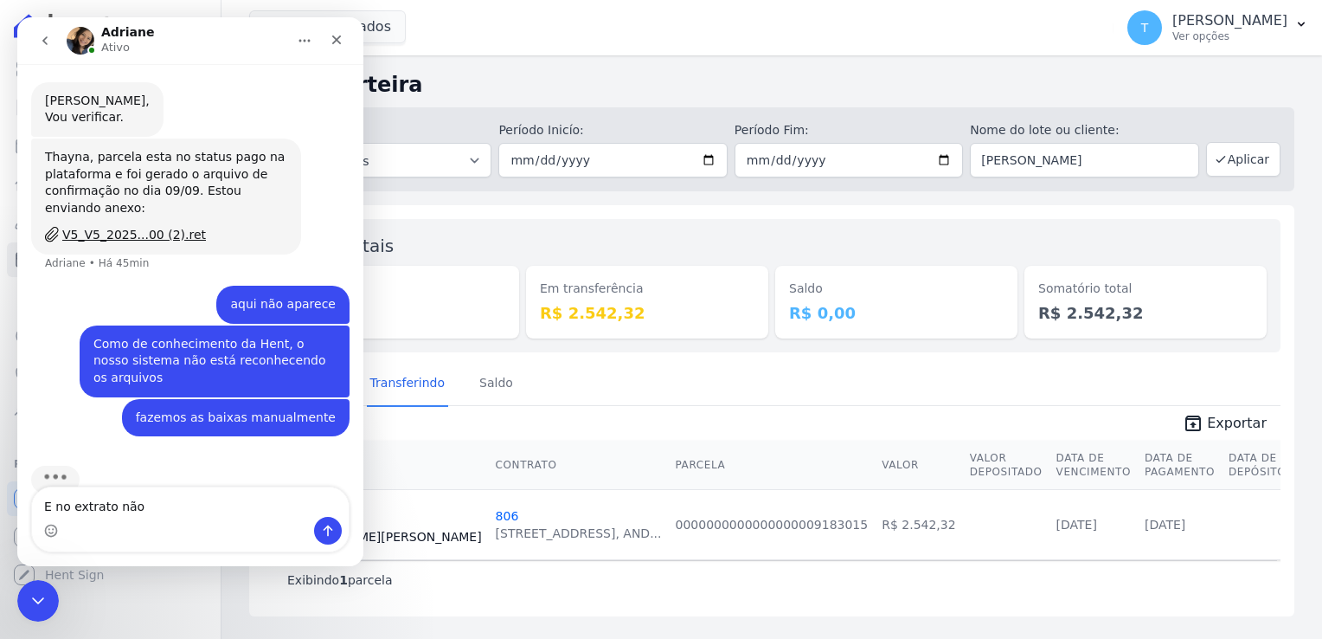
drag, startPoint x: 160, startPoint y: 514, endPoint x: 24, endPoint y: 509, distance: 135.9
click at [24, 509] on div "E no extrato não E no extrato não" at bounding box center [190, 519] width 346 height 66
type textarea "Apareceu que o valor está em transferencia a 1 semana"
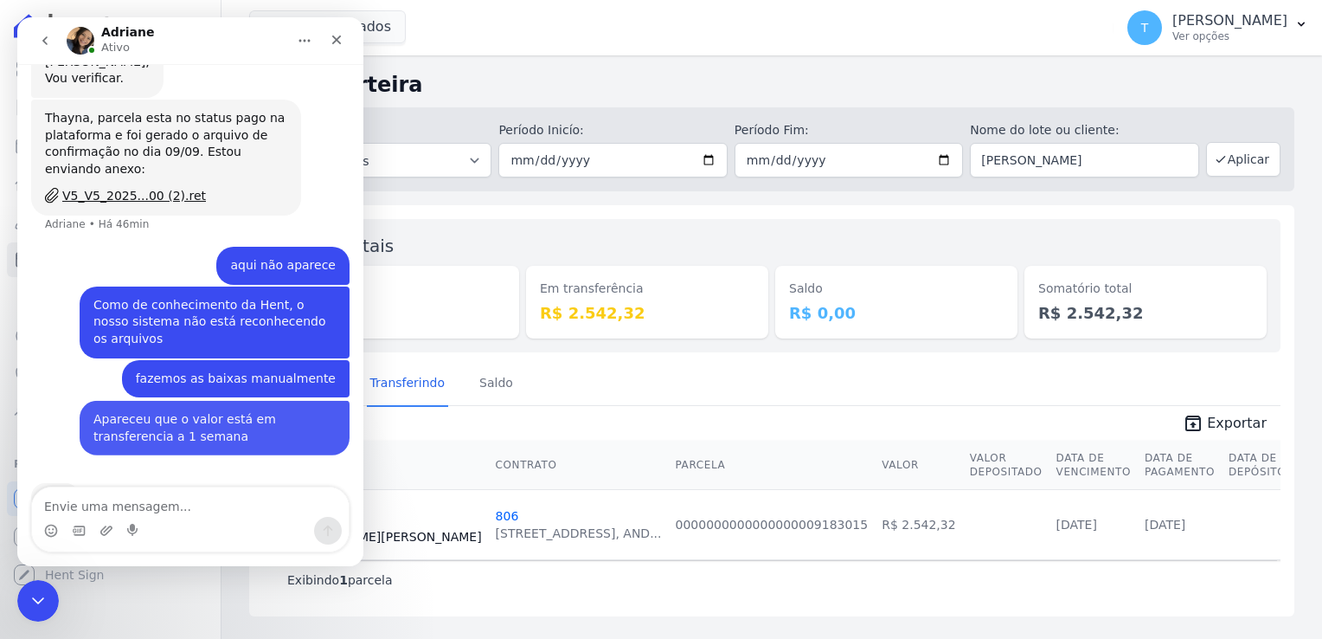
scroll to position [564, 0]
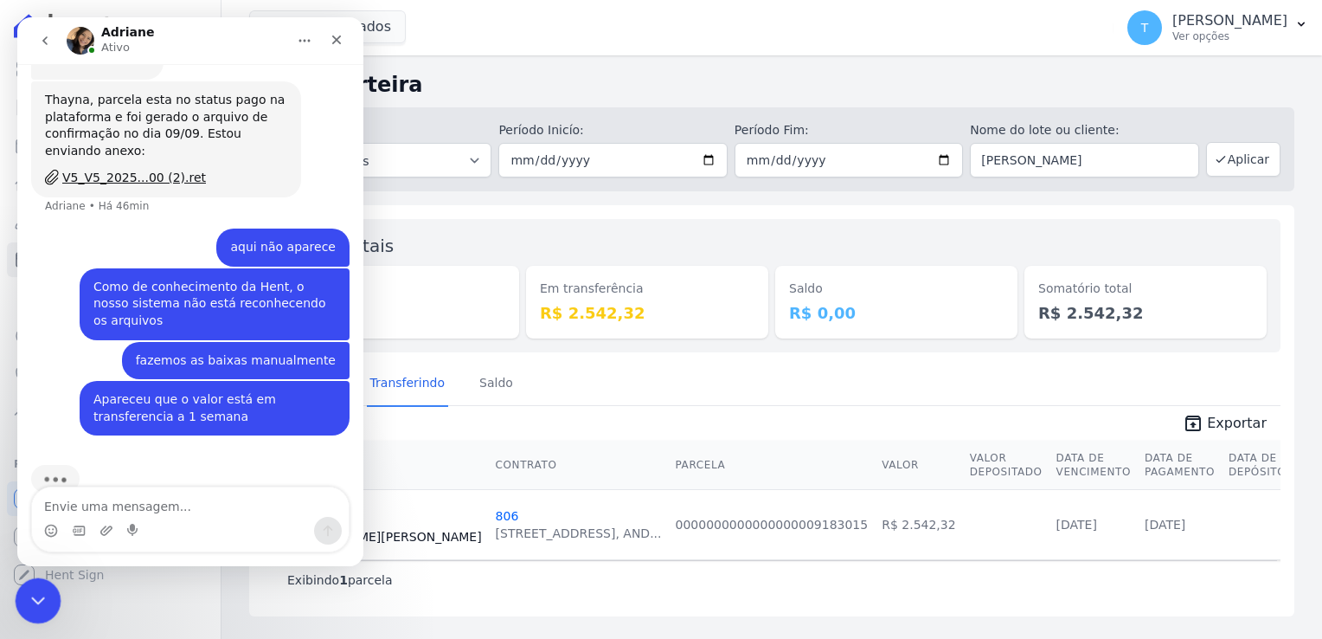
click at [43, 591] on icon "Encerramento do Messenger da Intercom" at bounding box center [35, 597] width 21 height 21
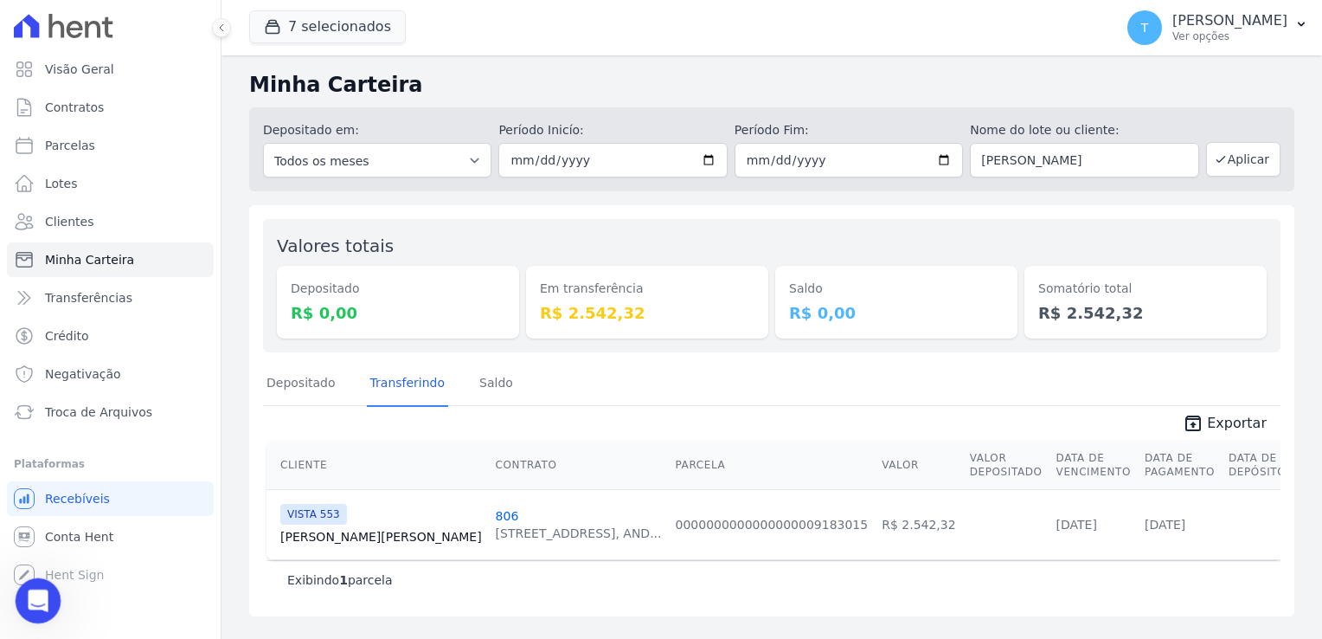
scroll to position [563, 0]
click at [35, 609] on icon "Abertura do Messenger da Intercom" at bounding box center [36, 598] width 29 height 29
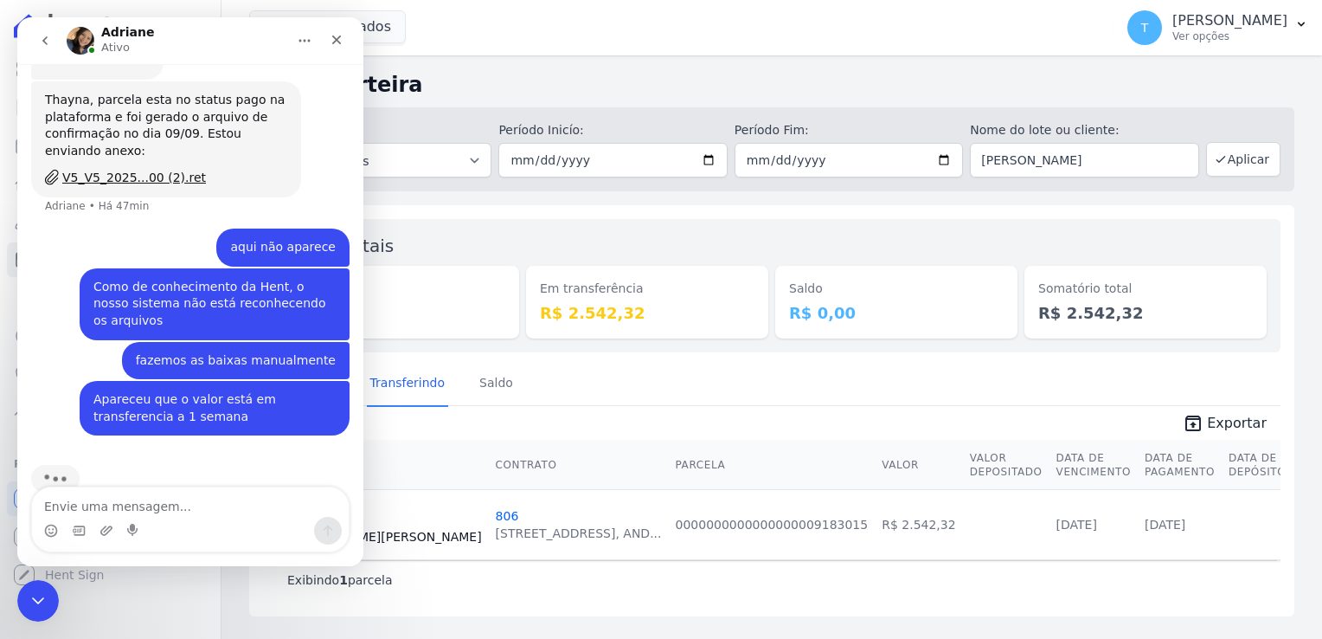
scroll to position [497, 0]
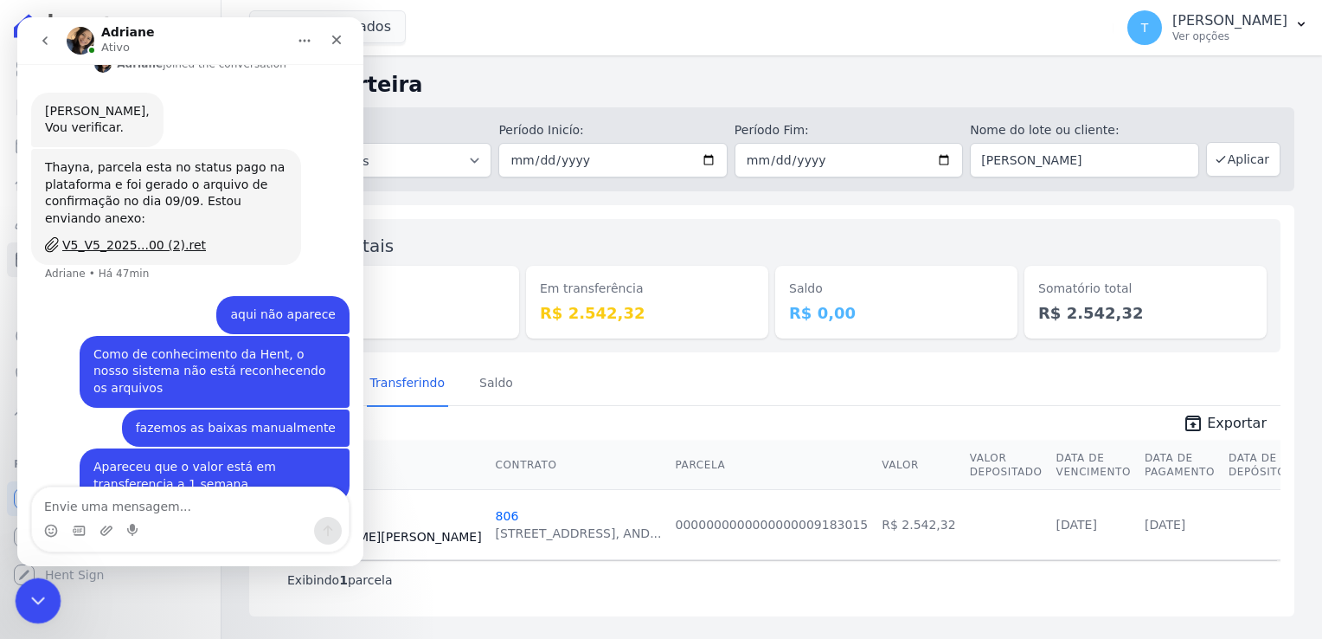
click at [42, 596] on icon "Encerramento do Messenger da Intercom" at bounding box center [35, 597] width 21 height 21
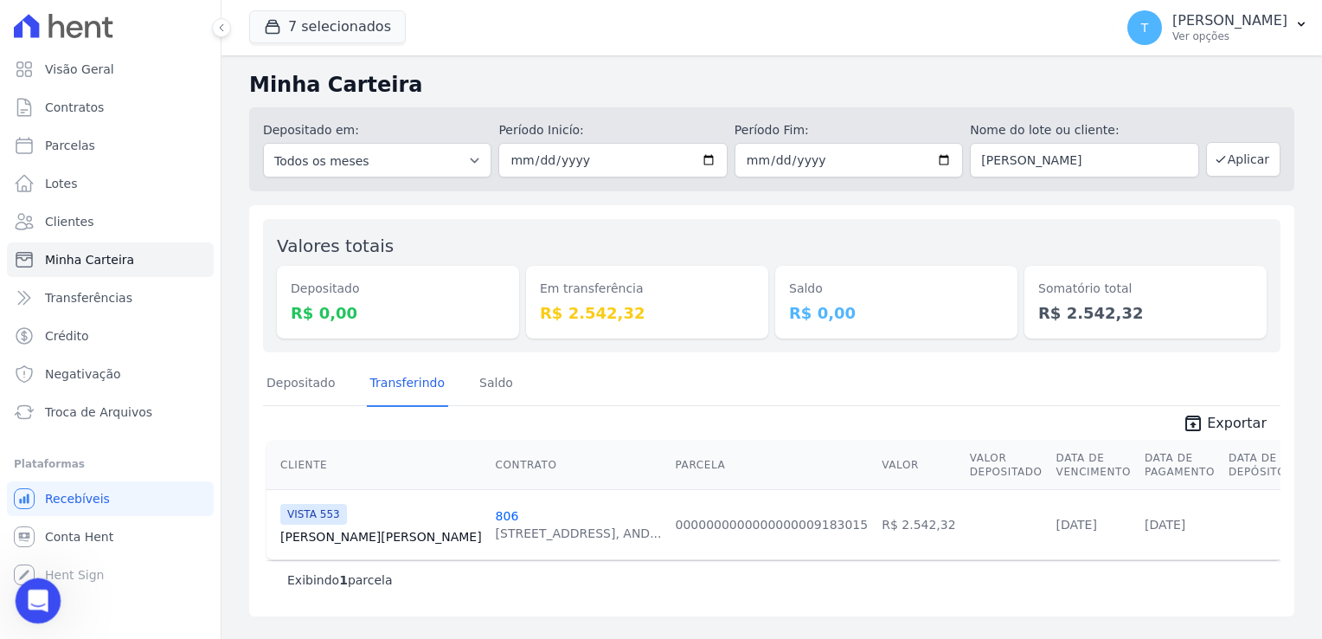
click at [40, 598] on icon "Abertura do Messenger da Intercom" at bounding box center [36, 598] width 29 height 29
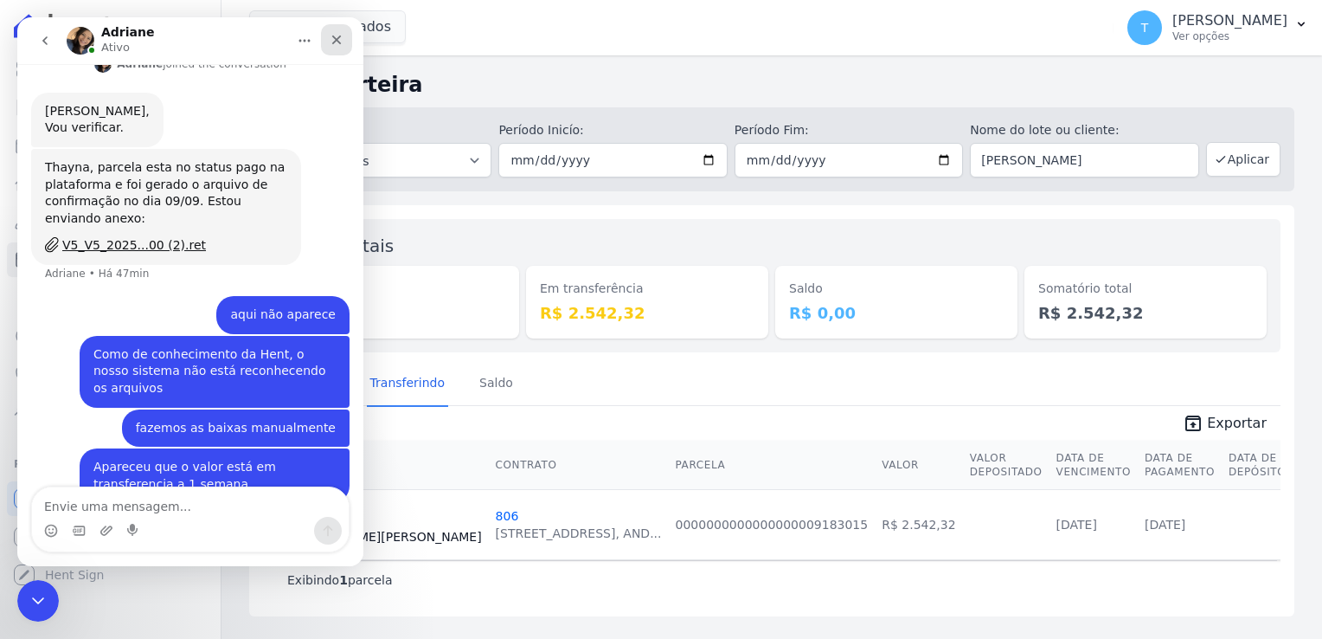
click at [339, 40] on icon "Fechar" at bounding box center [337, 40] width 14 height 14
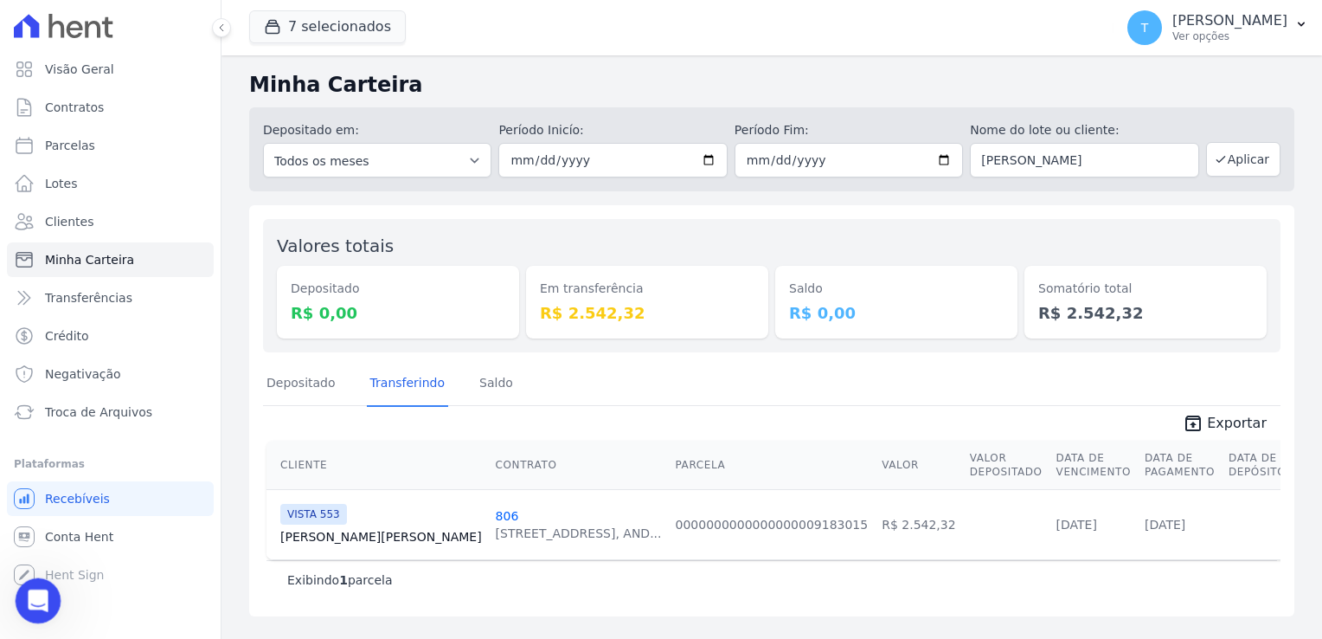
click at [37, 604] on icon "Abertura do Messenger da Intercom" at bounding box center [36, 598] width 29 height 29
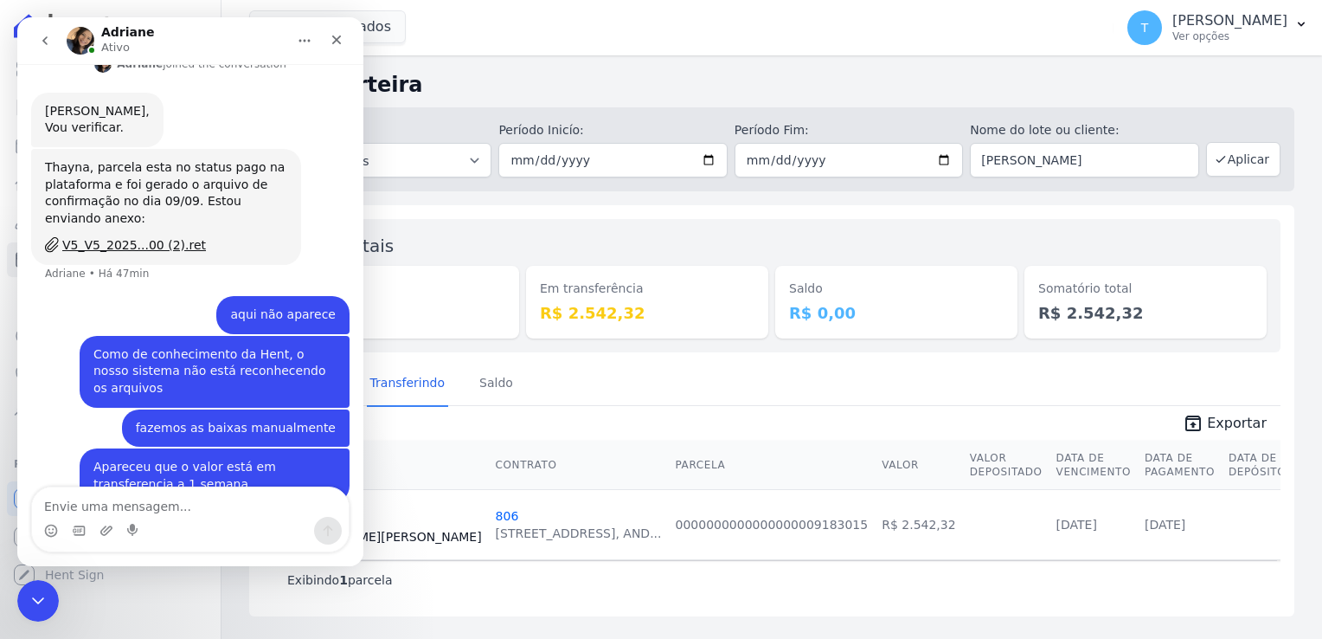
click at [42, 40] on icon "go back" at bounding box center [45, 41] width 14 height 14
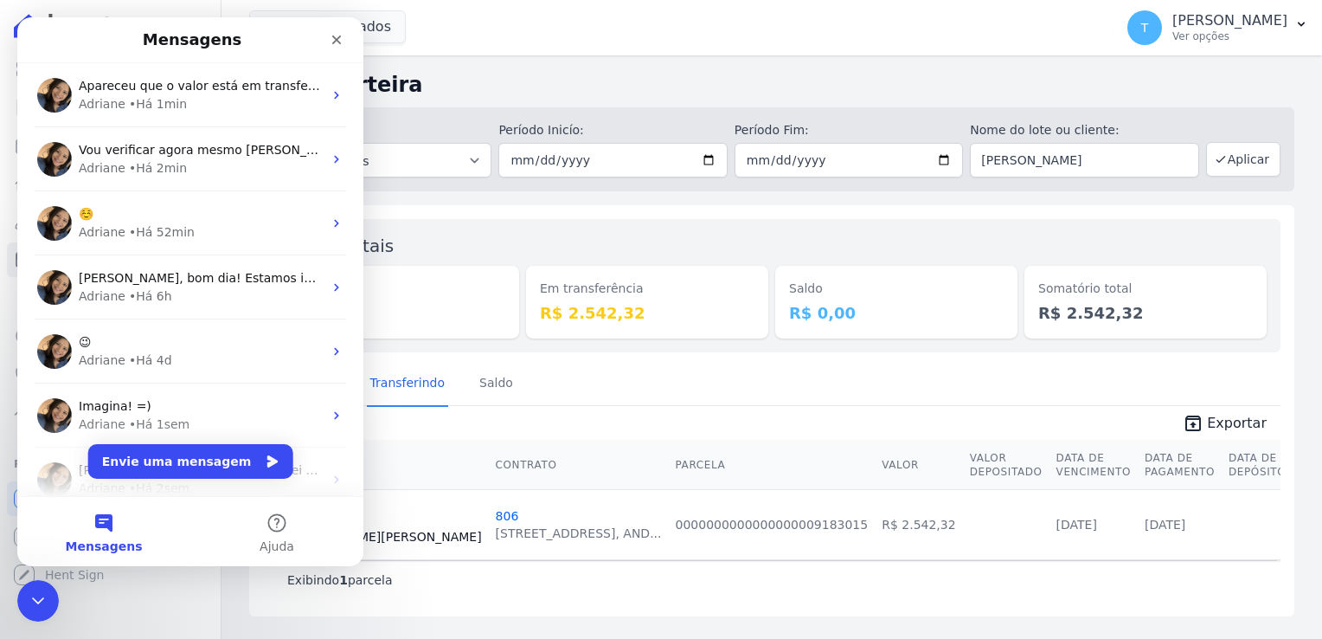
scroll to position [0, 0]
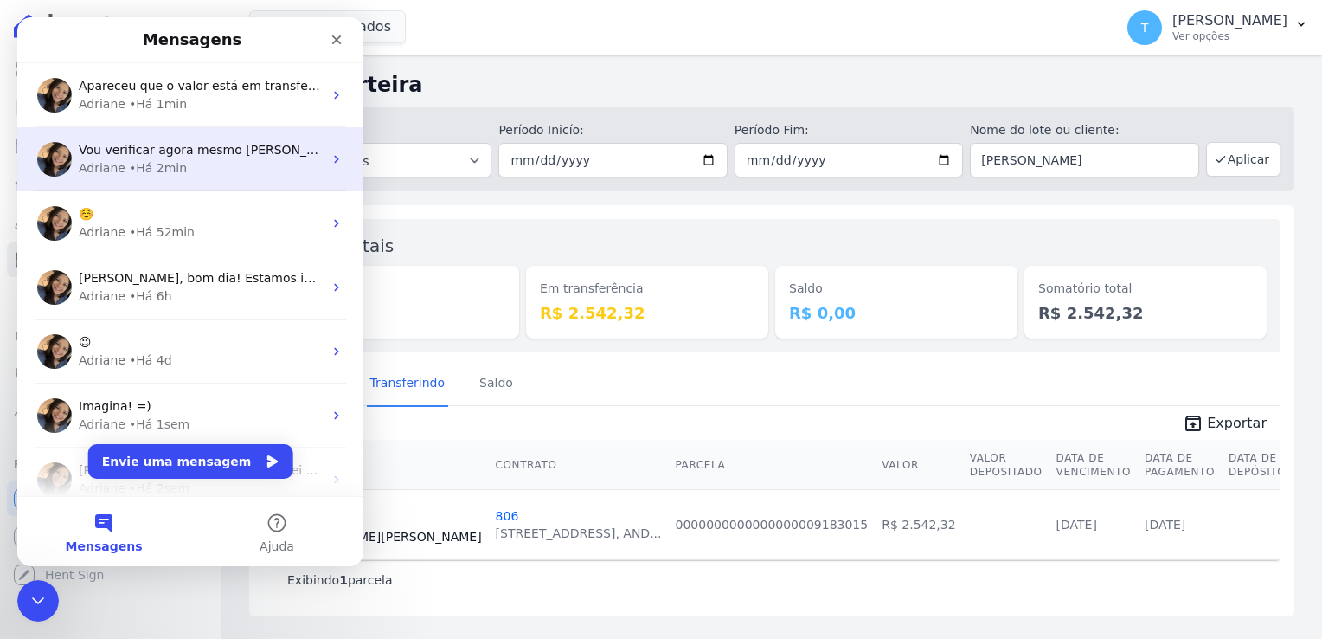
click at [144, 164] on div "• Há 2min" at bounding box center [158, 168] width 58 height 18
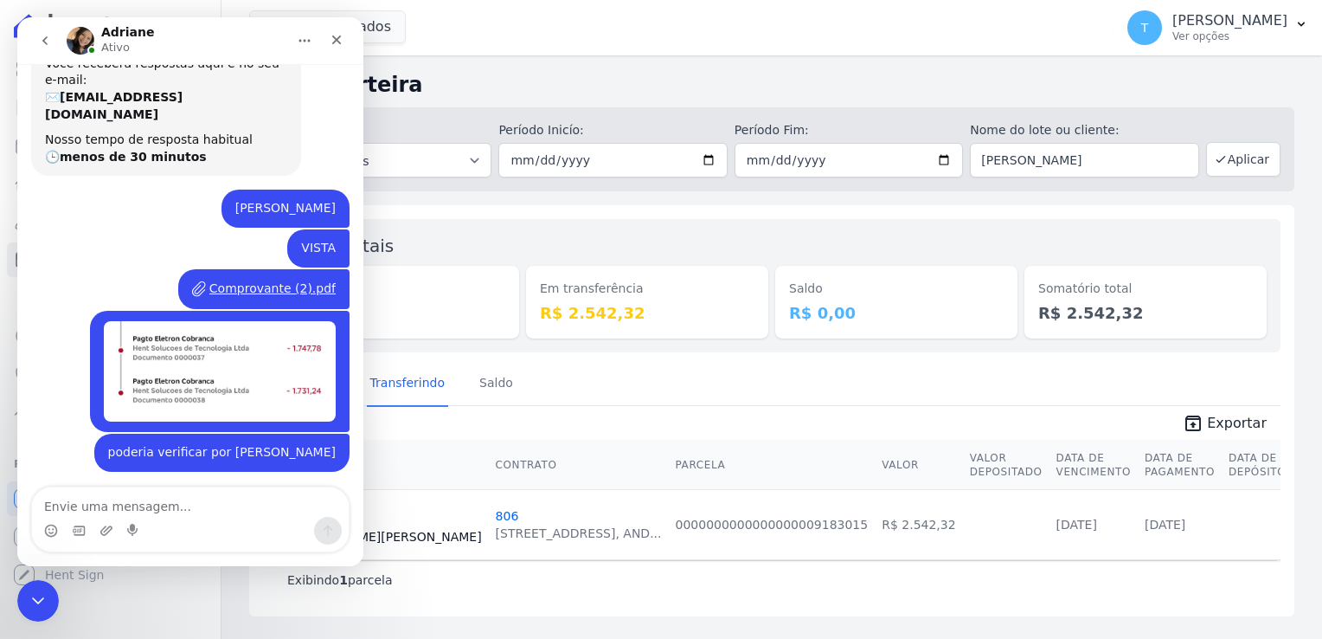
scroll to position [259, 0]
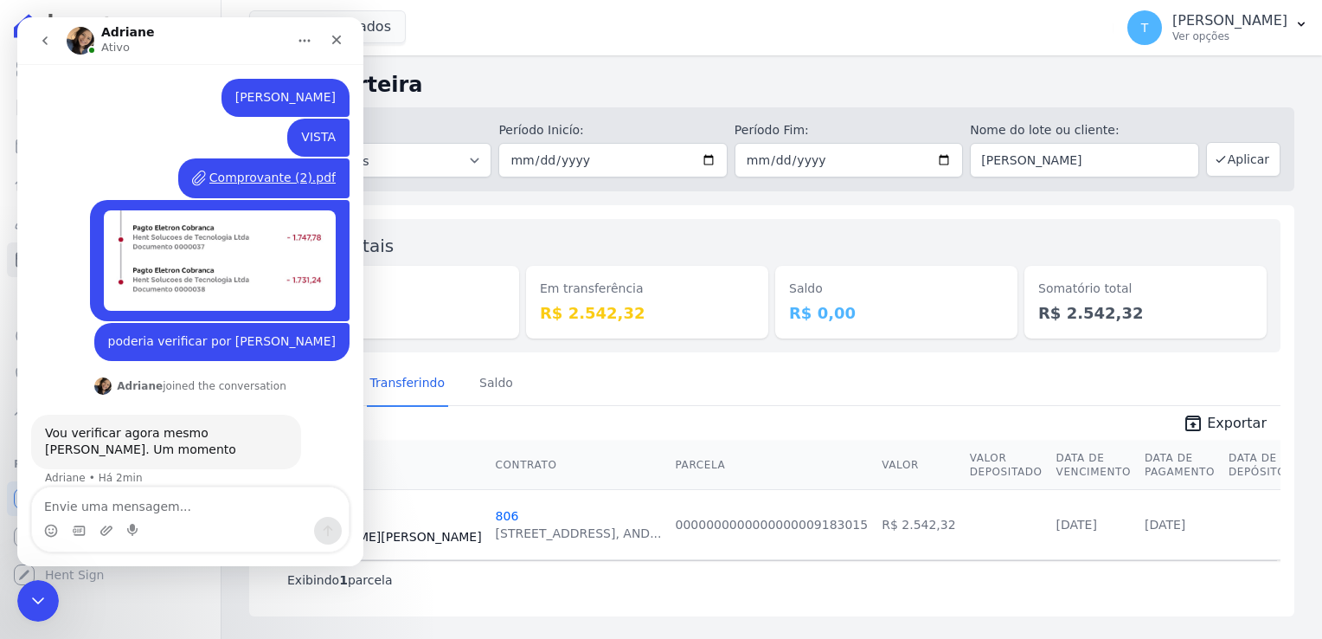
drag, startPoint x: 202, startPoint y: 81, endPoint x: 326, endPoint y: 88, distance: 123.9
click at [326, 88] on div "[PERSON_NAME] • Há 6min" at bounding box center [285, 98] width 128 height 38
copy div "[PERSON_NAME]"
click at [608, 61] on div "Minha Carteira Depositado em: Todos os meses Julho/2017 Agosto/2017 Setembro/20…" at bounding box center [771, 346] width 1101 height 583
click at [32, 602] on icon "Encerramento do Messenger da Intercom" at bounding box center [35, 597] width 21 height 21
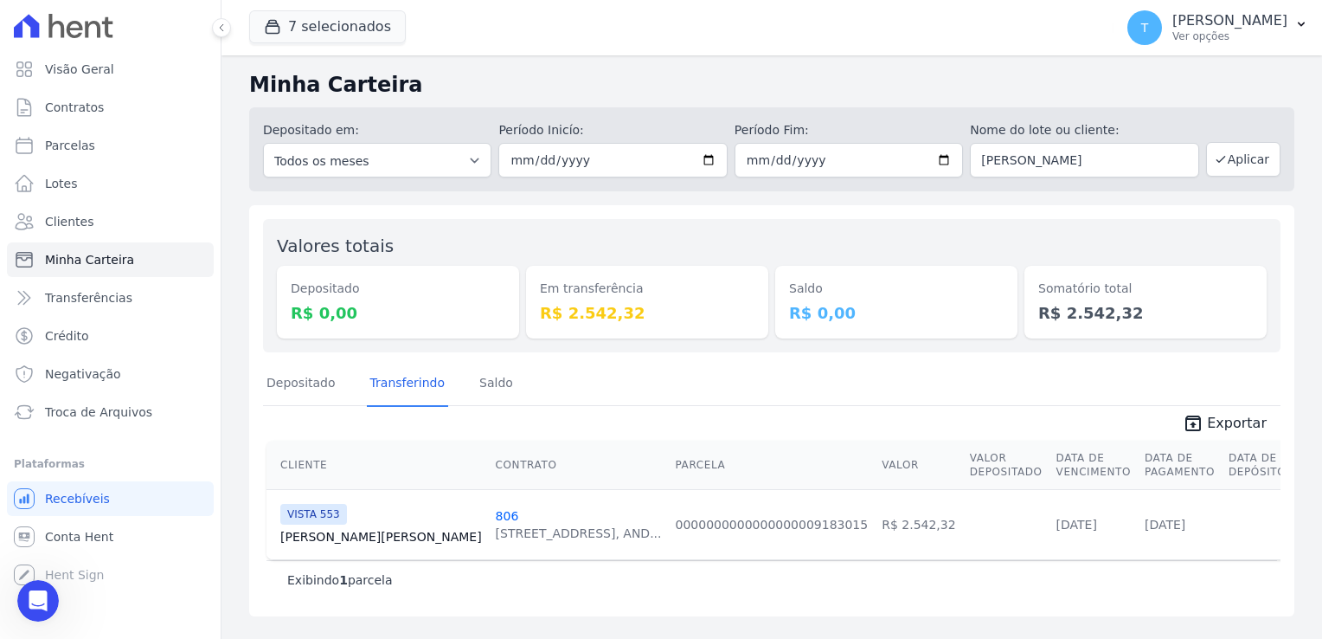
drag, startPoint x: 1163, startPoint y: 166, endPoint x: 968, endPoint y: 170, distance: 194.7
click at [968, 170] on div "Depositado em: Todos os meses Julho/2017 Agosto/2017 Setembro/2017 Outubro/2017…" at bounding box center [771, 149] width 1045 height 84
type input "[PERSON_NAME]"
click at [1255, 165] on button "Aplicar" at bounding box center [1243, 159] width 74 height 35
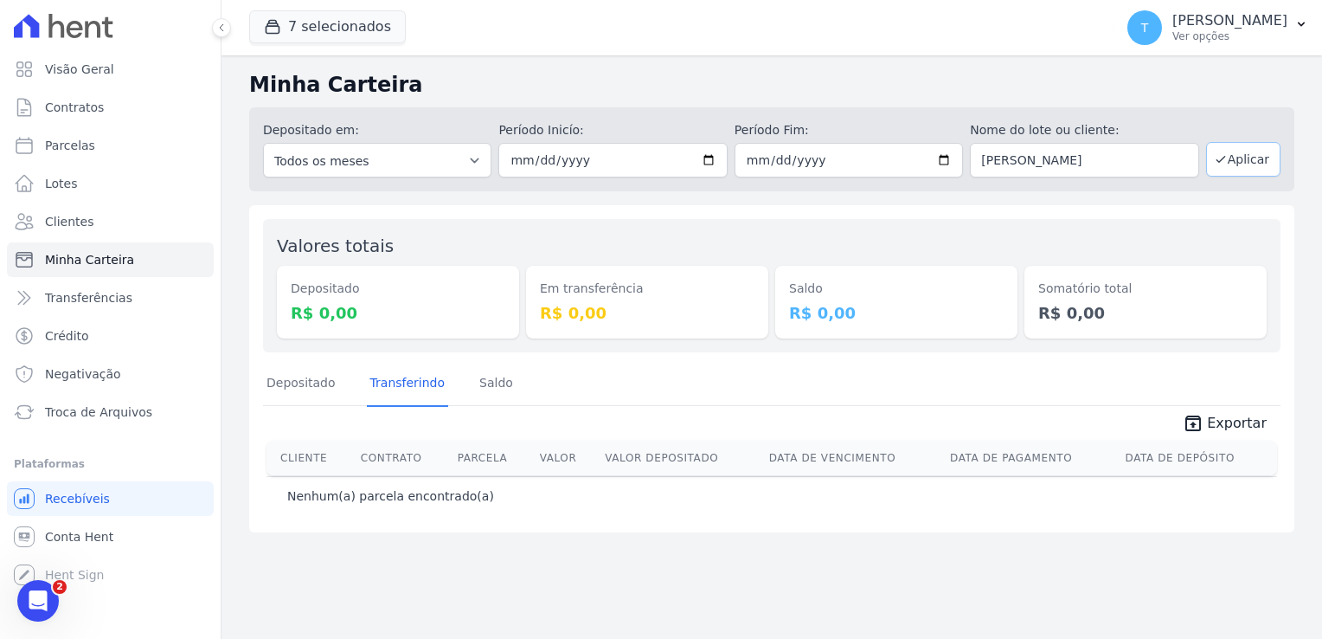
click at [1229, 169] on button "Aplicar" at bounding box center [1243, 159] width 74 height 35
click at [39, 604] on icon "Abertura do Messenger da Intercom" at bounding box center [36, 598] width 29 height 29
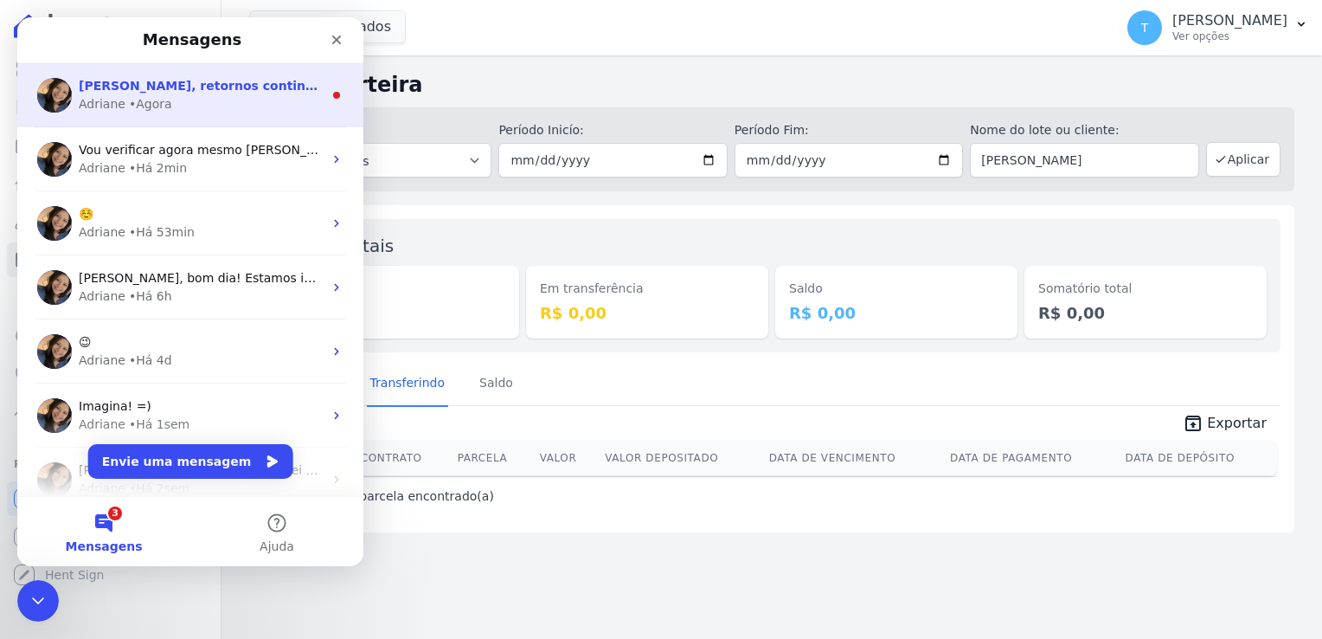
click at [163, 115] on div "[PERSON_NAME], retornos continuam apresentando problema? Acredito que o fato da…" at bounding box center [190, 95] width 346 height 64
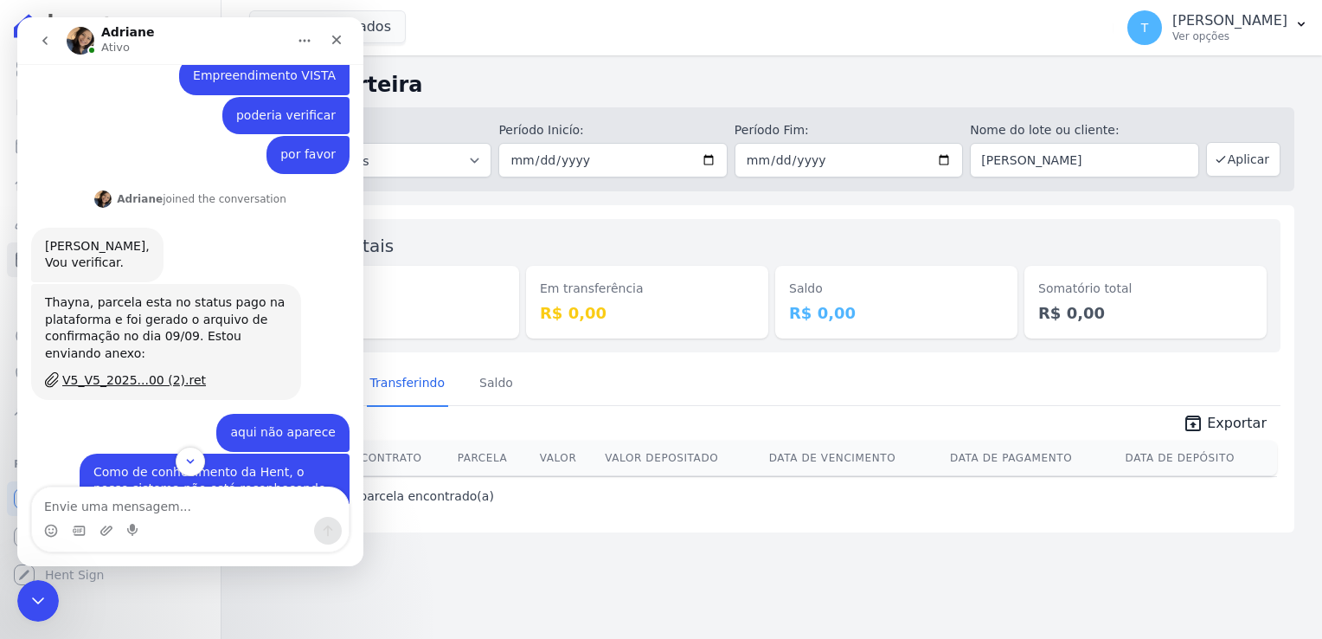
scroll to position [752, 0]
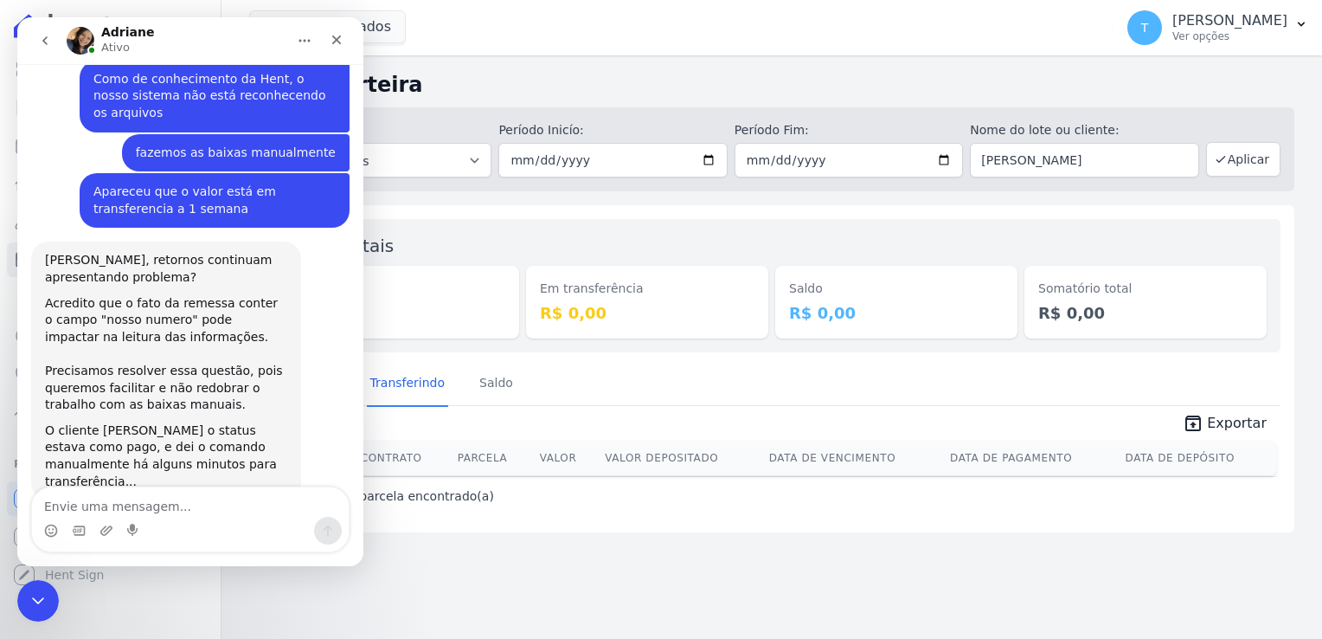
click at [158, 510] on textarea "Envie uma mensagem..." at bounding box center [190, 501] width 317 height 29
type textarea "Q"
type textarea "A"
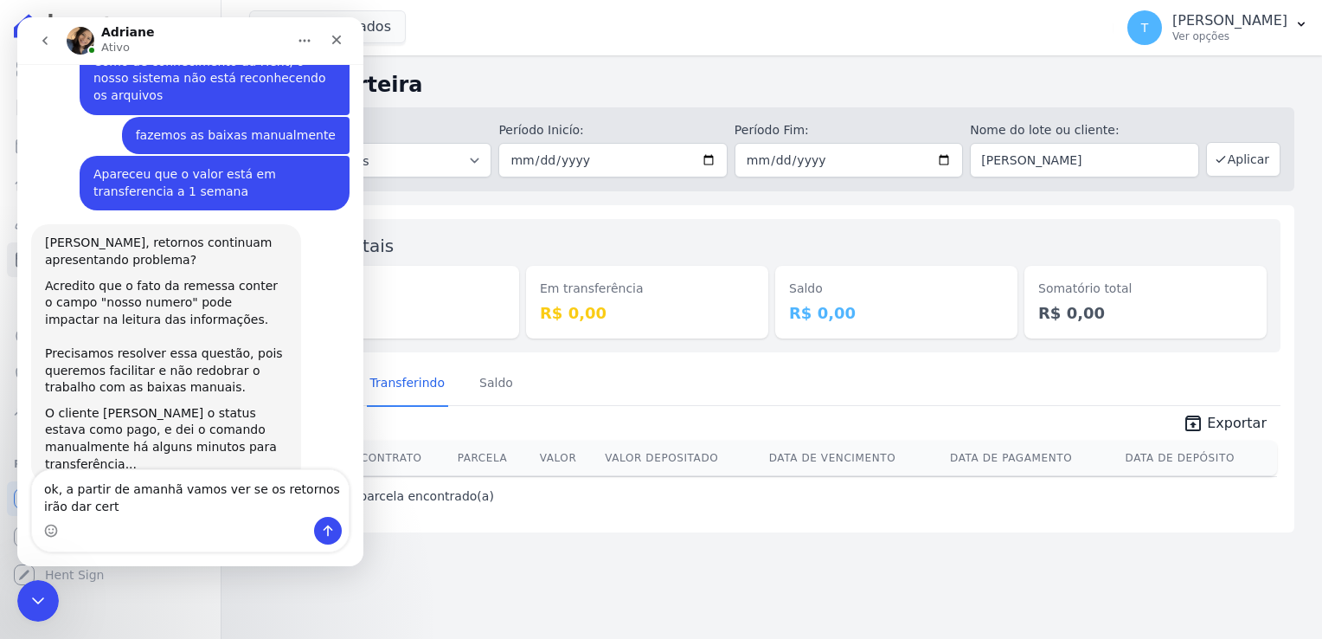
type textarea "ok, a partir de amanhã vamos ver se os retornos irão dar certo"
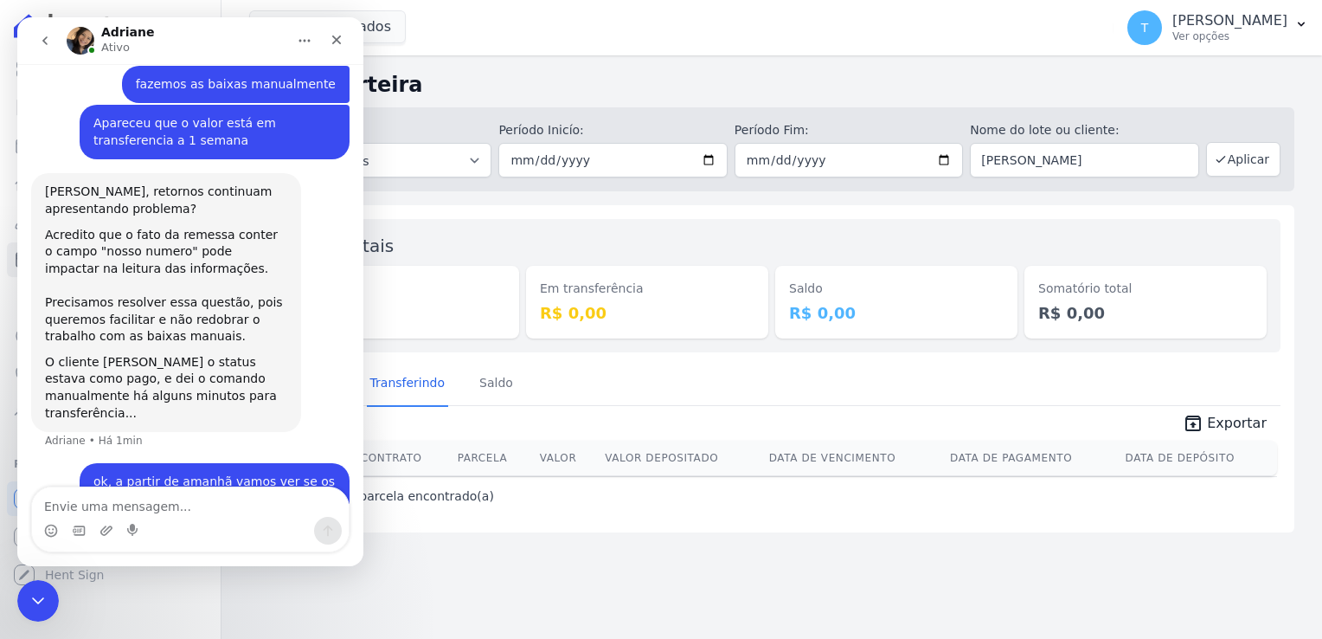
click at [54, 41] on button "go back" at bounding box center [45, 40] width 33 height 33
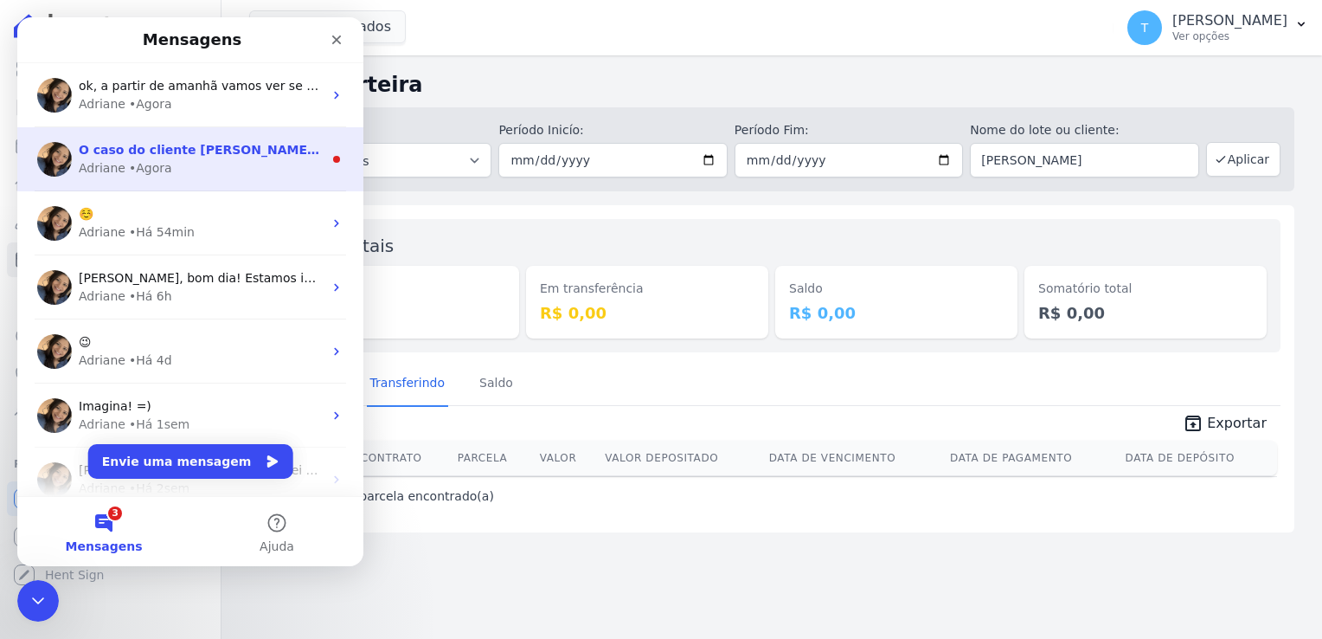
click at [139, 151] on span "O caso do cliente [PERSON_NAME]: 3 cobranças associadas na mesma parcela. Não h…" at bounding box center [968, 150] width 1779 height 14
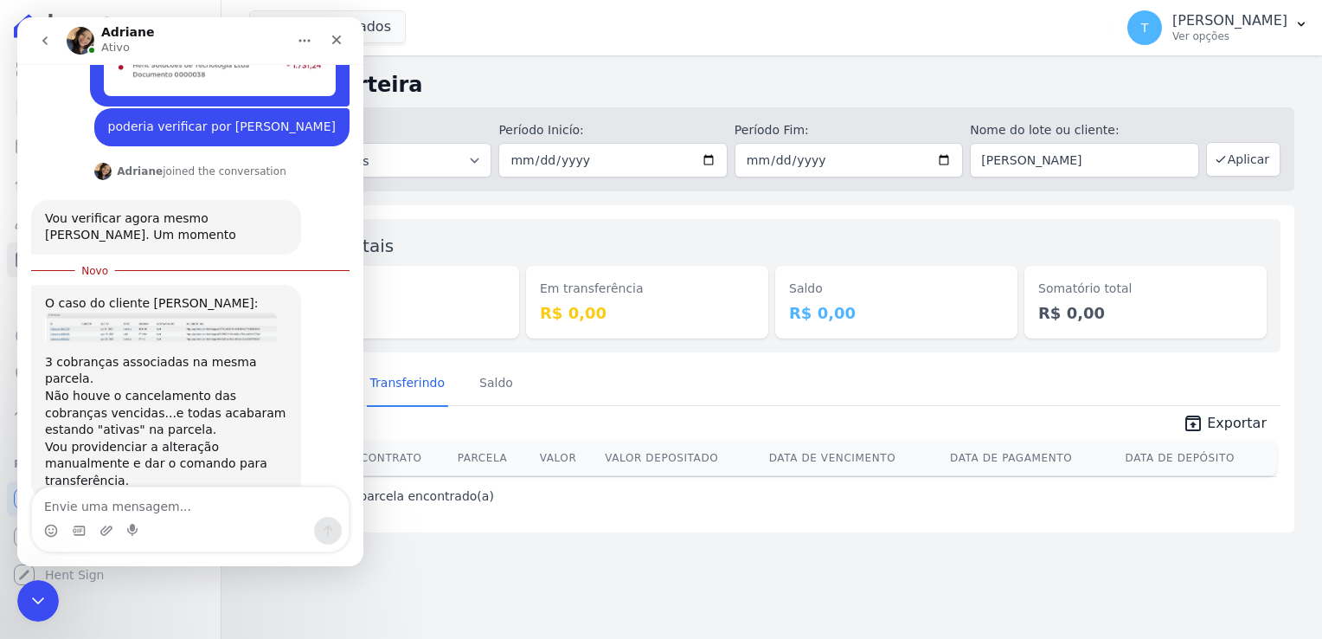
scroll to position [536, 0]
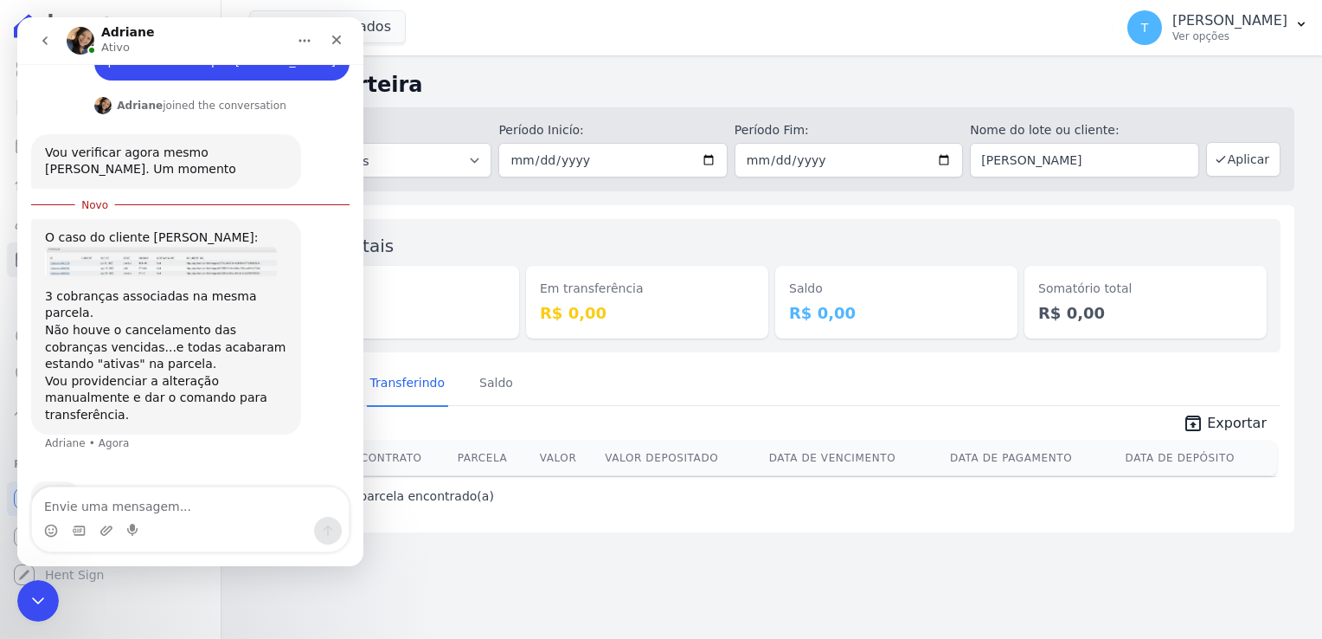
click at [91, 499] on textarea "Envie uma mensagem..." at bounding box center [190, 501] width 317 height 29
type textarea "ok, obrigada"
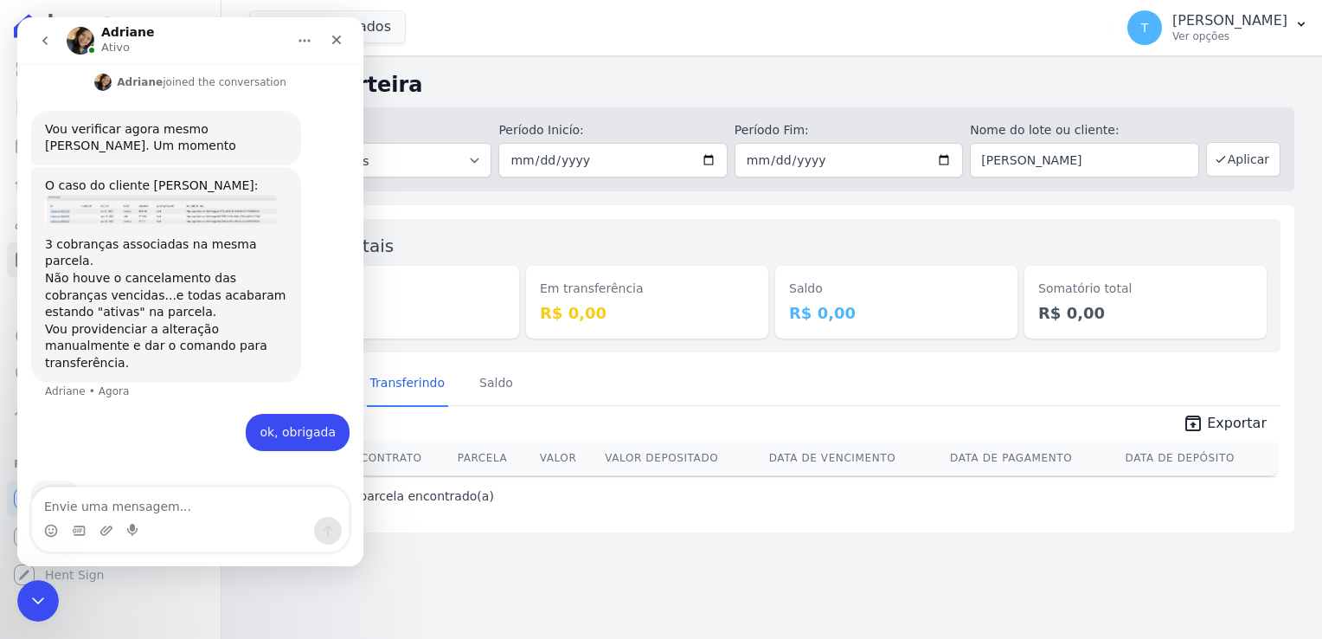
click at [40, 47] on icon "go back" at bounding box center [45, 41] width 14 height 14
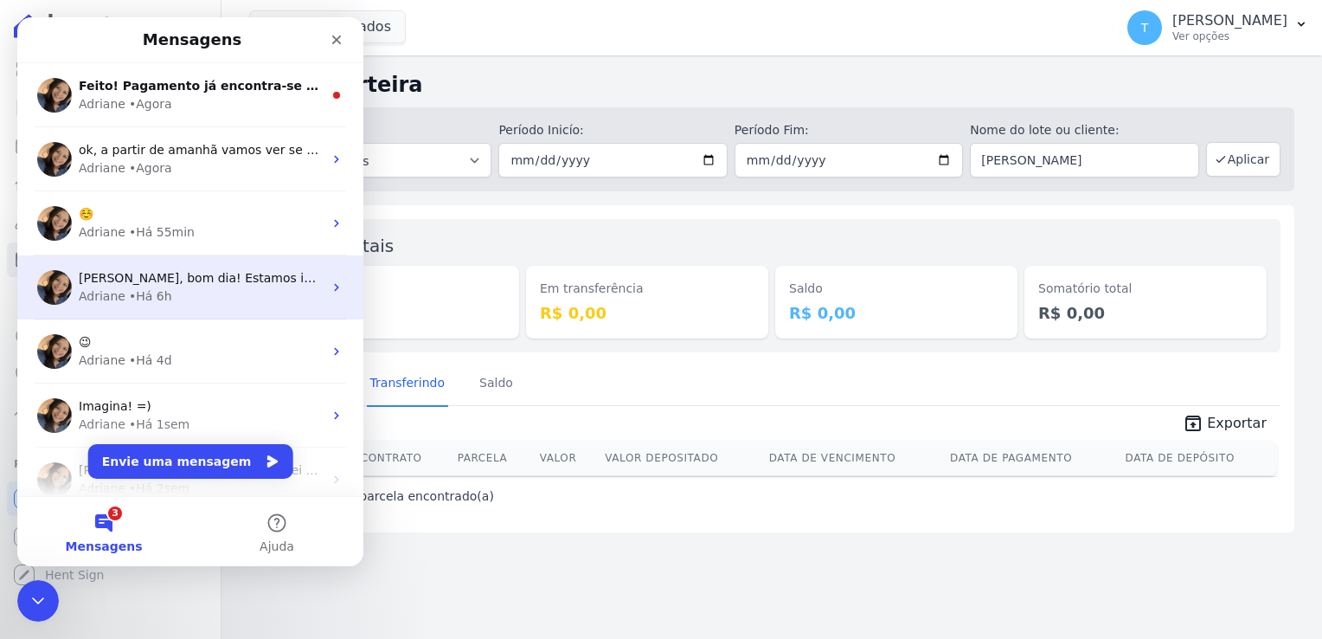
click at [218, 285] on span "[PERSON_NAME], bom dia! Estamos investigando internamente o porquê alguma remes…" at bounding box center [865, 278] width 1572 height 14
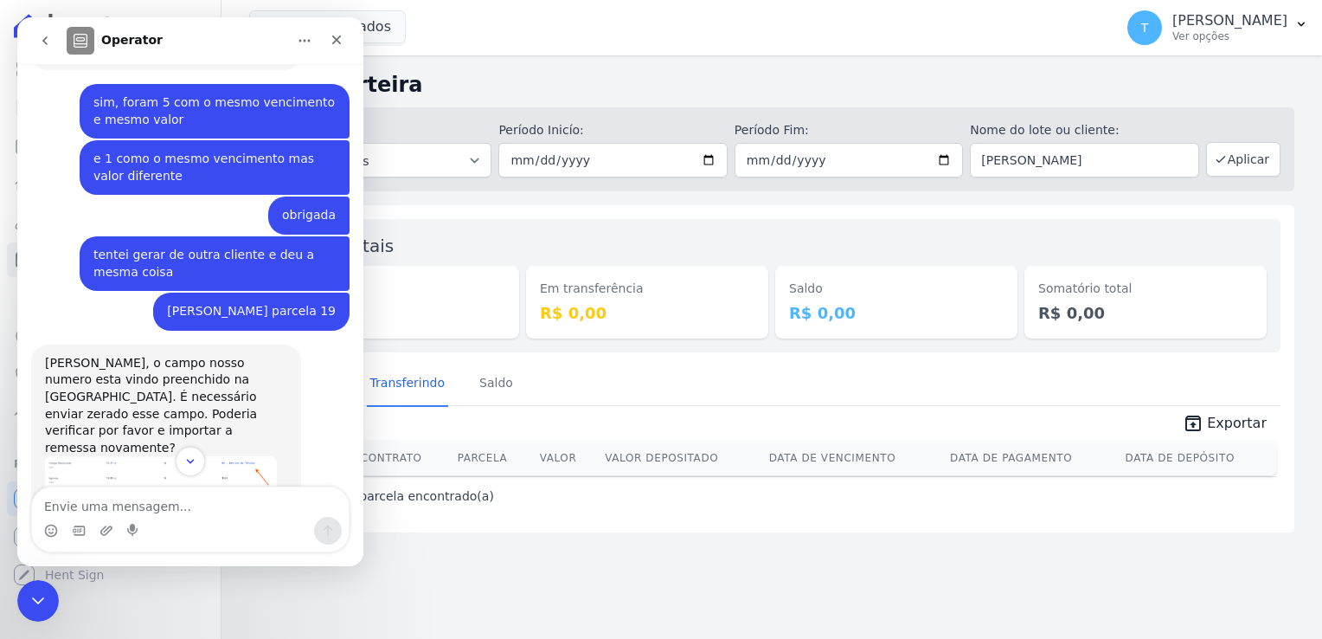
scroll to position [1644, 0]
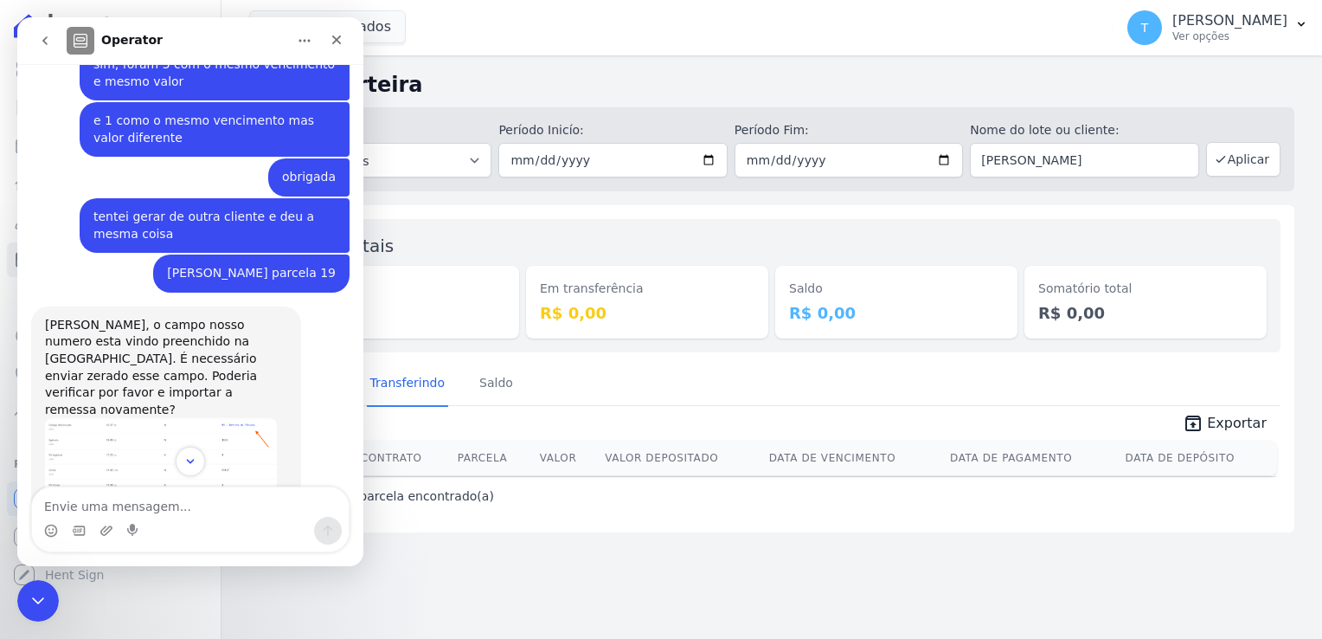
click at [46, 39] on icon "go back" at bounding box center [45, 41] width 14 height 14
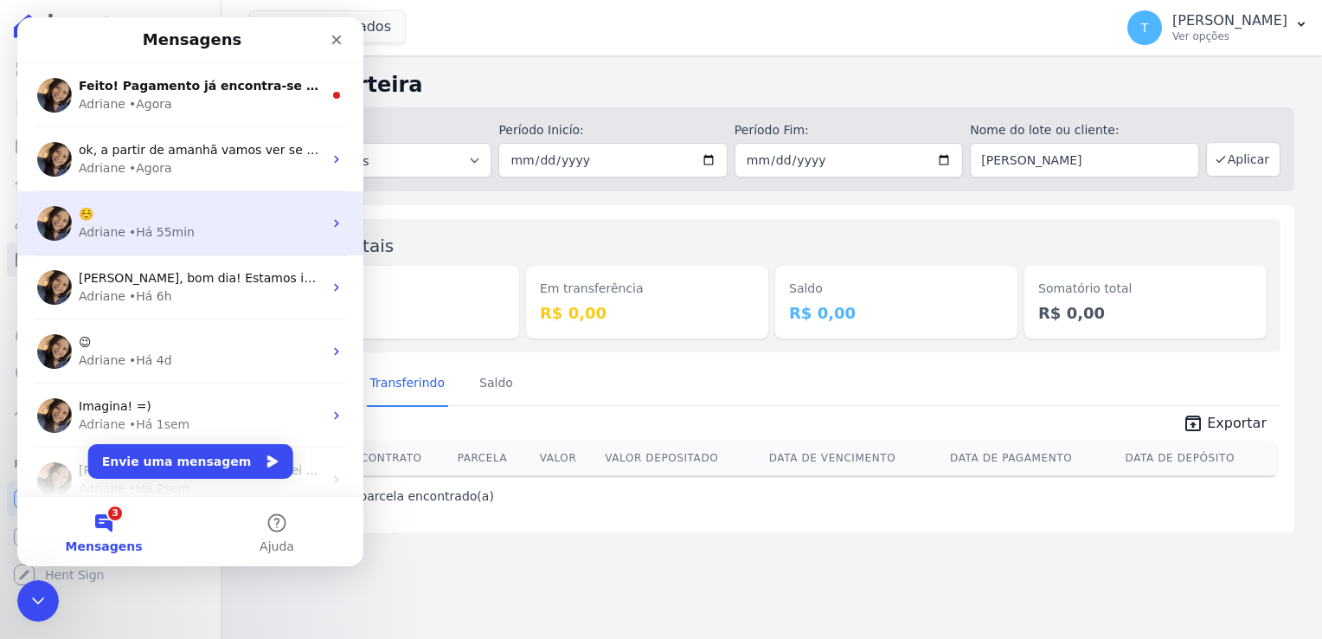
click at [198, 220] on div "☺️" at bounding box center [201, 214] width 244 height 18
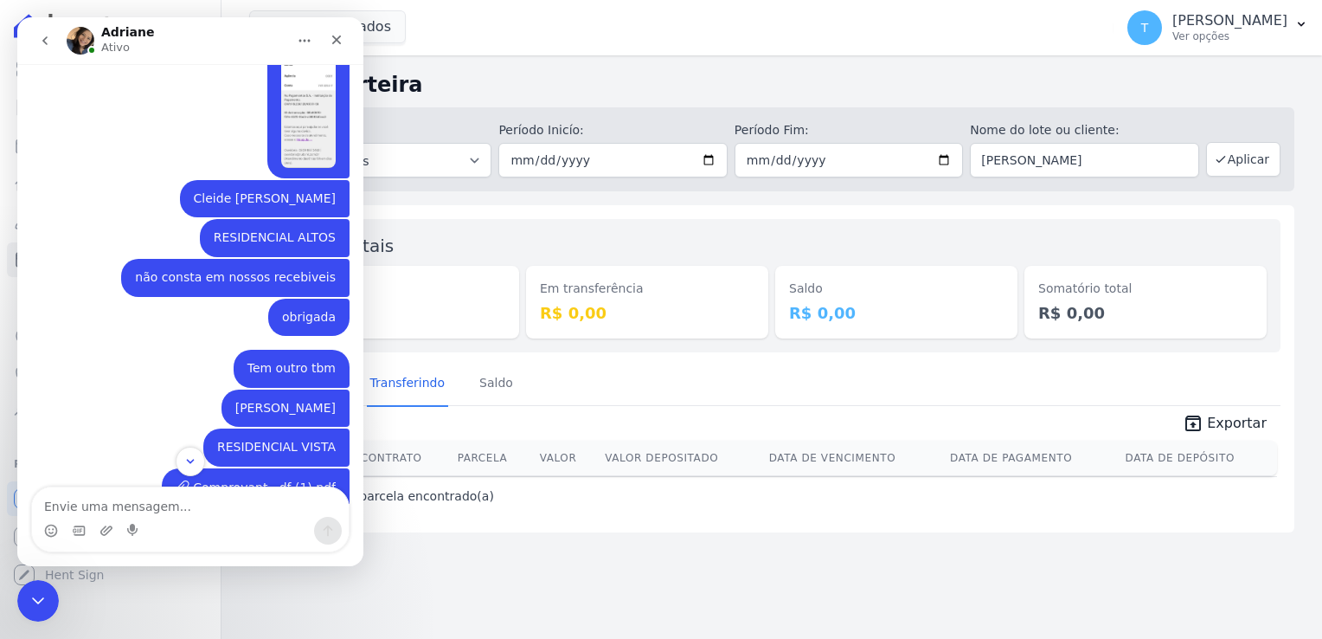
scroll to position [382, 0]
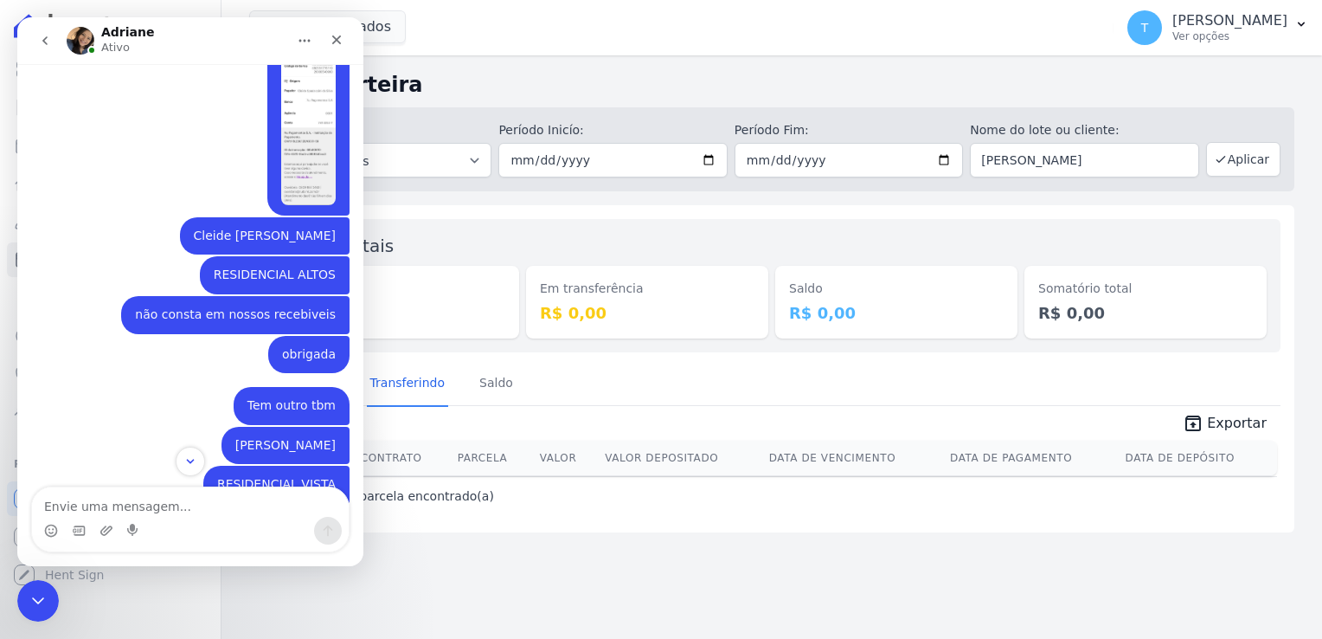
drag, startPoint x: 190, startPoint y: 214, endPoint x: 326, endPoint y: 220, distance: 136.0
click at [326, 220] on div "Cleide Spadaccini da [PERSON_NAME] • Há 1d" at bounding box center [265, 236] width 170 height 38
copy div "Cleide [PERSON_NAME]"
click at [855, 228] on div "Valores totais Depositado R$ 0,00 Em transferência R$ 0,00 [GEOGRAPHIC_DATA] R$…" at bounding box center [772, 285] width 1018 height 133
drag, startPoint x: 1140, startPoint y: 160, endPoint x: 976, endPoint y: 171, distance: 163.9
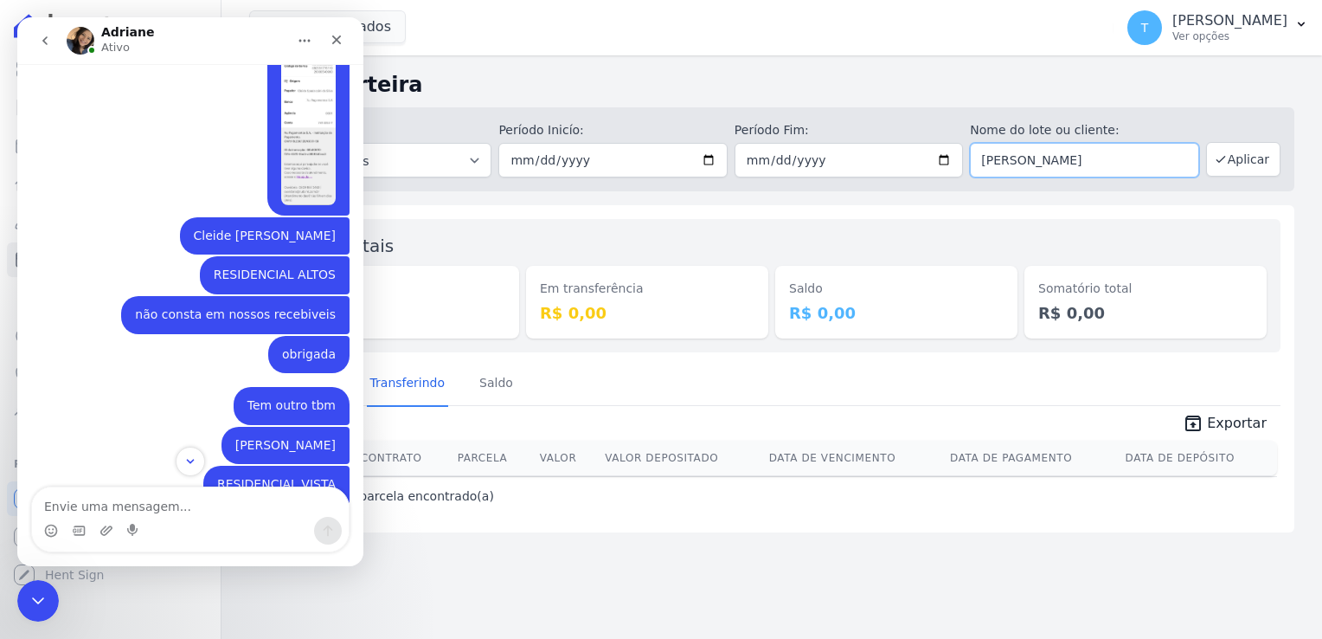
click at [976, 171] on input "[PERSON_NAME]" at bounding box center [1084, 160] width 228 height 35
paste input "Cleide [PERSON_NAME]"
type input "Cleide [PERSON_NAME]"
click at [1250, 158] on button "Aplicar" at bounding box center [1243, 159] width 74 height 35
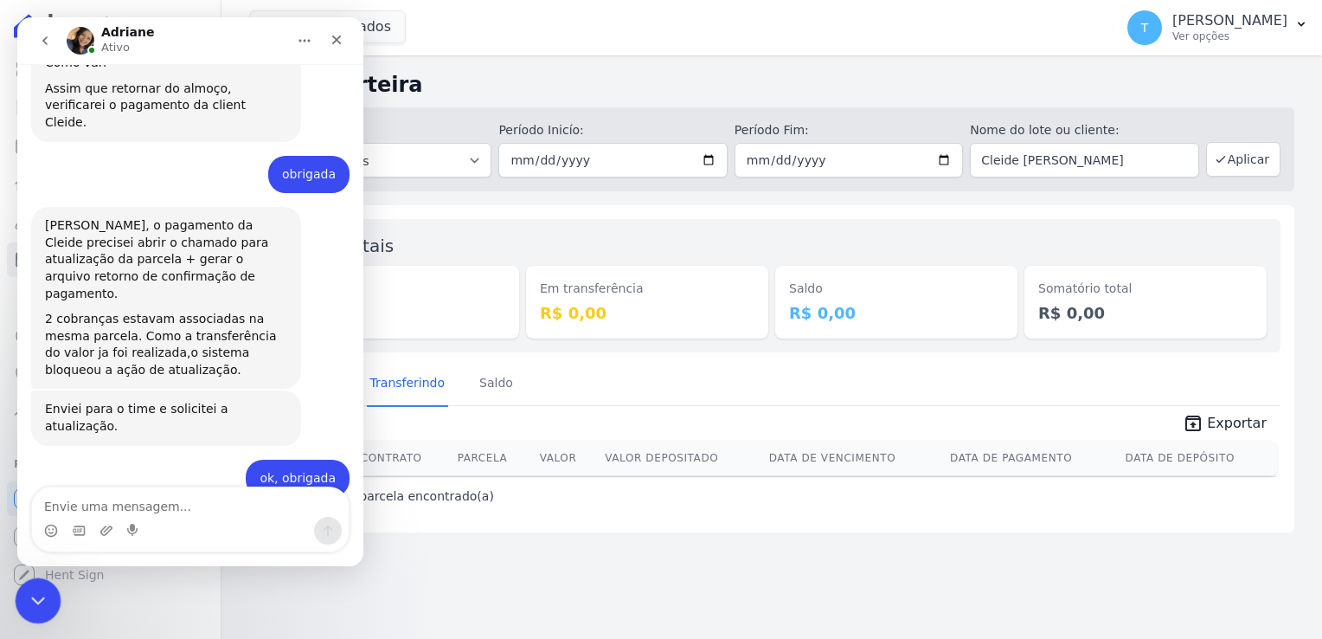
scroll to position [1679, 0]
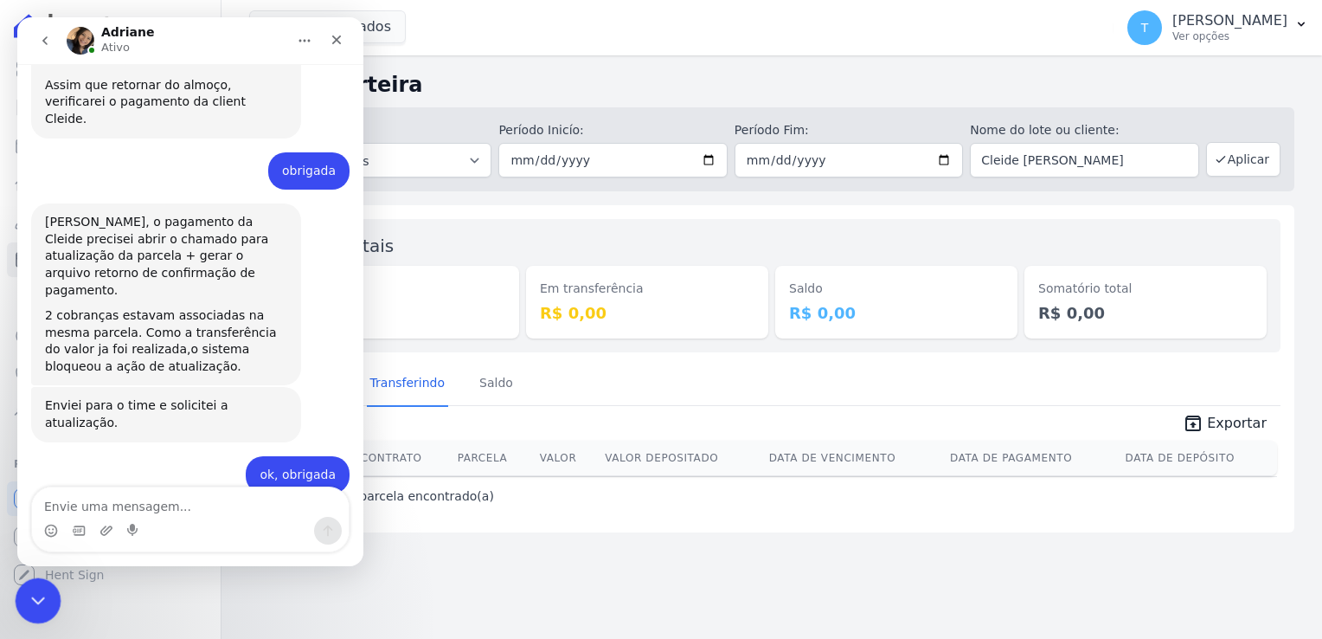
click at [38, 593] on icon "Encerramento do Messenger da Intercom" at bounding box center [35, 597] width 21 height 21
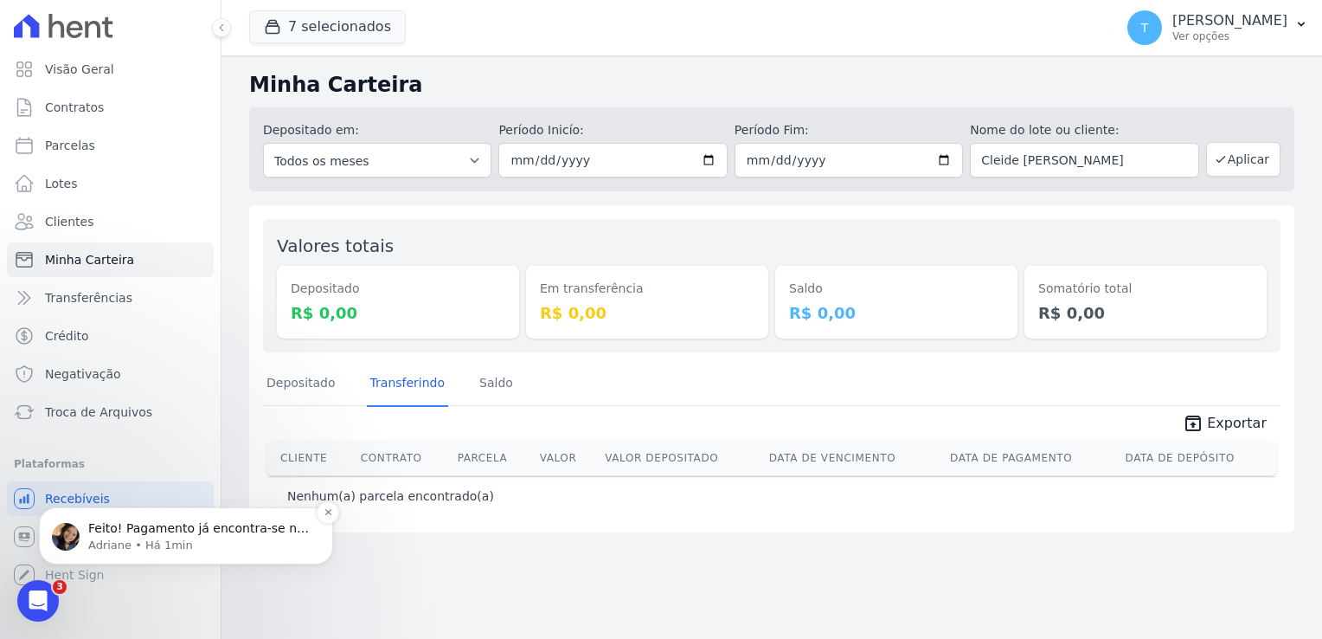
click at [113, 534] on p "Feito! Pagamento já encontra-se no processo de transferência. ;)" at bounding box center [199, 528] width 223 height 17
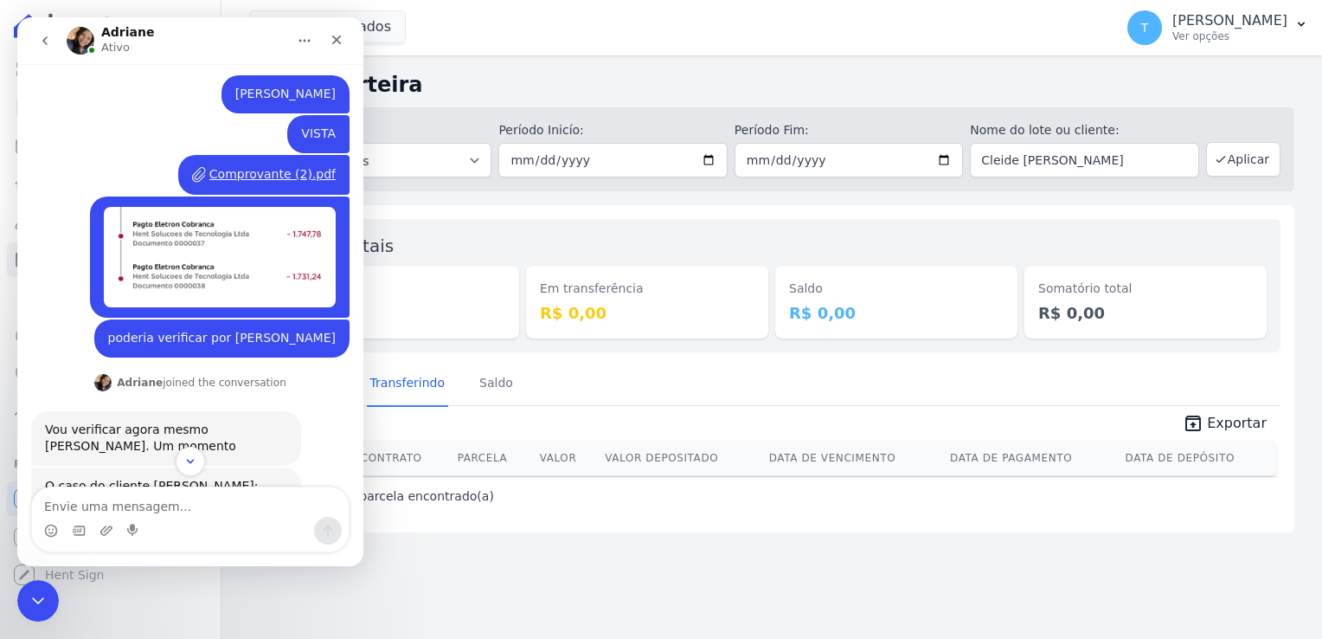
scroll to position [562, 0]
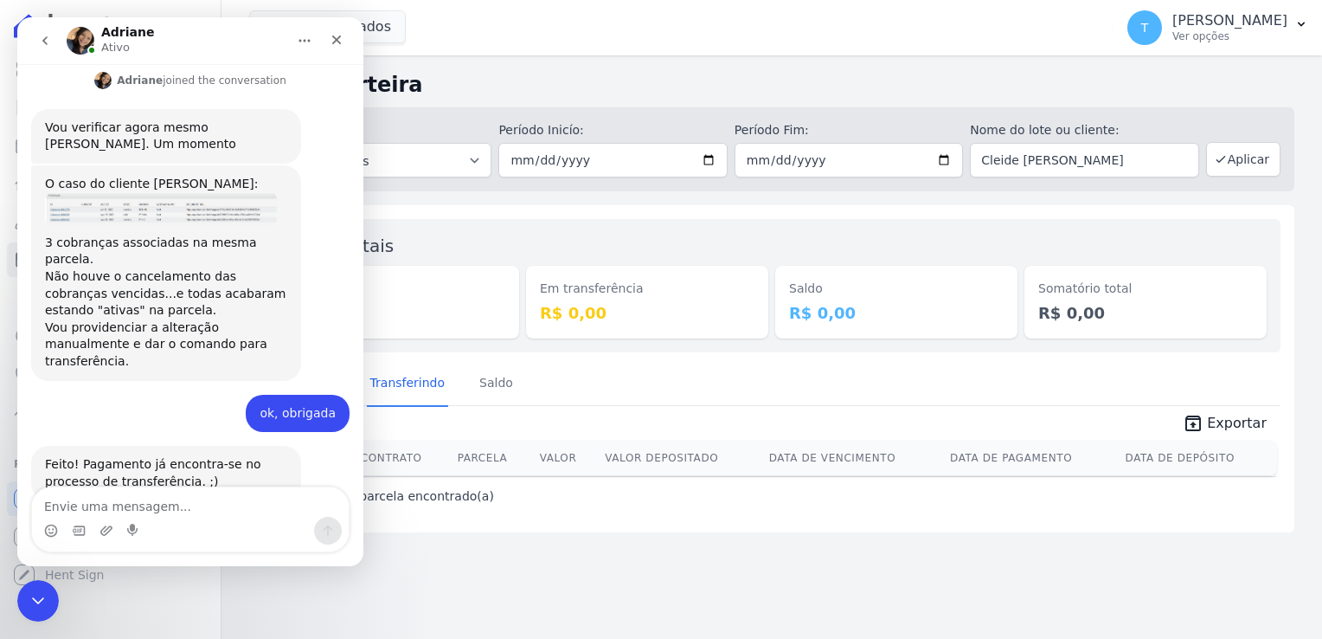
click at [40, 41] on icon "go back" at bounding box center [45, 41] width 14 height 14
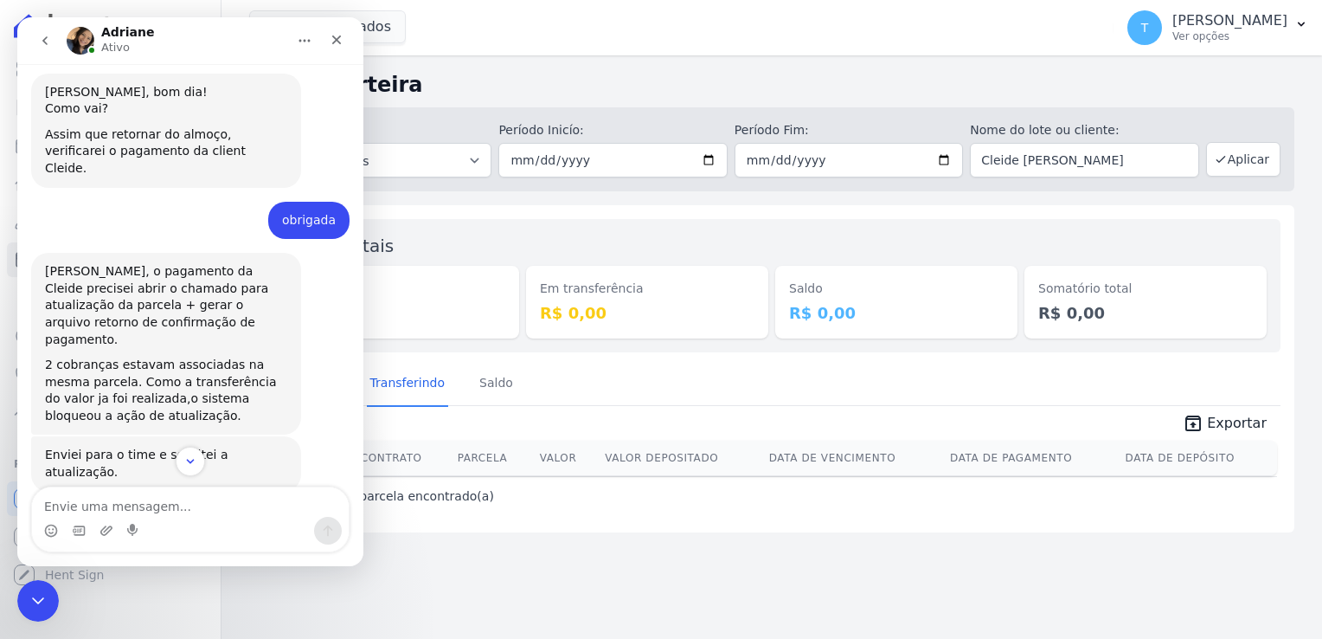
scroll to position [1679, 0]
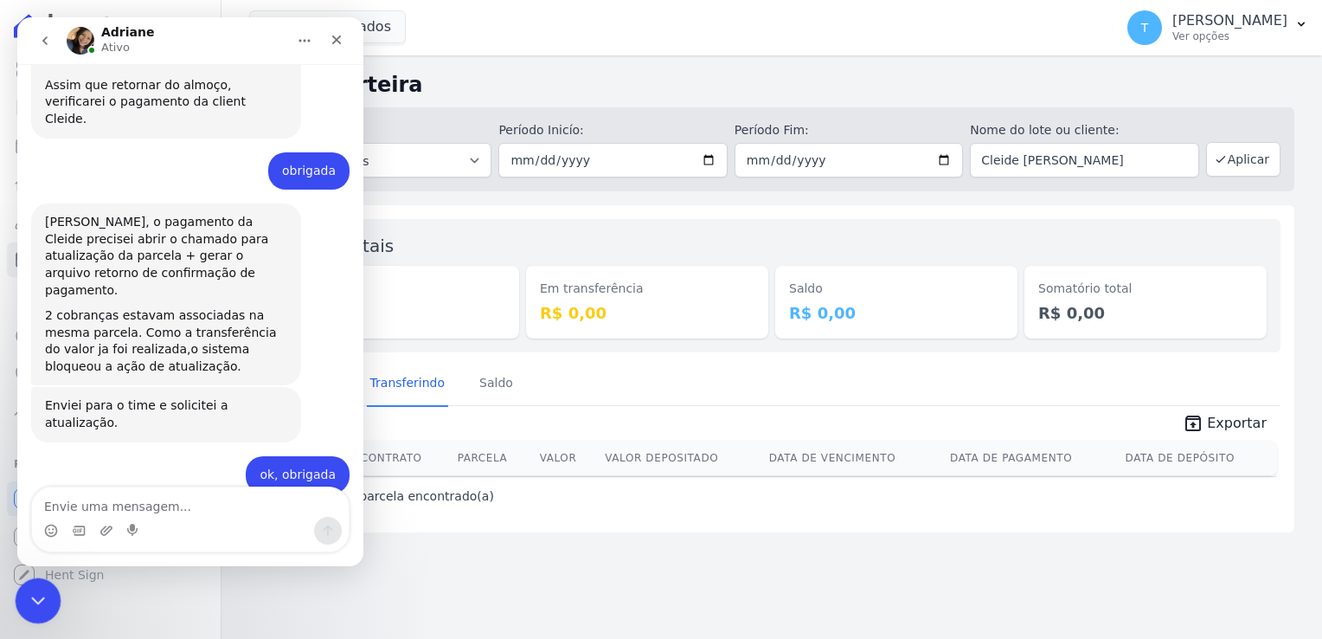
click at [22, 593] on div "Encerramento do Messenger da Intercom" at bounding box center [36, 598] width 42 height 42
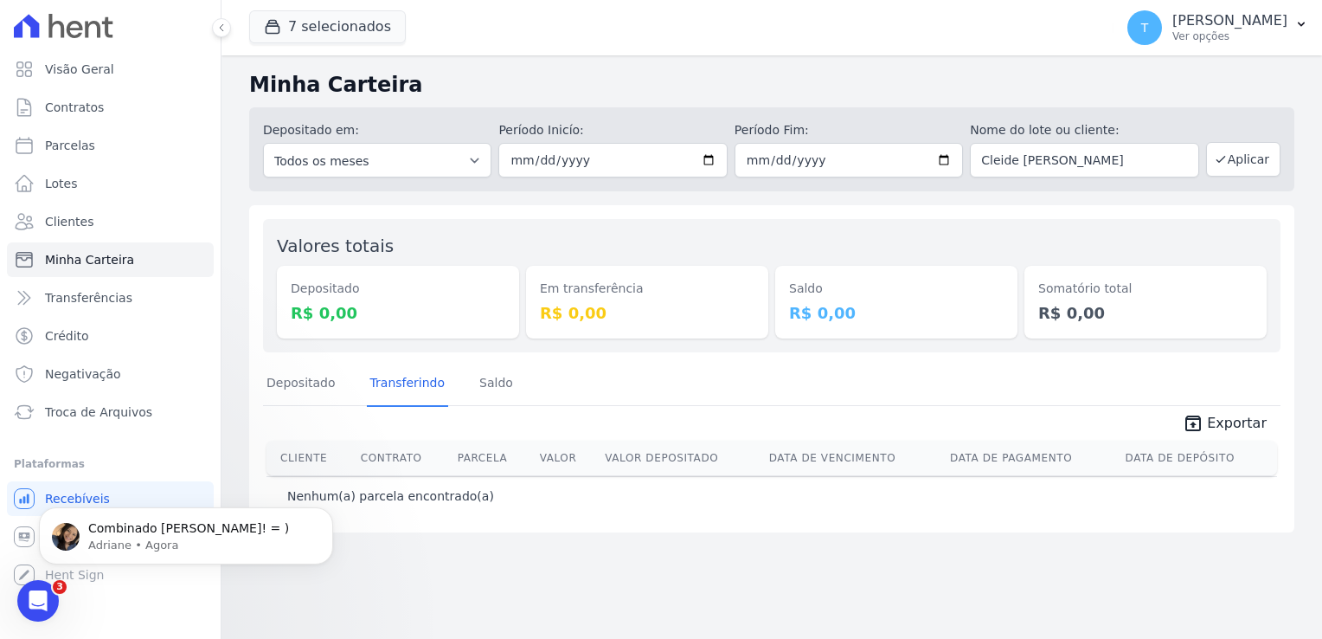
scroll to position [0, 0]
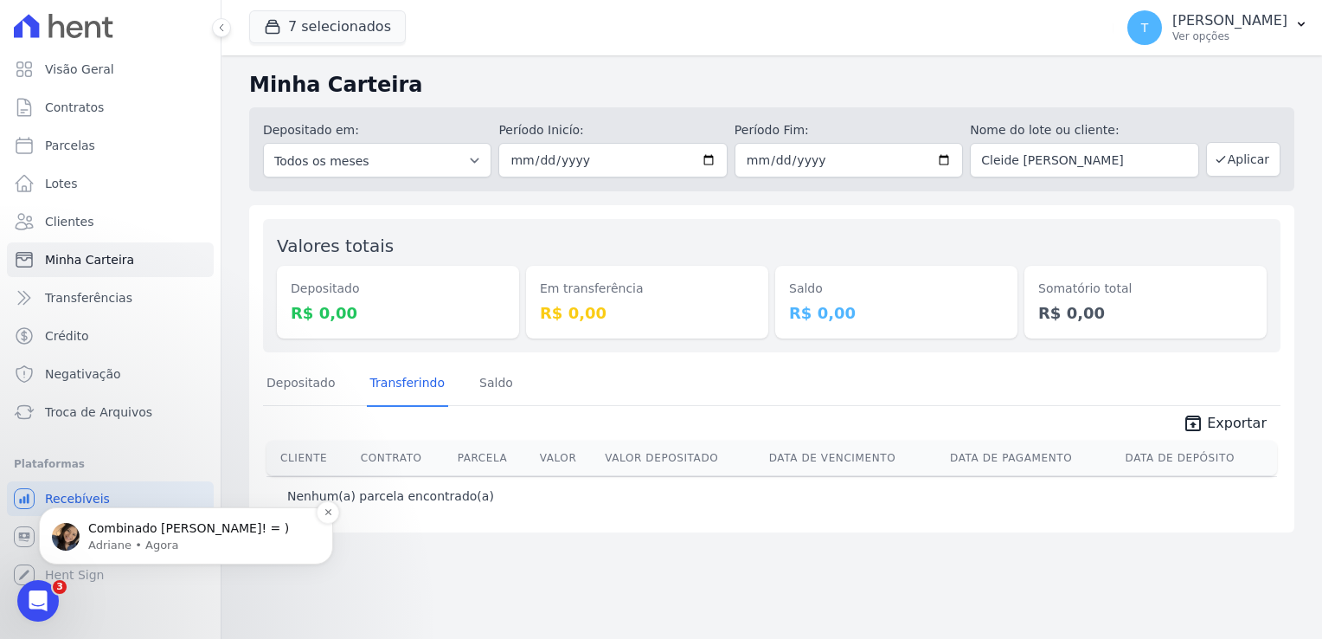
click at [129, 537] on p "Adriane • Agora" at bounding box center [199, 545] width 223 height 16
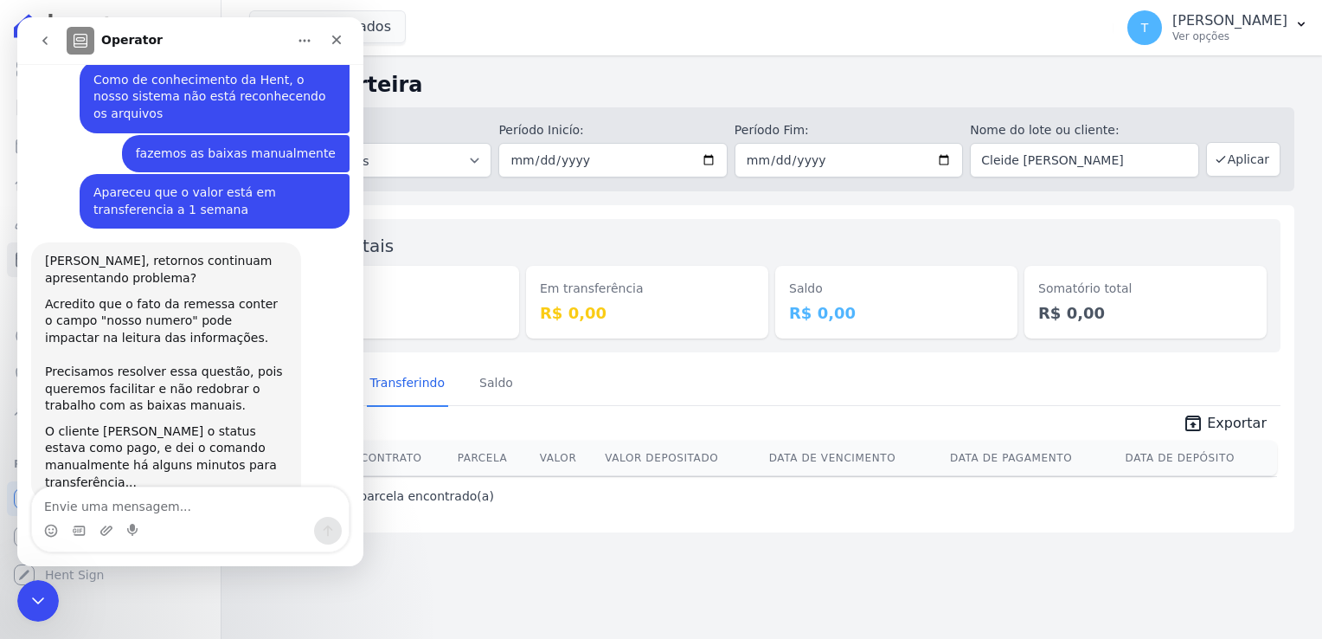
scroll to position [901, 0]
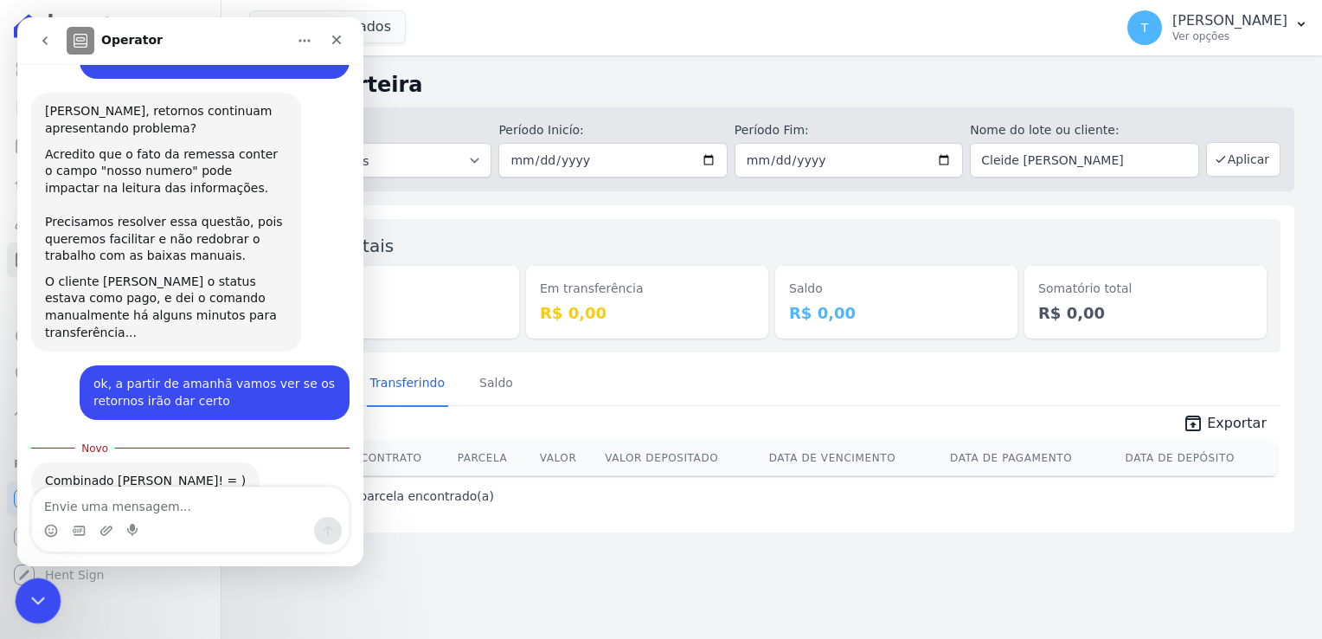
click at [33, 607] on icon "Encerramento do Messenger da Intercom" at bounding box center [35, 597] width 21 height 21
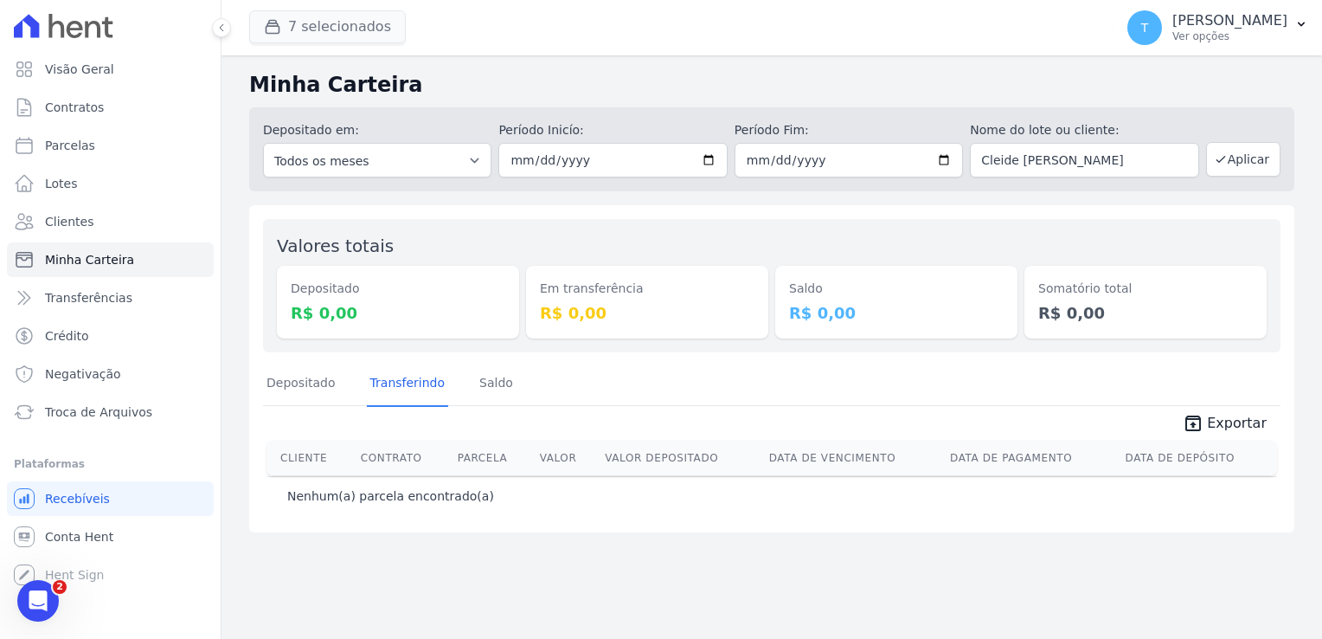
scroll to position [3, 0]
click at [43, 594] on icon "Abertura do Messenger da Intercom" at bounding box center [36, 598] width 29 height 29
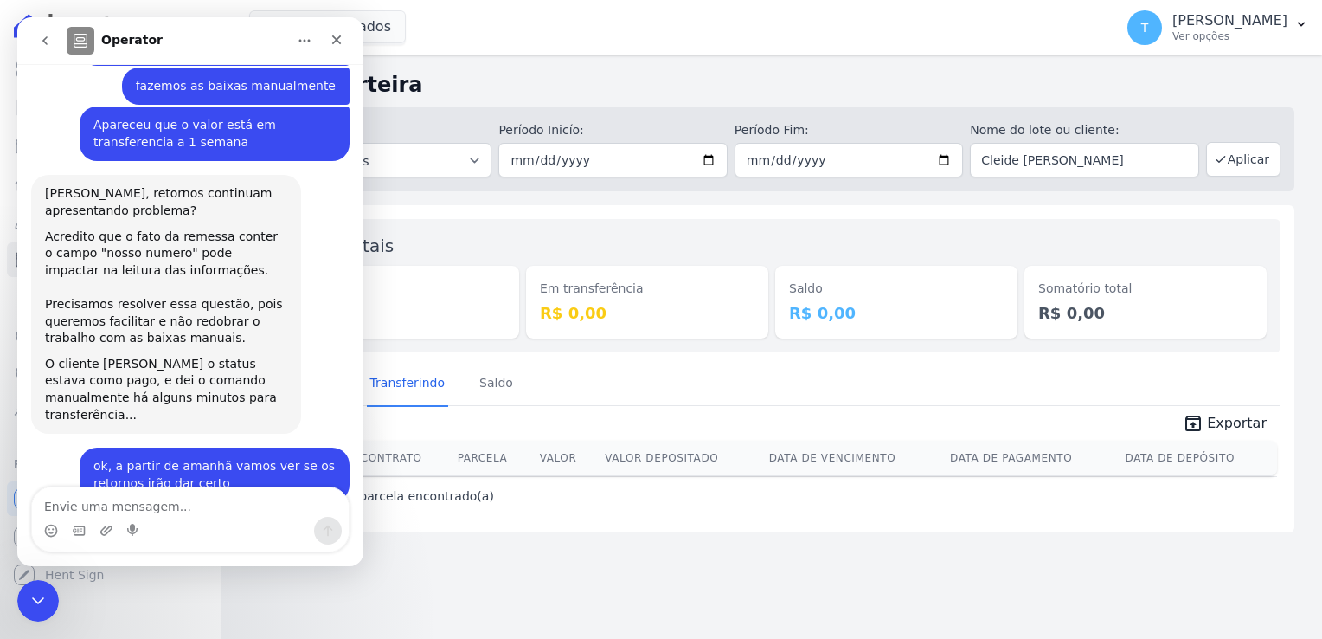
scroll to position [872, 0]
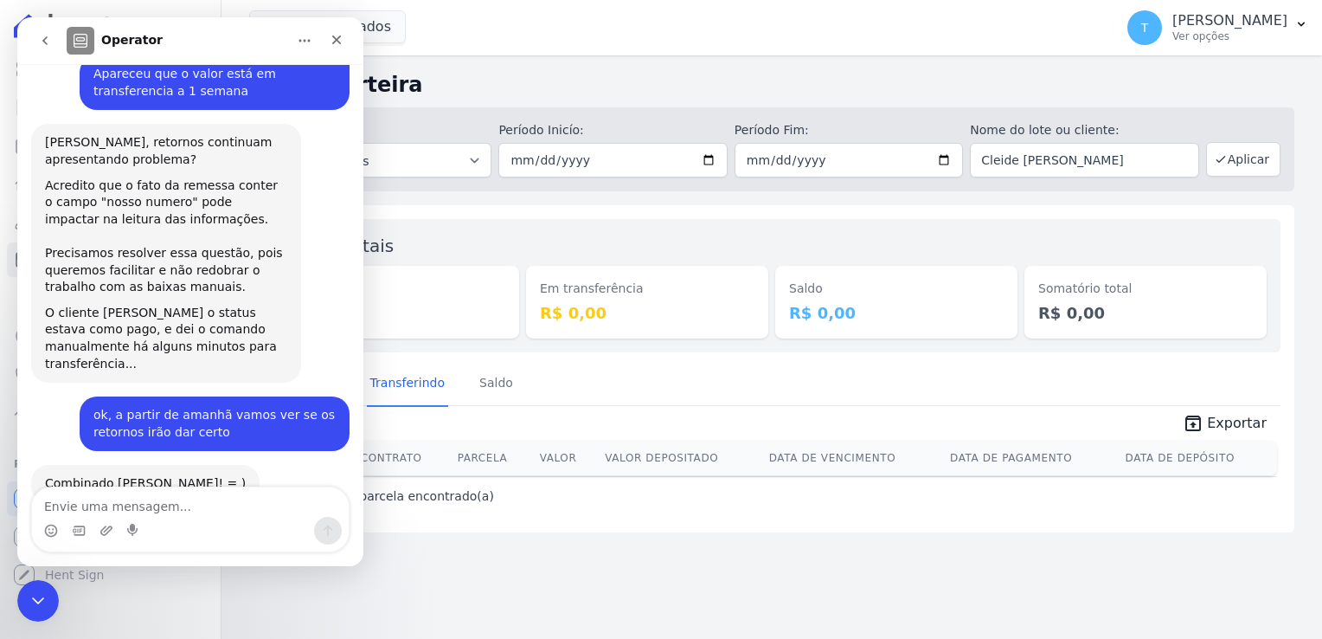
click at [45, 46] on icon "go back" at bounding box center [45, 41] width 14 height 14
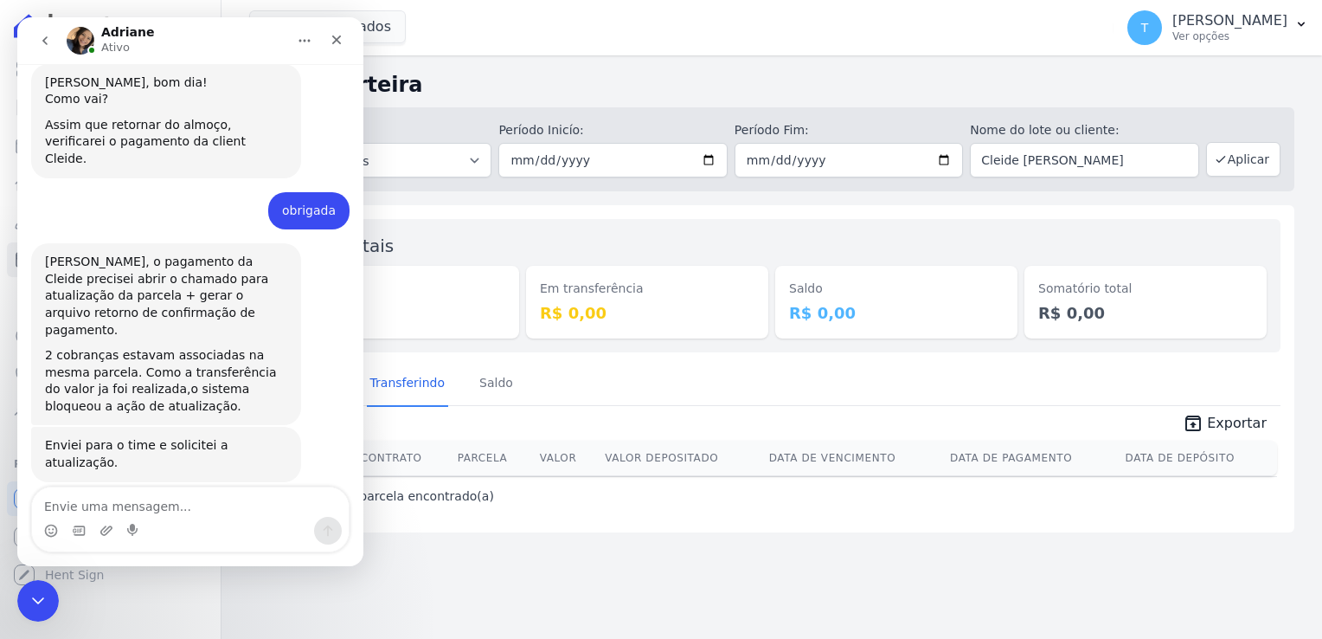
scroll to position [1679, 0]
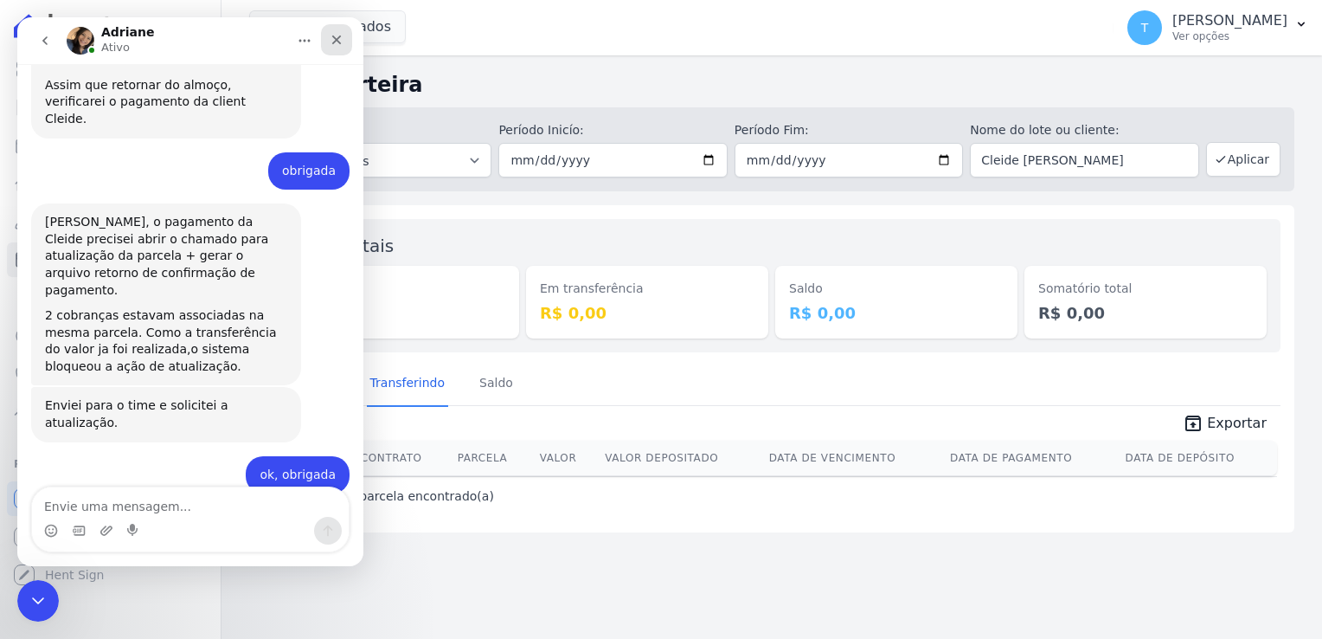
click at [336, 35] on icon "Fechar" at bounding box center [337, 40] width 14 height 14
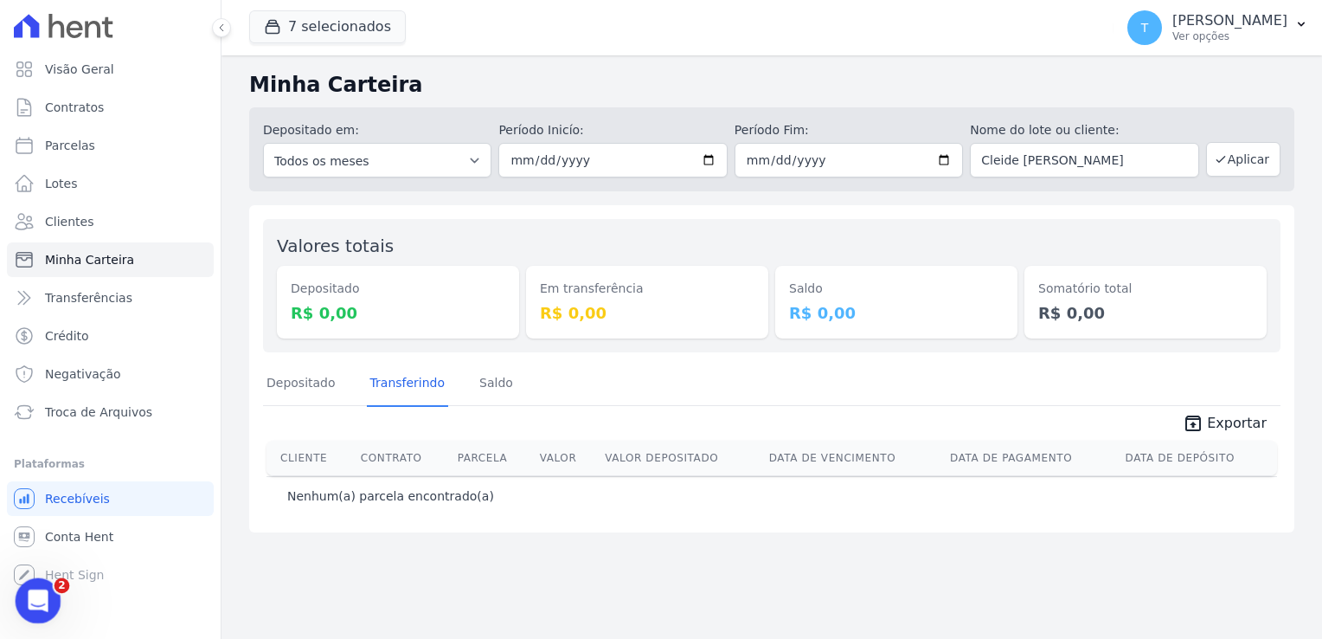
click at [38, 597] on icon "Abertura do Messenger da Intercom" at bounding box center [36, 598] width 29 height 29
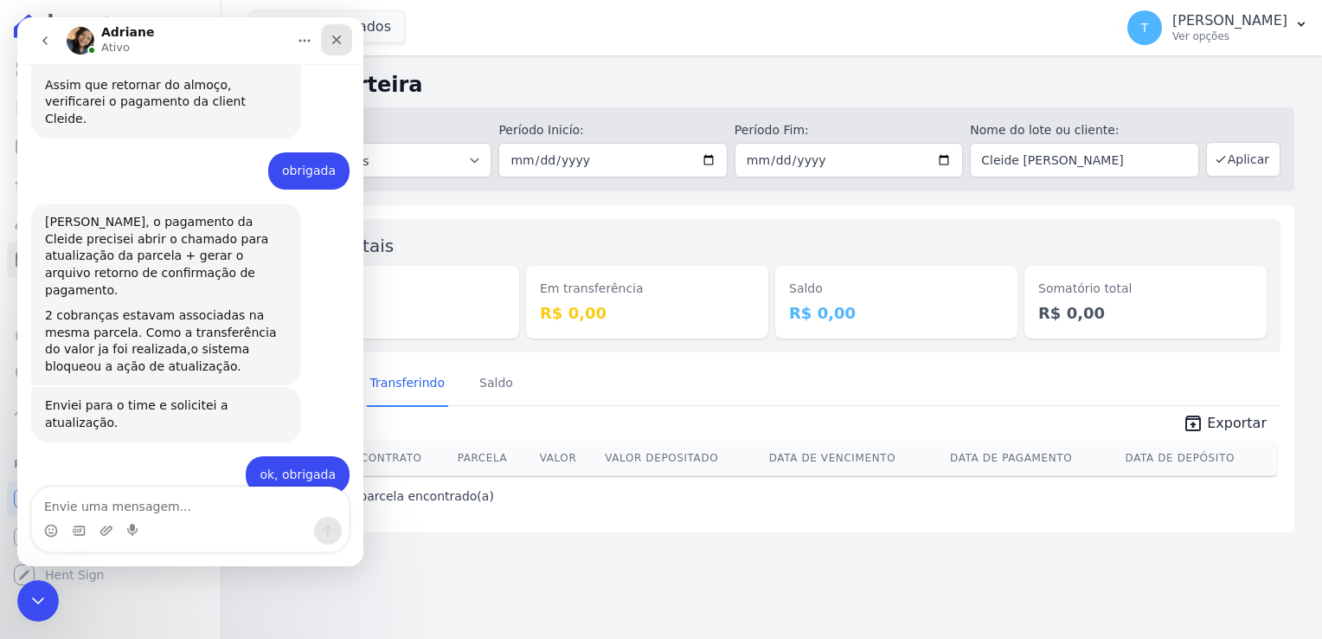
click at [336, 36] on icon "Fechar" at bounding box center [337, 40] width 14 height 14
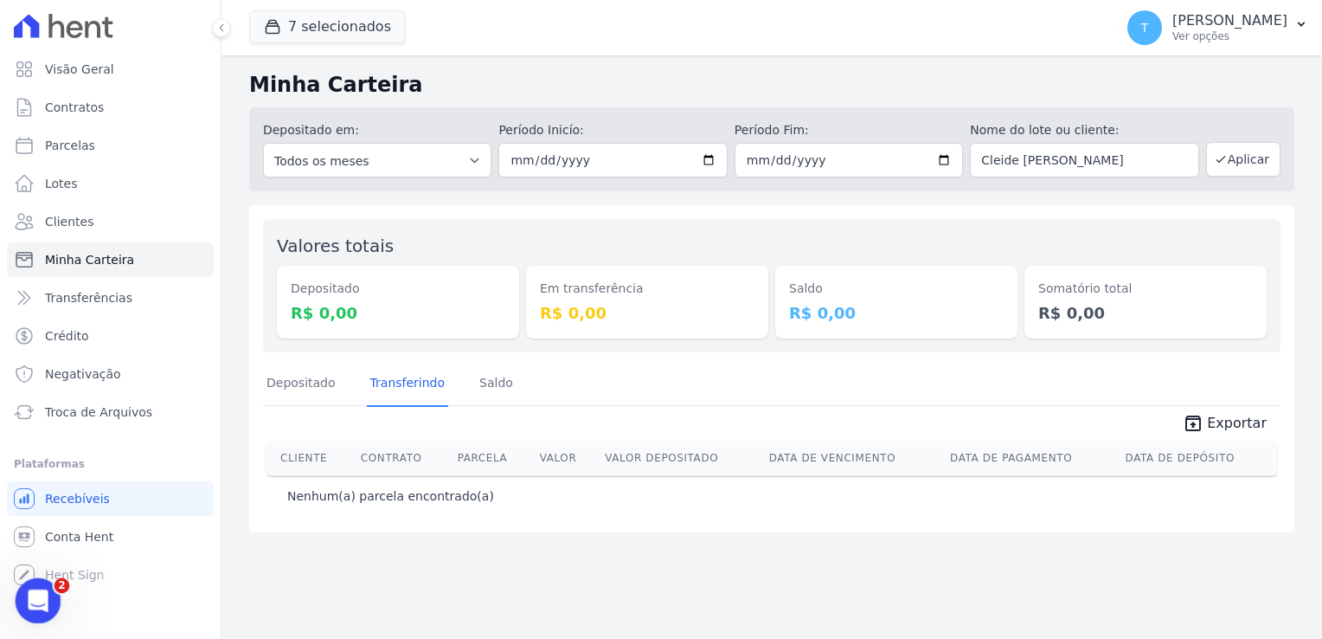
click at [33, 607] on icon "Abertura do Messenger da Intercom" at bounding box center [36, 598] width 29 height 29
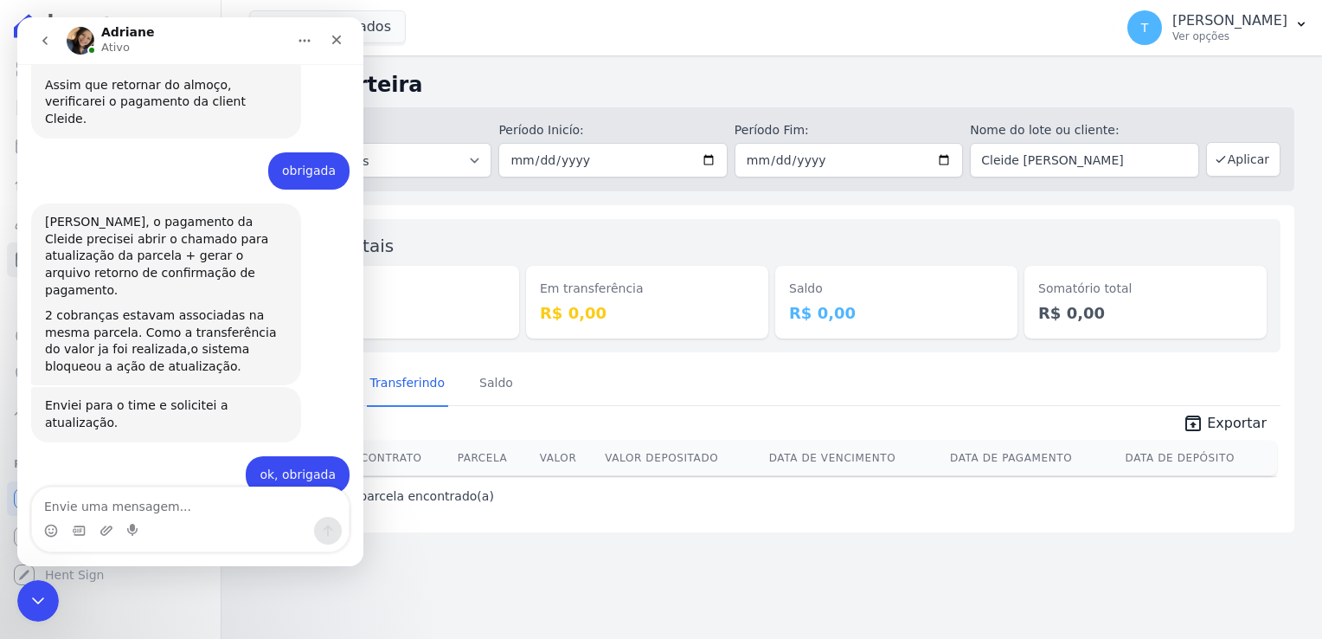
click at [48, 40] on icon "go back" at bounding box center [45, 41] width 14 height 14
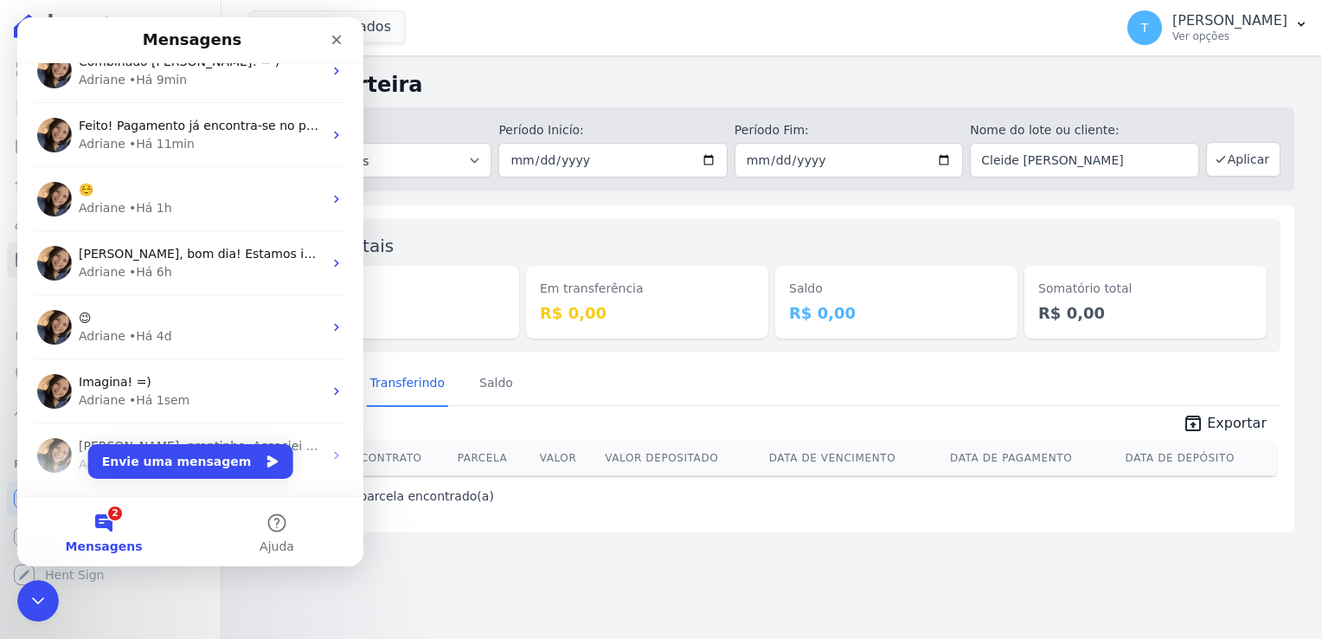
scroll to position [0, 0]
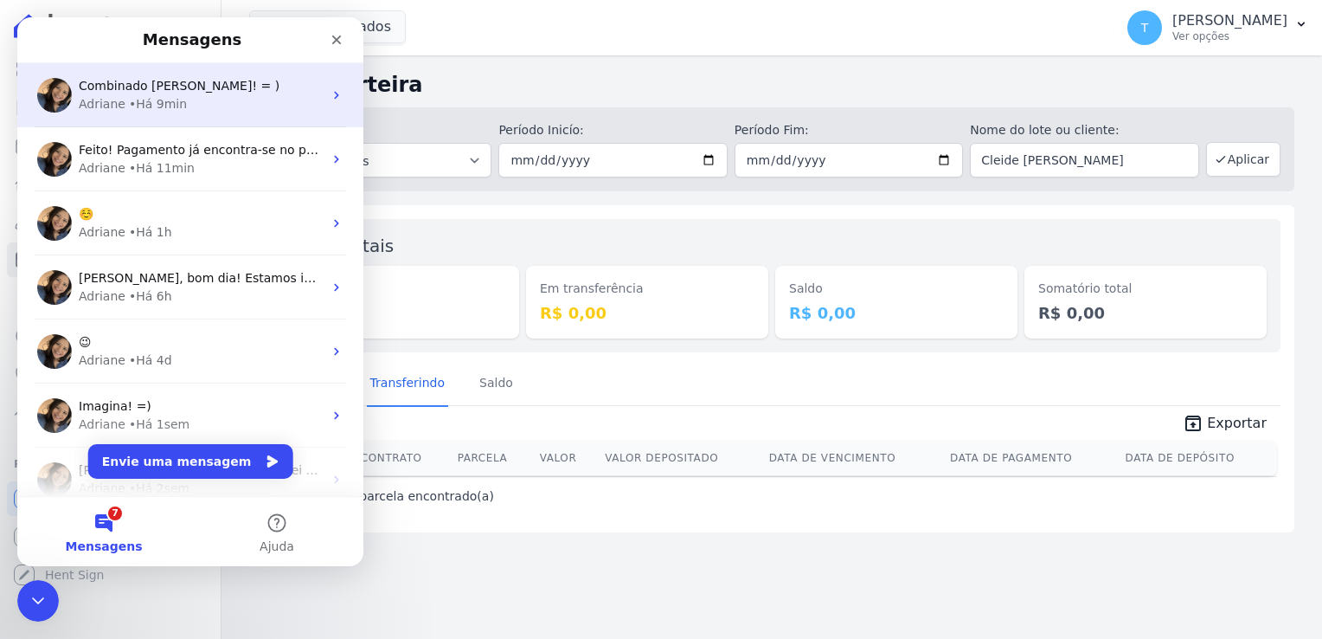
click at [221, 100] on div "Adriane • Há 9min" at bounding box center [201, 104] width 244 height 18
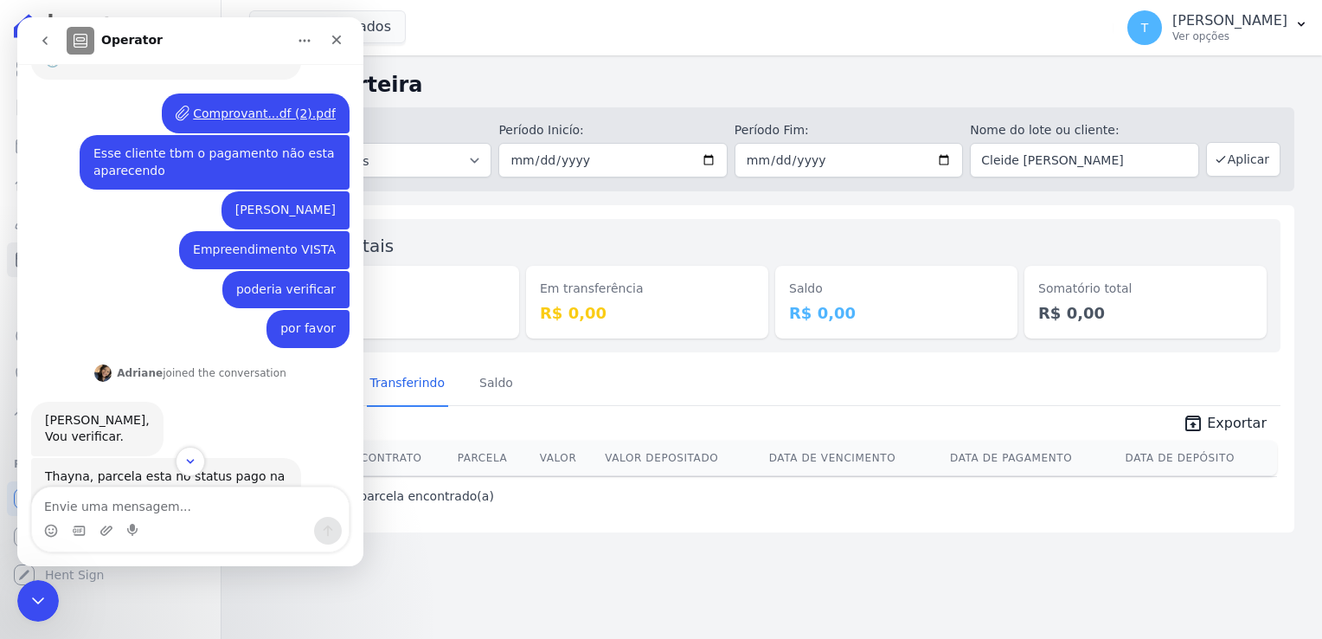
scroll to position [180, 0]
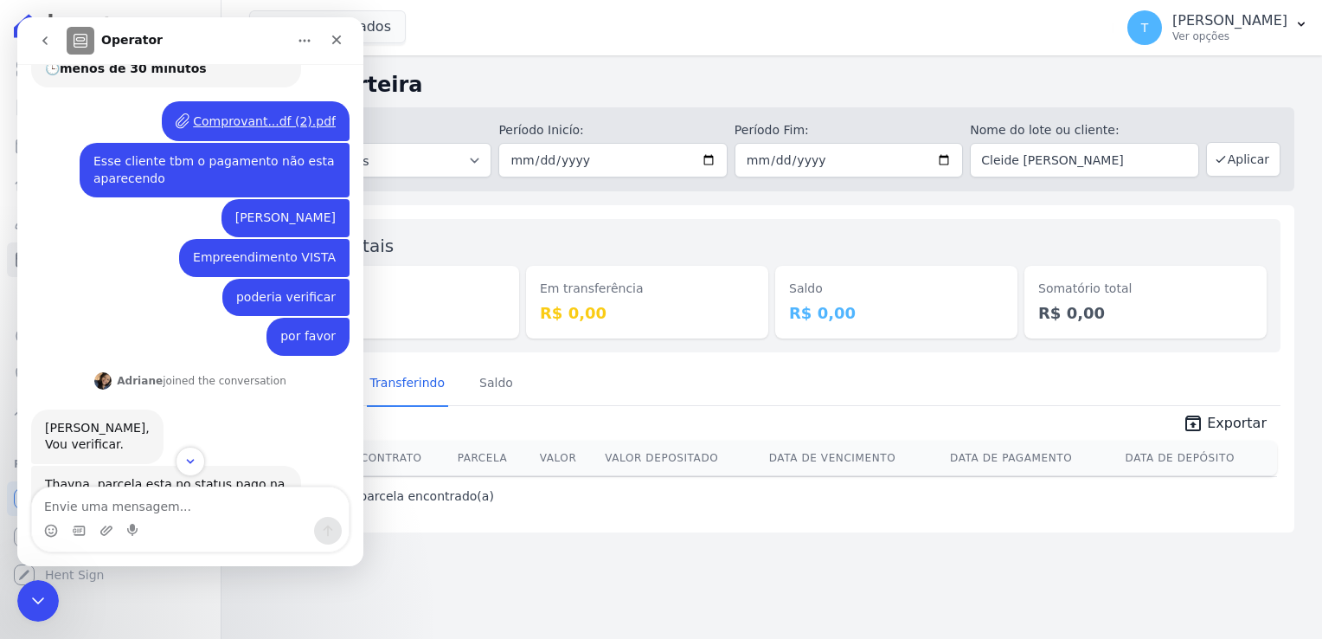
click at [44, 42] on icon "go back" at bounding box center [44, 40] width 5 height 9
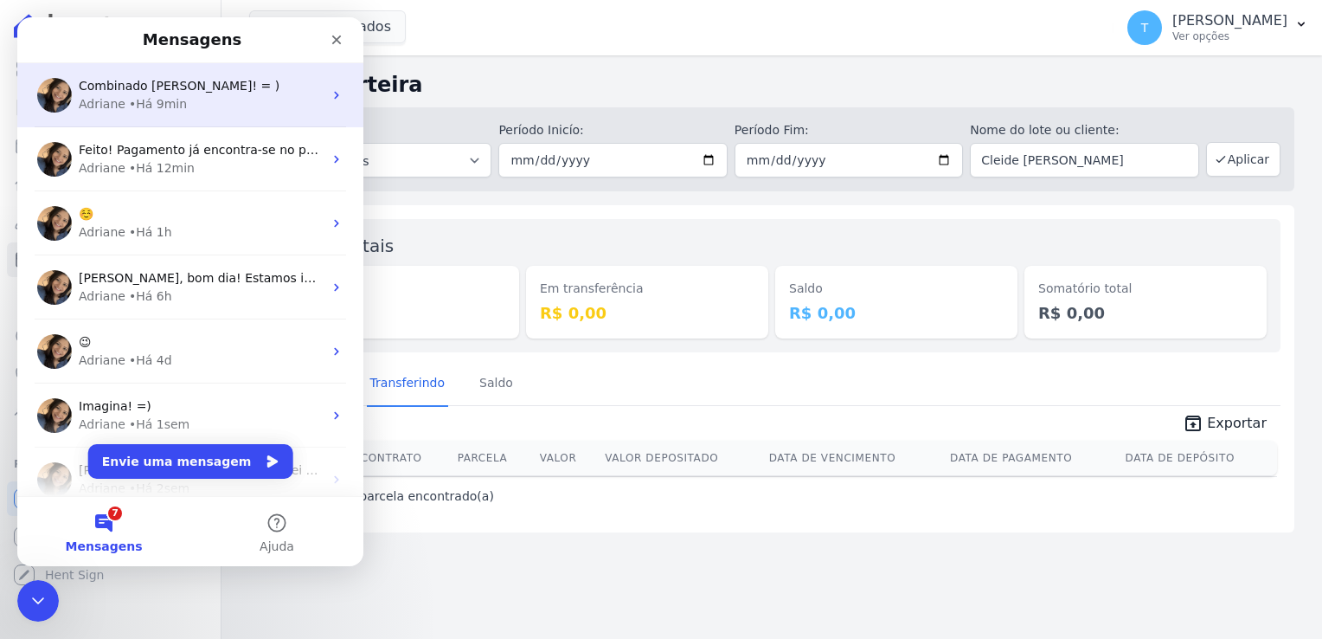
click at [166, 110] on div "• Há 9min" at bounding box center [158, 104] width 58 height 18
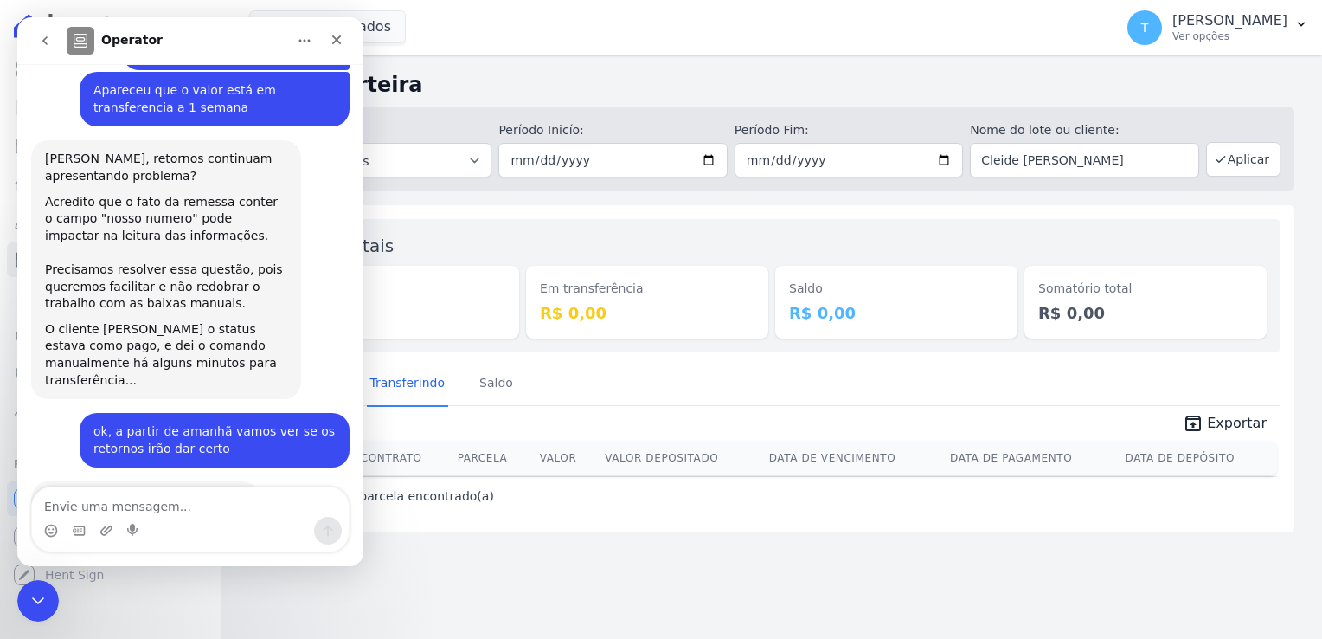
scroll to position [872, 0]
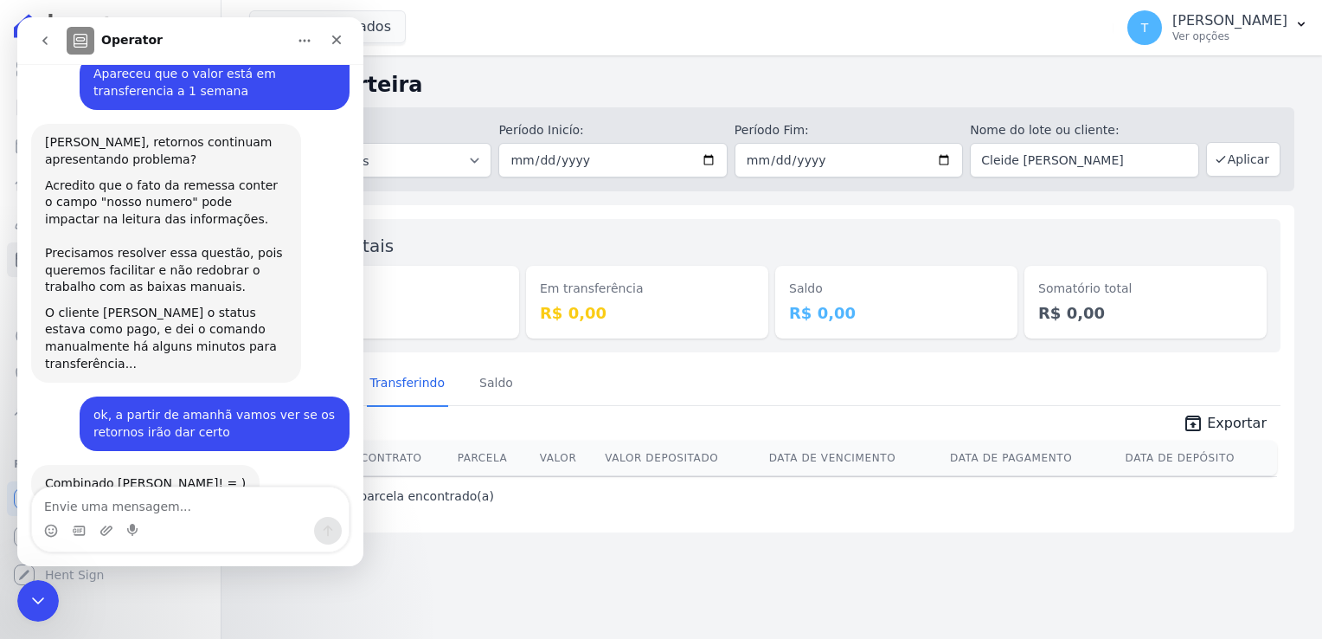
click at [42, 46] on icon "go back" at bounding box center [45, 41] width 14 height 14
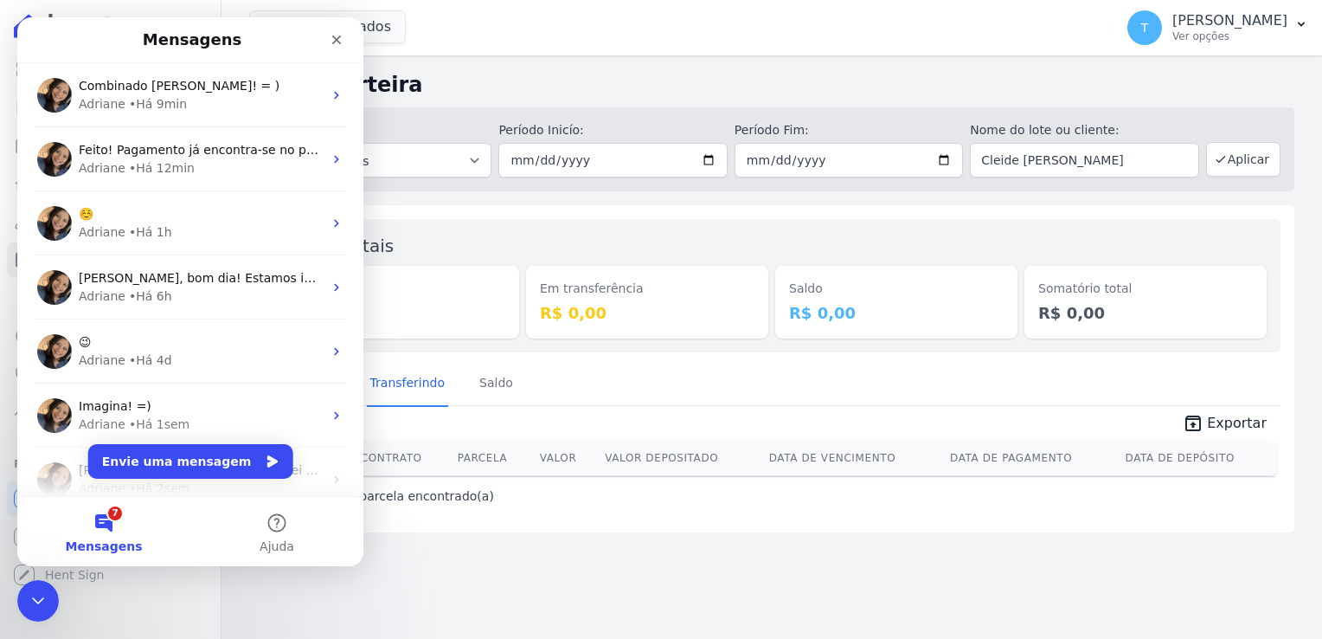
scroll to position [0, 0]
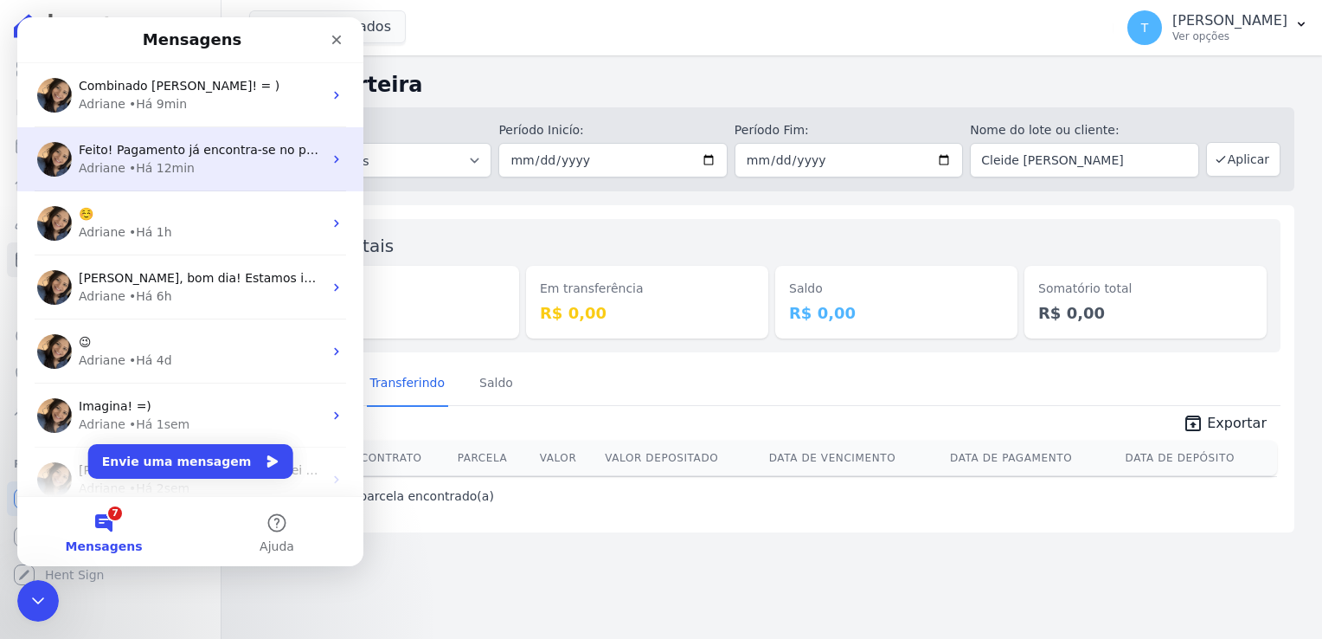
click at [151, 168] on div "• Há 12min" at bounding box center [162, 168] width 66 height 18
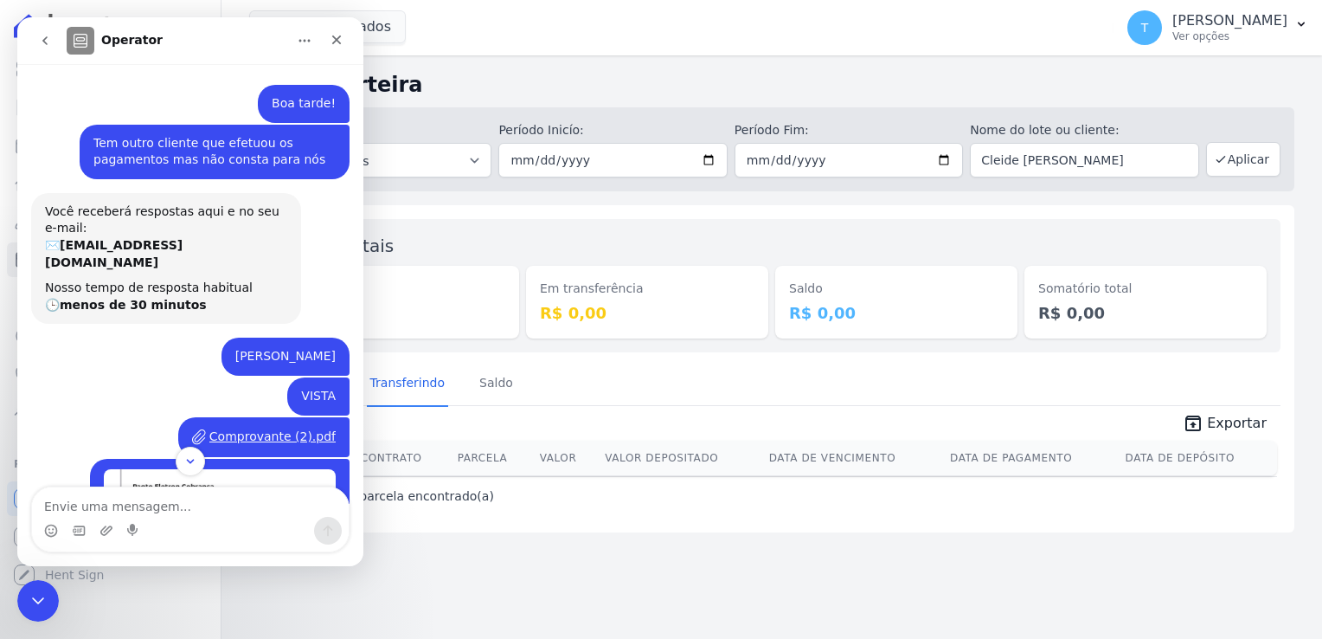
drag, startPoint x: 203, startPoint y: 338, endPoint x: 337, endPoint y: 342, distance: 133.3
click at [337, 342] on div "Jose Eduardo Beringuel Thayna • Há 21min" at bounding box center [285, 356] width 128 height 38
copy div "[PERSON_NAME]"
drag, startPoint x: 1149, startPoint y: 162, endPoint x: 936, endPoint y: 184, distance: 214.0
click at [936, 184] on div "Depositado em: Todos os meses Julho/2017 Agosto/2017 Setembro/2017 Outubro/2017…" at bounding box center [771, 149] width 1045 height 84
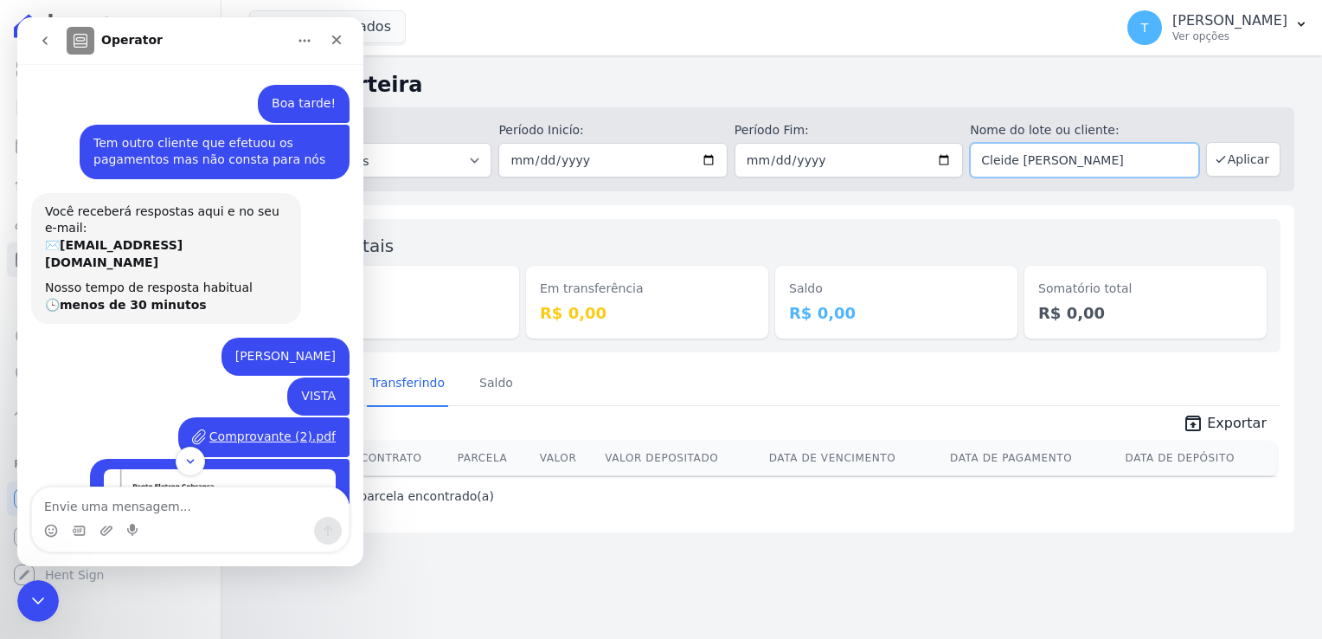
paste input "[PERSON_NAME]"
type input "[PERSON_NAME]"
click at [1244, 161] on button "Aplicar" at bounding box center [1243, 159] width 74 height 35
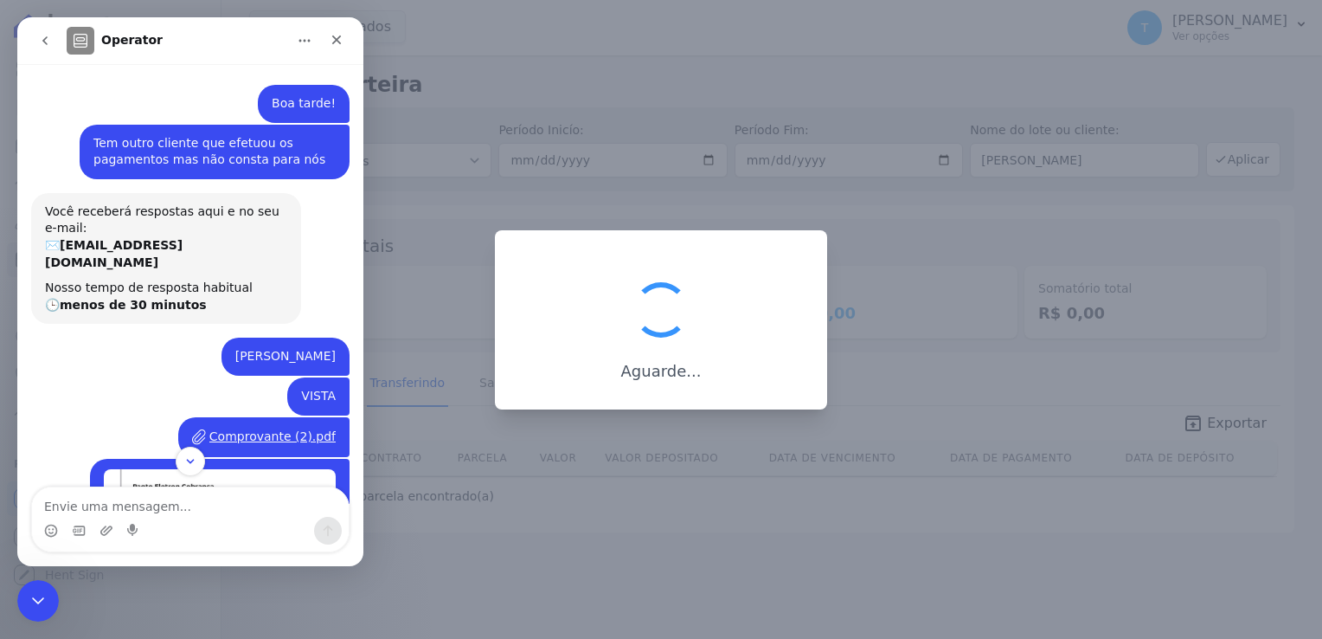
click at [48, 36] on icon "go back" at bounding box center [45, 41] width 14 height 14
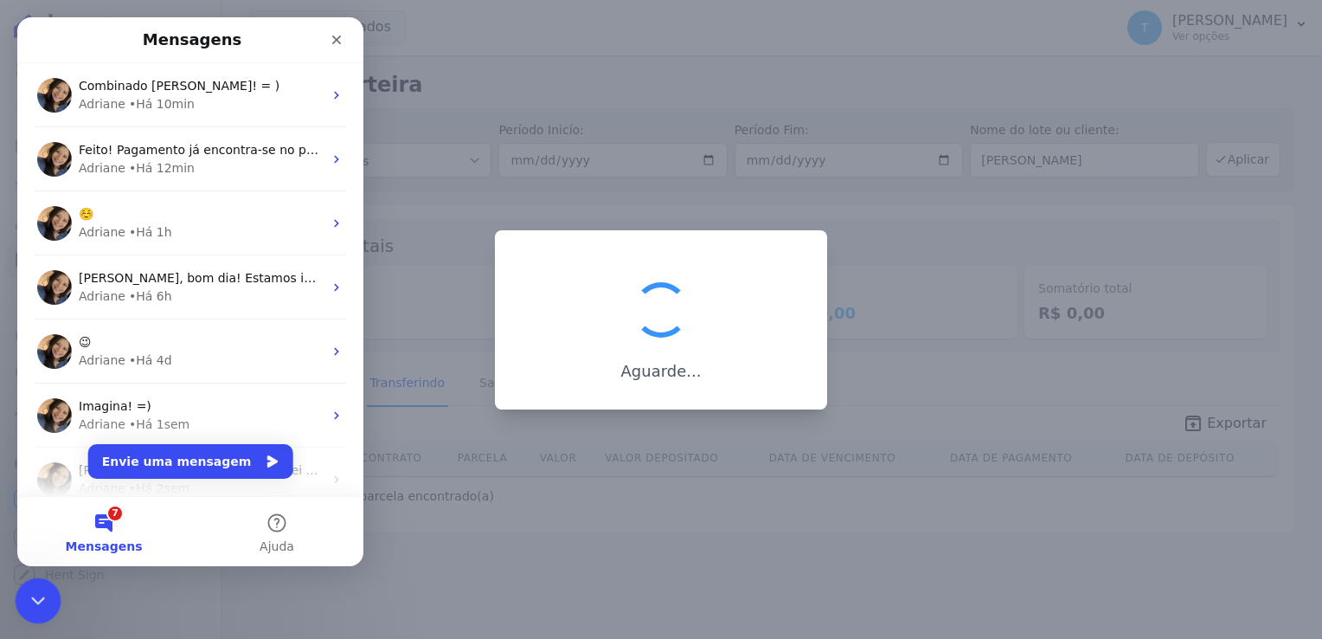
click at [31, 602] on icon "Encerramento do Messenger da Intercom" at bounding box center [35, 597] width 21 height 21
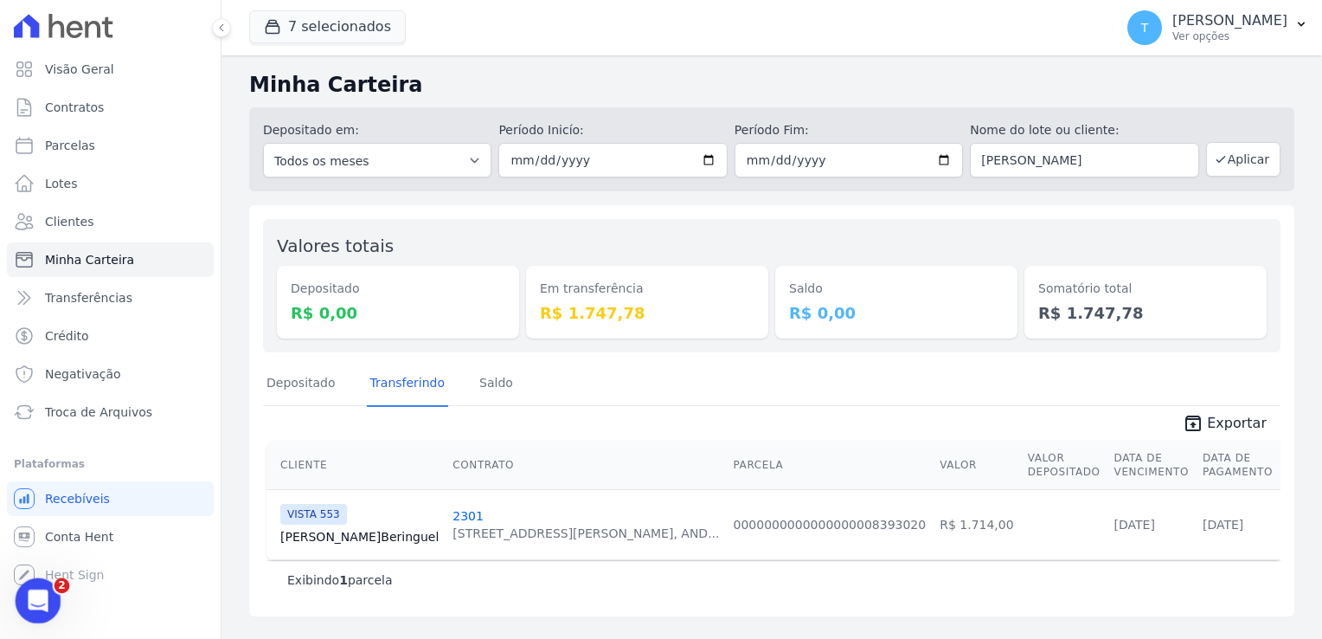
click at [24, 614] on div "Abertura do Messenger da Intercom" at bounding box center [35, 597] width 57 height 57
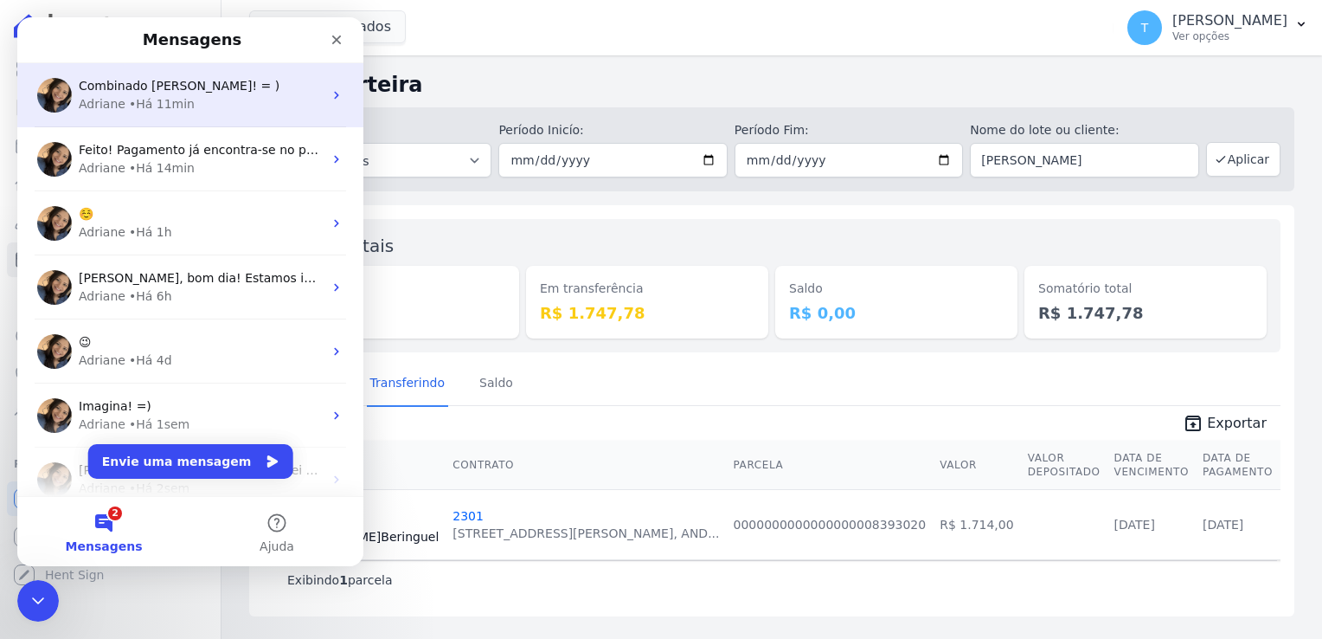
click at [180, 83] on span "Combinado [PERSON_NAME]! = )" at bounding box center [179, 86] width 201 height 14
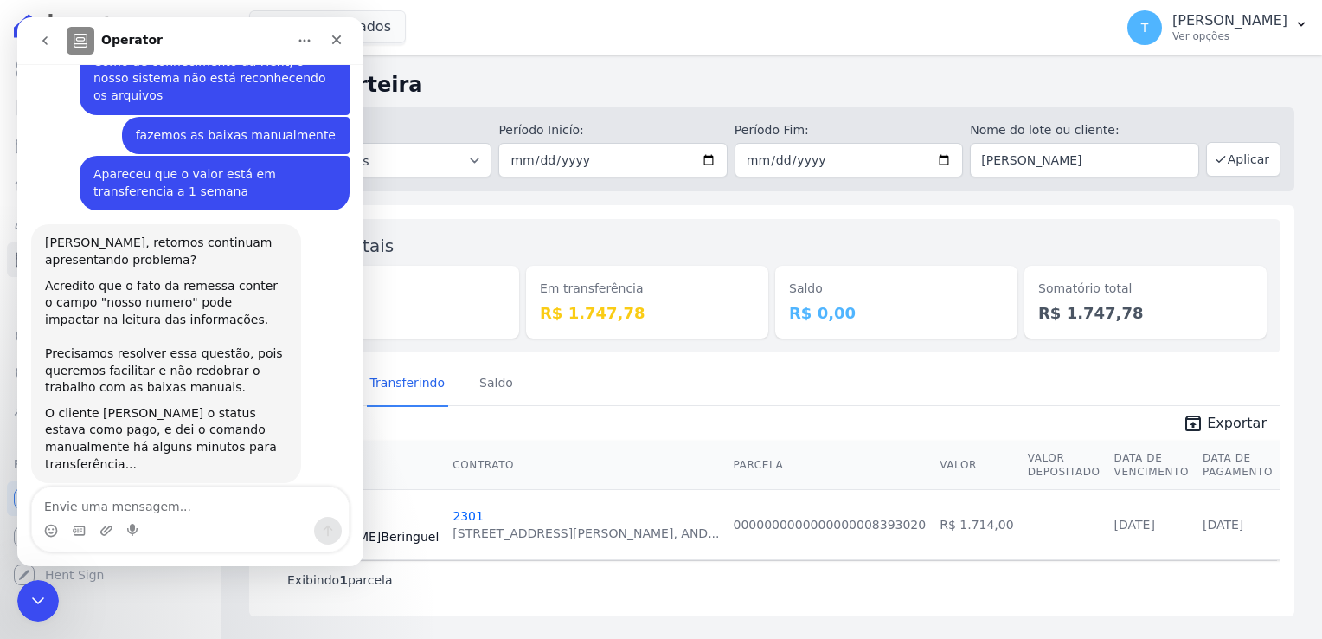
scroll to position [872, 0]
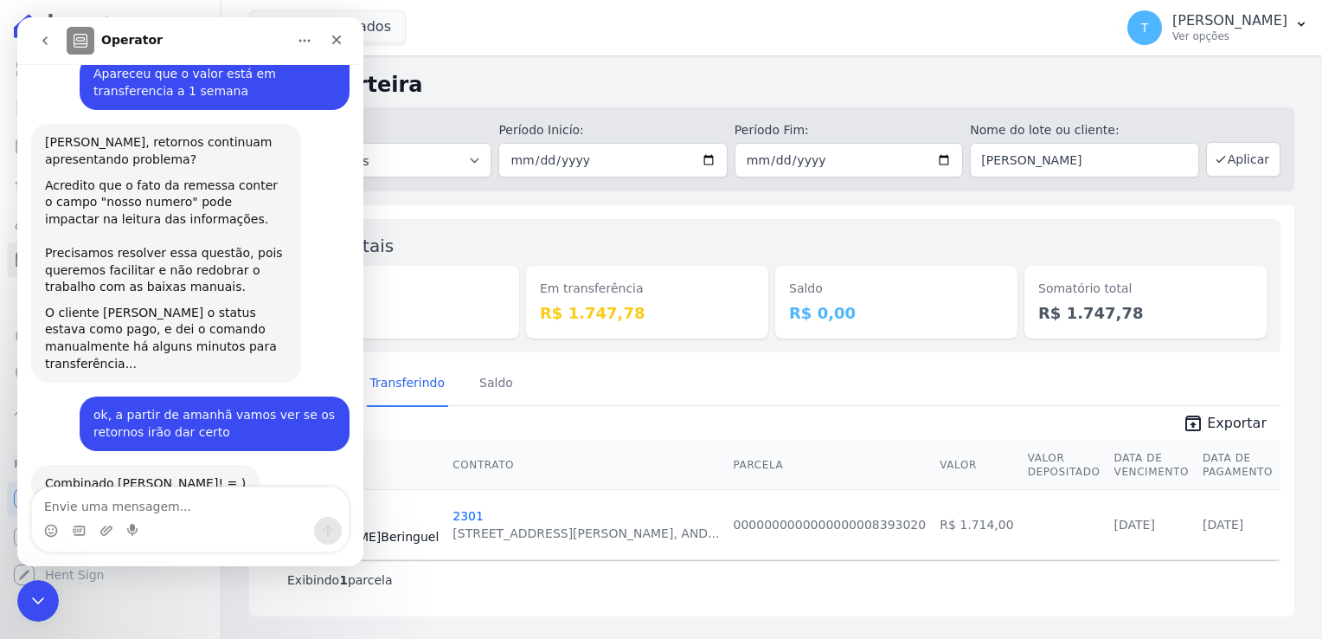
click at [43, 34] on icon "go back" at bounding box center [45, 41] width 14 height 14
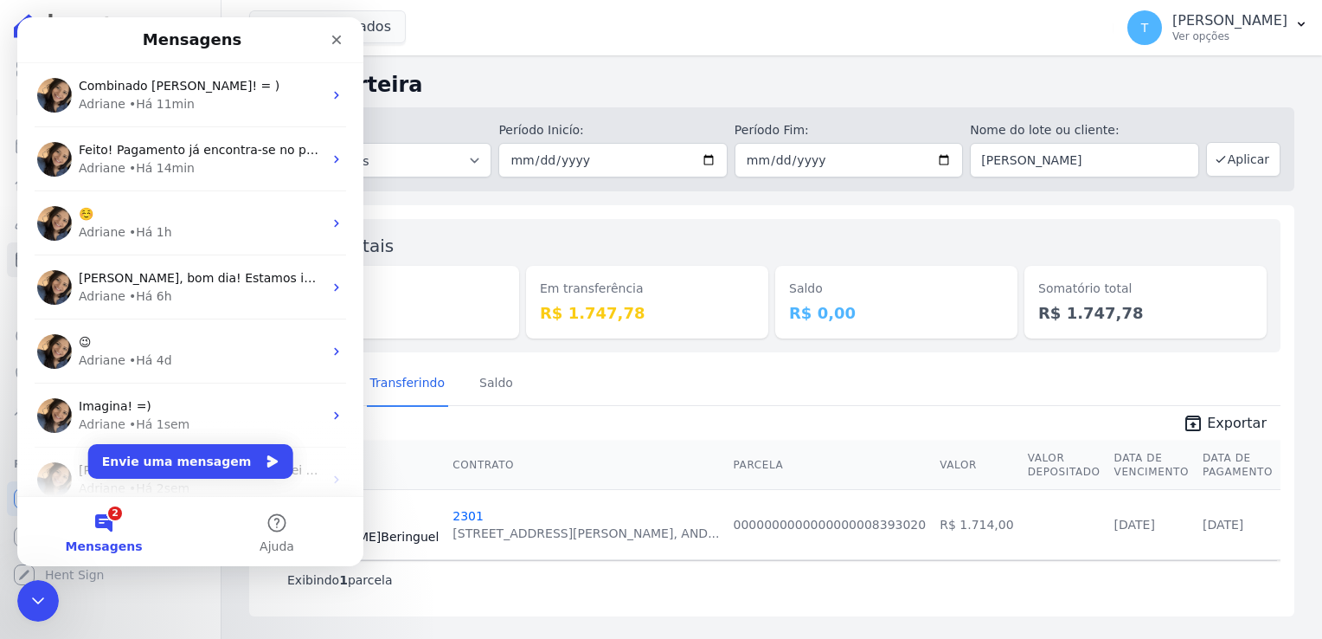
scroll to position [0, 0]
click at [25, 587] on icon "Encerramento do Messenger da Intercom" at bounding box center [35, 597] width 21 height 21
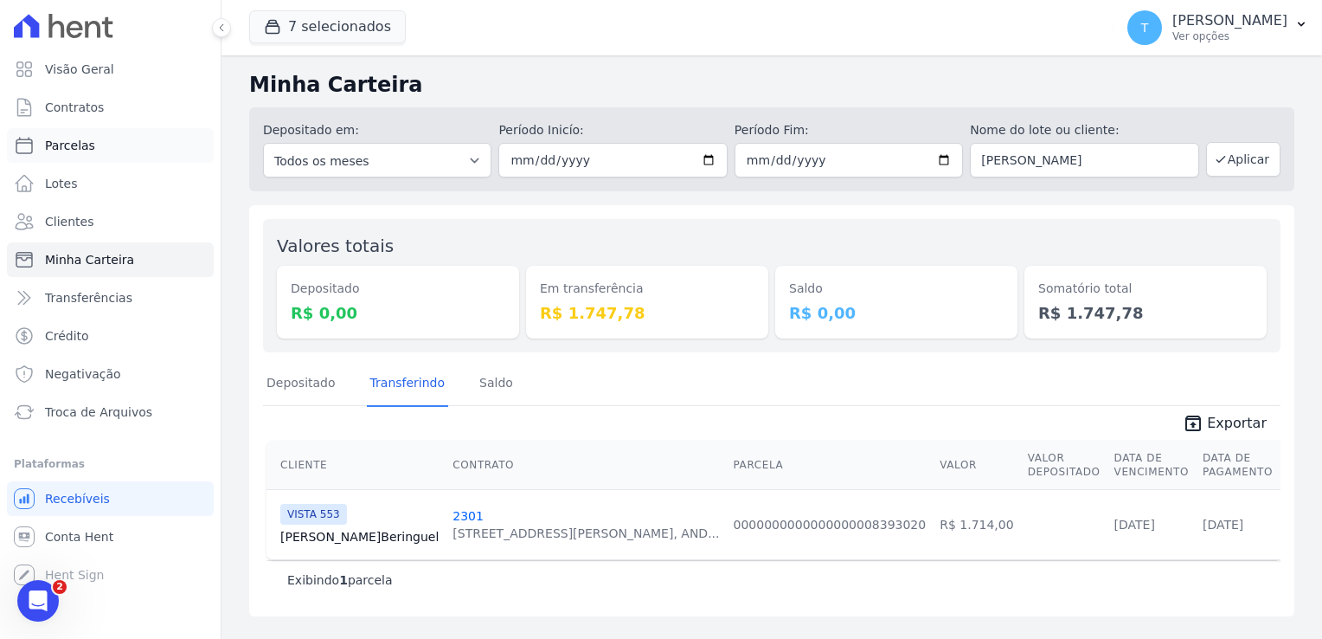
click at [87, 140] on span "Parcelas" at bounding box center [70, 145] width 50 height 17
select select
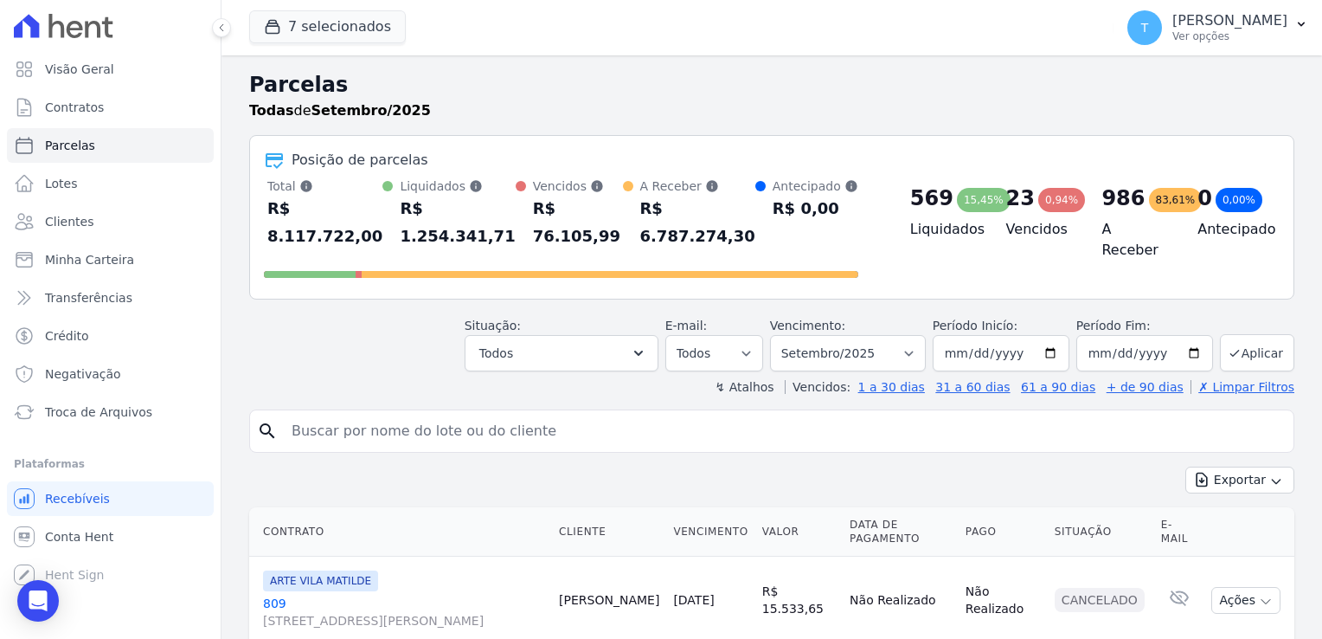
click at [552, 414] on input "search" at bounding box center [783, 431] width 1005 height 35
paste input "[PERSON_NAME]"
type input "[PERSON_NAME]"
select select
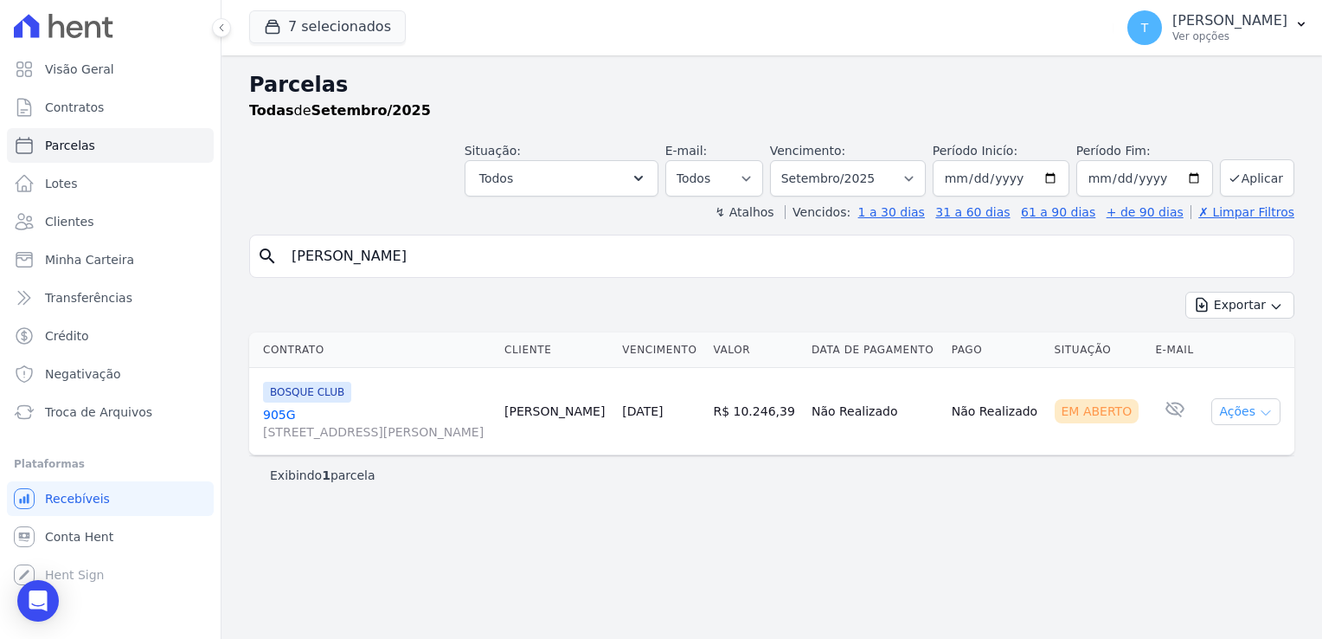
click at [1268, 414] on icon "button" at bounding box center [1266, 413] width 14 height 14
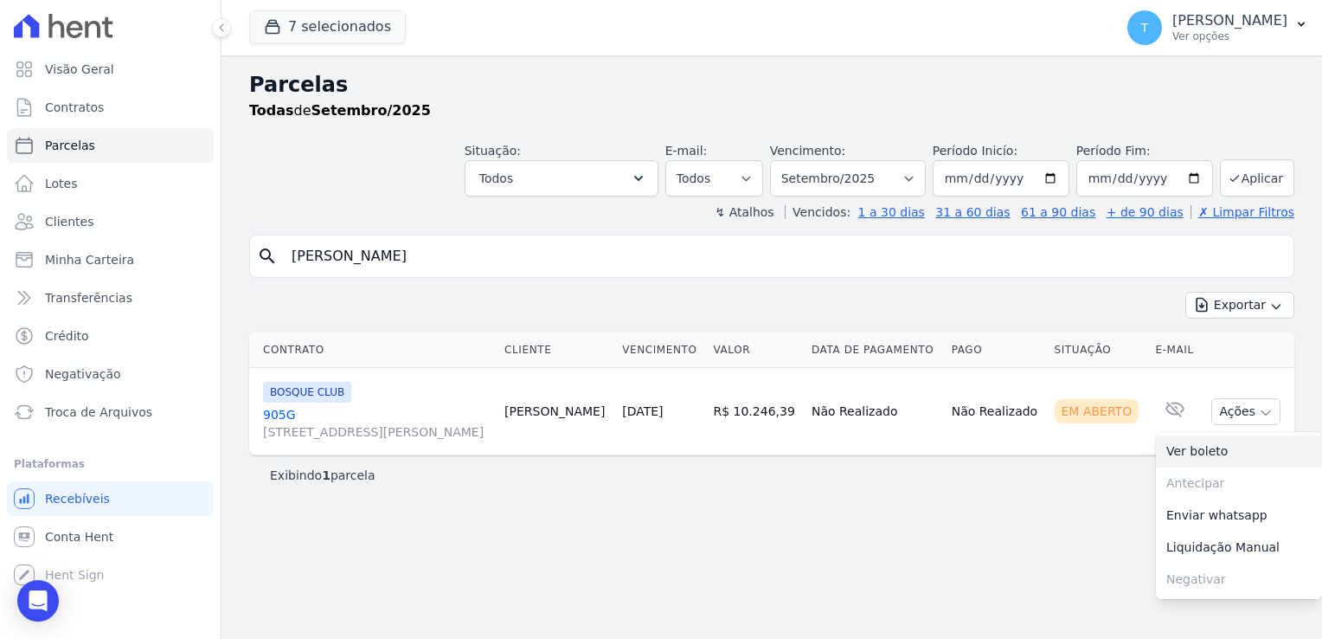
click at [1222, 445] on link "Ver boleto" at bounding box center [1239, 451] width 166 height 32
click at [73, 216] on span "Clientes" at bounding box center [69, 221] width 48 height 17
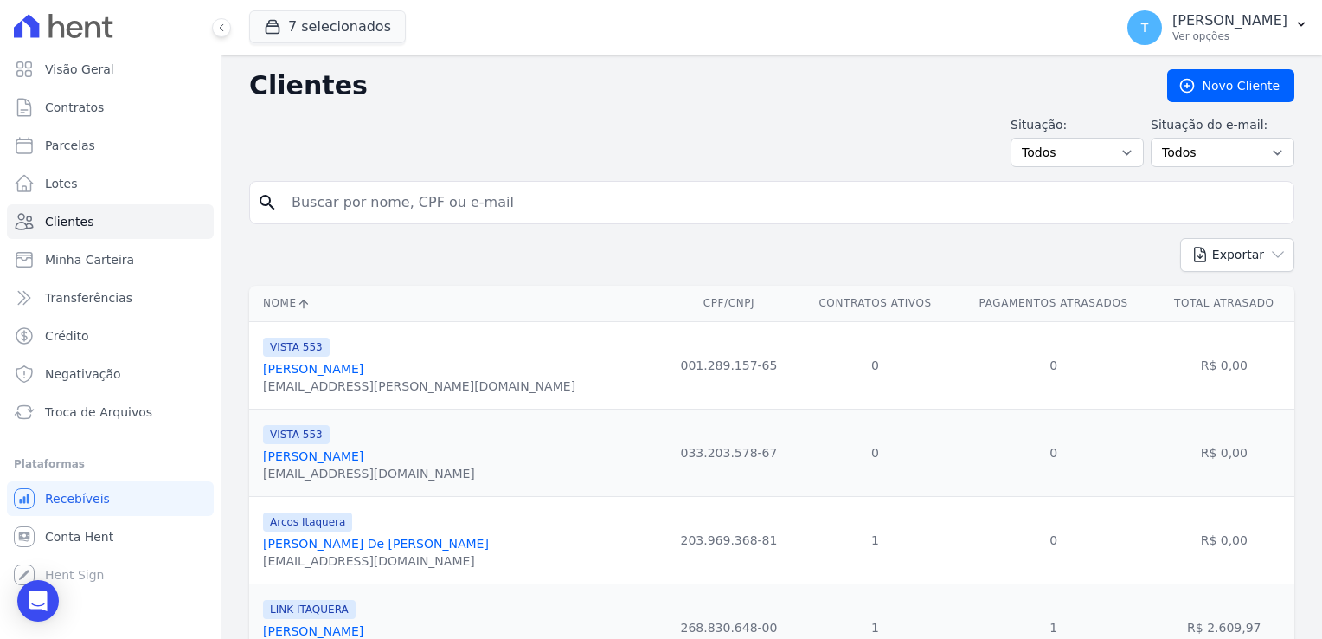
click at [517, 202] on input "search" at bounding box center [783, 202] width 1005 height 35
paste input "[PERSON_NAME]"
type input "[PERSON_NAME]"
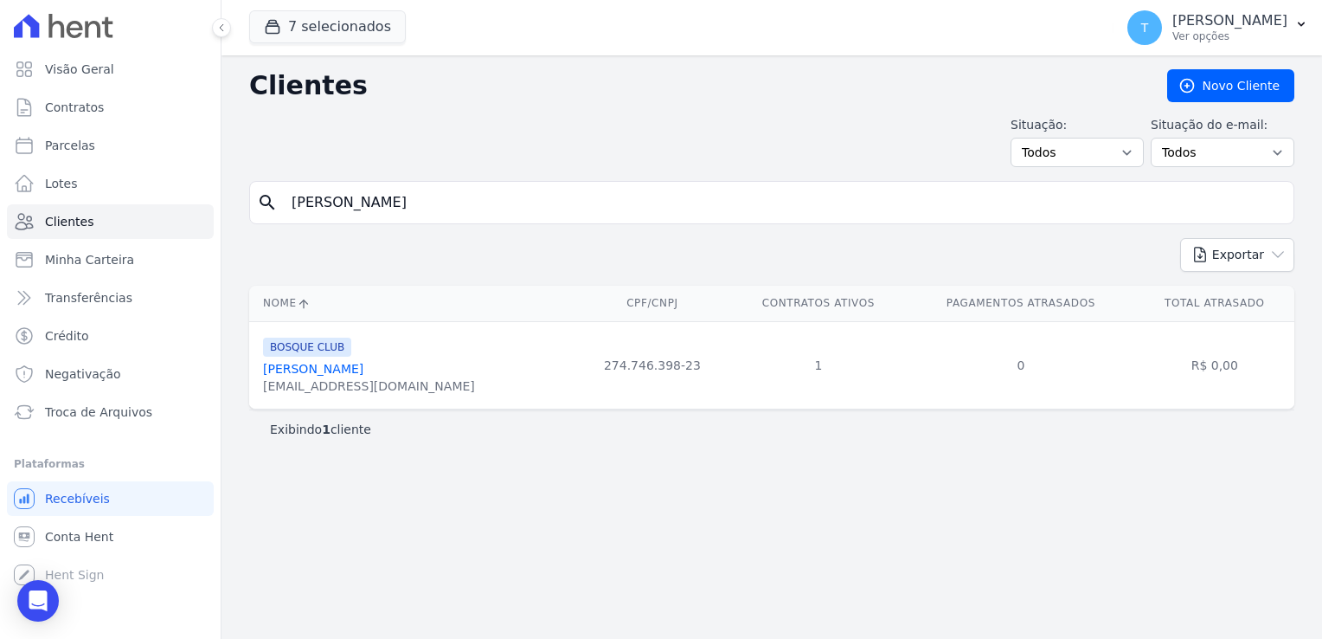
drag, startPoint x: 439, startPoint y: 389, endPoint x: 262, endPoint y: 394, distance: 176.6
click at [262, 394] on td "BOSQUE CLUB [PERSON_NAME] [EMAIL_ADDRESS][DOMAIN_NAME]" at bounding box center [411, 364] width 325 height 87
copy div "[EMAIL_ADDRESS][DOMAIN_NAME]"
